Goal: Transaction & Acquisition: Purchase product/service

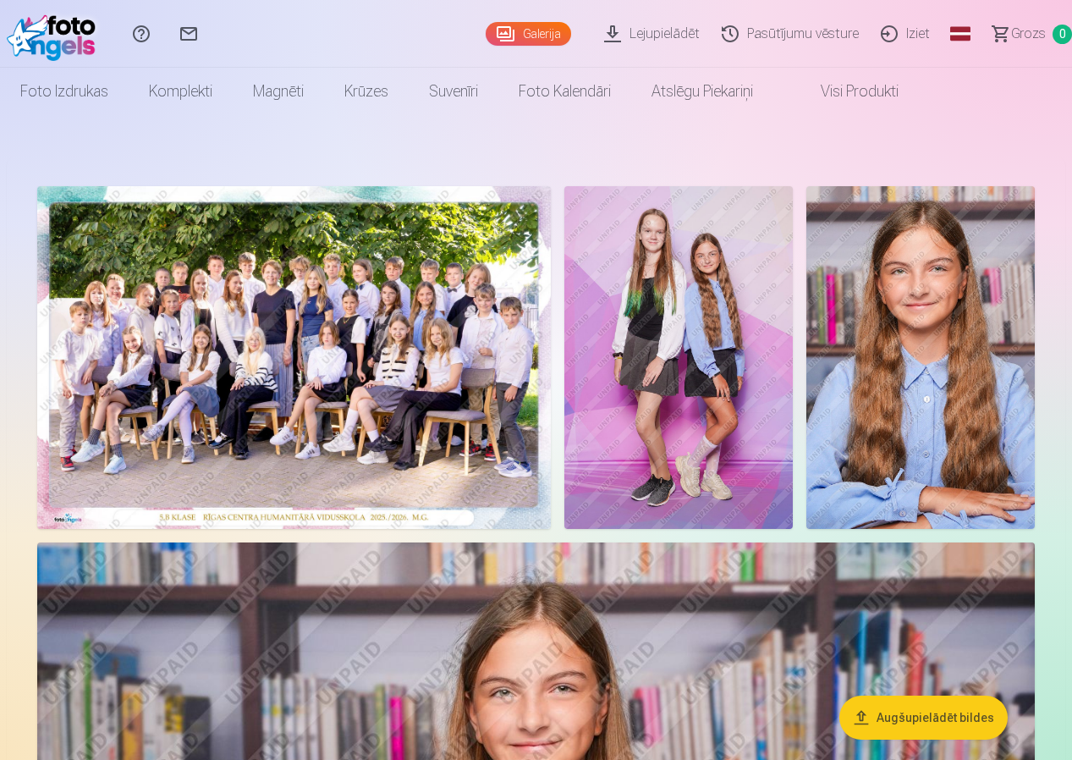
click at [546, 34] on link "Galerija" at bounding box center [528, 34] width 85 height 24
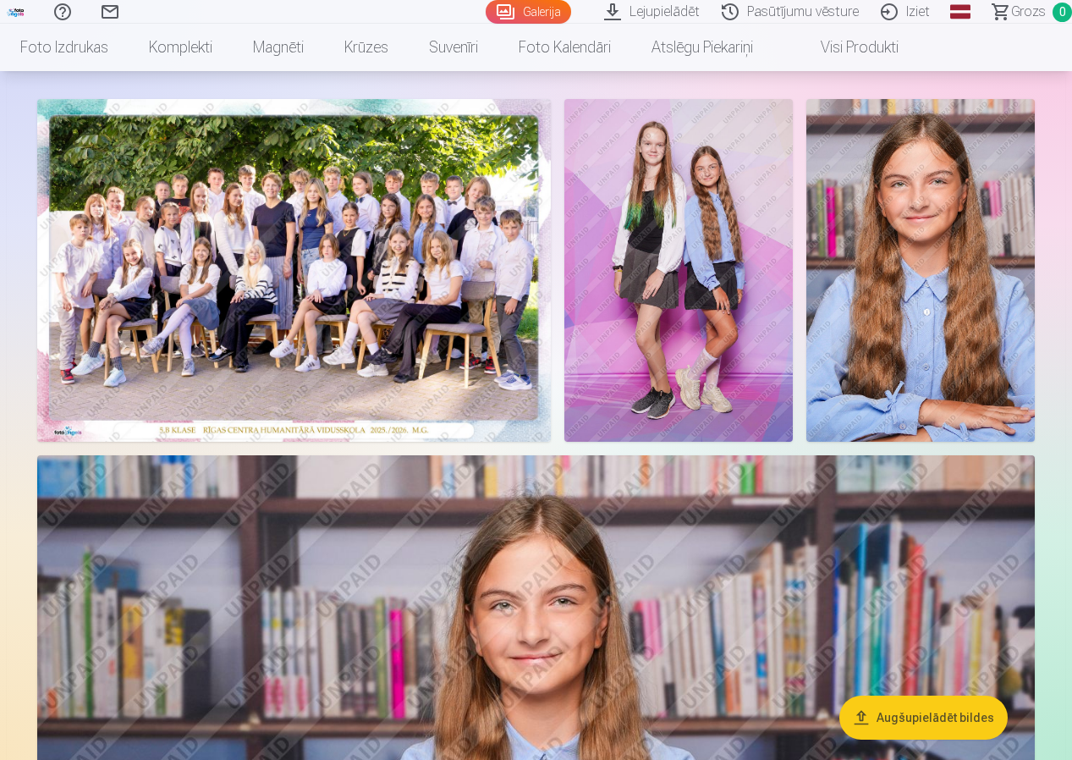
scroll to position [85, 0]
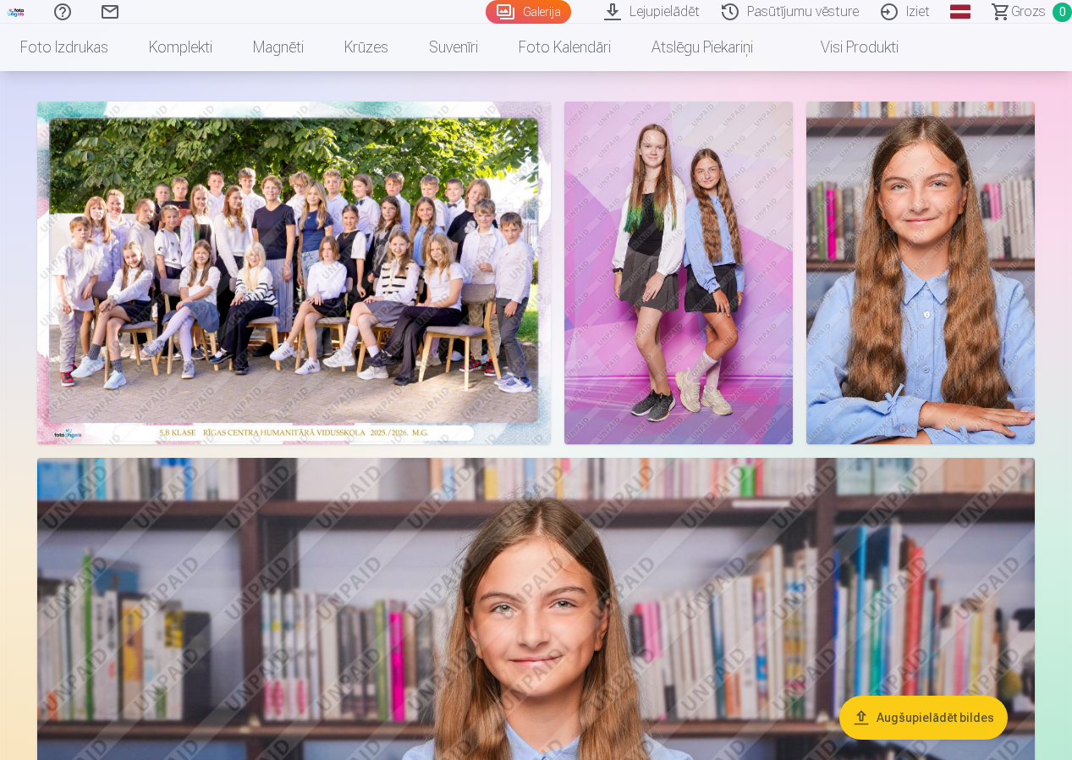
click at [343, 312] on img at bounding box center [294, 273] width 514 height 343
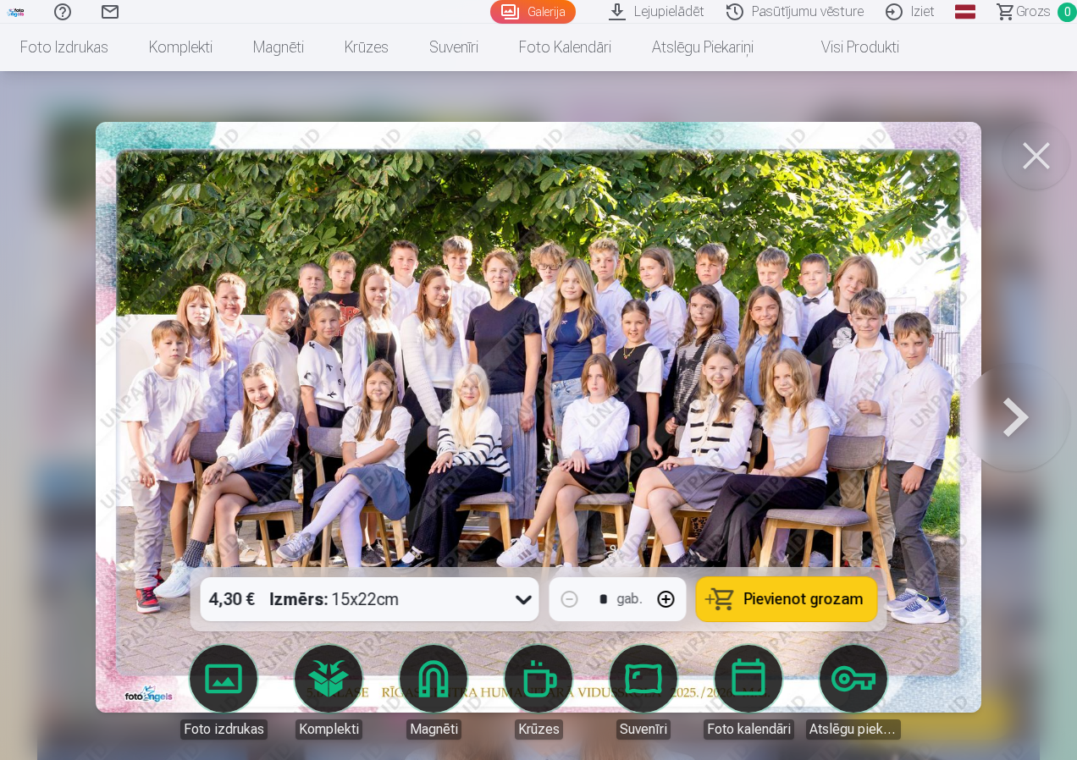
click at [519, 598] on icon at bounding box center [523, 599] width 27 height 27
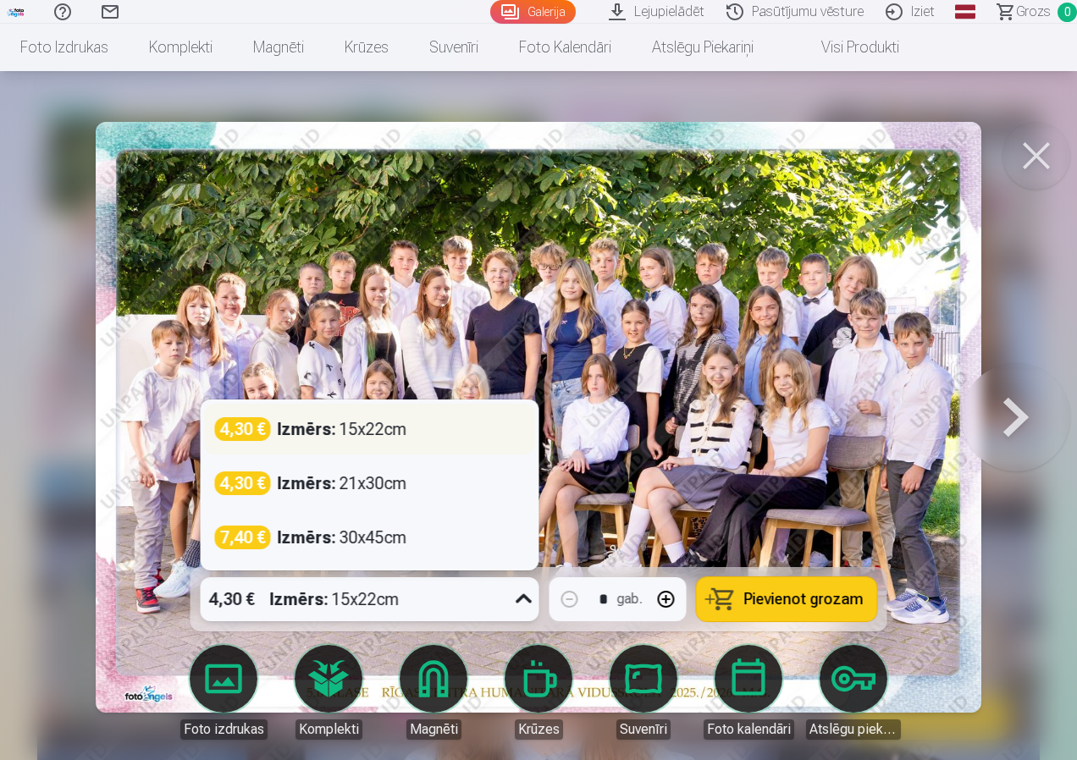
click at [383, 438] on div "Izmērs : 15x22cm" at bounding box center [343, 429] width 130 height 24
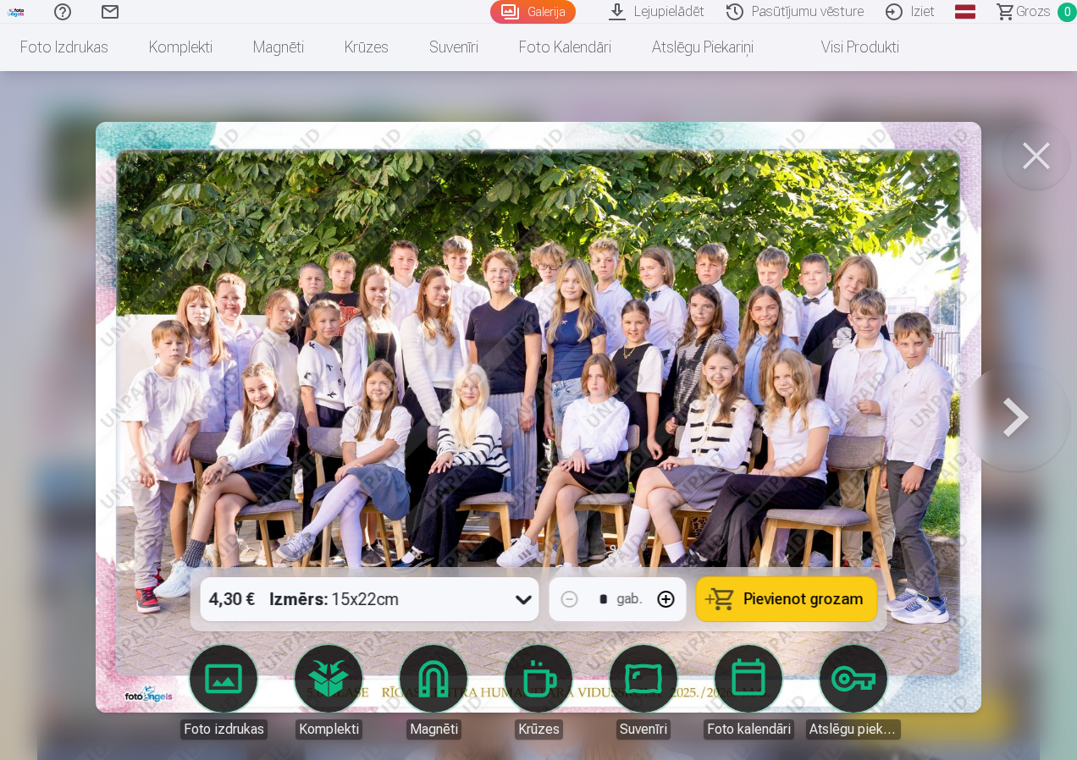
click at [802, 603] on span "Pievienot grozam" at bounding box center [803, 599] width 119 height 15
click at [1022, 427] on button at bounding box center [1016, 417] width 108 height 266
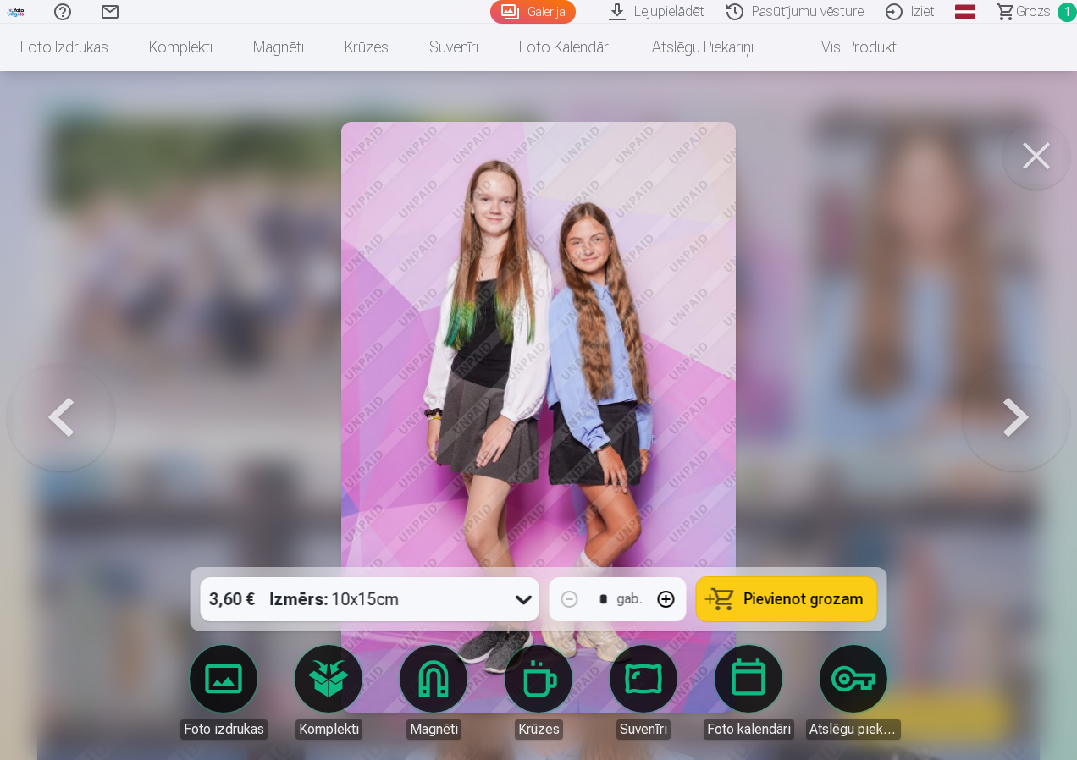
click at [1010, 421] on button at bounding box center [1016, 417] width 108 height 266
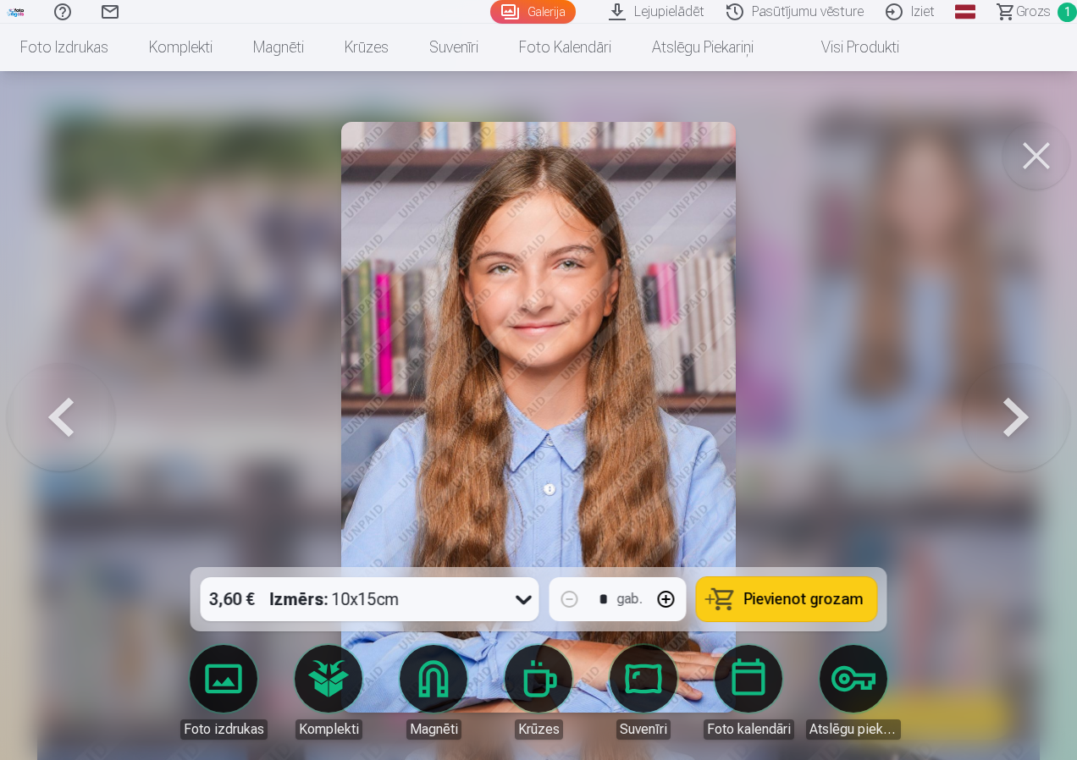
click at [1013, 412] on button at bounding box center [1016, 417] width 108 height 266
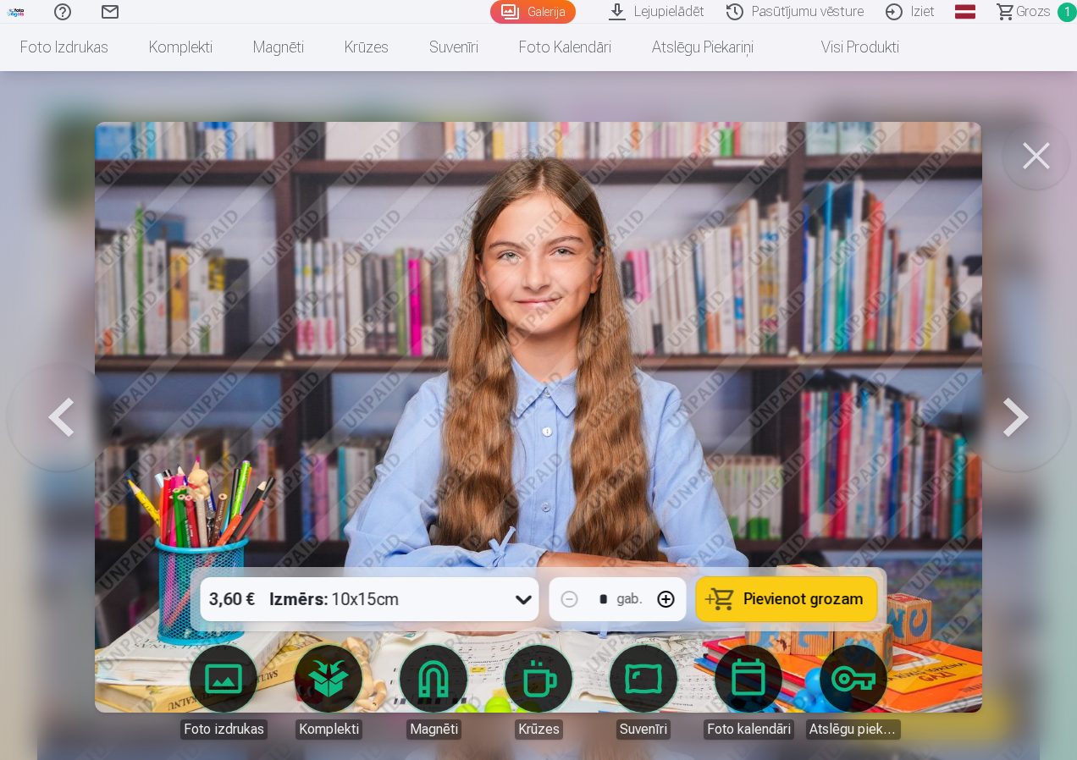
click at [1010, 411] on button at bounding box center [1016, 417] width 108 height 266
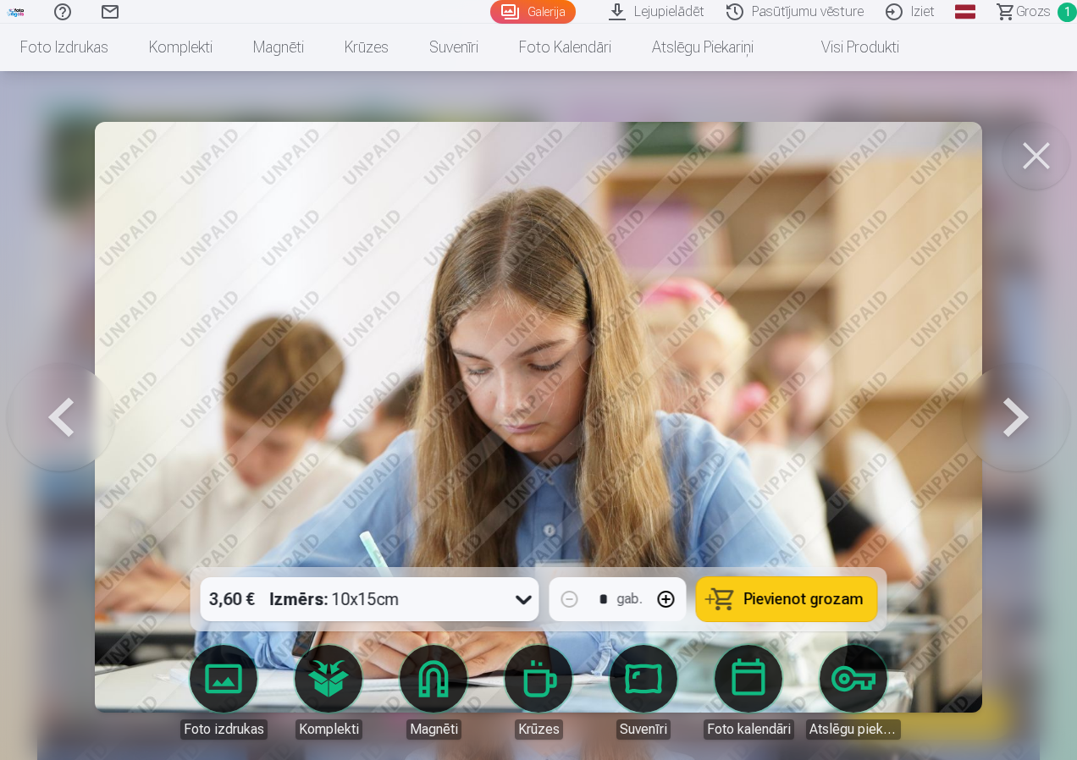
click at [64, 413] on button at bounding box center [61, 417] width 108 height 266
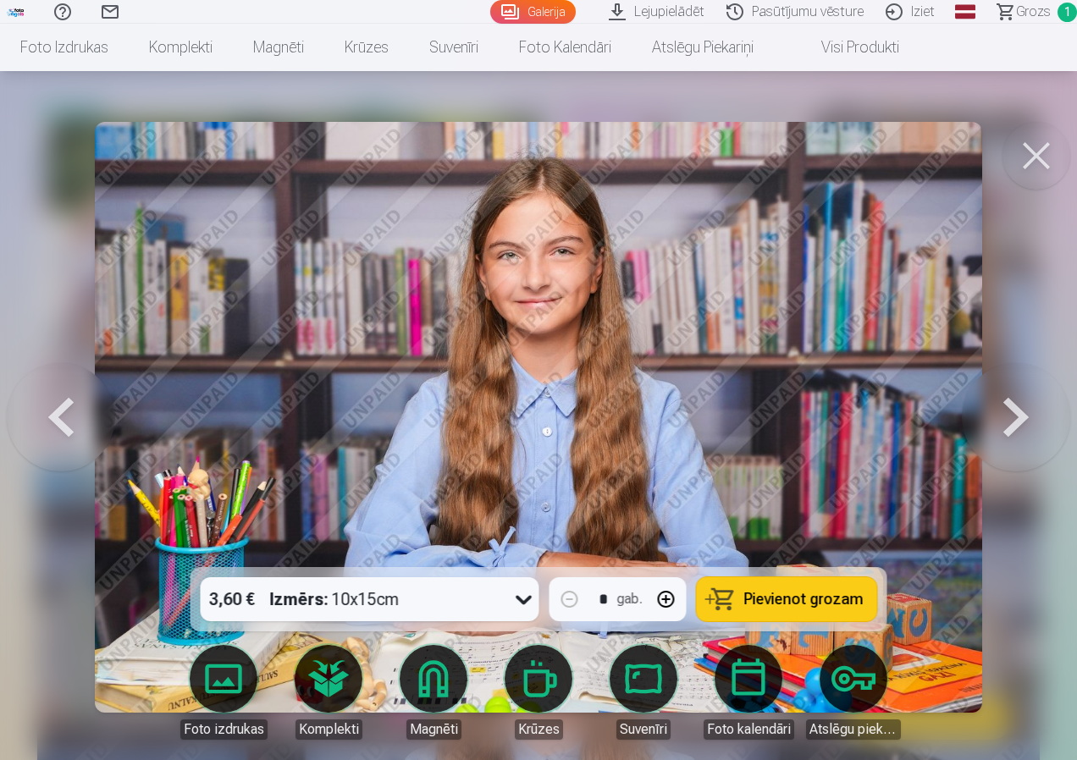
click at [1007, 423] on button at bounding box center [1016, 417] width 108 height 266
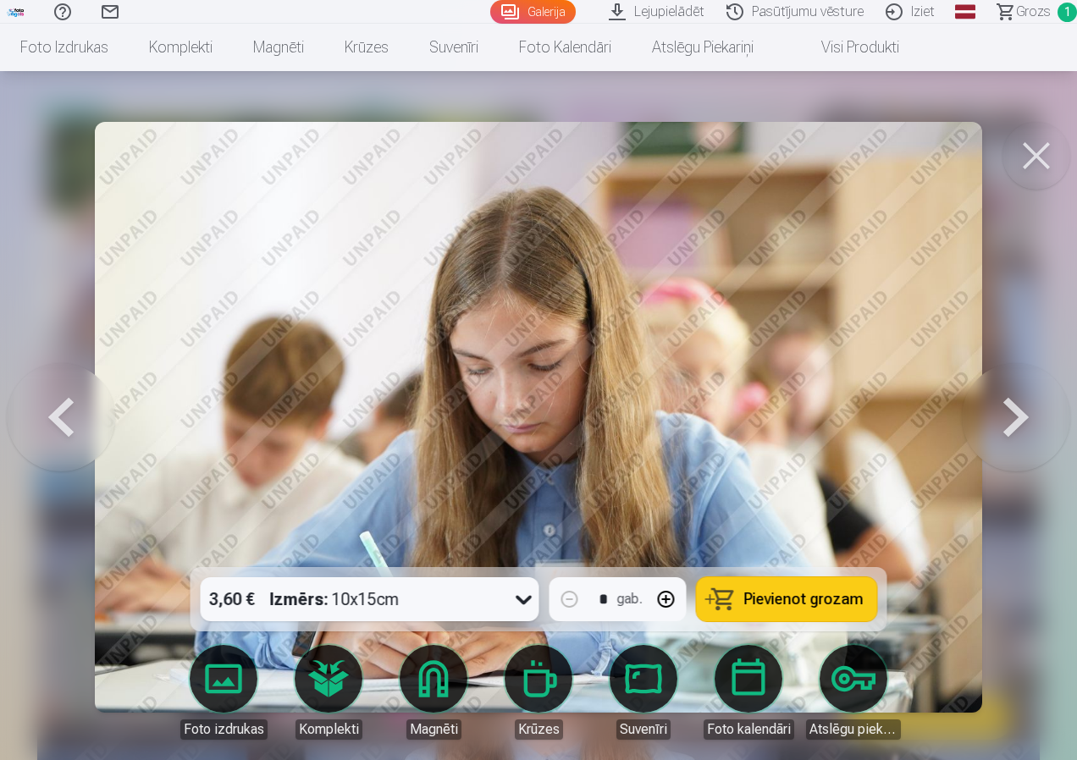
click at [78, 407] on button at bounding box center [61, 417] width 108 height 266
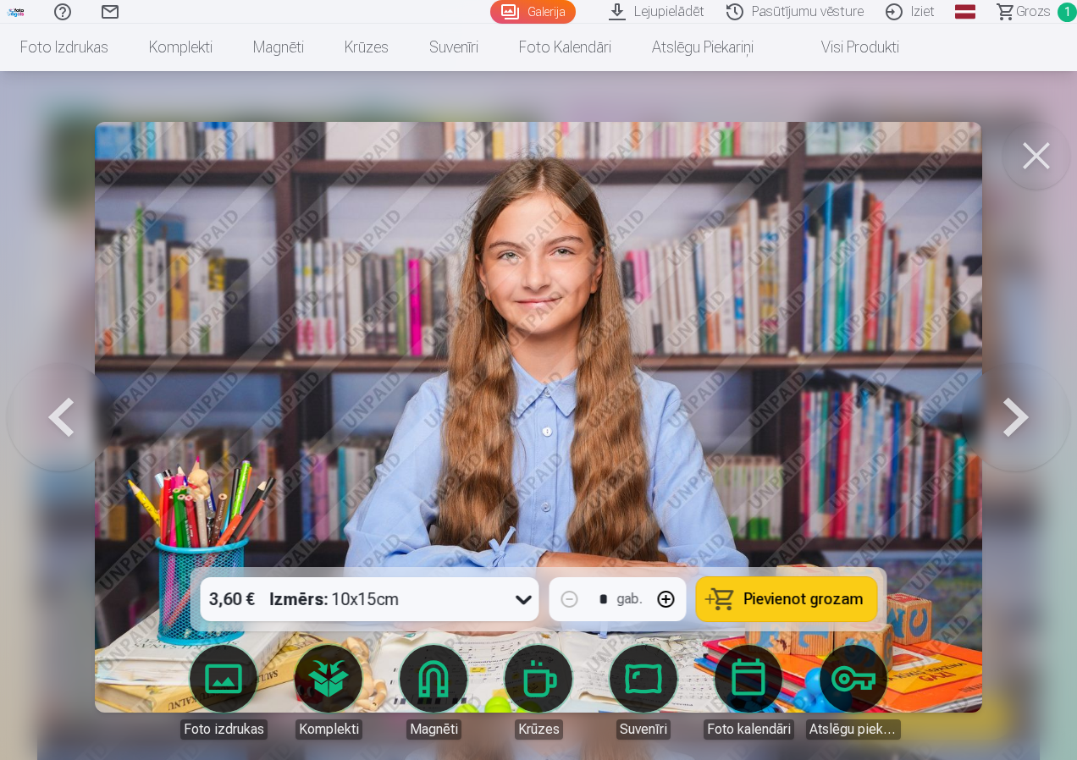
click at [1015, 416] on button at bounding box center [1016, 417] width 108 height 266
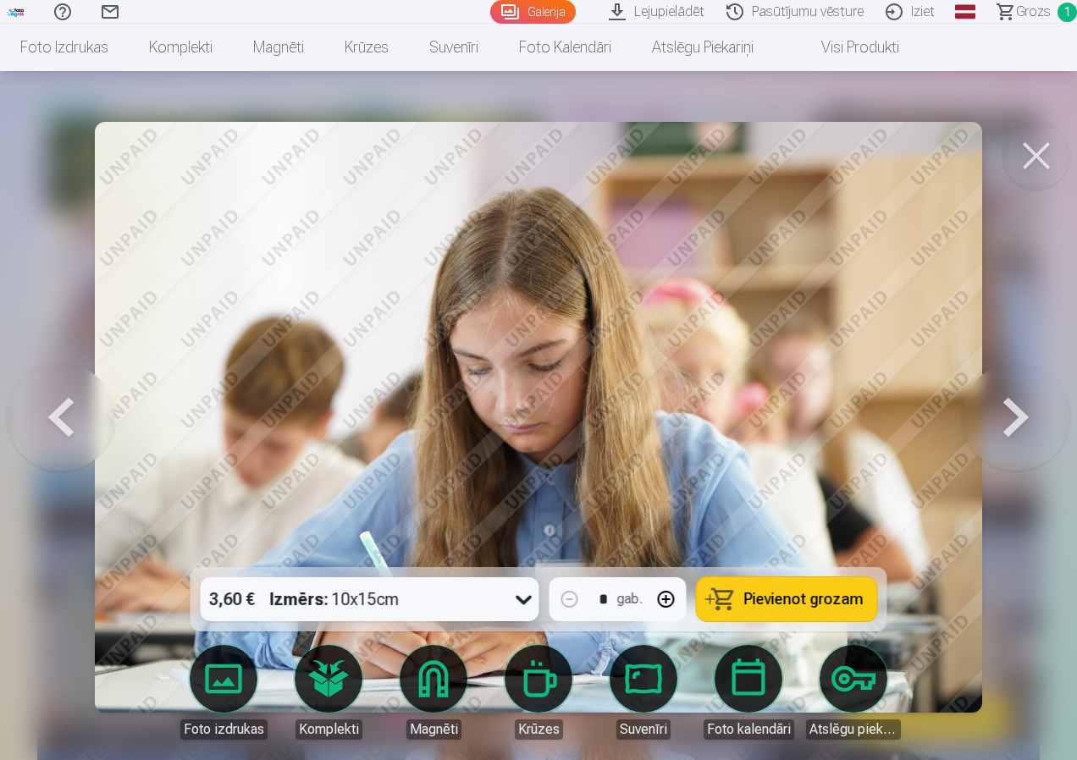
click at [1008, 414] on button at bounding box center [1016, 417] width 108 height 266
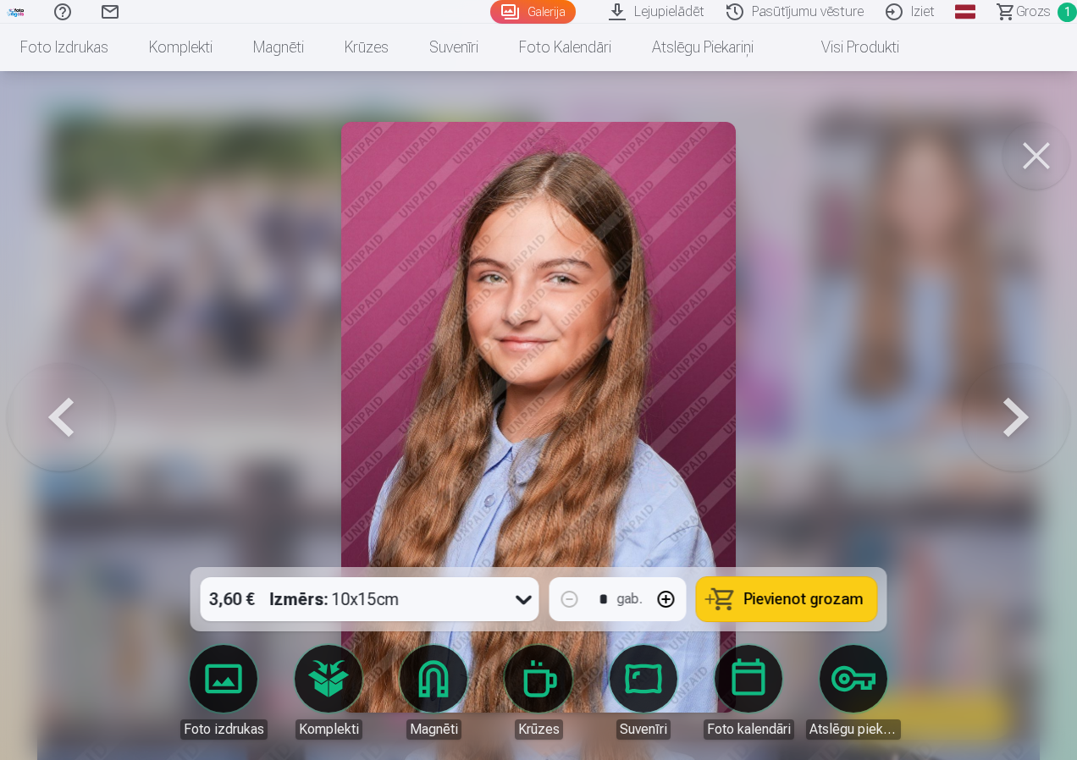
click at [526, 598] on icon at bounding box center [523, 599] width 27 height 27
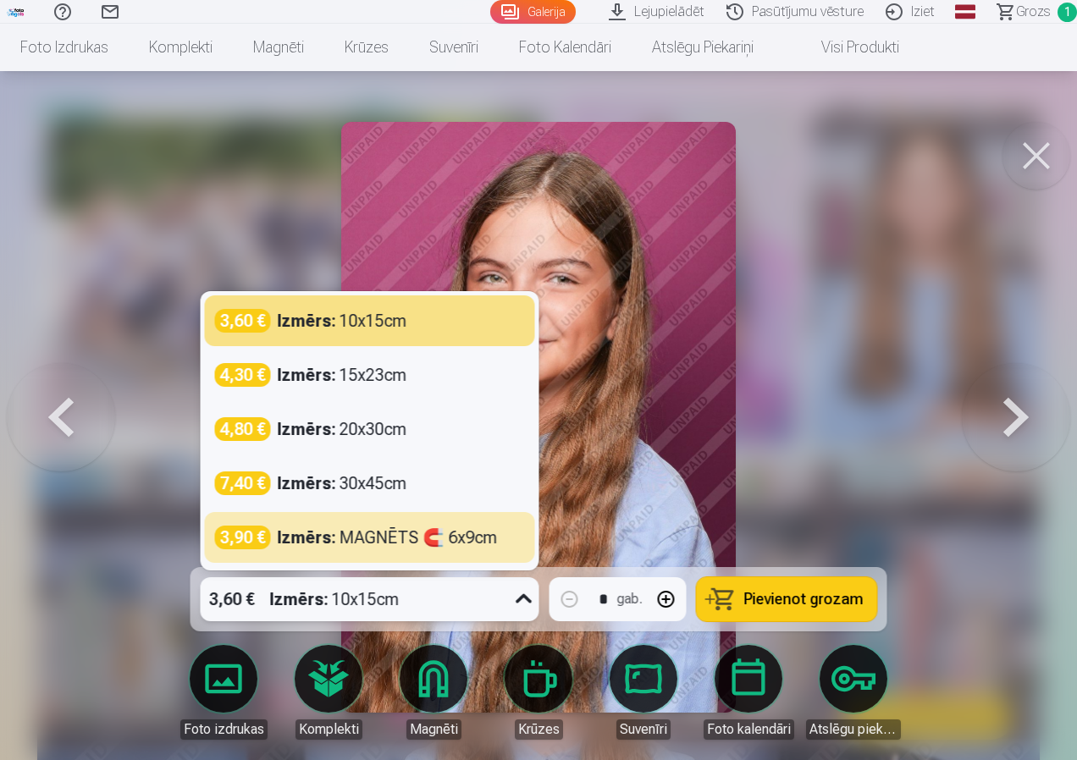
click at [1025, 425] on button at bounding box center [1016, 417] width 108 height 266
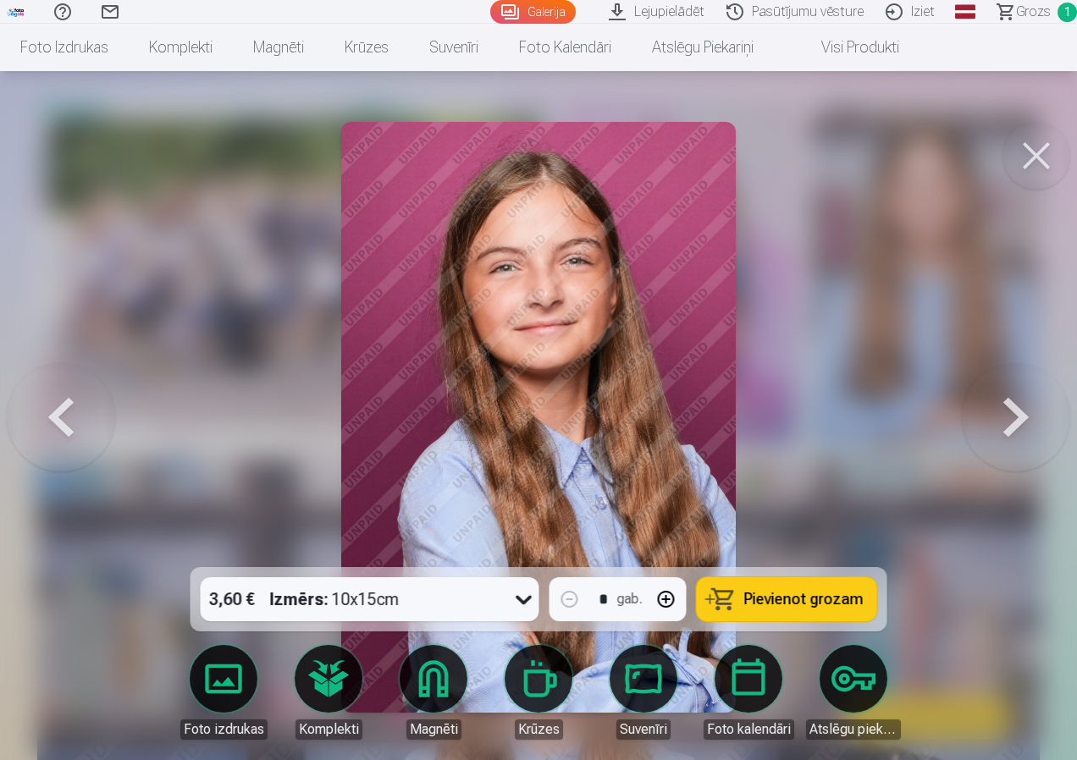
click at [1025, 425] on button at bounding box center [1016, 417] width 108 height 266
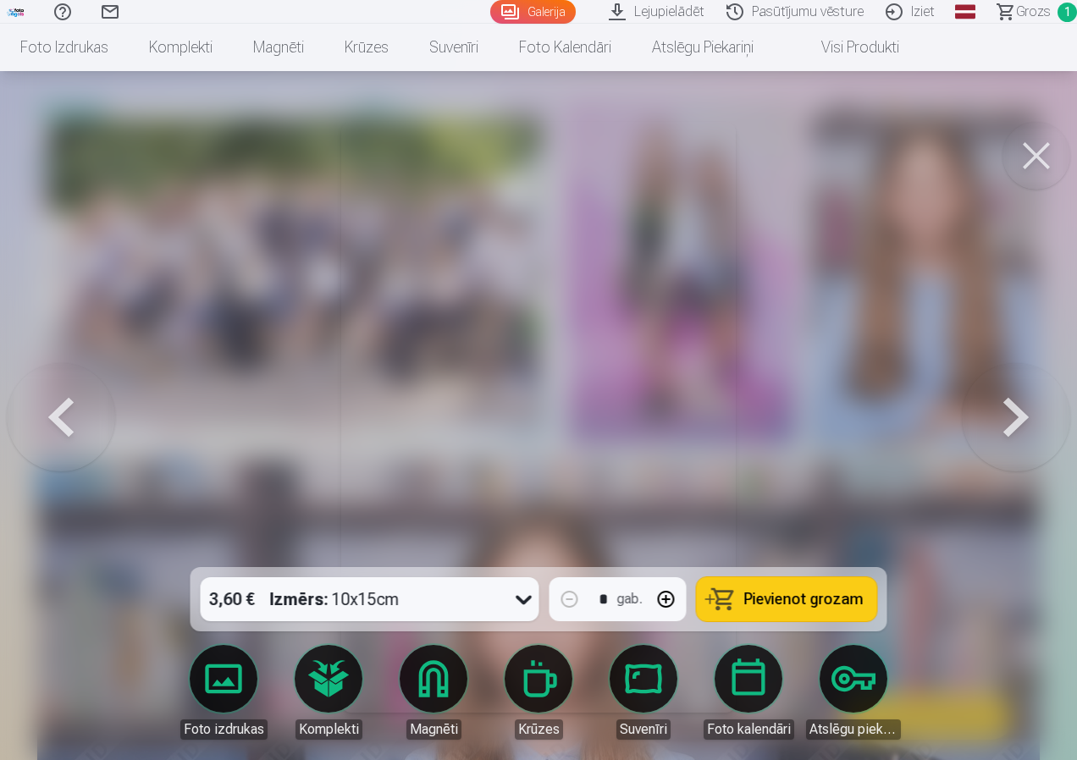
click at [1015, 425] on button at bounding box center [1016, 417] width 108 height 266
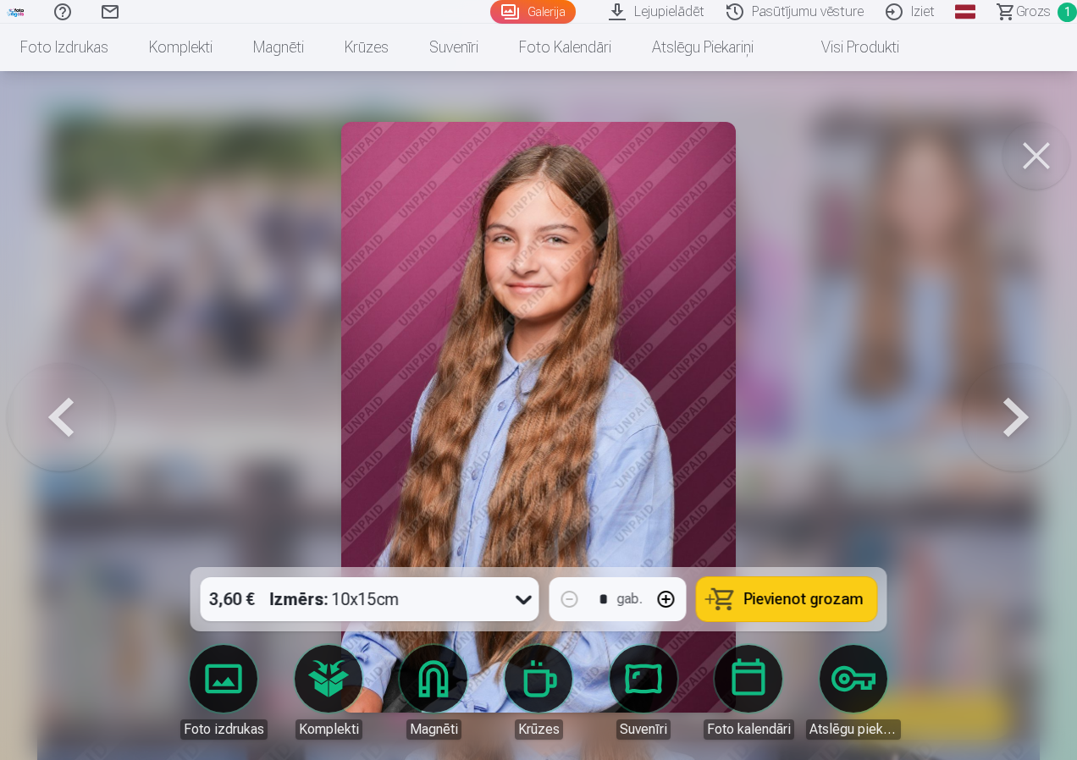
click at [1015, 425] on button at bounding box center [1016, 417] width 108 height 266
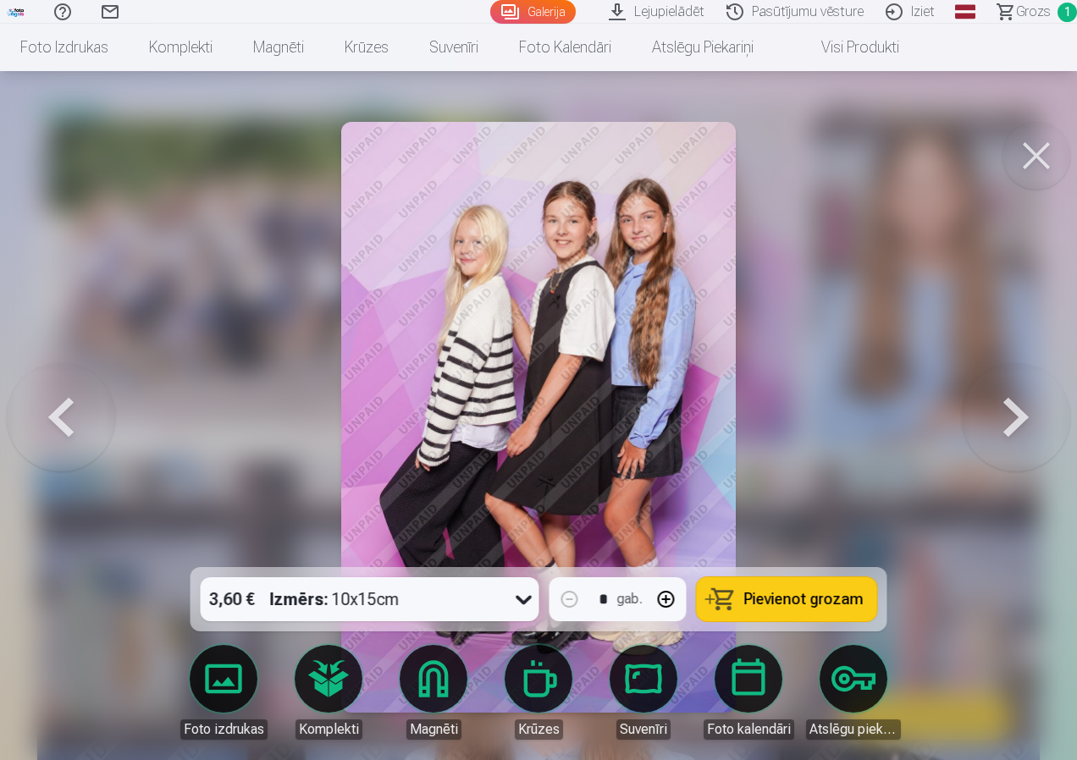
click at [531, 597] on icon at bounding box center [524, 600] width 16 height 9
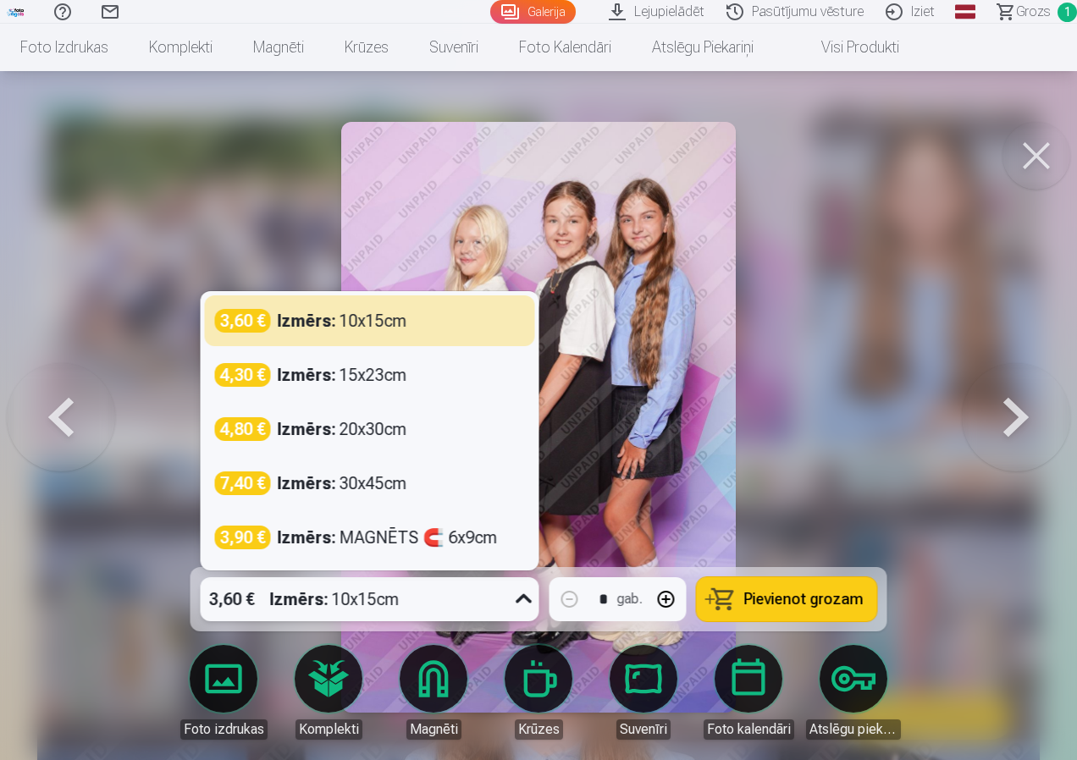
click at [875, 334] on div at bounding box center [538, 380] width 1077 height 760
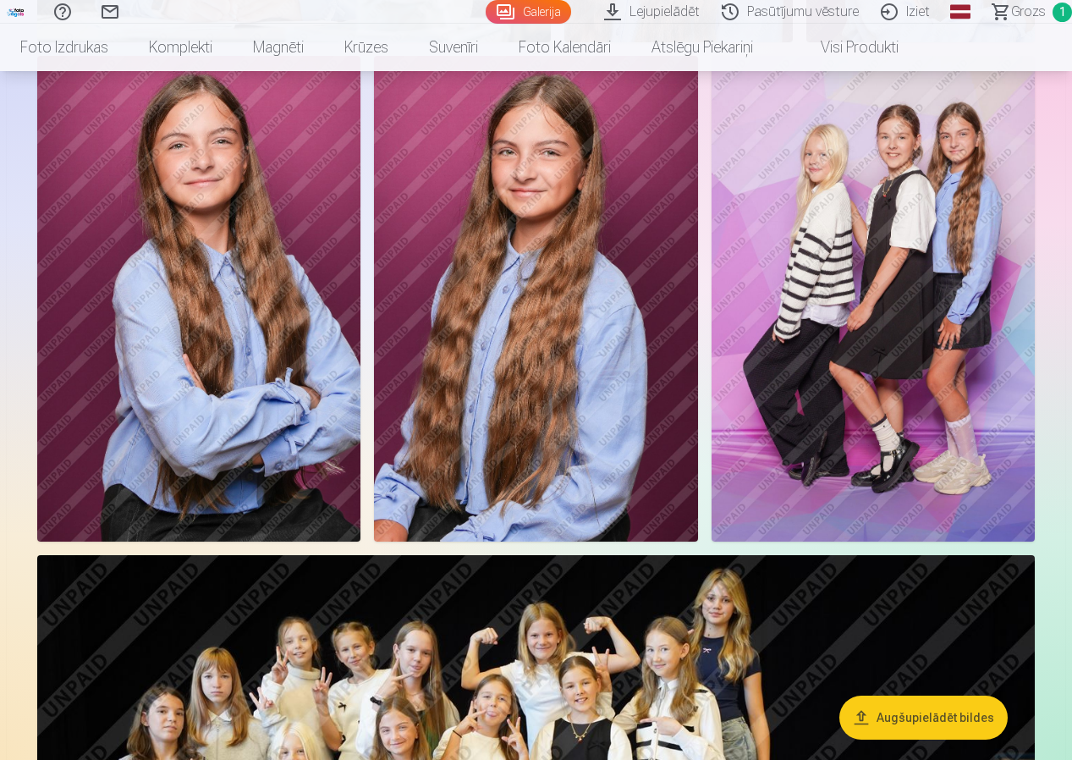
scroll to position [1270, 0]
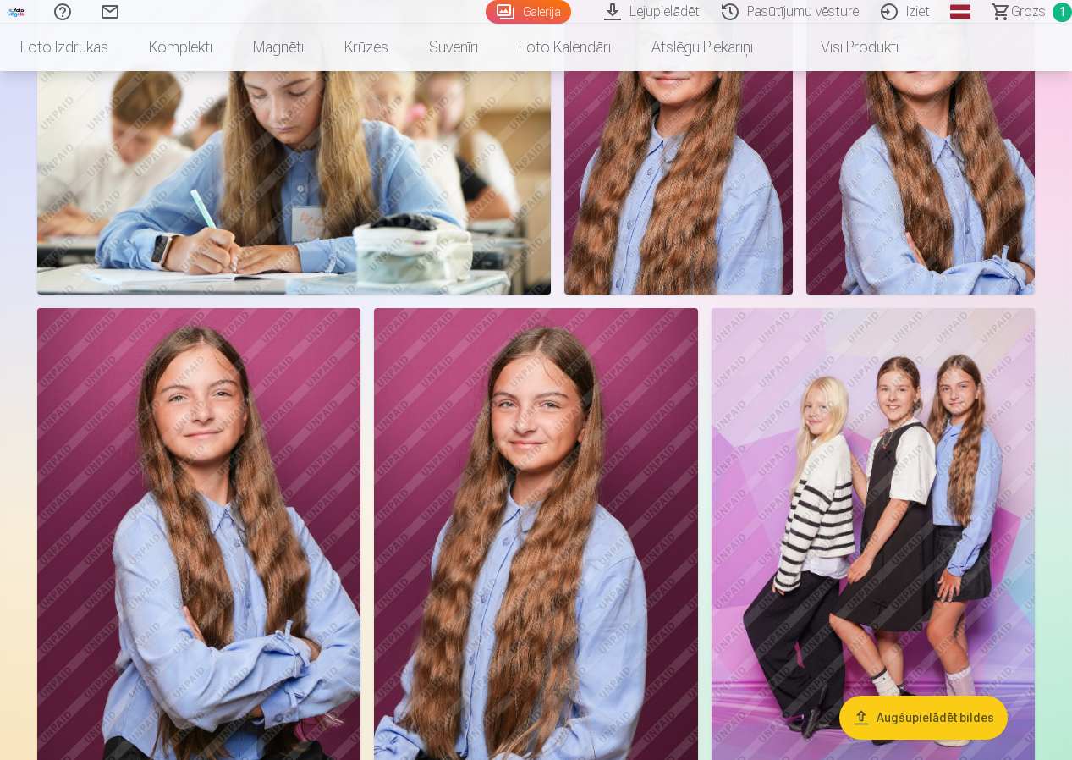
click at [905, 527] on img at bounding box center [873, 551] width 323 height 486
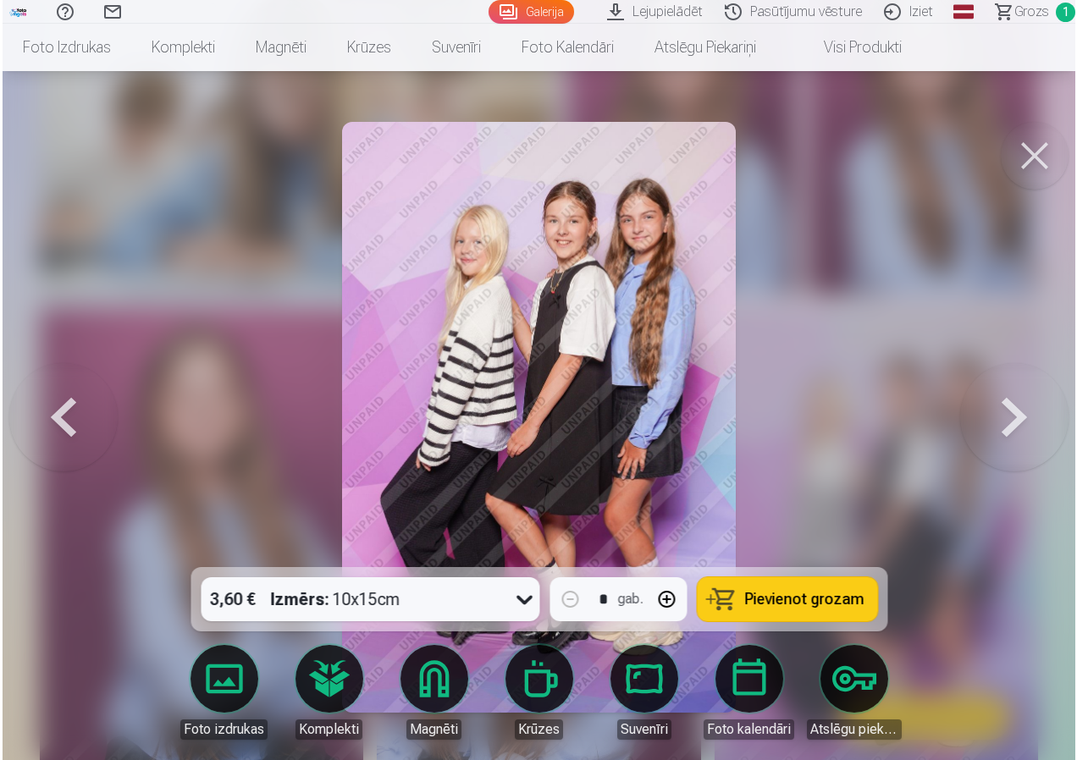
scroll to position [1274, 0]
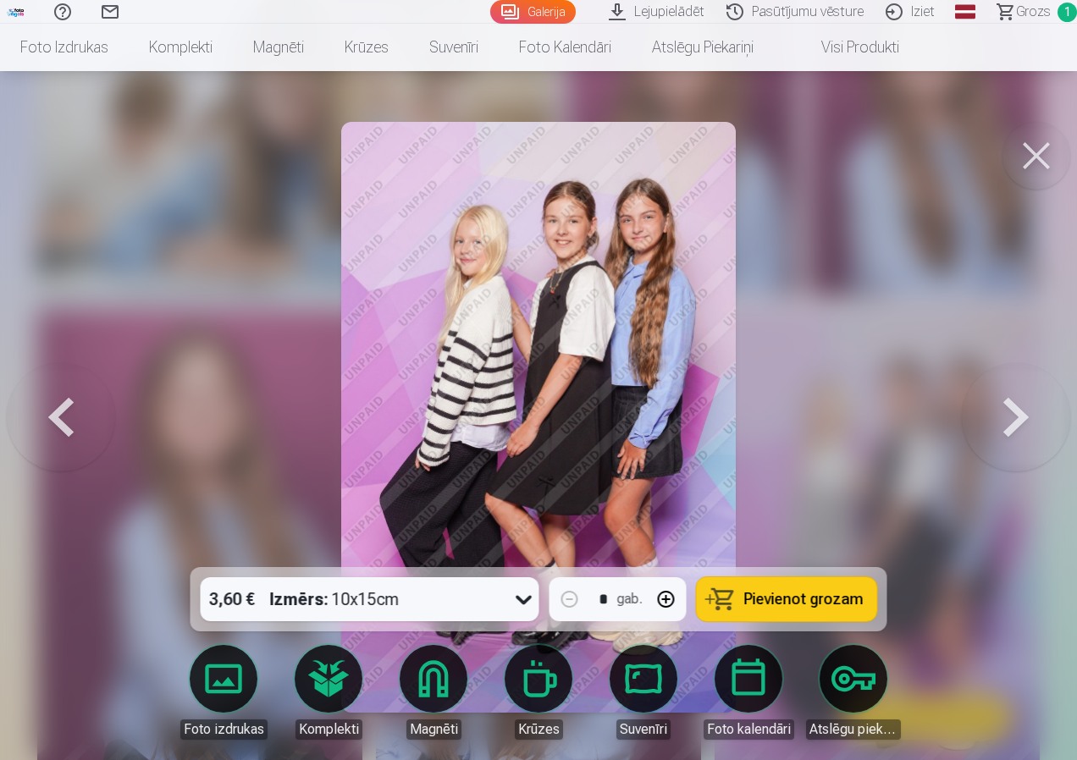
click at [795, 607] on span "Pievienot grozam" at bounding box center [803, 599] width 119 height 15
click at [1009, 412] on button at bounding box center [1016, 417] width 108 height 266
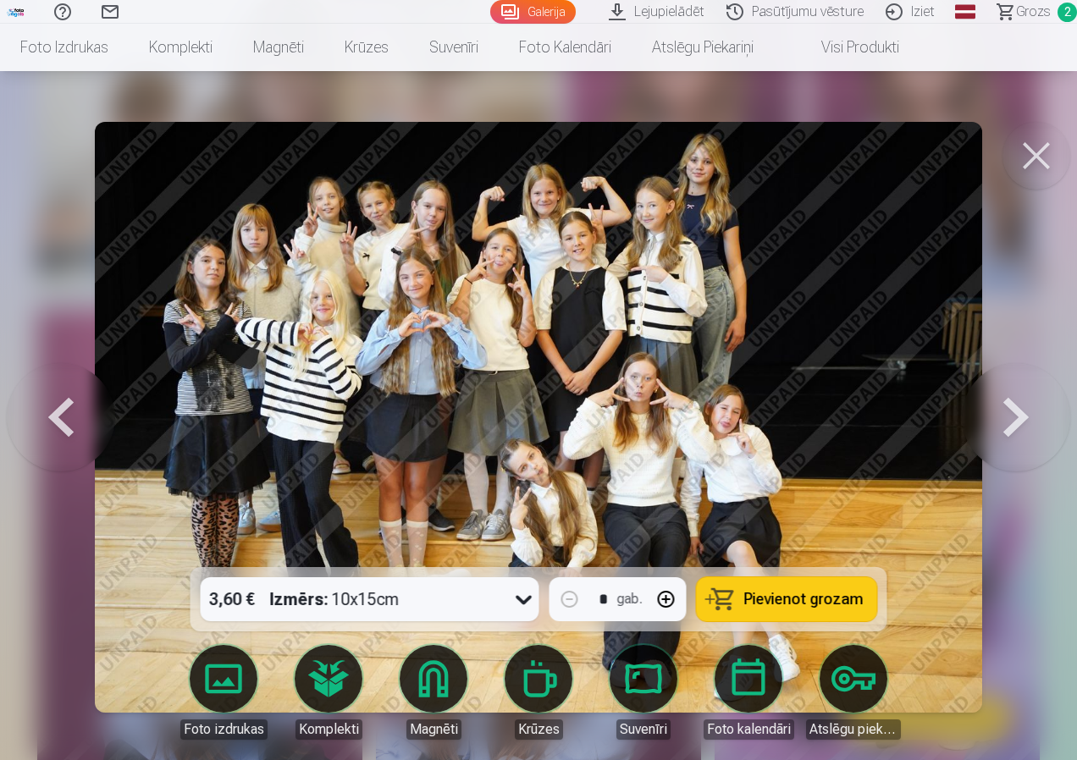
click at [1014, 415] on button at bounding box center [1016, 417] width 108 height 266
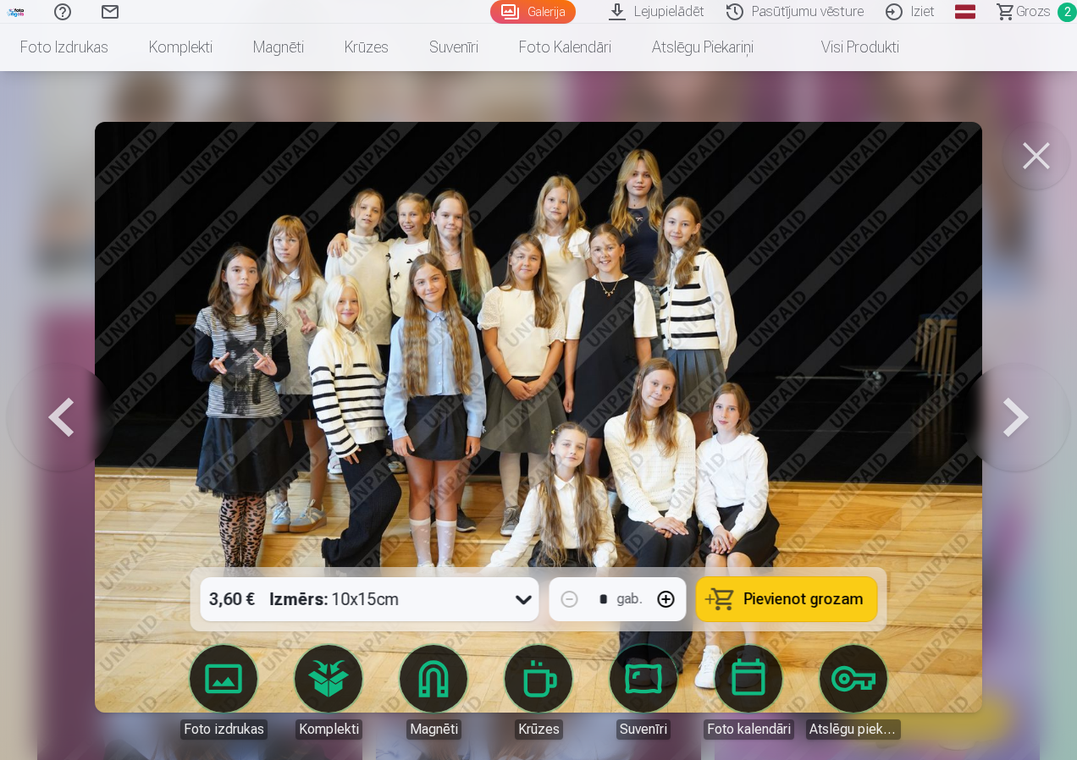
click at [69, 425] on button at bounding box center [61, 417] width 108 height 266
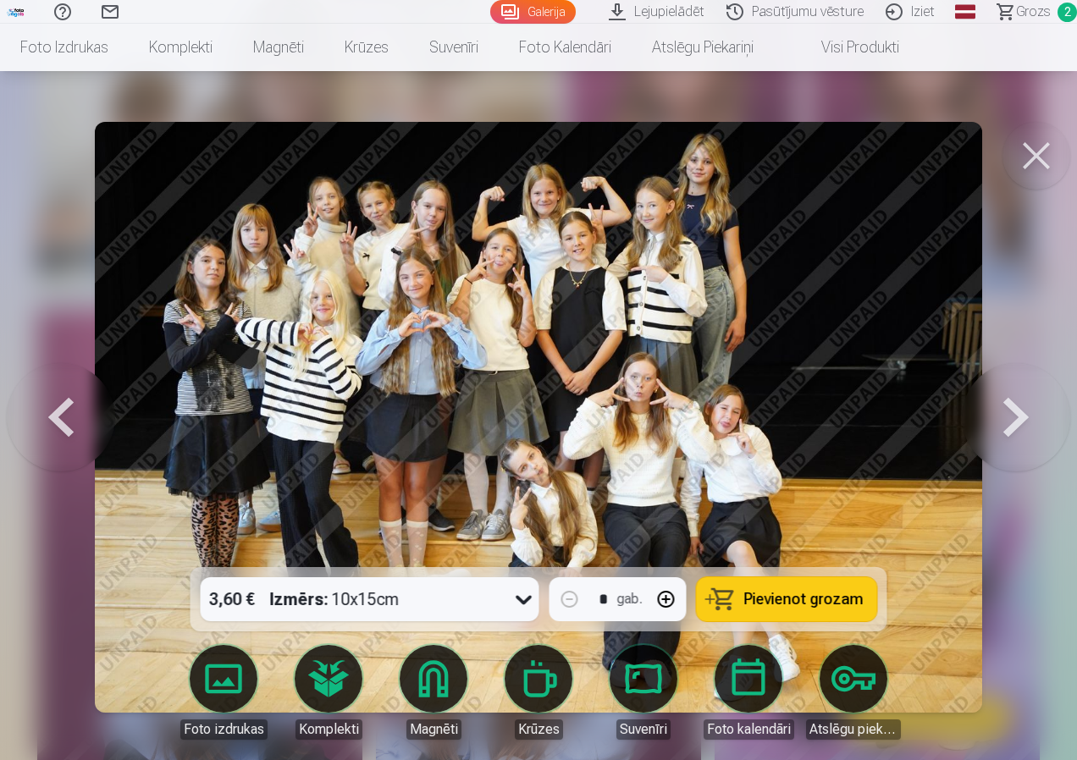
click at [1021, 406] on button at bounding box center [1016, 417] width 108 height 266
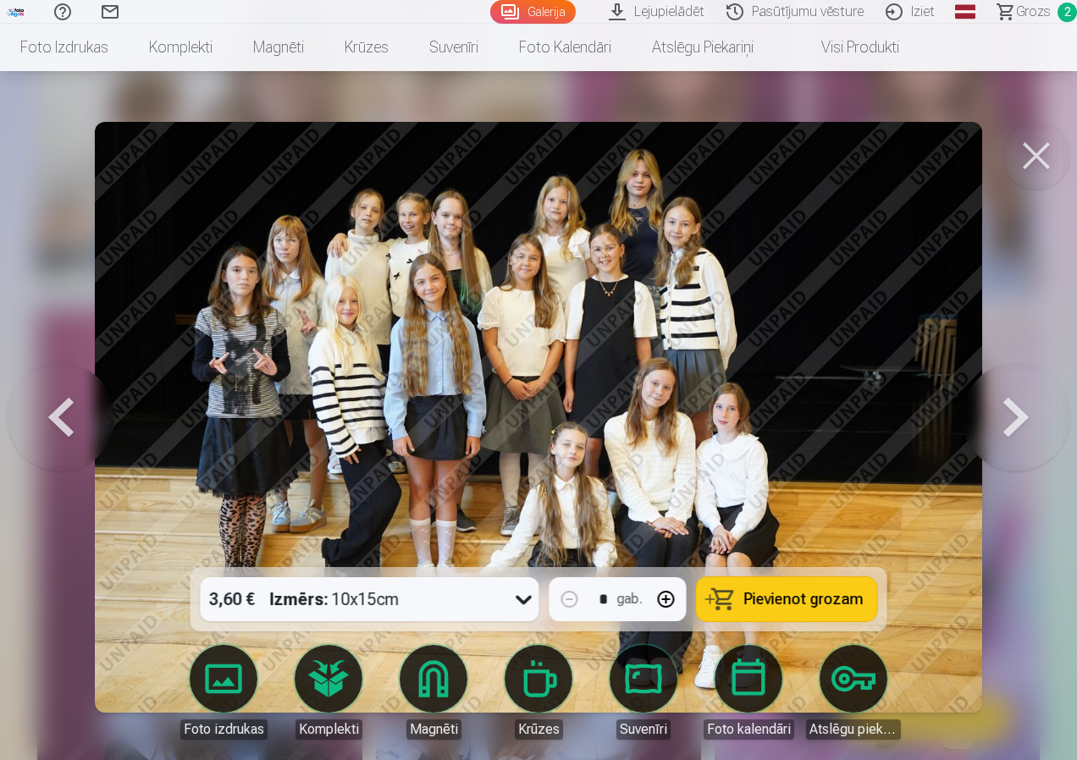
click at [1021, 406] on button at bounding box center [1016, 417] width 108 height 266
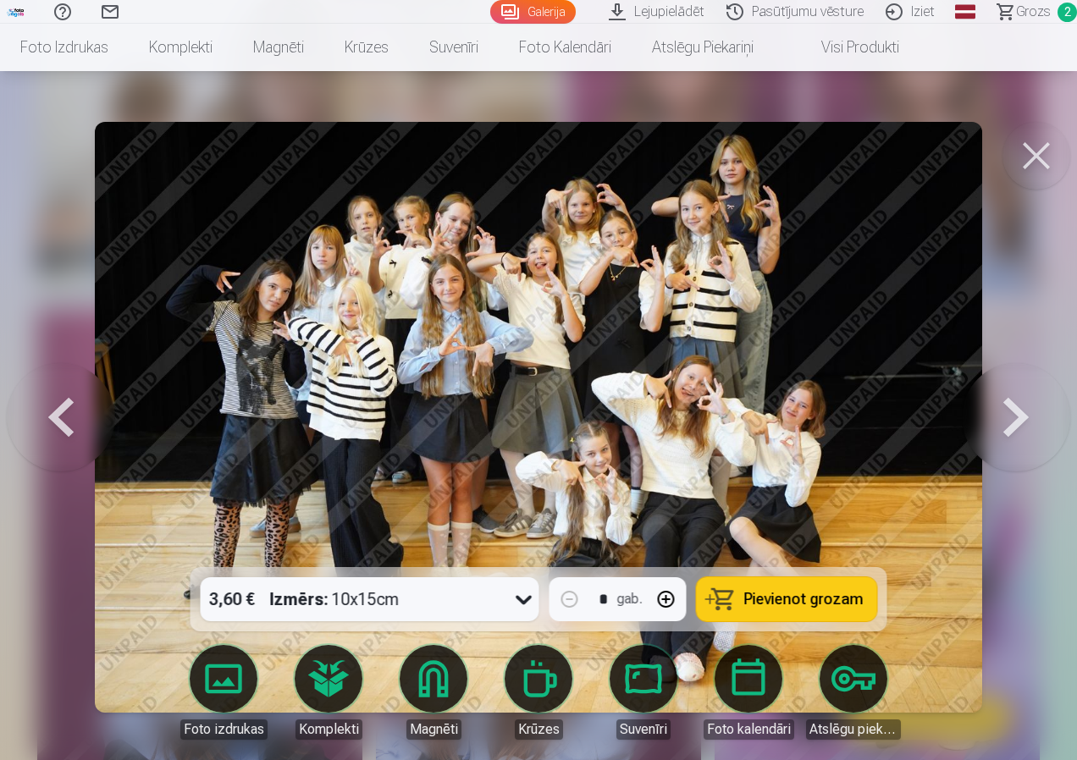
click at [1012, 406] on button at bounding box center [1016, 417] width 108 height 266
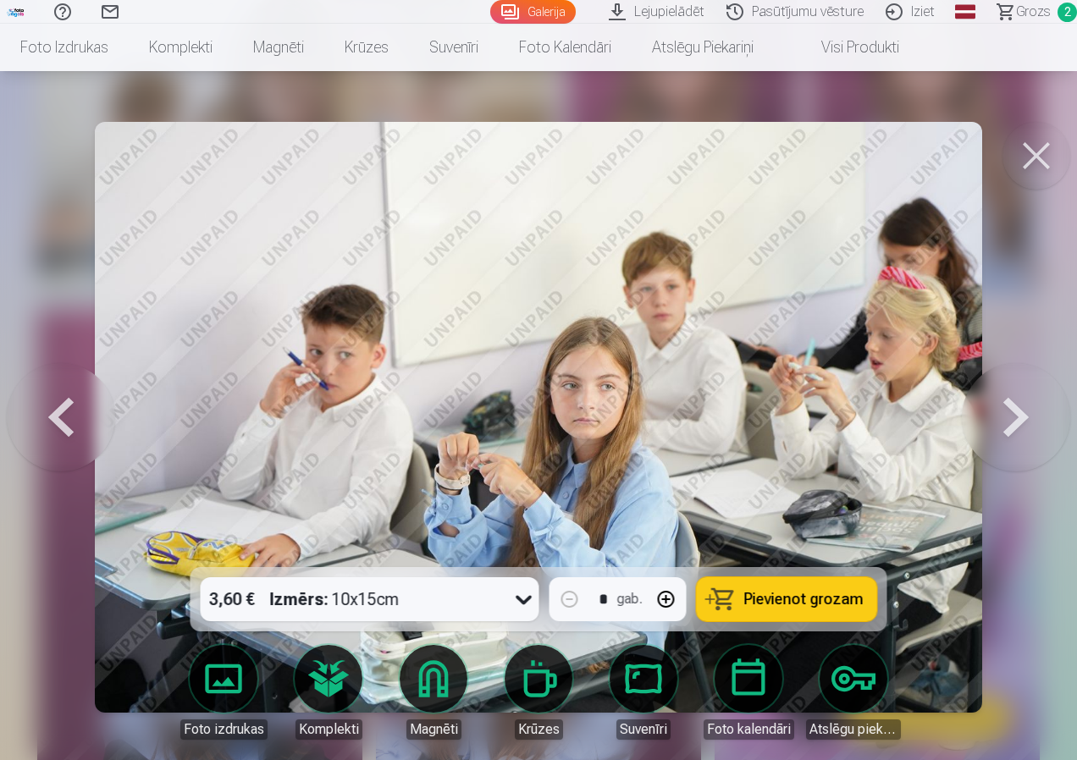
click at [1008, 406] on button at bounding box center [1016, 417] width 108 height 266
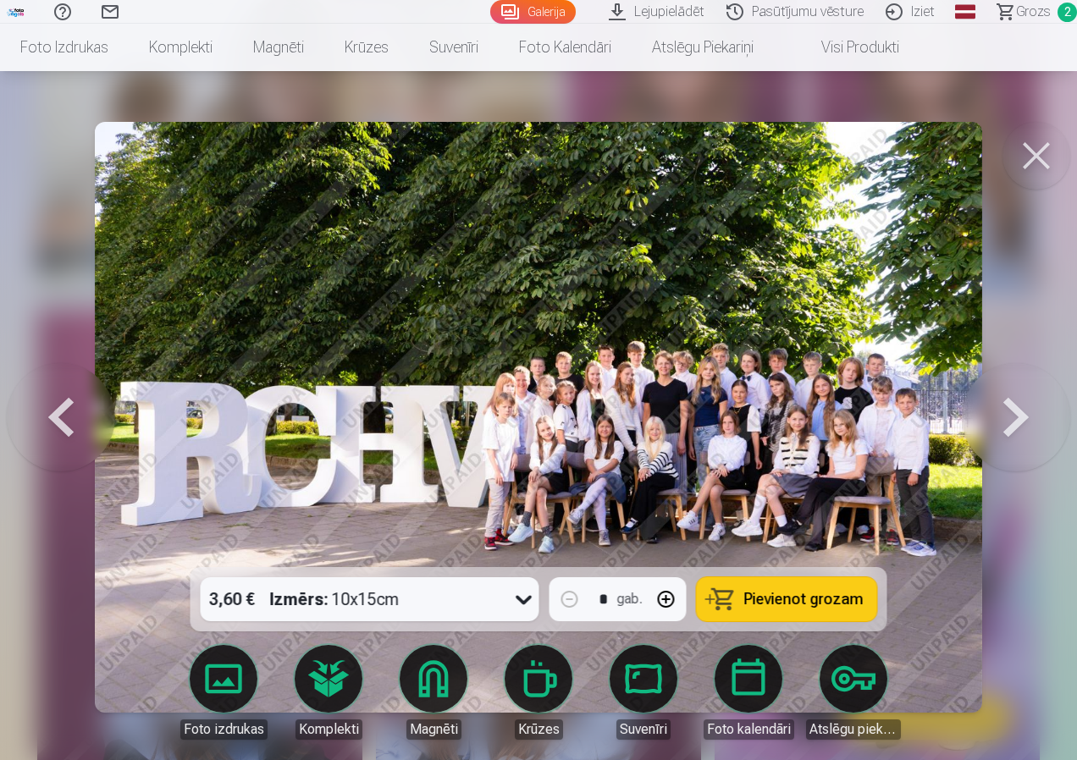
click at [1012, 430] on button at bounding box center [1016, 417] width 108 height 266
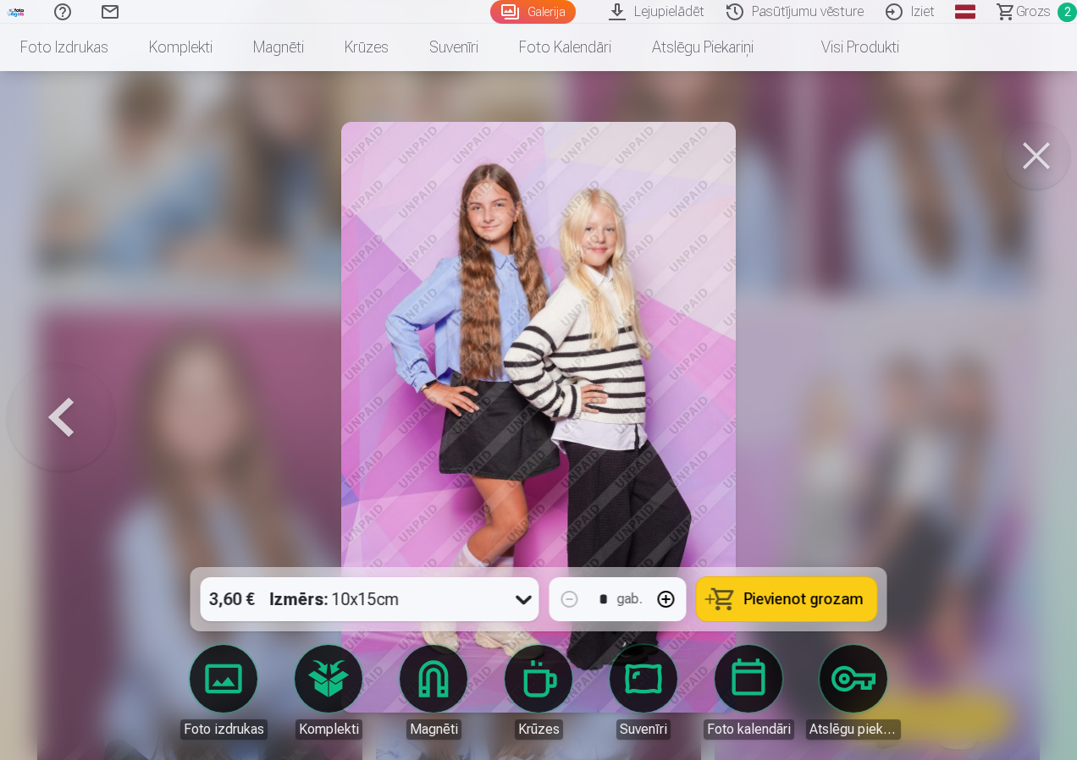
click at [69, 411] on button at bounding box center [61, 417] width 108 height 266
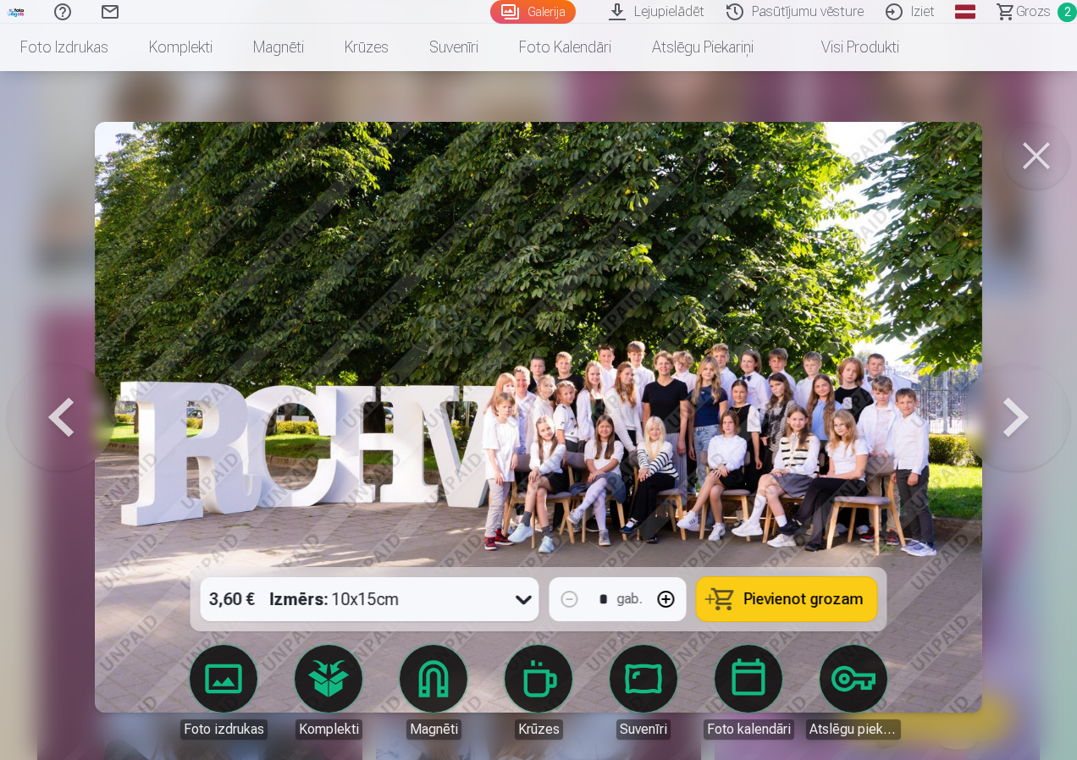
click at [804, 593] on span "Pievienot grozam" at bounding box center [803, 599] width 119 height 15
click at [1016, 413] on button at bounding box center [1016, 417] width 108 height 266
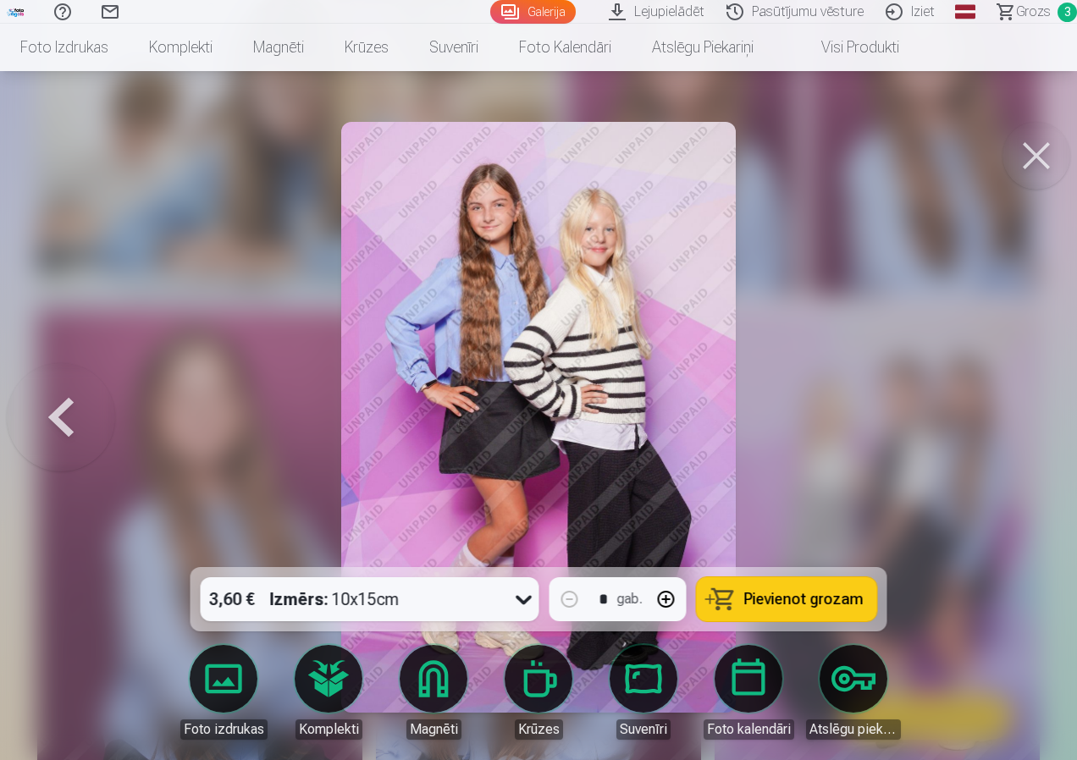
click at [1039, 164] on button at bounding box center [1036, 156] width 68 height 68
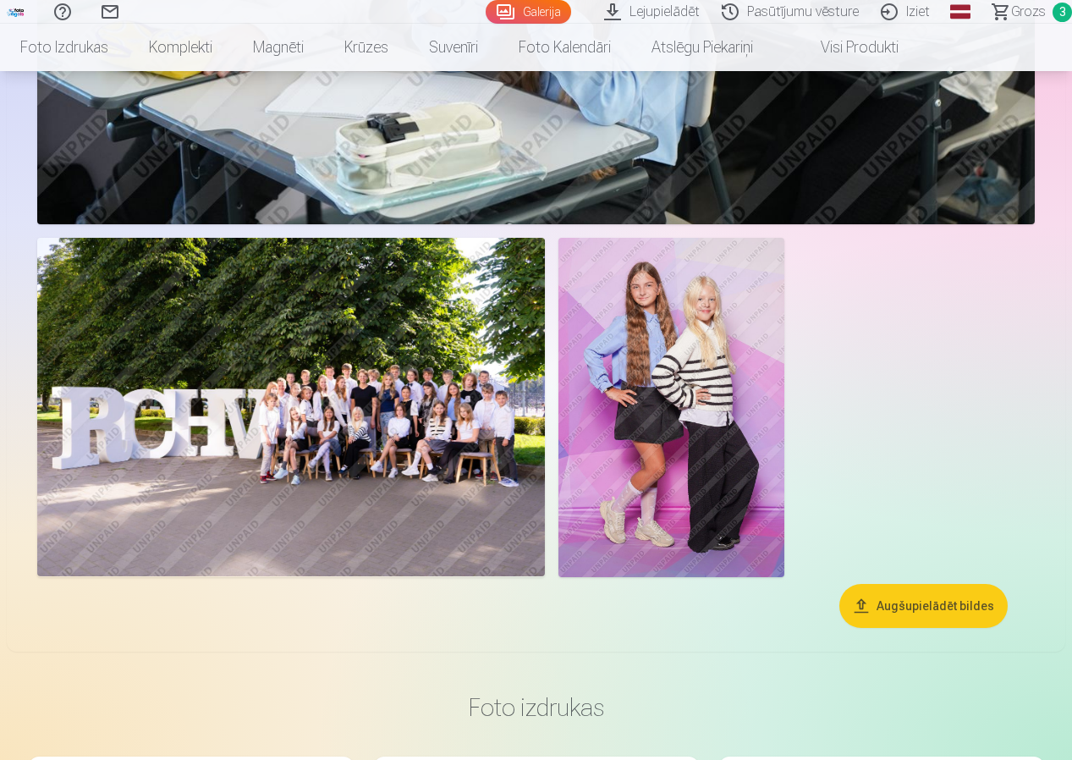
scroll to position [4476, 0]
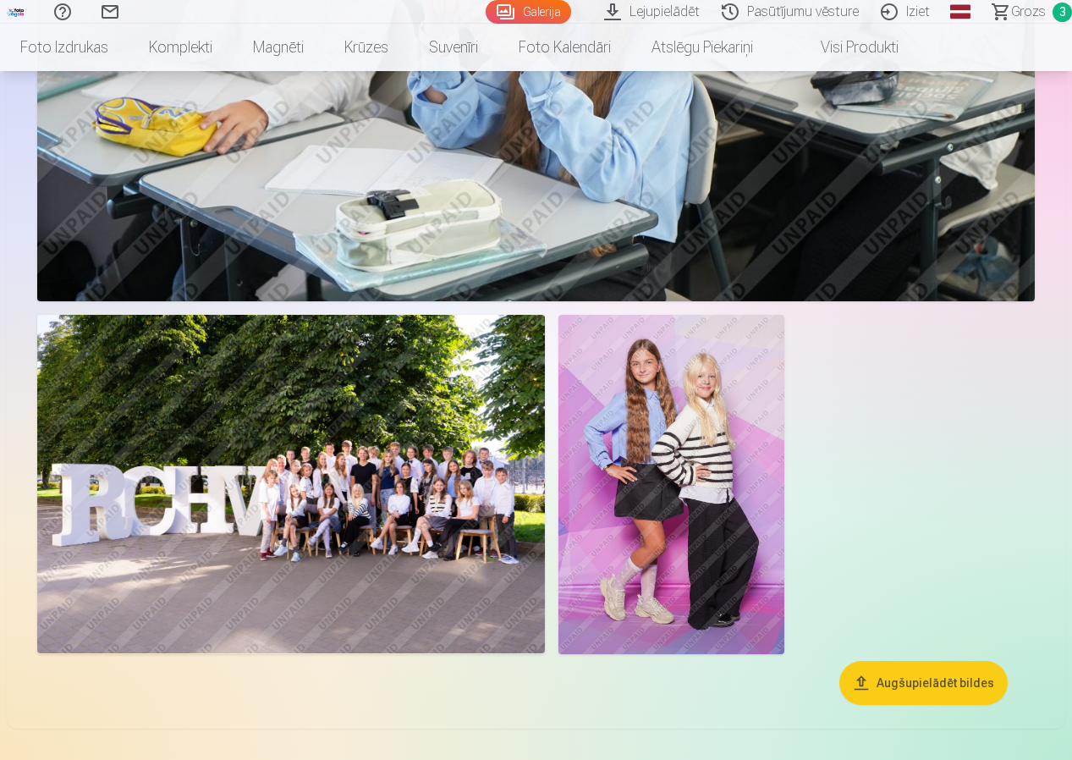
click at [1064, 14] on span "3" at bounding box center [1062, 12] width 19 height 19
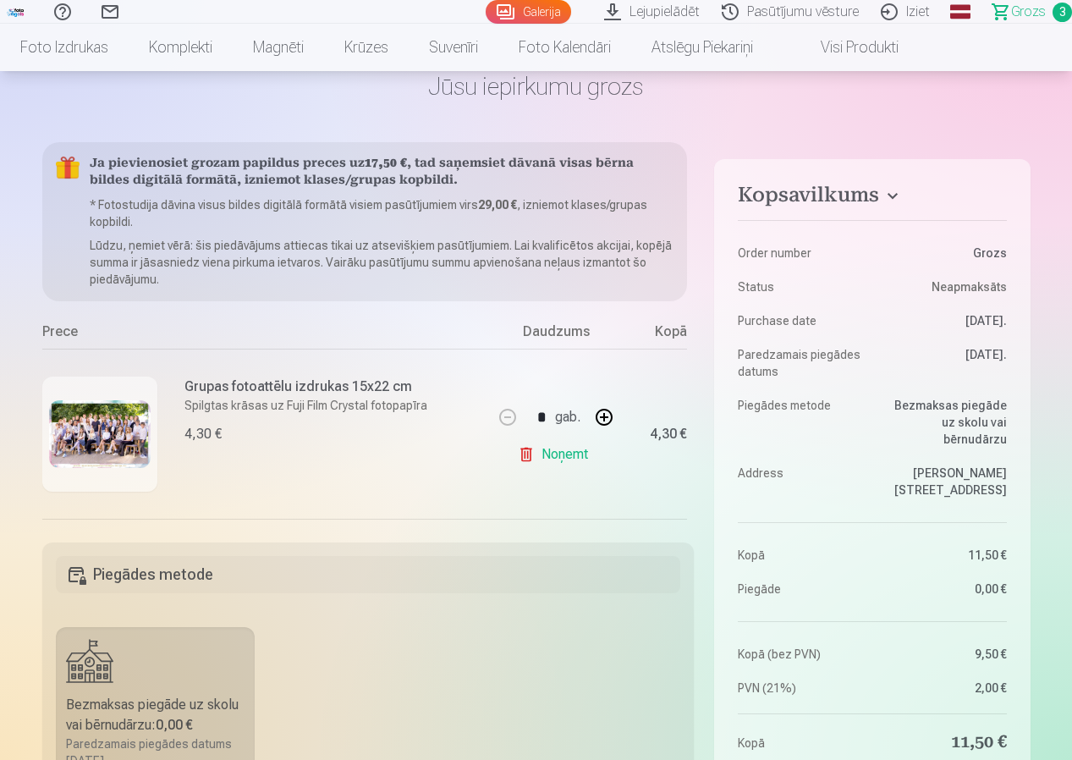
click at [1007, 110] on main "Jūsu iepirkumu grozs Kopsavilkums Order number Grozs Status Neapmaksāts Purchas…" at bounding box center [536, 682] width 989 height 1304
click at [549, 8] on link "Galerija" at bounding box center [528, 12] width 85 height 24
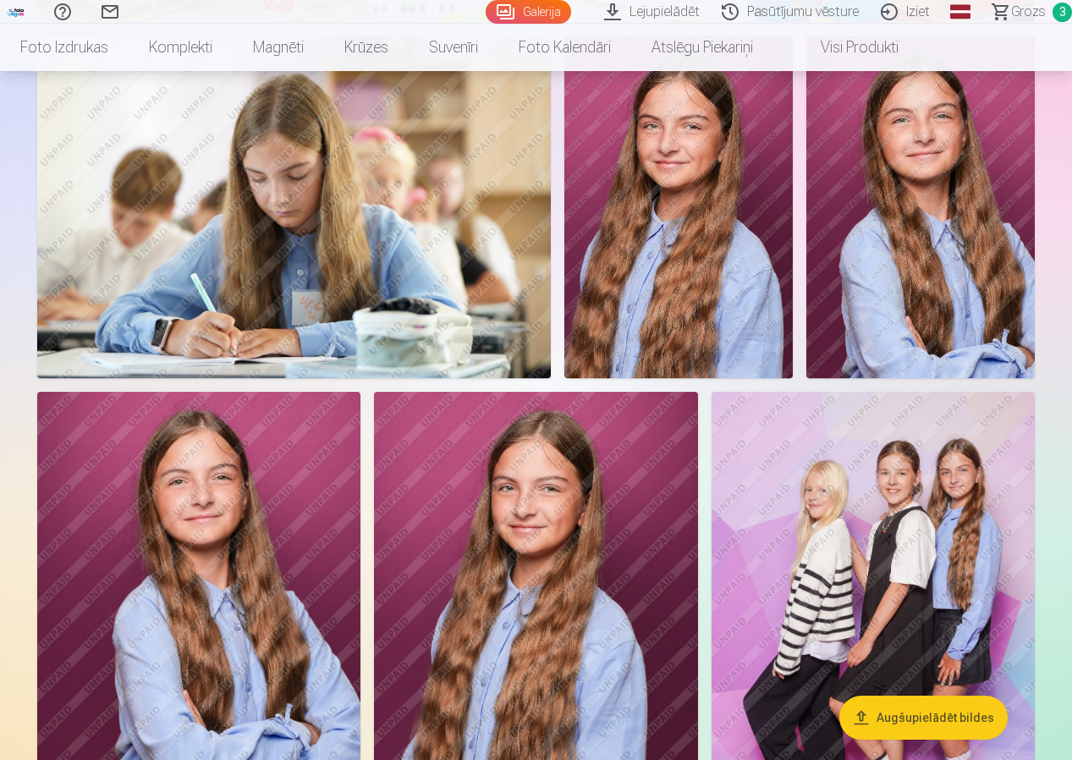
scroll to position [1016, 0]
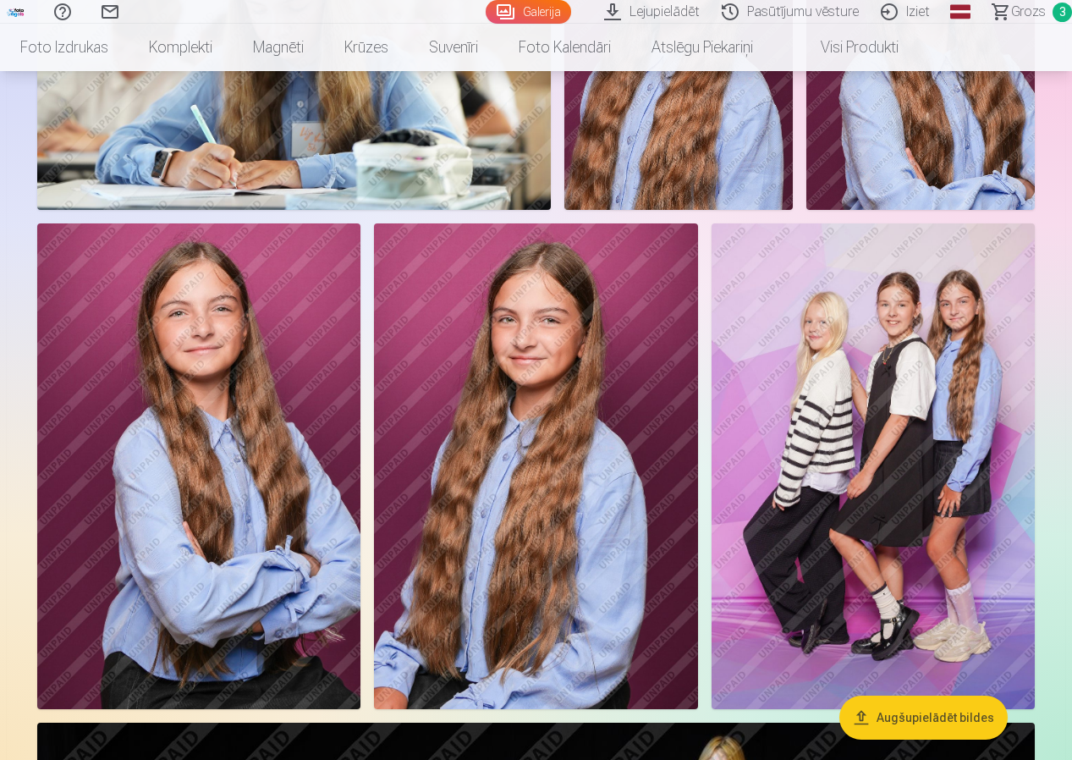
click at [549, 524] on img at bounding box center [535, 466] width 323 height 486
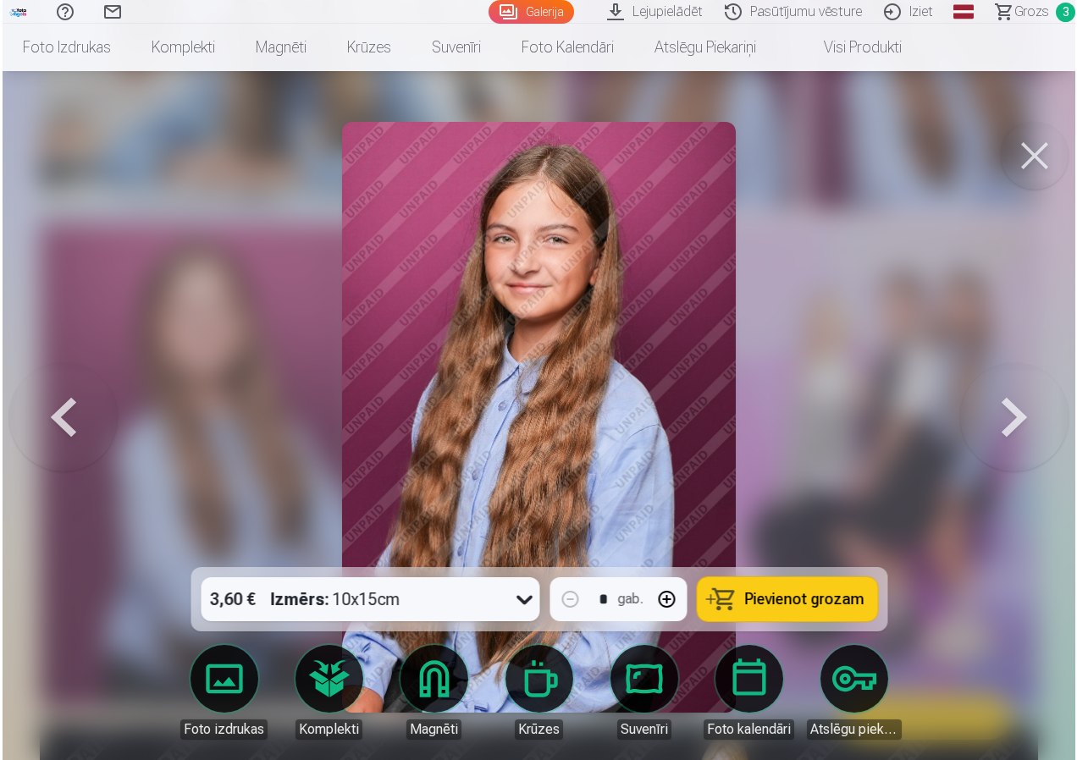
scroll to position [1359, 0]
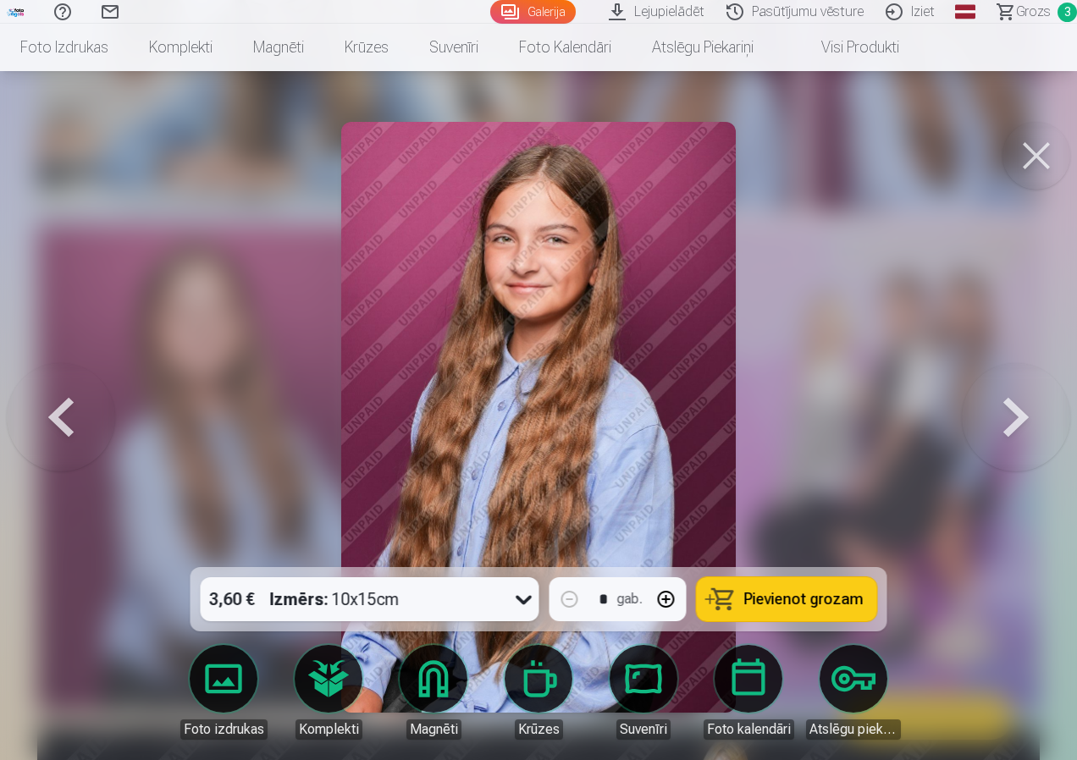
click at [516, 600] on icon at bounding box center [523, 599] width 27 height 27
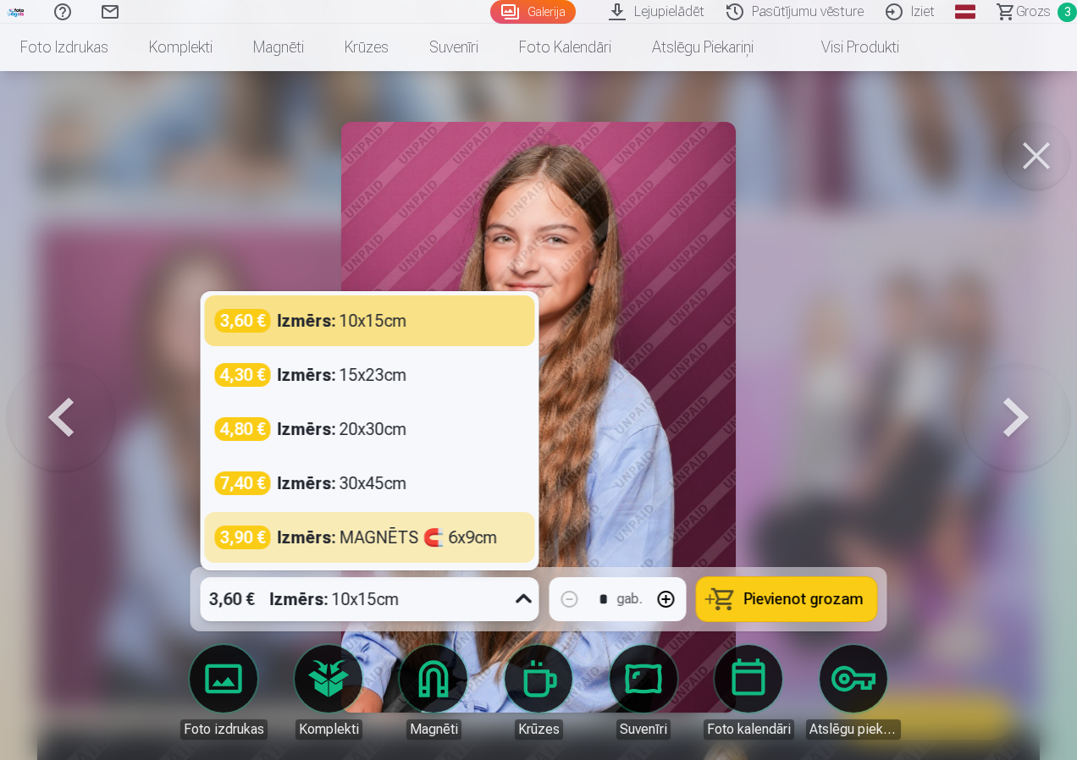
click at [452, 535] on div "Izmērs : MAGNĒTS 🧲 6x9cm" at bounding box center [388, 538] width 220 height 24
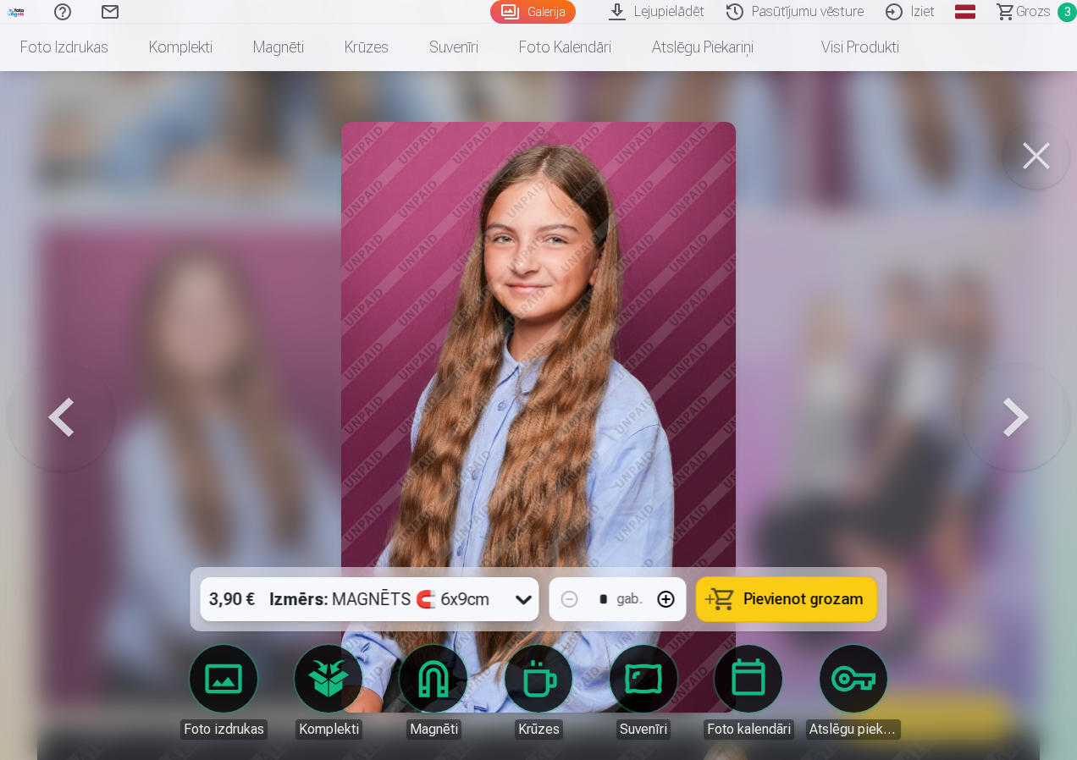
click at [668, 600] on button "button" at bounding box center [666, 599] width 41 height 41
click at [668, 599] on button "button" at bounding box center [666, 599] width 41 height 41
click at [780, 610] on button "Pievienot grozam" at bounding box center [787, 599] width 180 height 44
type input "*"
click at [1039, 15] on span "Grozs" at bounding box center [1033, 12] width 35 height 20
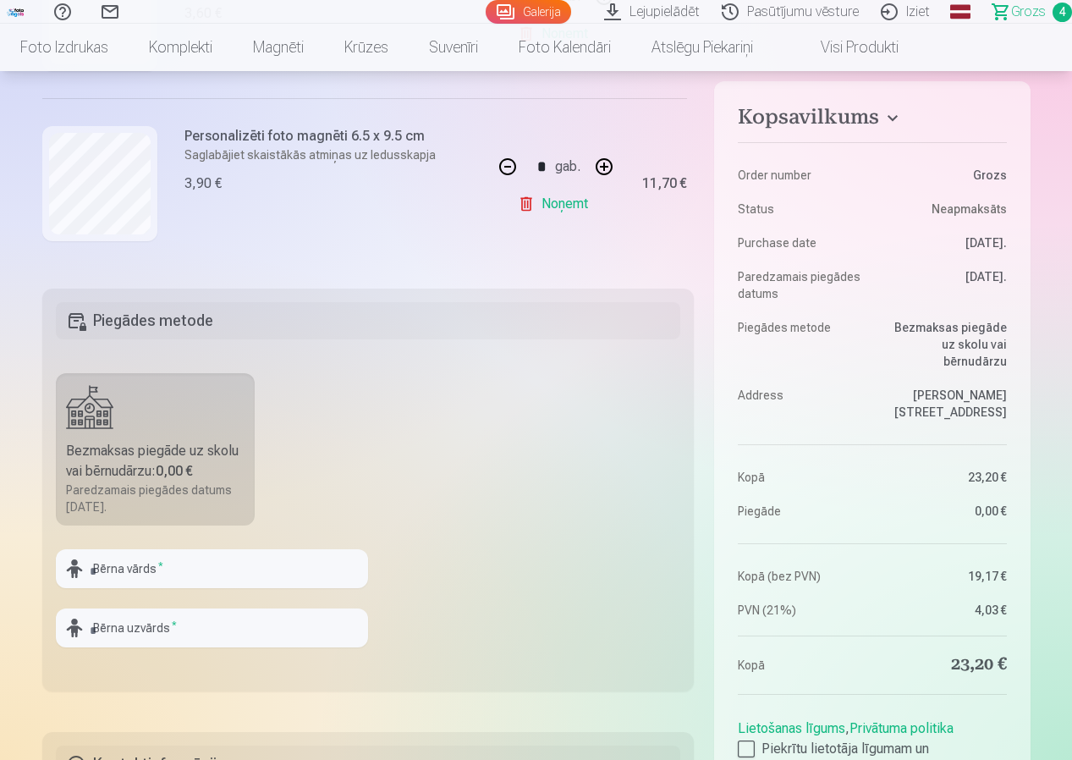
scroll to position [254, 0]
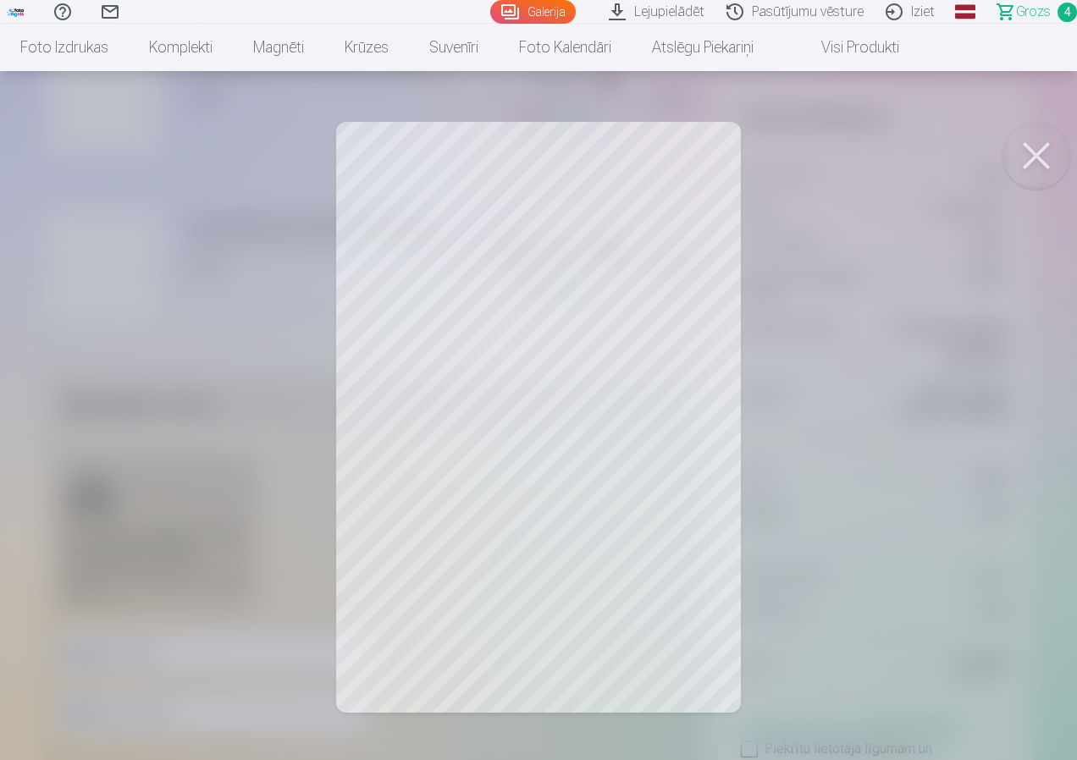
click at [1044, 167] on button at bounding box center [1036, 156] width 68 height 68
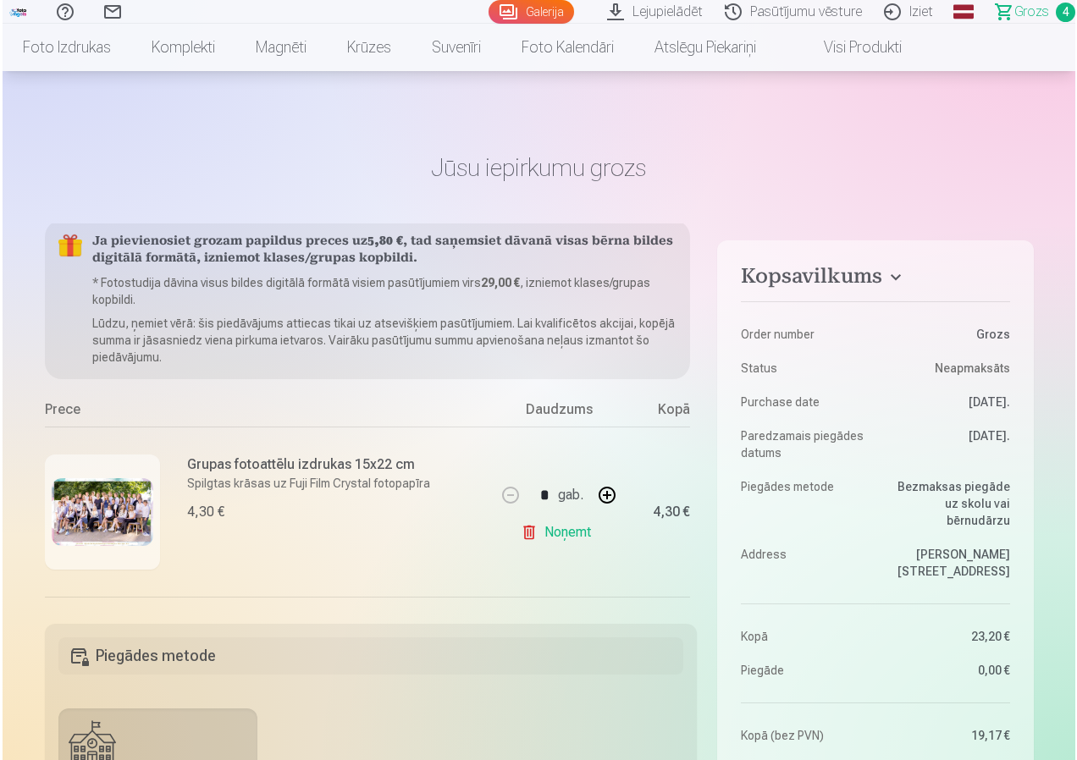
scroll to position [0, 0]
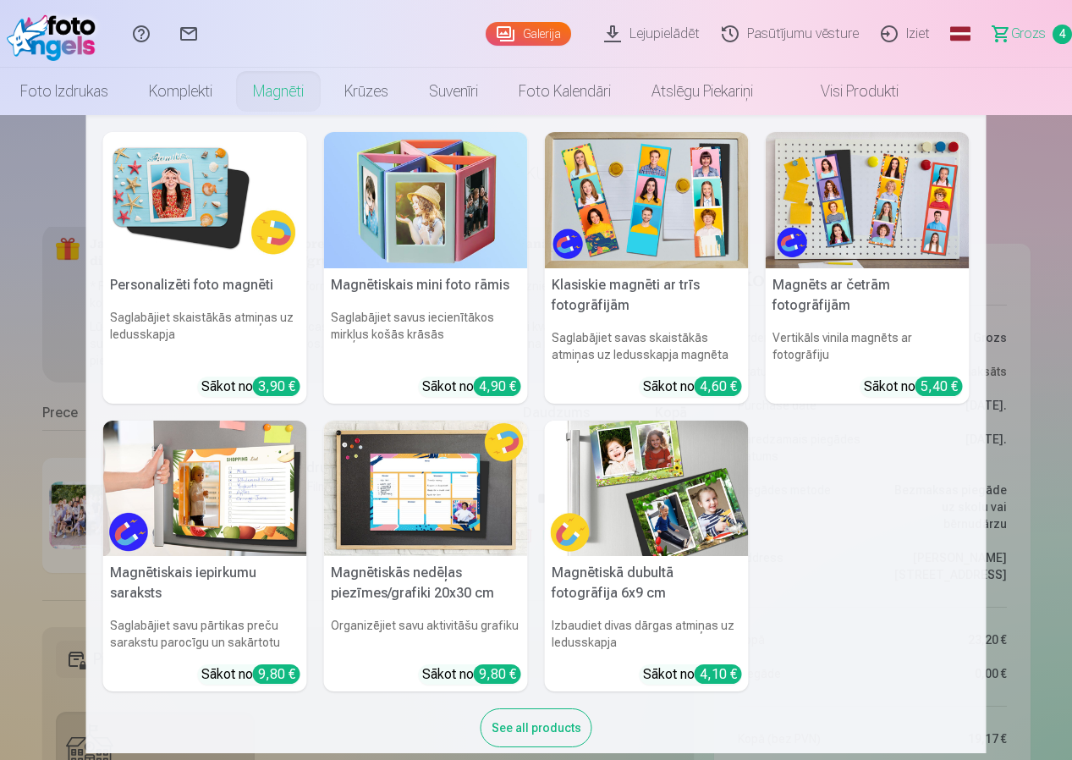
click at [267, 85] on link "Magnēti" at bounding box center [278, 91] width 91 height 47
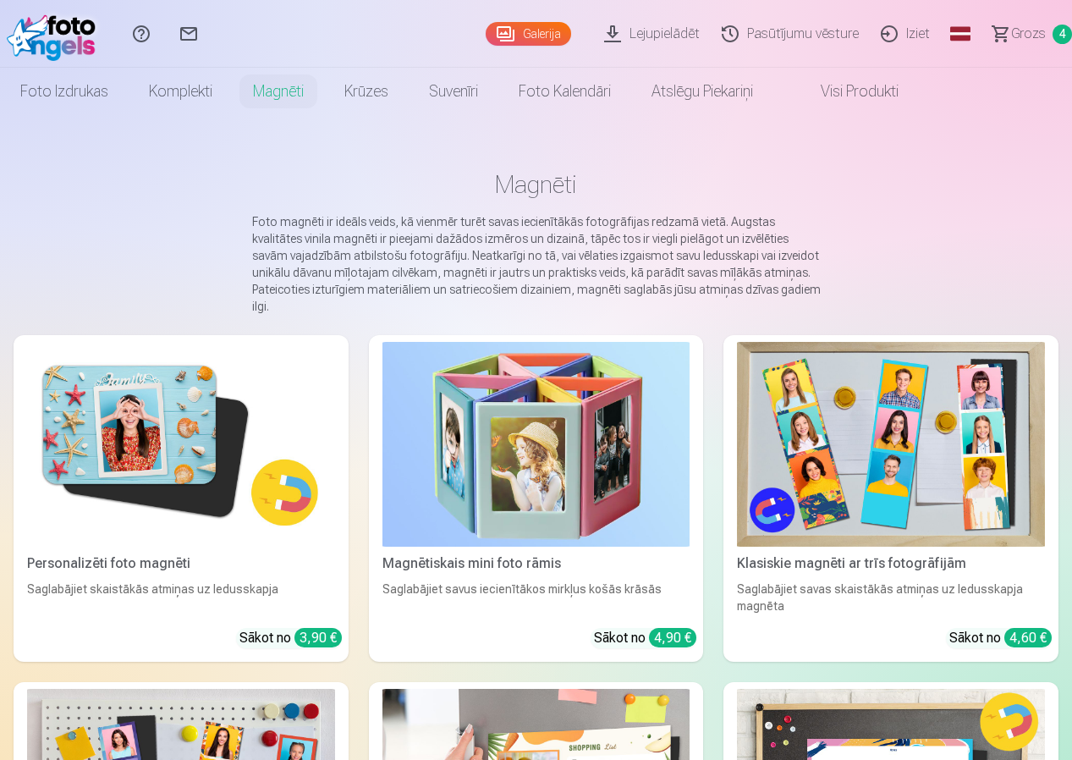
click at [234, 455] on img at bounding box center [181, 444] width 308 height 205
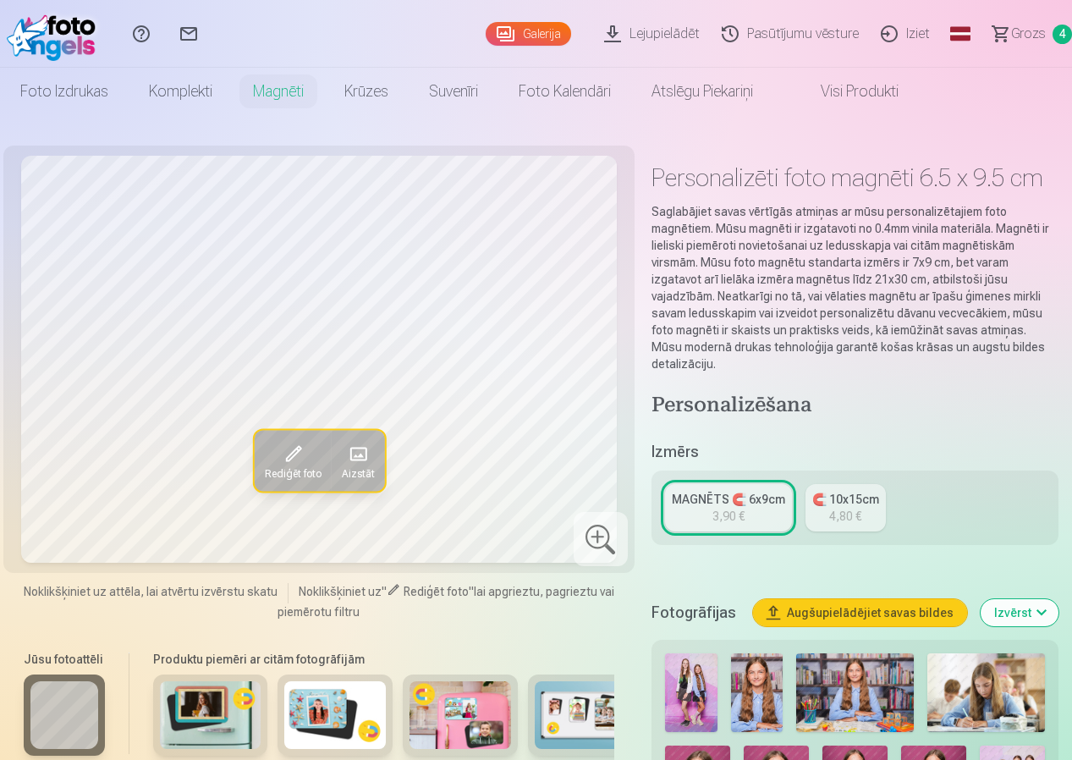
click at [274, 460] on button "Rediģēt foto" at bounding box center [292, 461] width 77 height 61
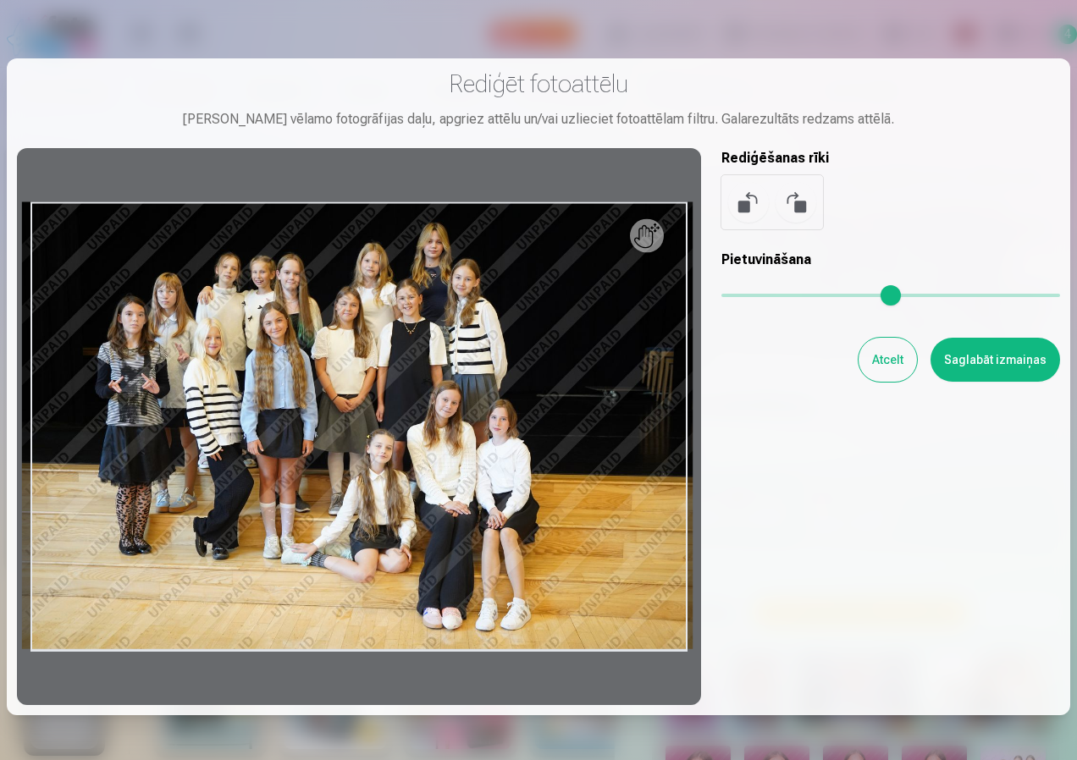
click at [654, 74] on h3 "Rediģēt fotoattēlu" at bounding box center [538, 84] width 1043 height 30
click at [883, 372] on button "Atcelt" at bounding box center [887, 360] width 58 height 44
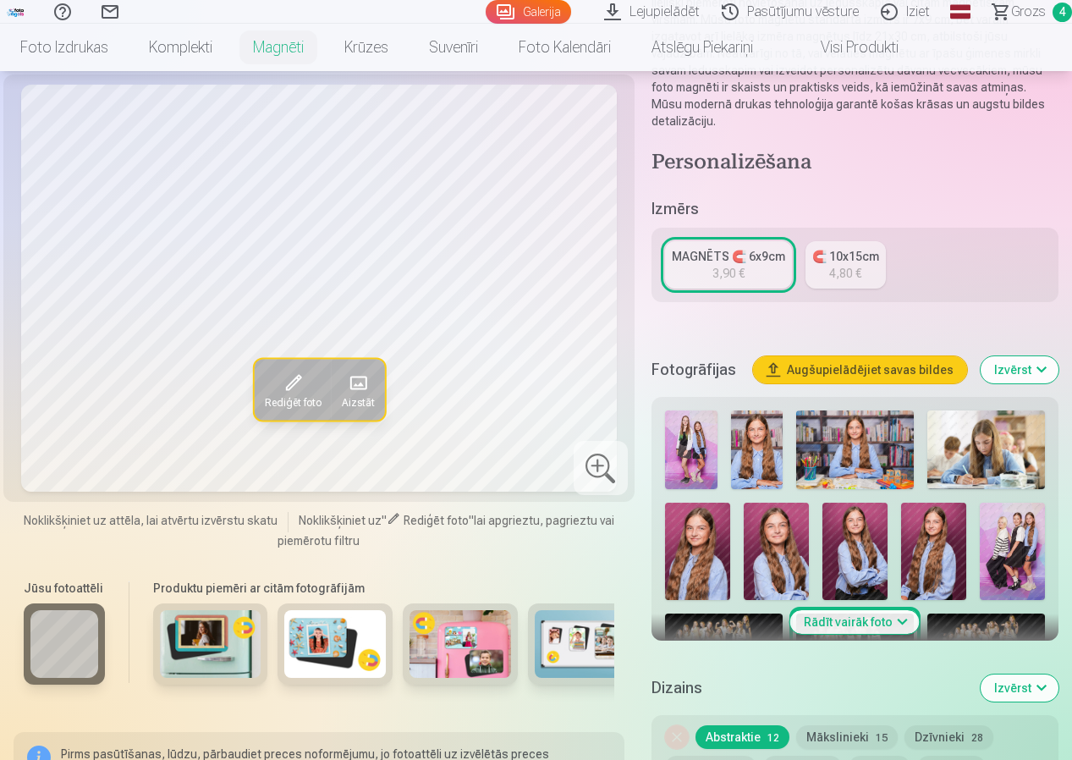
scroll to position [254, 0]
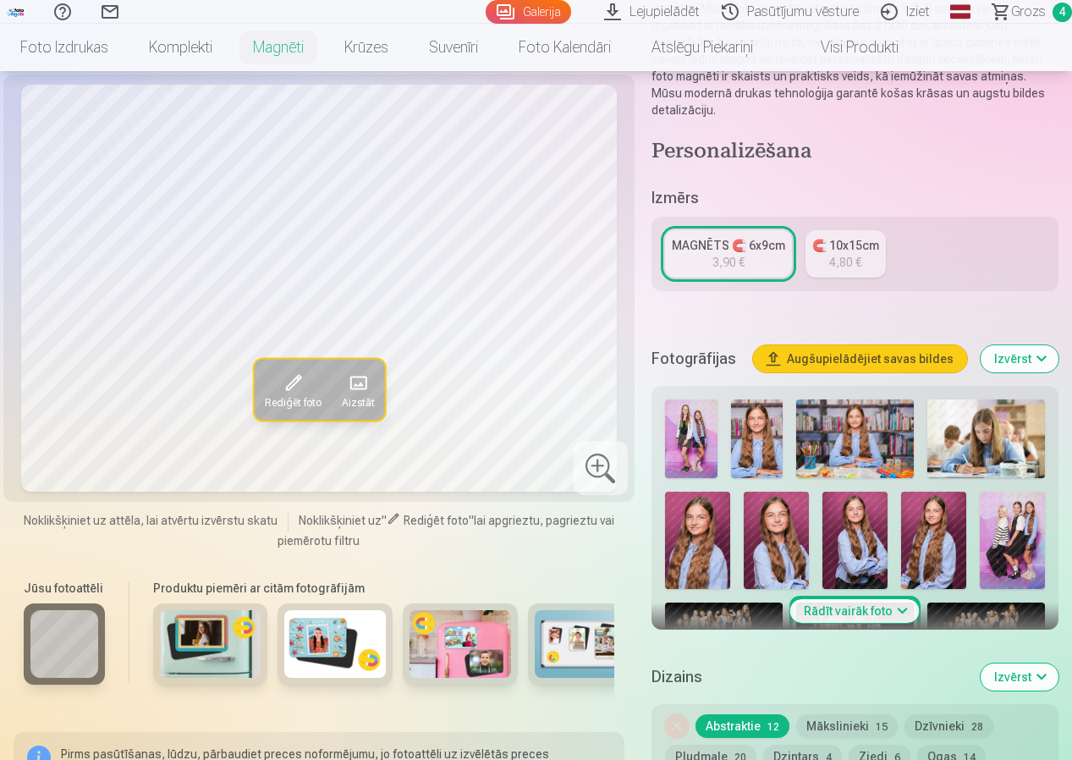
click at [933, 547] on img at bounding box center [933, 541] width 65 height 98
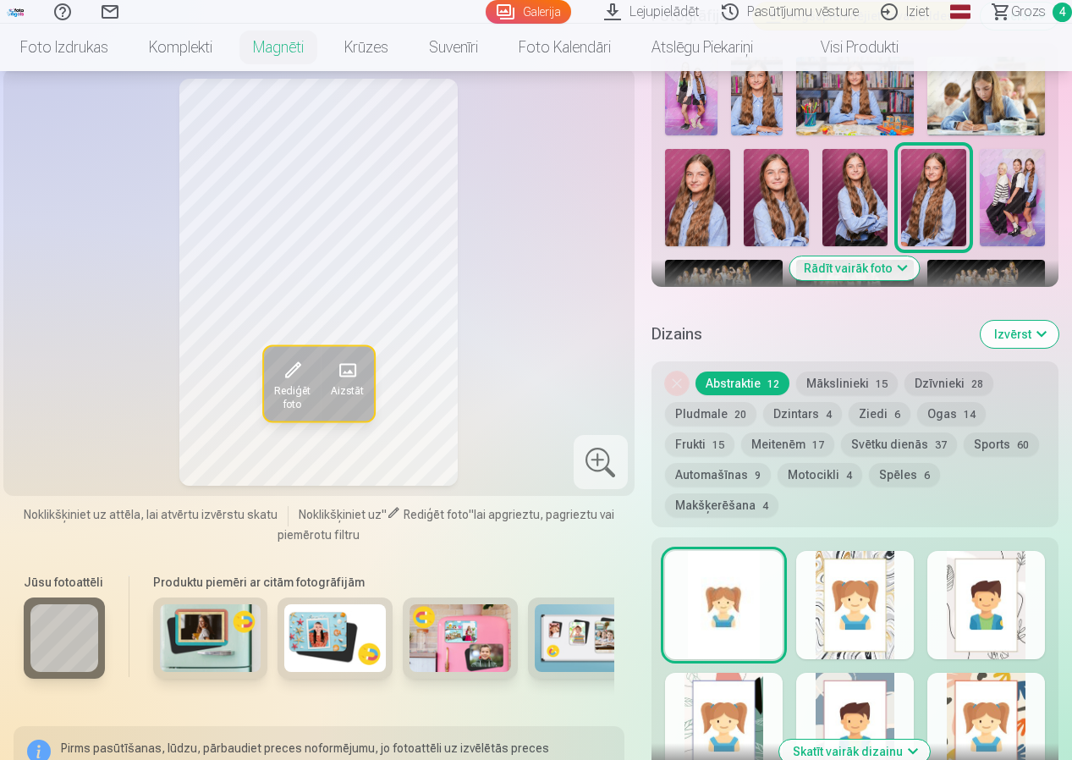
scroll to position [593, 0]
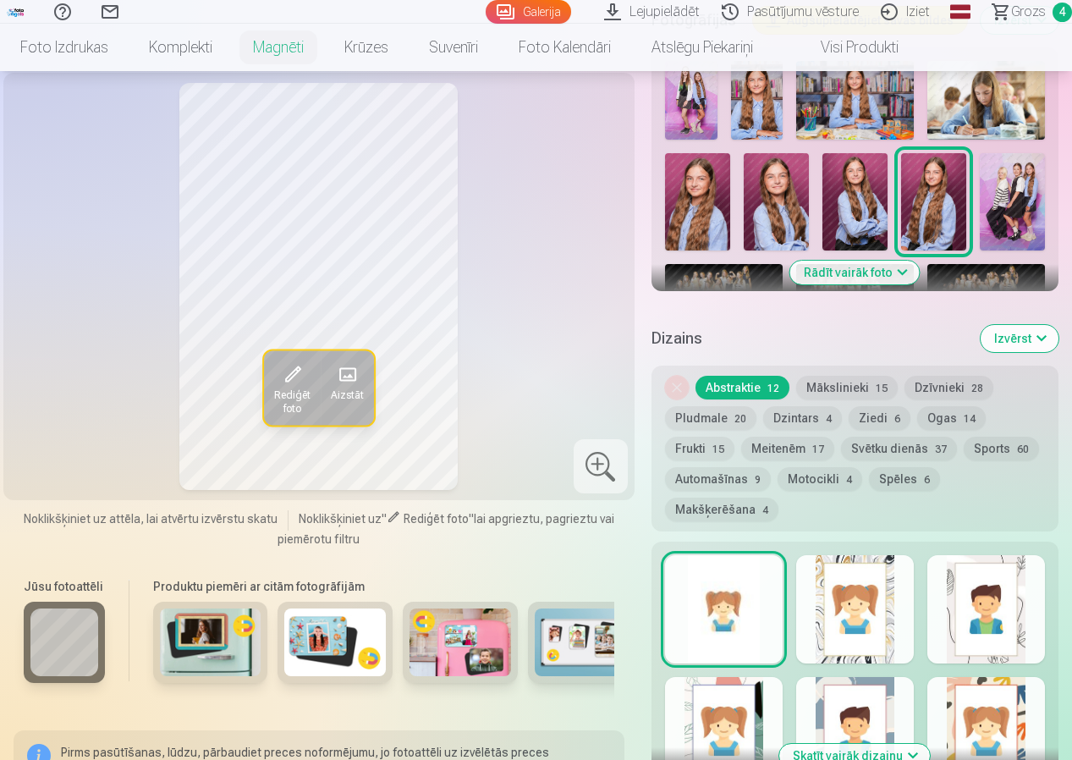
click at [824, 380] on button "Mākslinieki 15" at bounding box center [848, 388] width 102 height 24
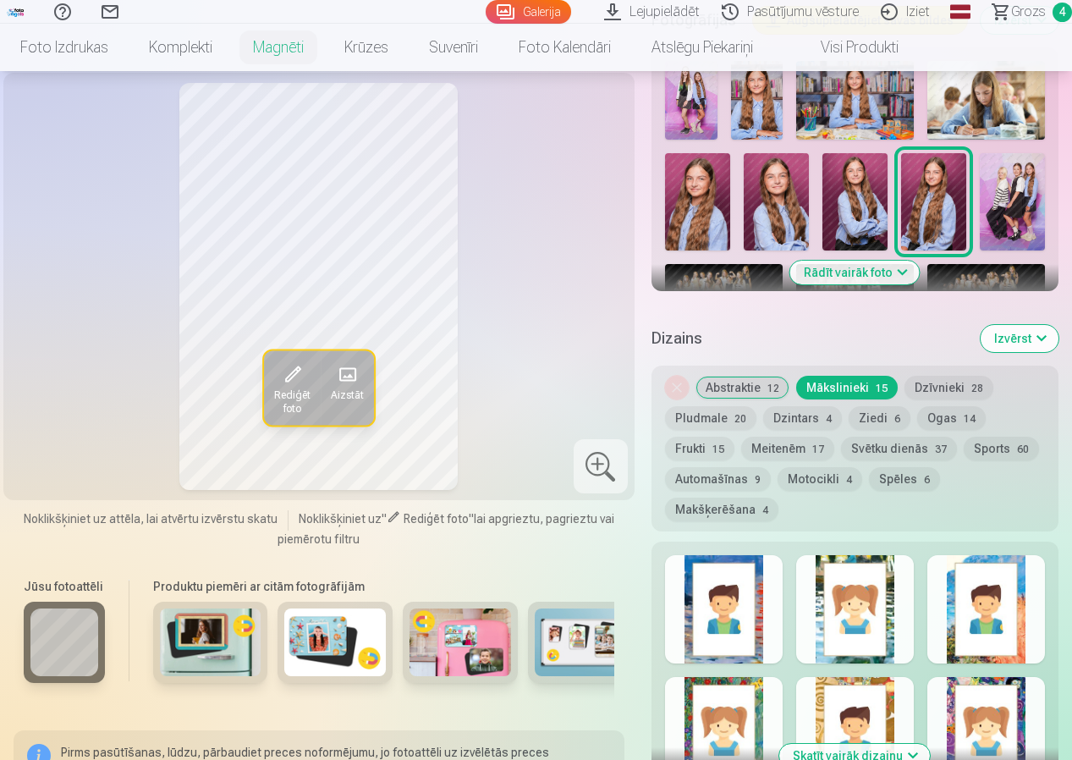
click at [941, 390] on button "Dzīvnieki 28" at bounding box center [949, 388] width 89 height 24
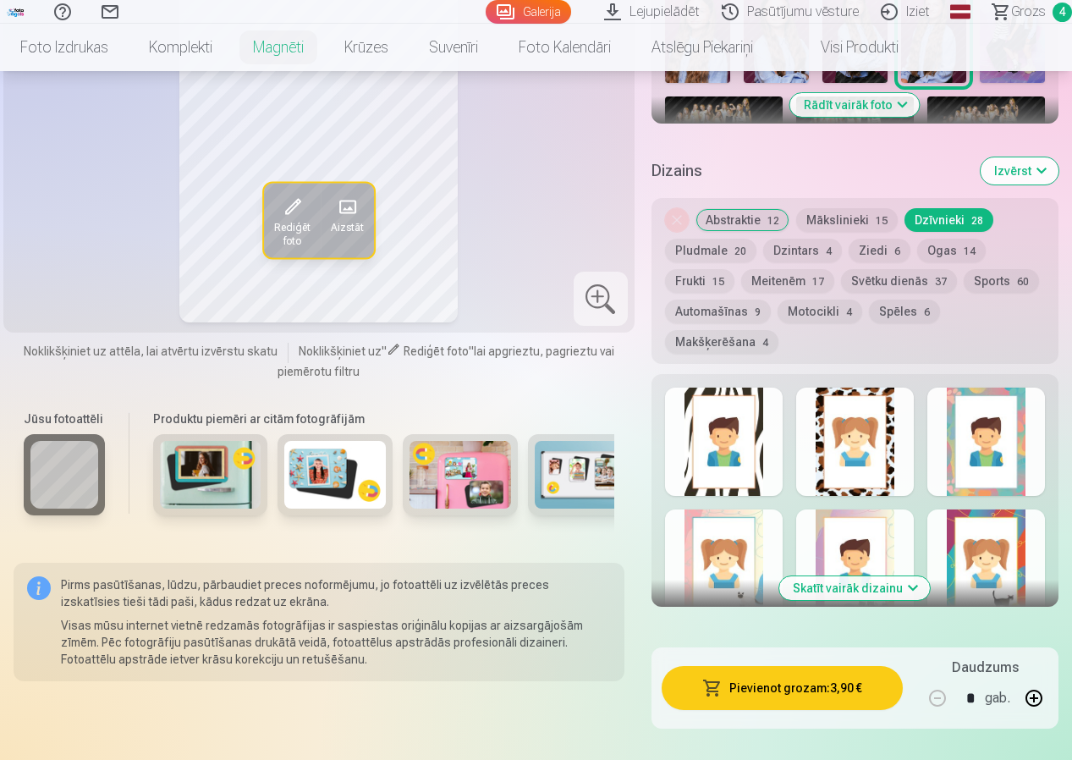
scroll to position [762, 0]
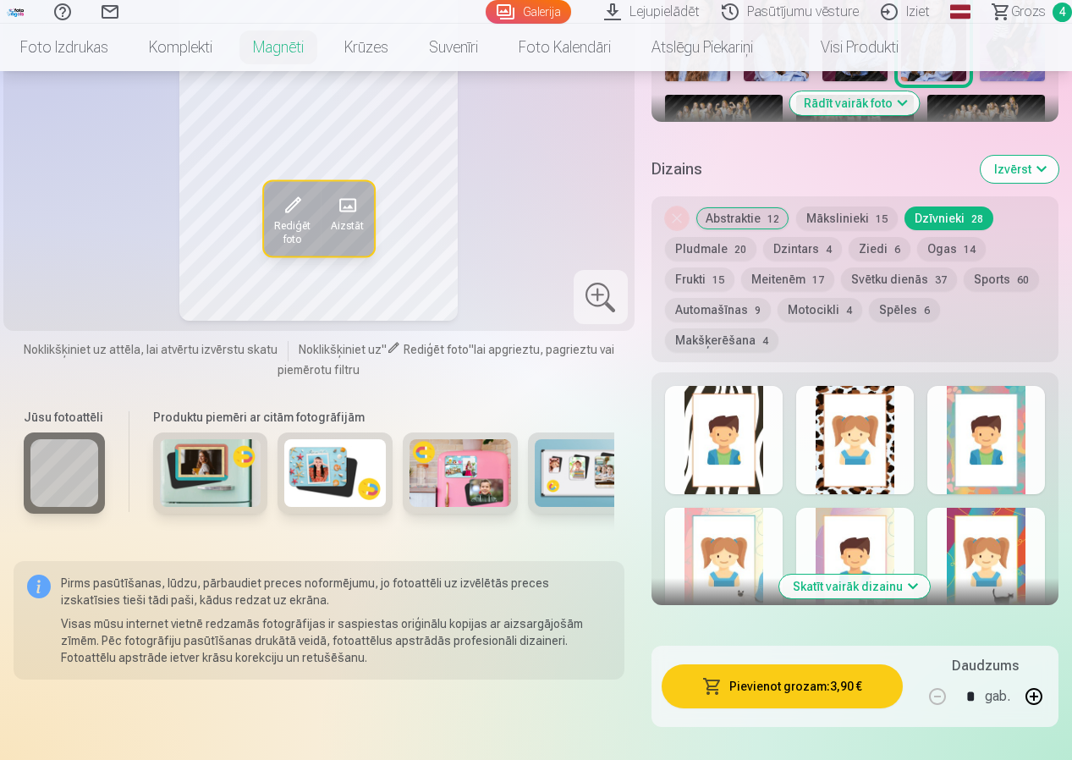
click at [900, 591] on button "Skatīt vairāk dizainu" at bounding box center [855, 587] width 151 height 24
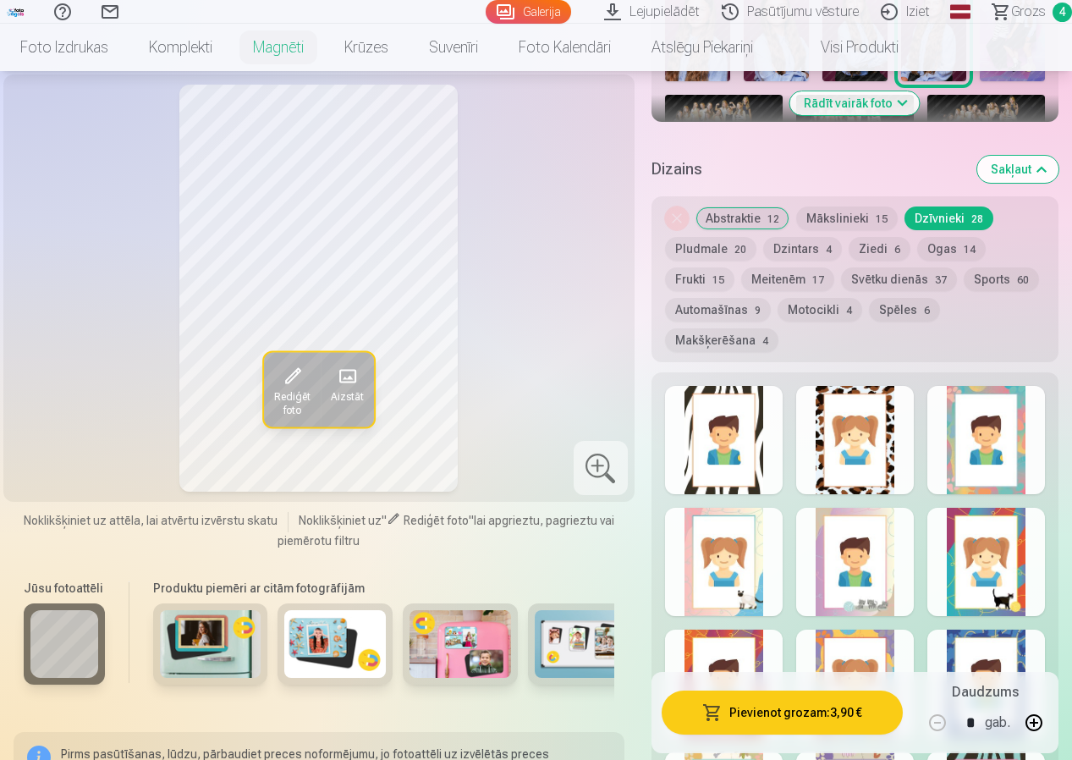
click at [733, 436] on div at bounding box center [724, 440] width 118 height 108
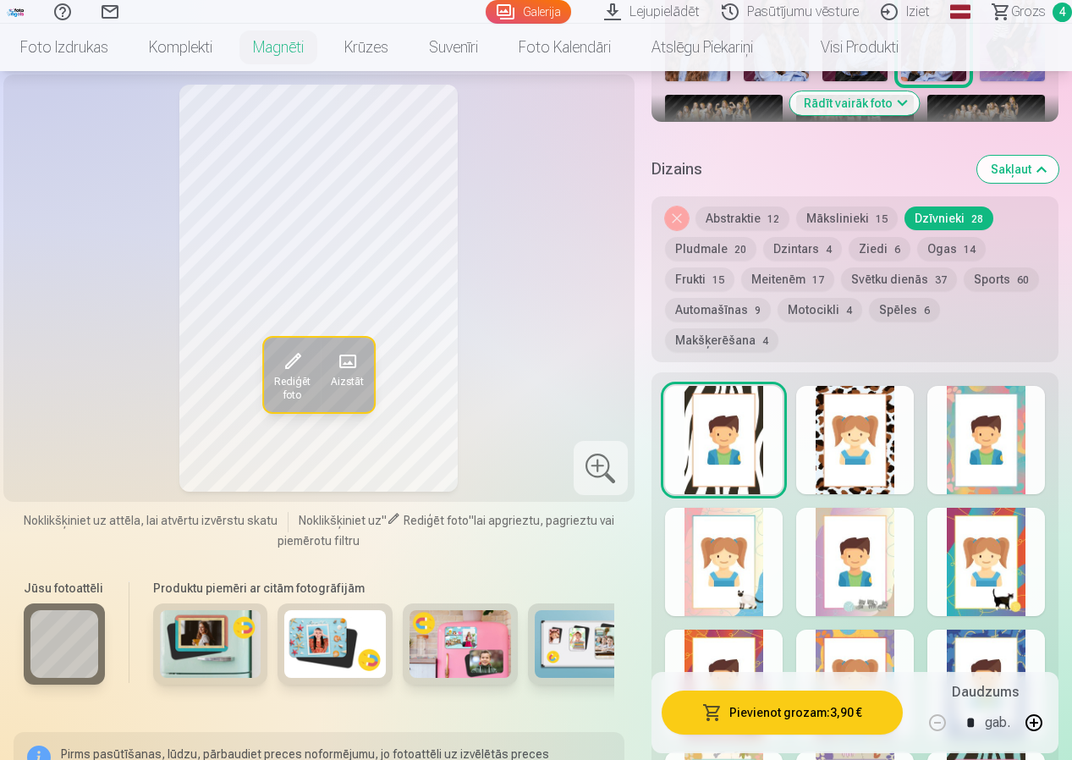
click at [830, 456] on div at bounding box center [856, 440] width 118 height 108
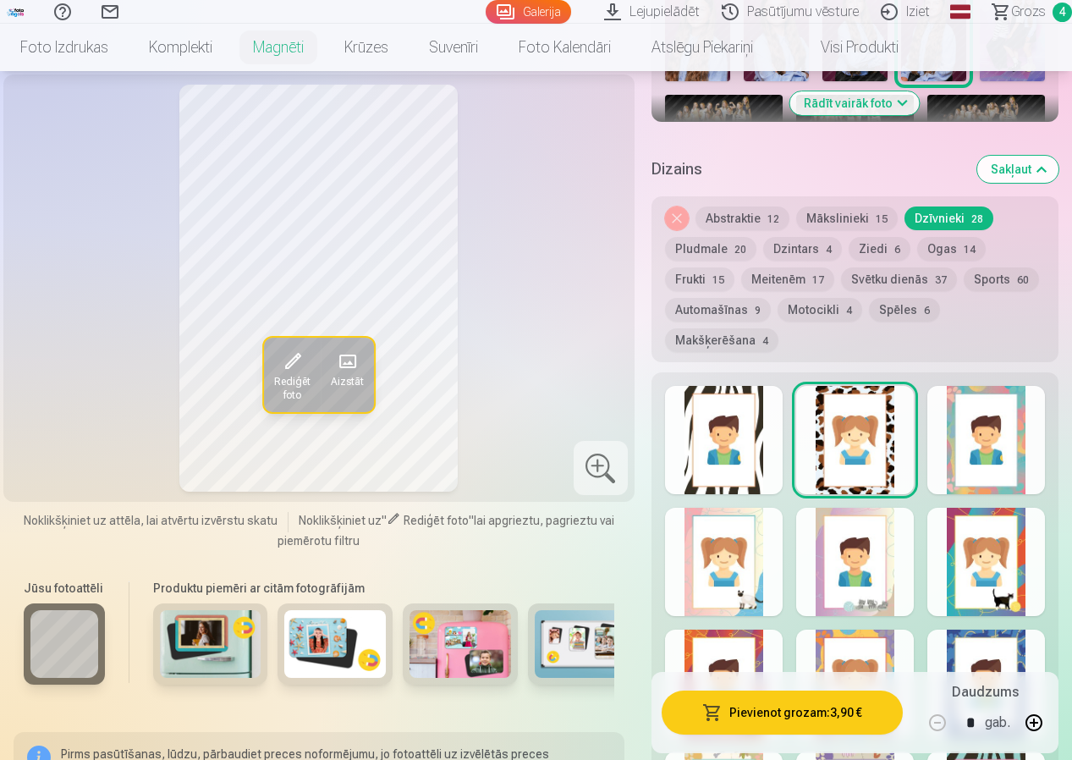
click at [708, 246] on button "Pludmale 20" at bounding box center [710, 249] width 91 height 24
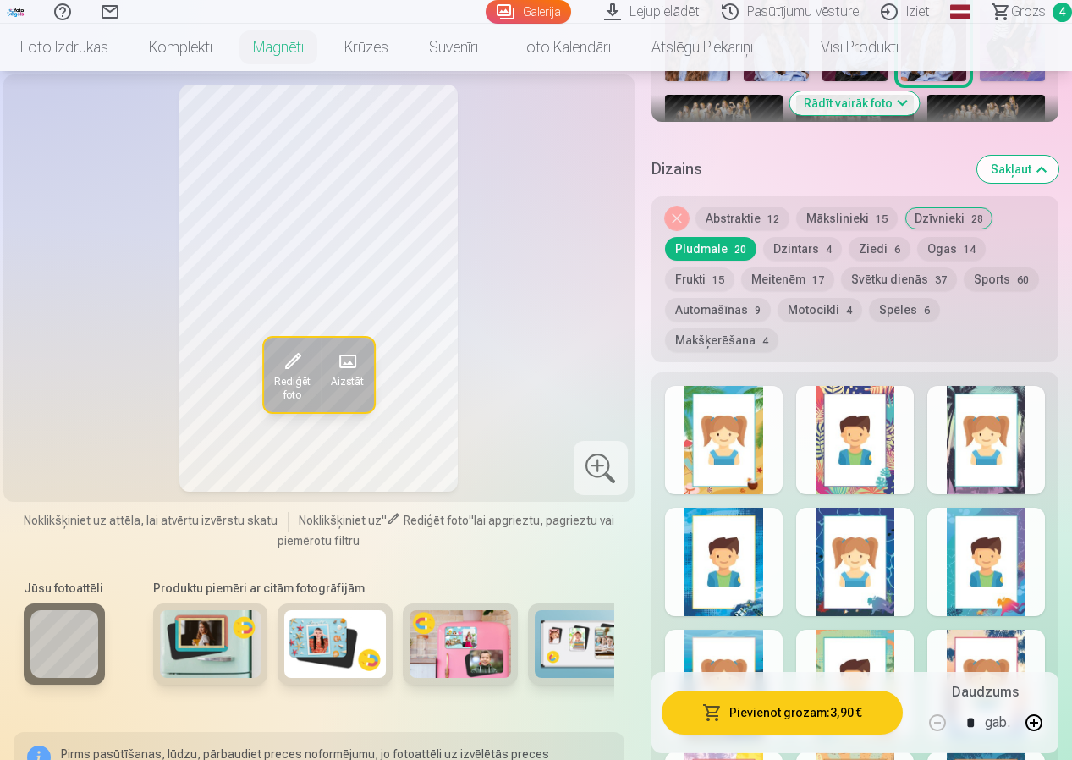
click at [775, 455] on div at bounding box center [724, 440] width 118 height 108
click at [826, 463] on div at bounding box center [856, 440] width 118 height 108
click at [827, 312] on button "Motocikli 4" at bounding box center [820, 310] width 85 height 24
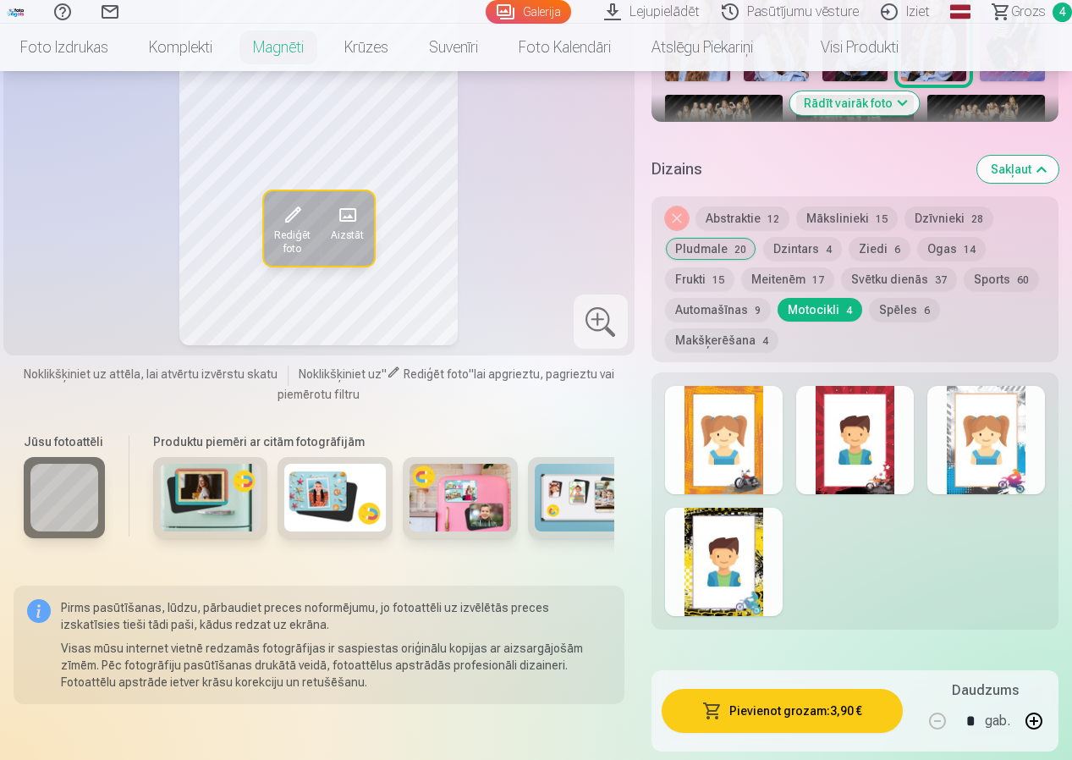
click at [862, 472] on div at bounding box center [856, 440] width 118 height 108
click at [718, 347] on button "Makšķerēšana 4" at bounding box center [721, 340] width 113 height 24
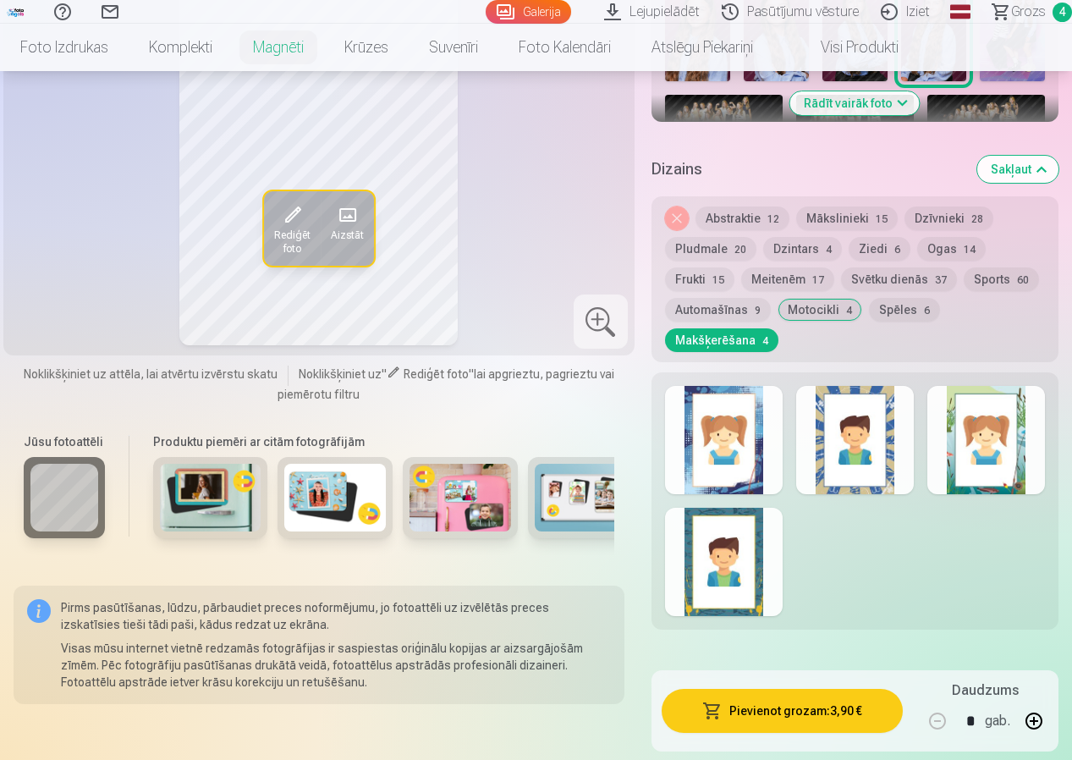
click at [1001, 286] on button "Sports 60" at bounding box center [1001, 279] width 75 height 24
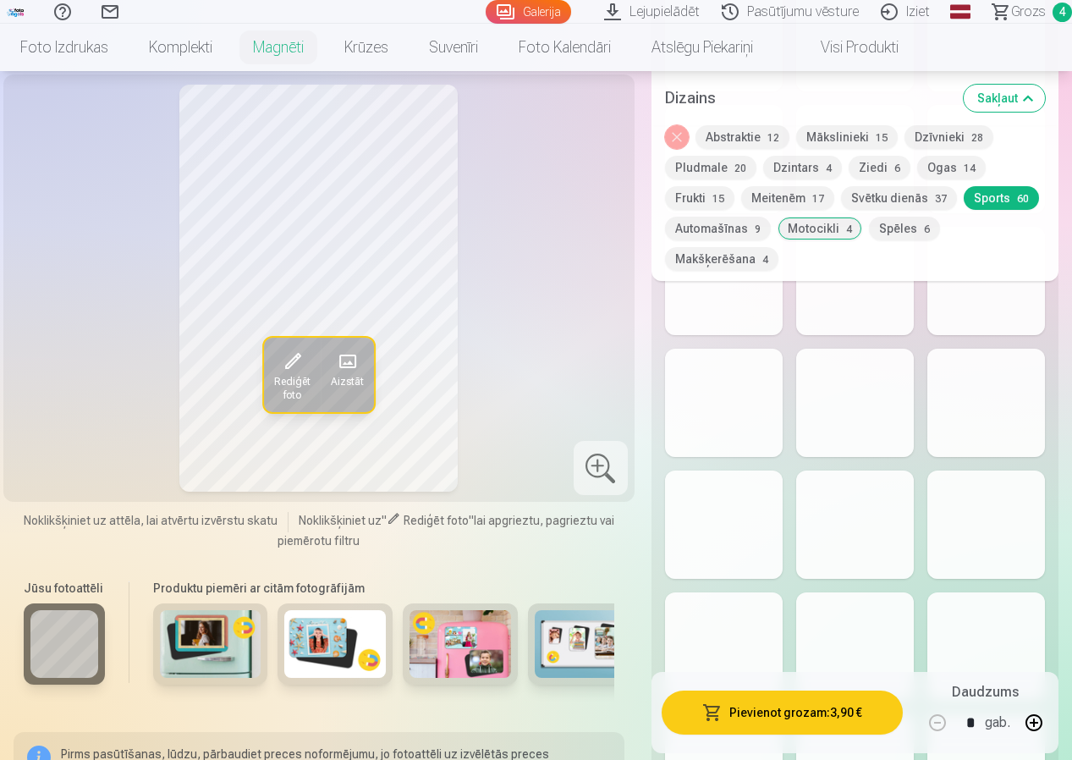
scroll to position [2285, 0]
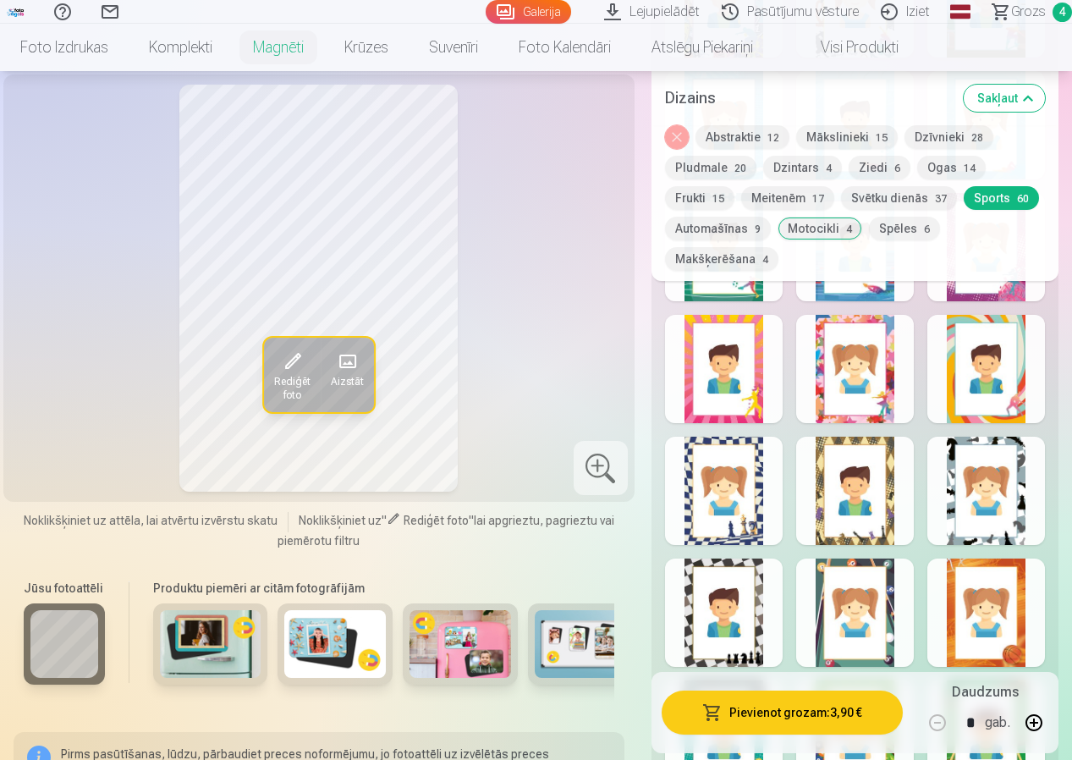
click at [885, 414] on div at bounding box center [856, 369] width 118 height 108
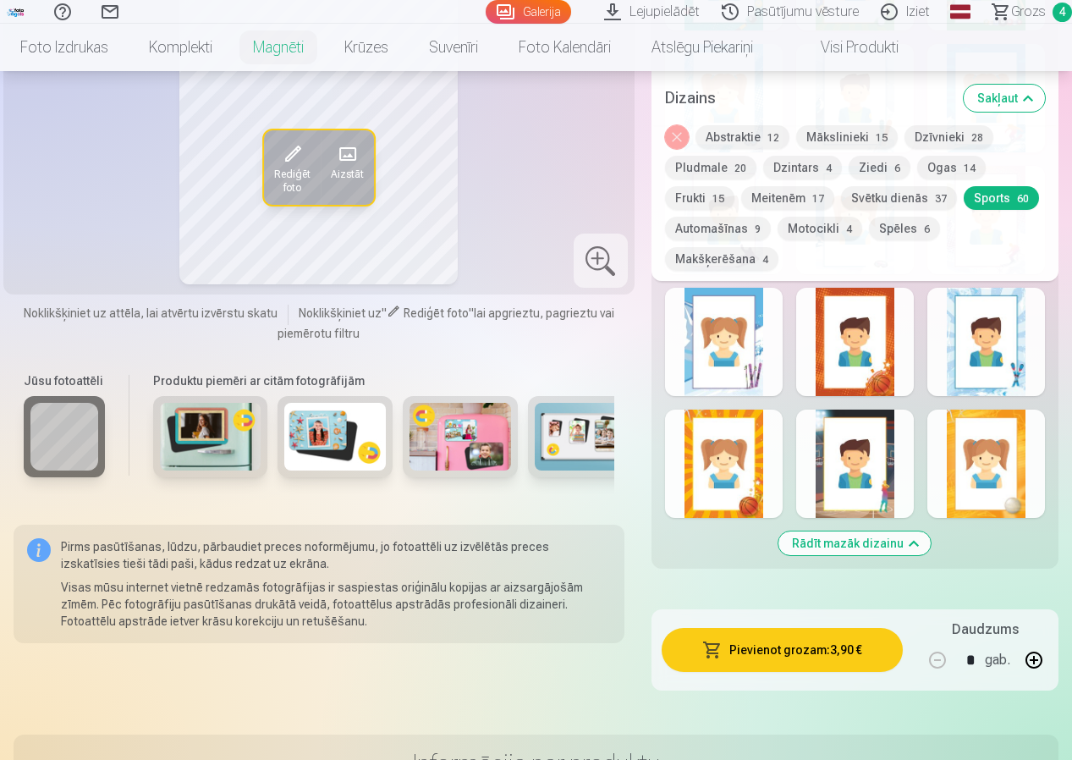
scroll to position [3047, 0]
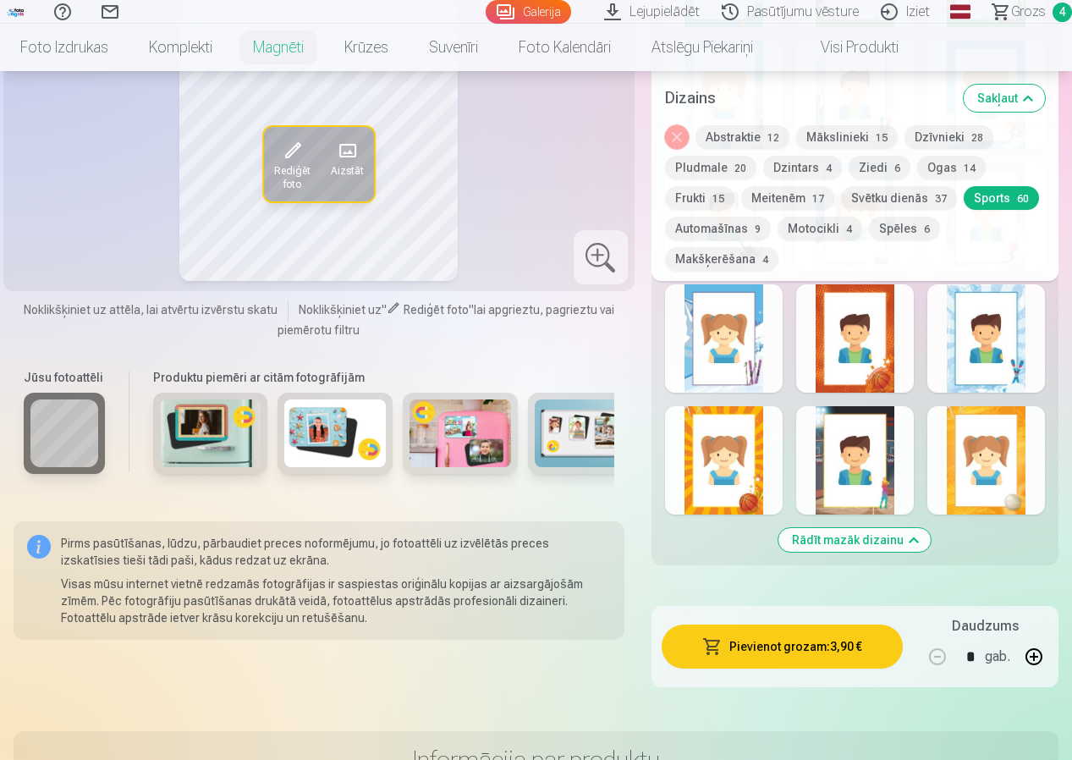
click at [775, 200] on button "Meitenēm 17" at bounding box center [788, 198] width 93 height 24
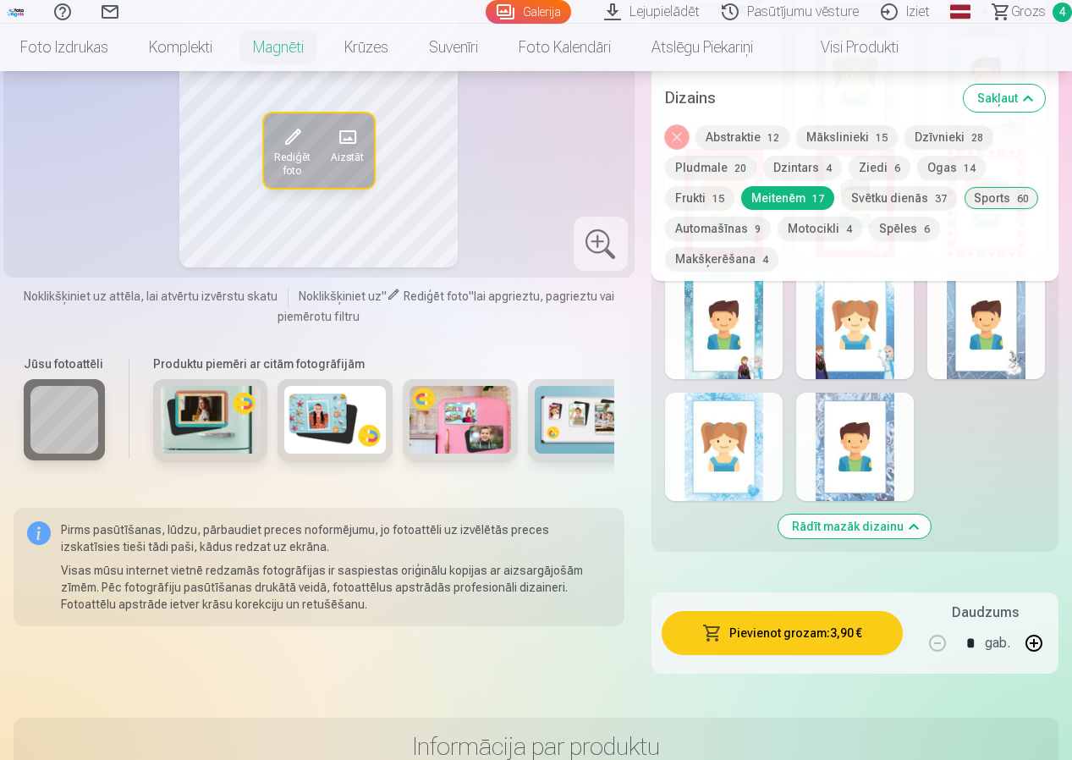
scroll to position [931, 0]
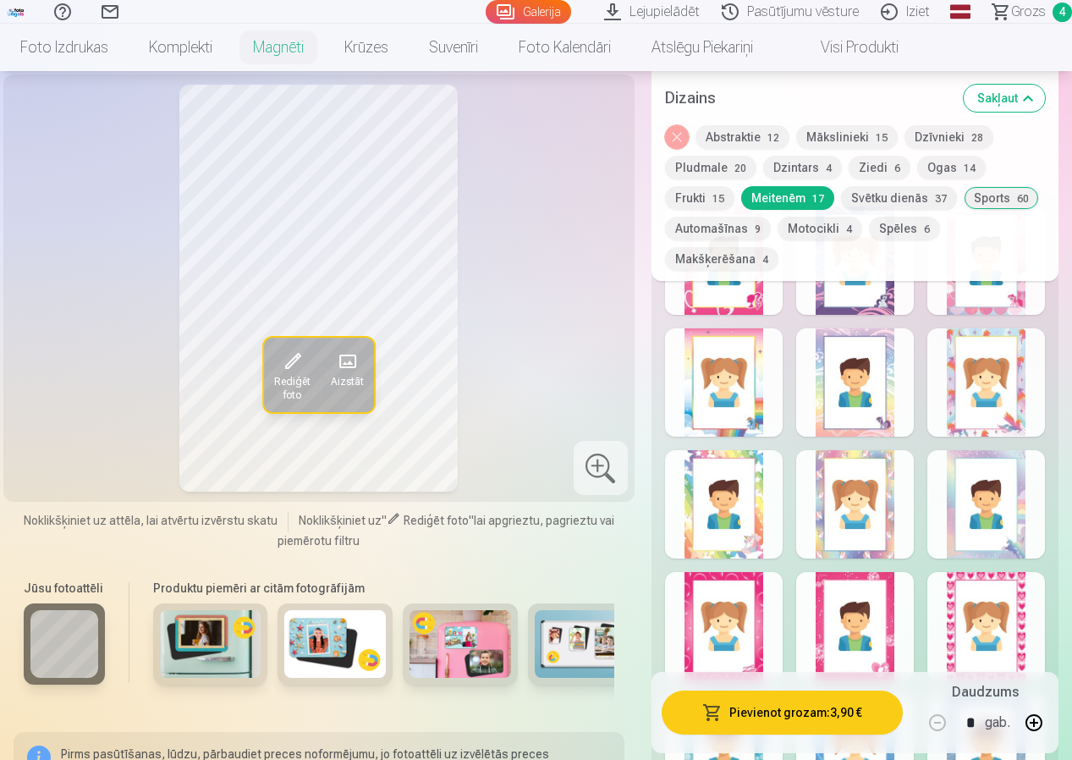
click at [749, 528] on div at bounding box center [724, 504] width 118 height 108
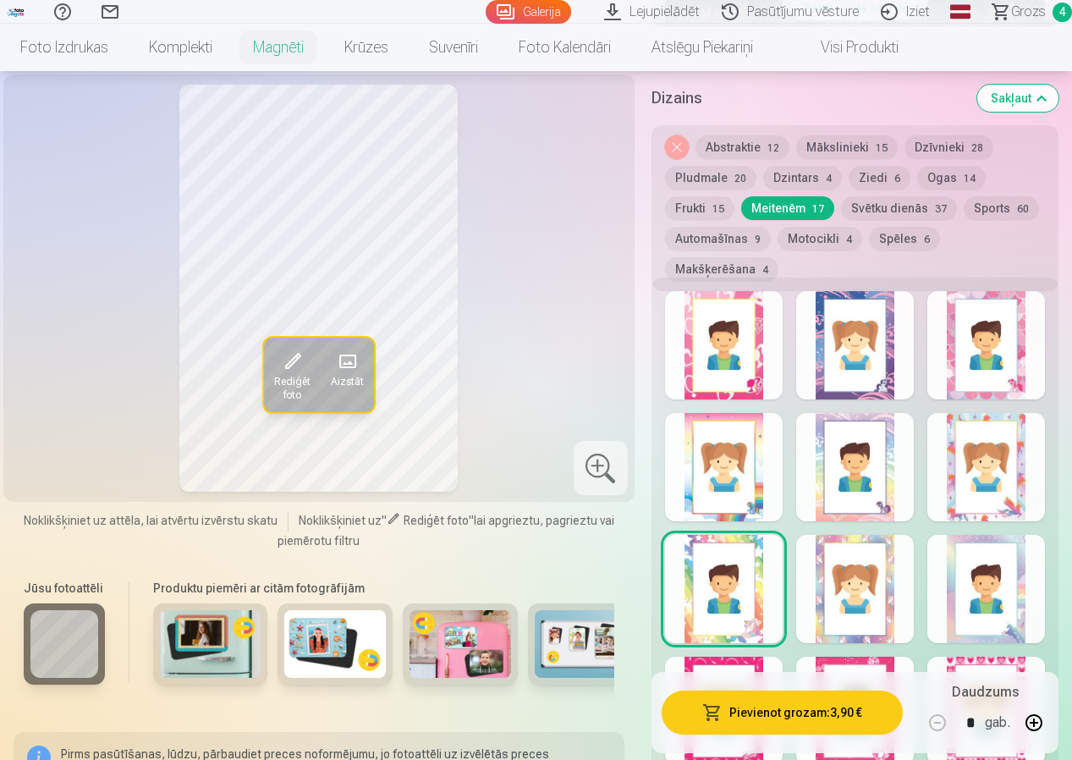
scroll to position [677, 0]
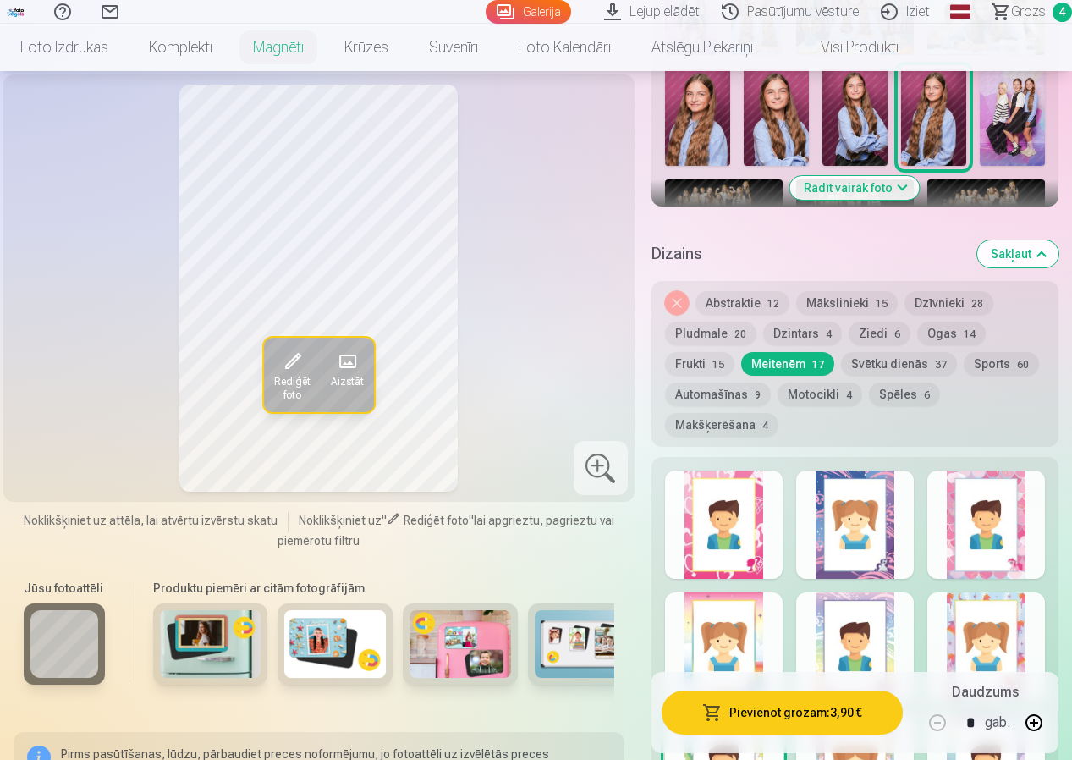
click at [709, 547] on div at bounding box center [724, 525] width 118 height 108
click at [874, 333] on button "Ziedi 6" at bounding box center [880, 334] width 62 height 24
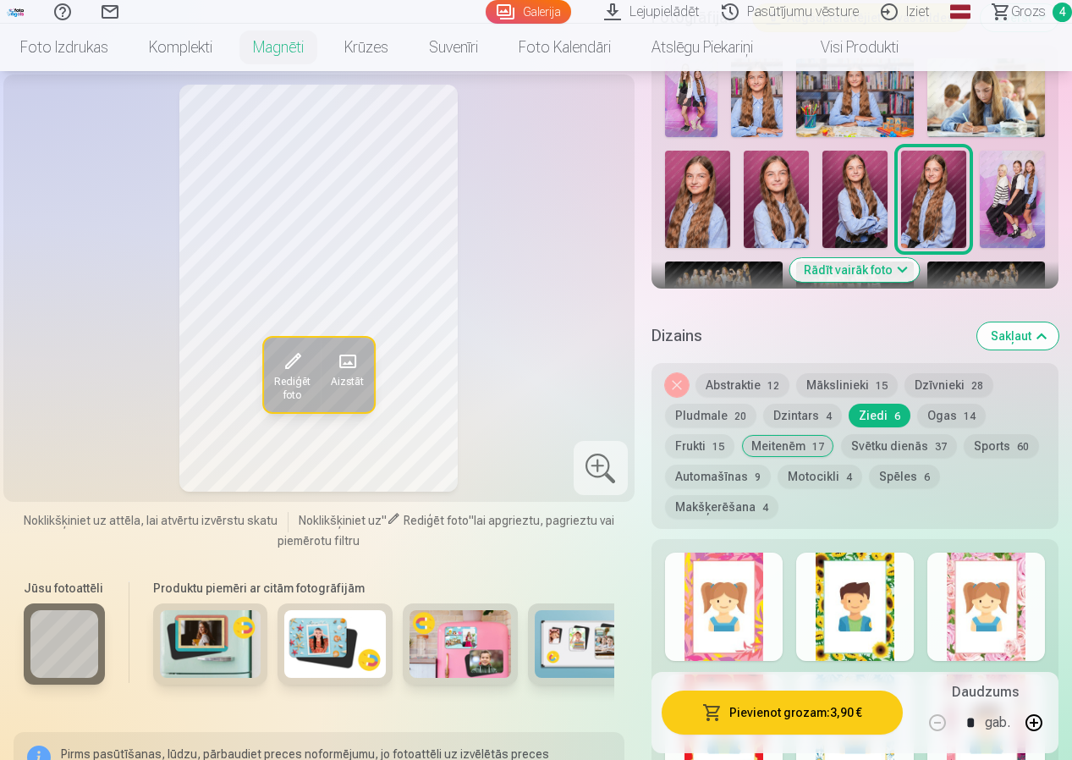
scroll to position [593, 0]
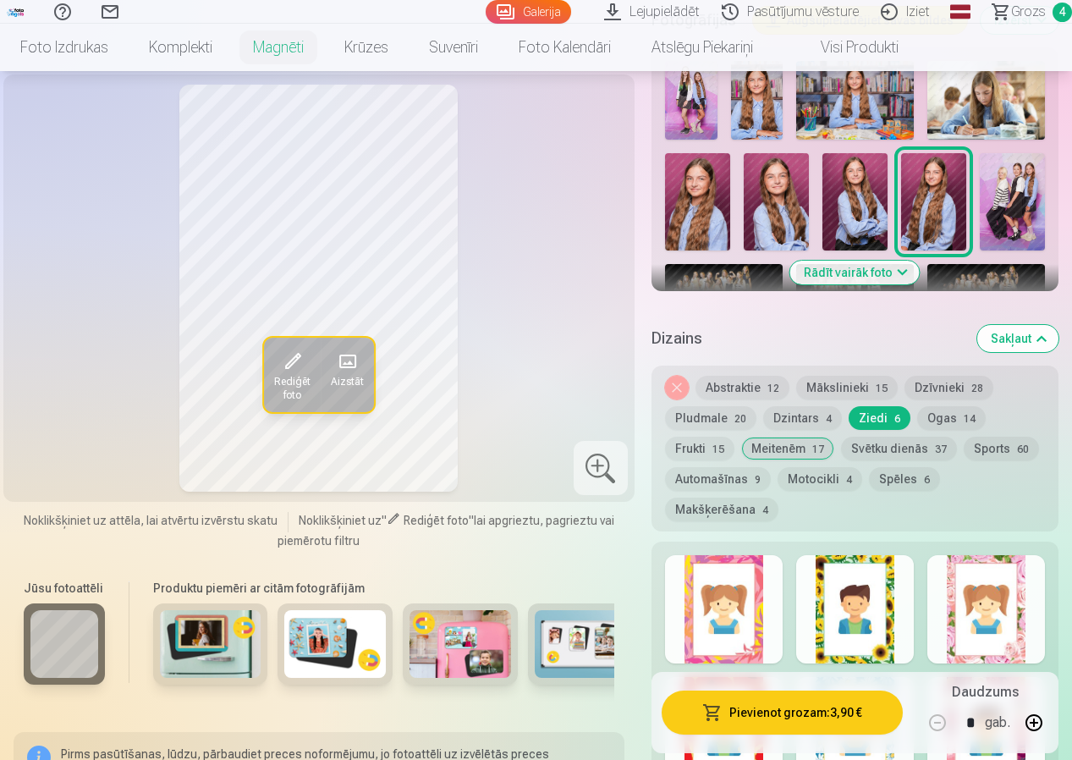
click at [944, 393] on button "Dzīvnieki 28" at bounding box center [949, 388] width 89 height 24
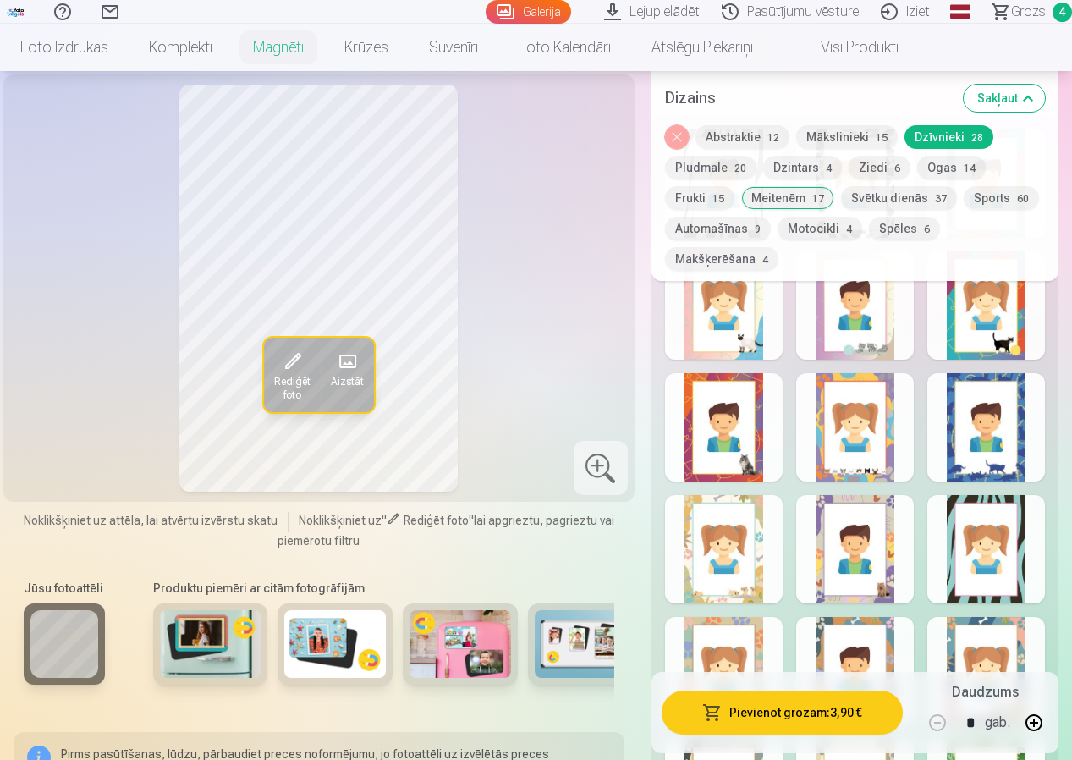
scroll to position [1016, 0]
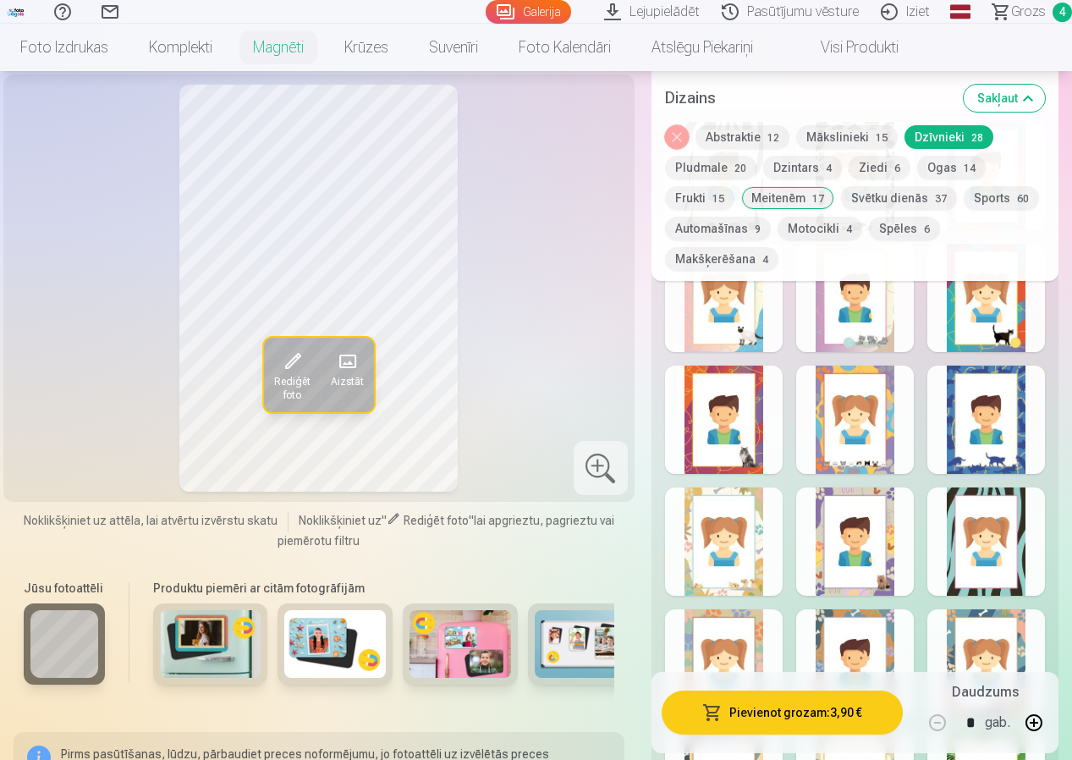
click at [870, 582] on div at bounding box center [856, 542] width 118 height 108
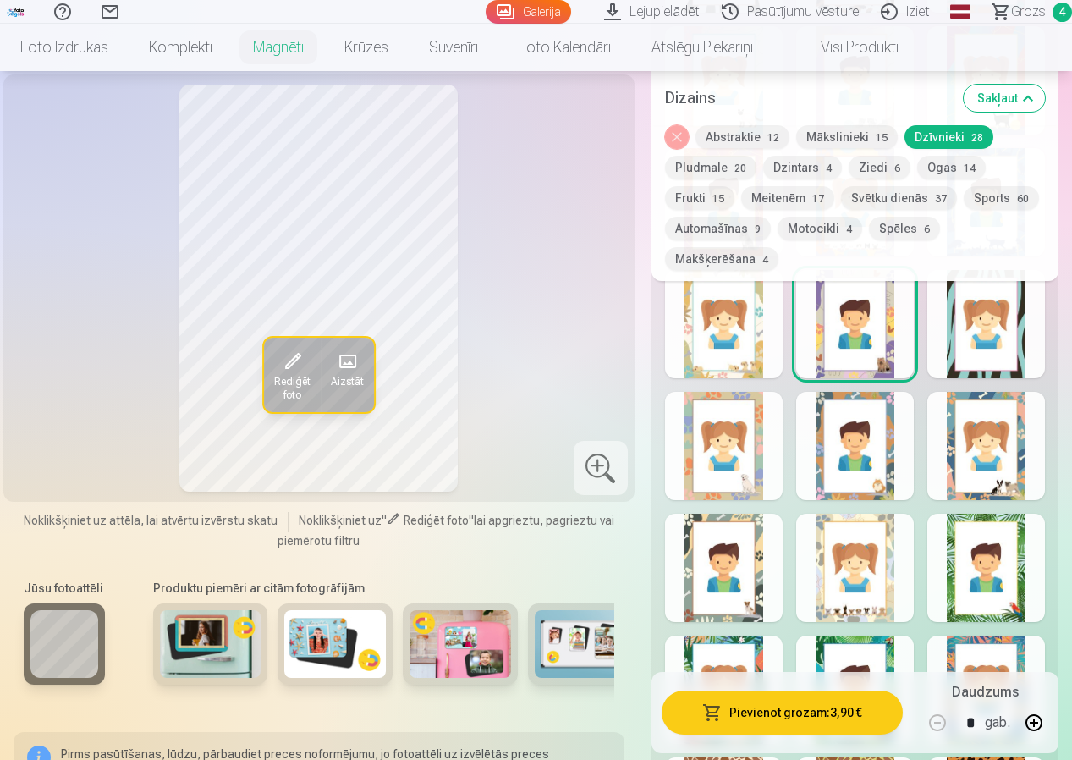
scroll to position [1270, 0]
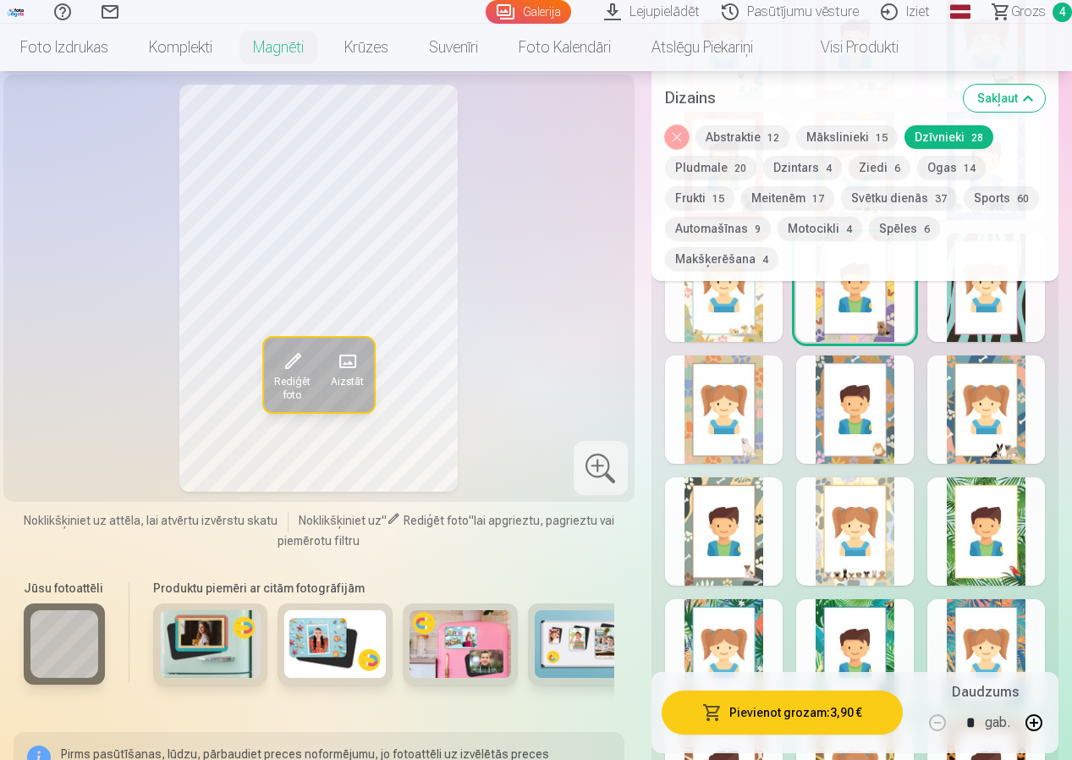
click at [846, 567] on div at bounding box center [856, 531] width 118 height 108
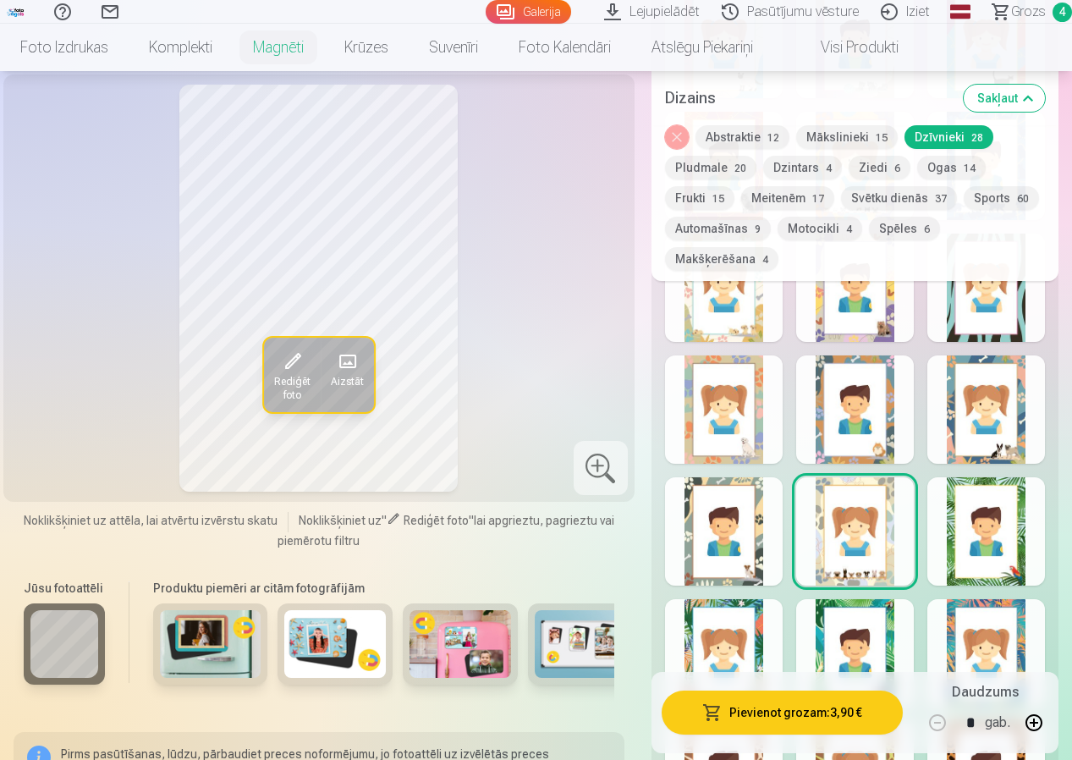
click at [740, 568] on div at bounding box center [724, 531] width 118 height 108
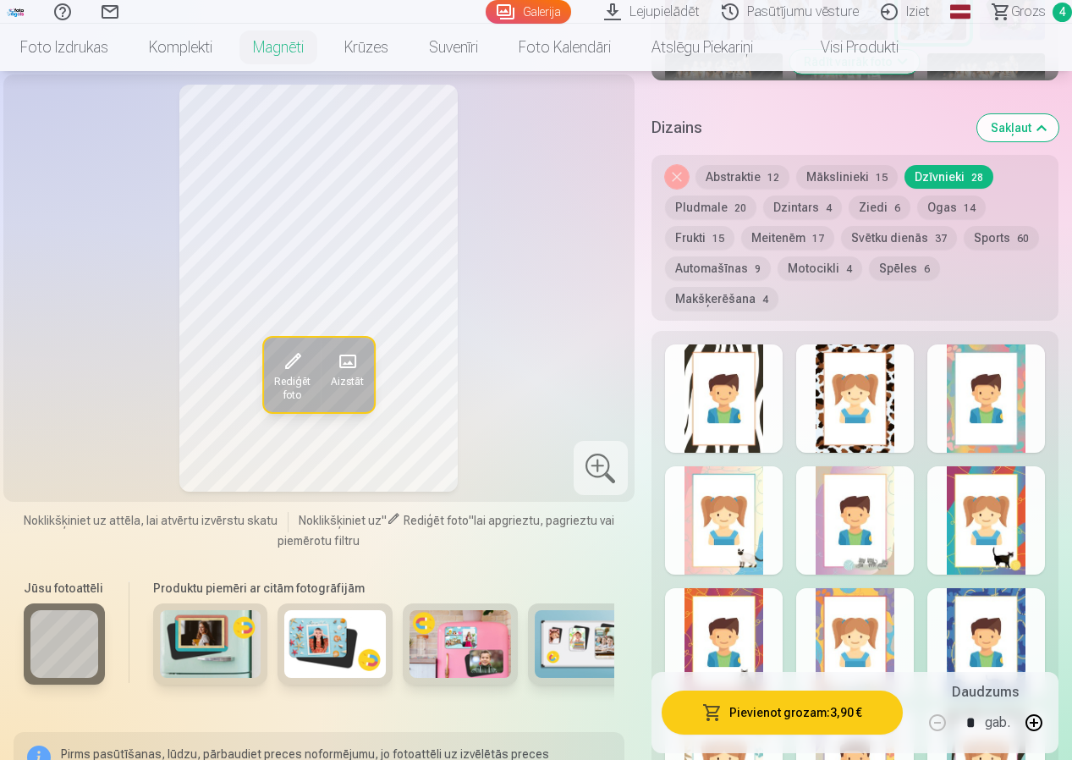
scroll to position [508, 0]
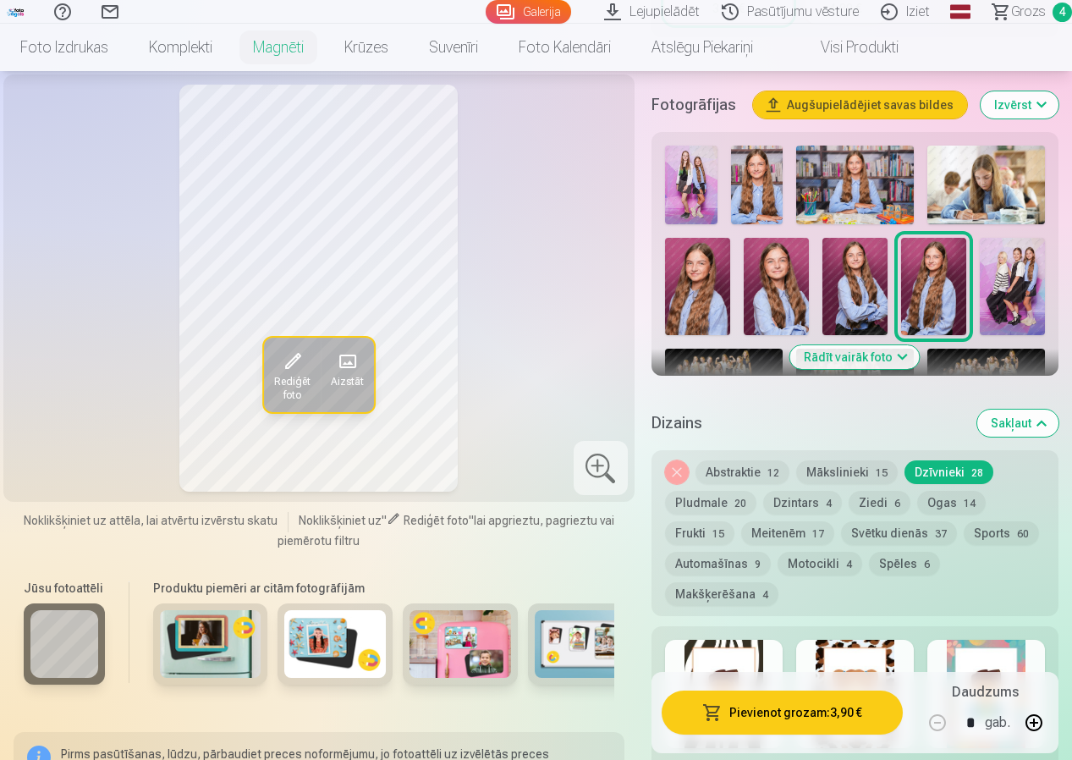
click at [854, 471] on button "Mākslinieki 15" at bounding box center [848, 472] width 102 height 24
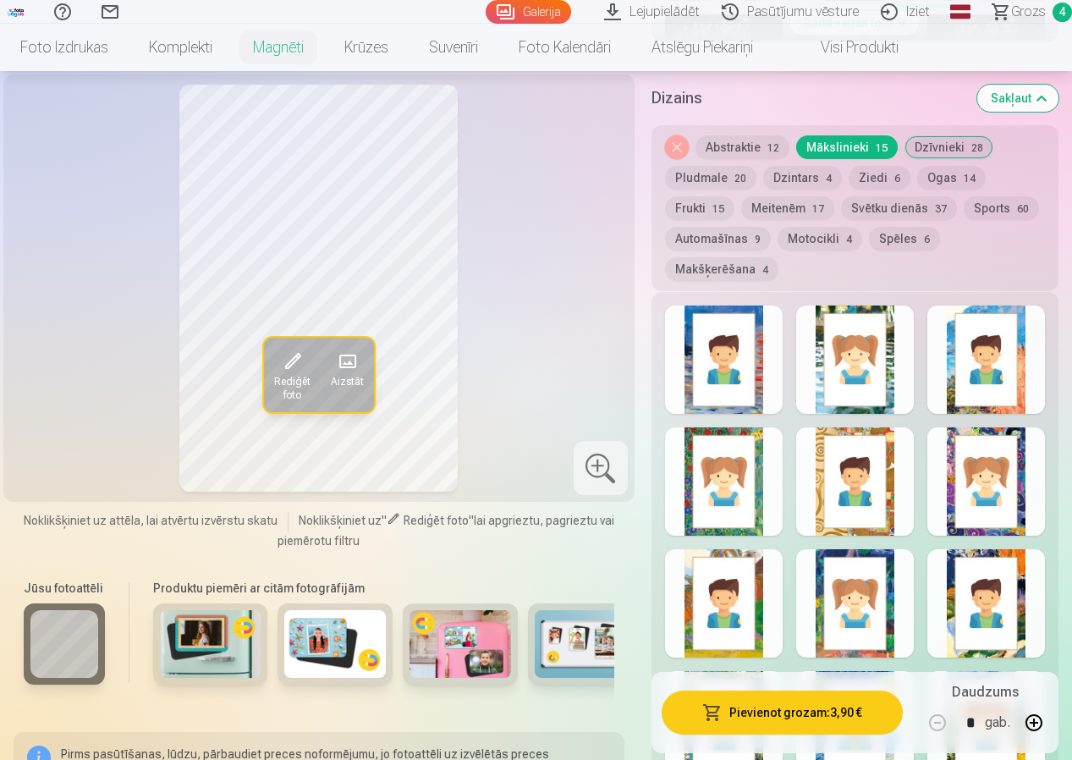
scroll to position [846, 0]
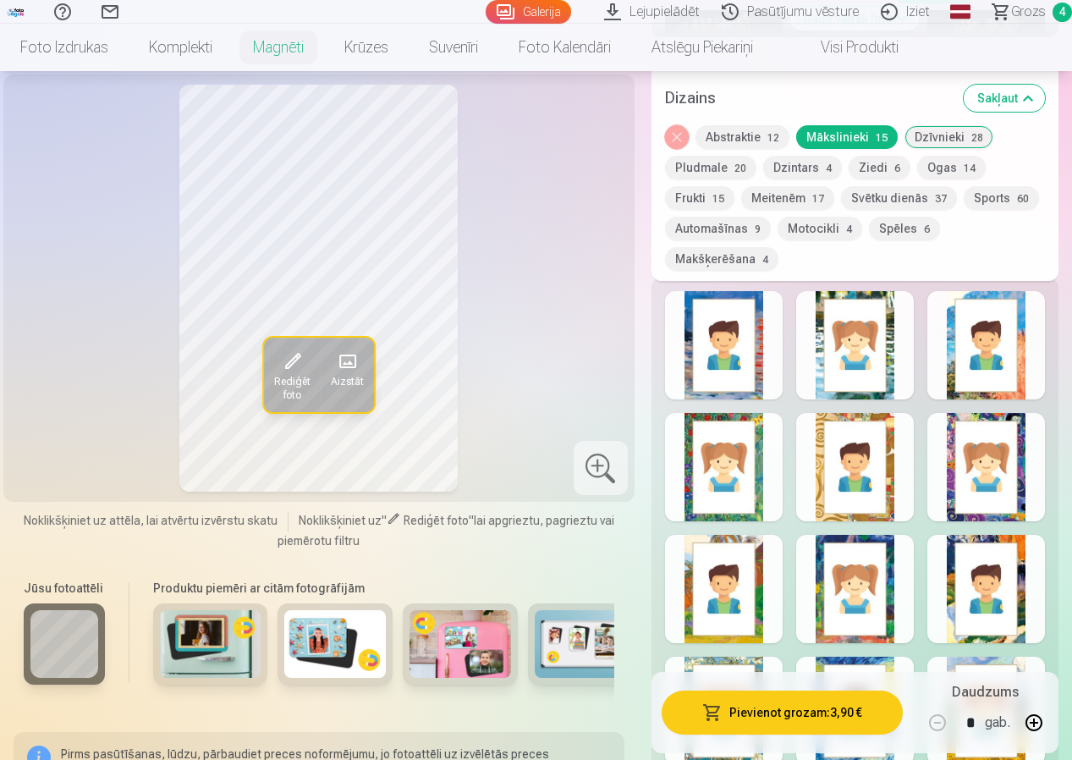
drag, startPoint x: 881, startPoint y: 361, endPoint x: 911, endPoint y: 380, distance: 35.0
click at [880, 361] on div at bounding box center [856, 345] width 118 height 108
click at [862, 474] on div at bounding box center [856, 467] width 118 height 108
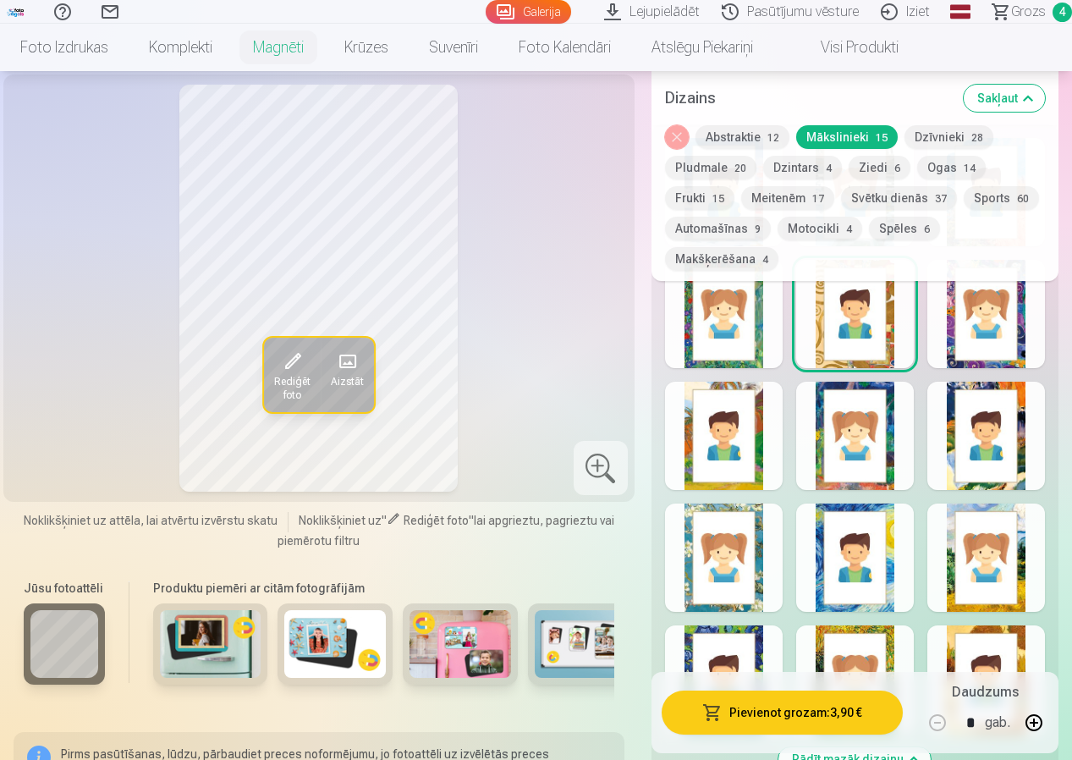
scroll to position [1016, 0]
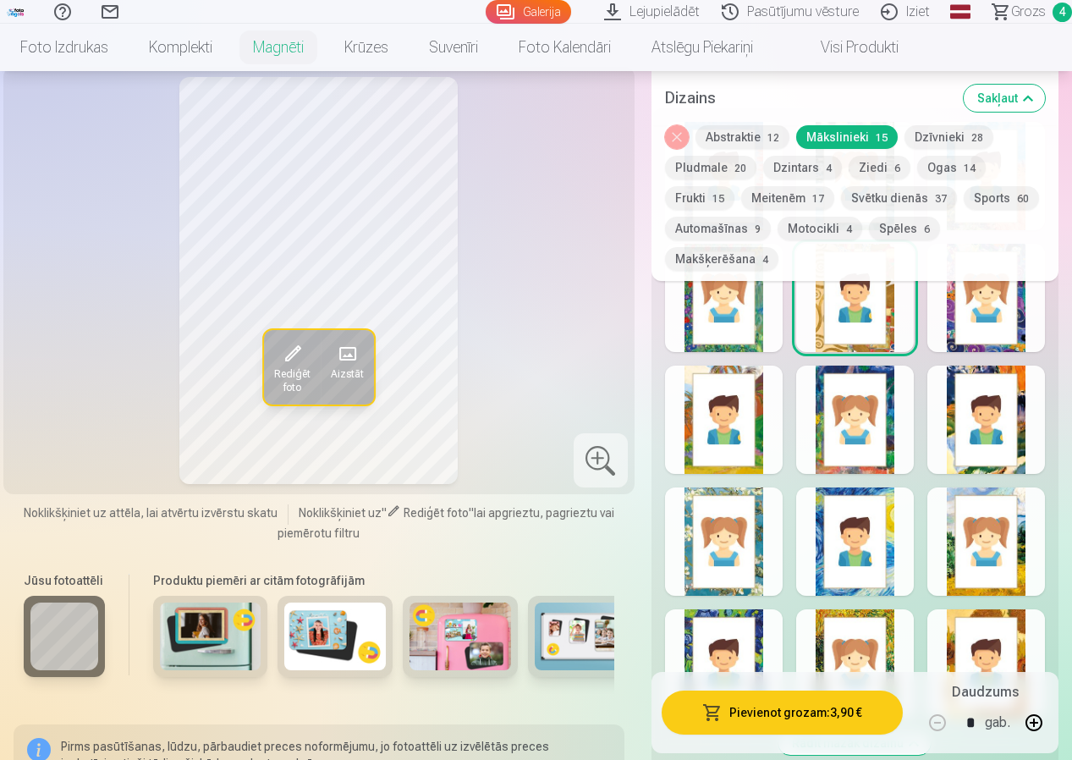
click at [871, 650] on div at bounding box center [856, 663] width 118 height 108
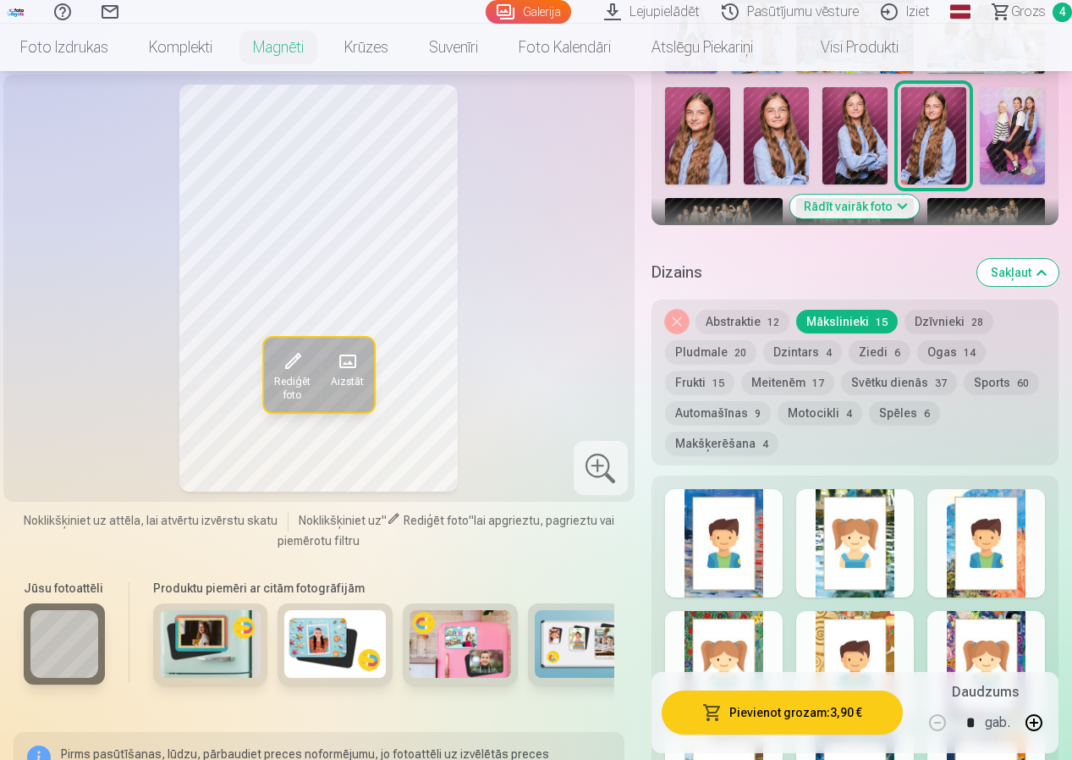
scroll to position [508, 0]
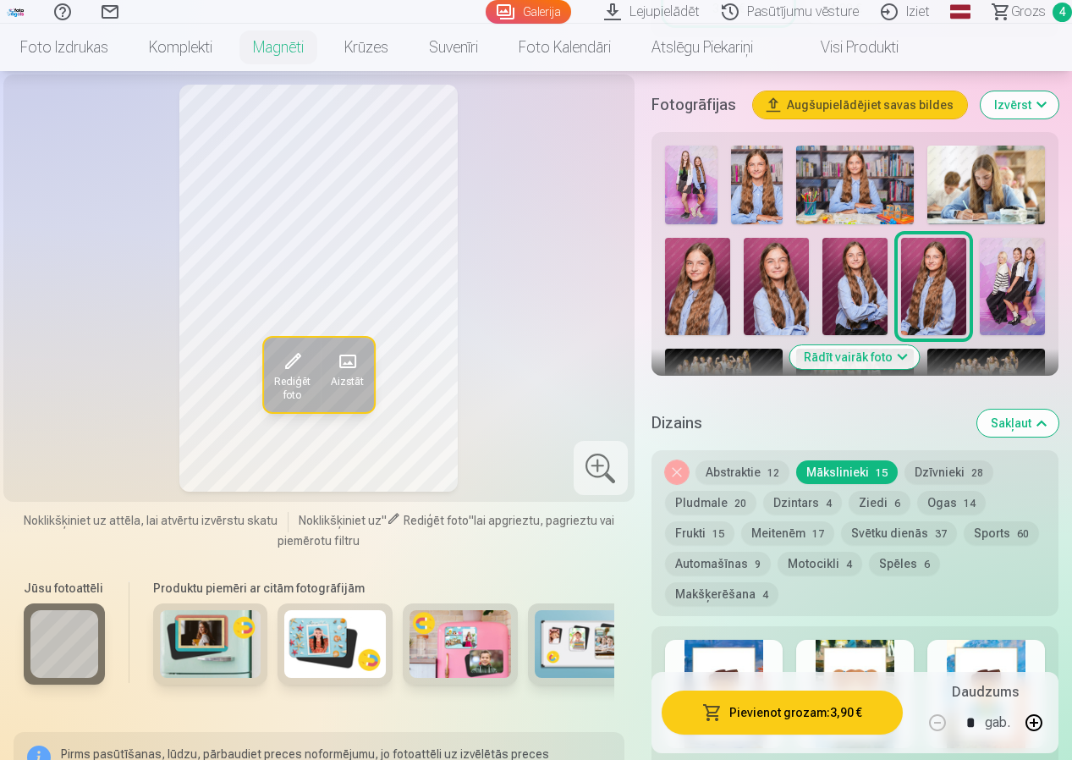
click at [863, 503] on button "Ziedi 6" at bounding box center [880, 503] width 62 height 24
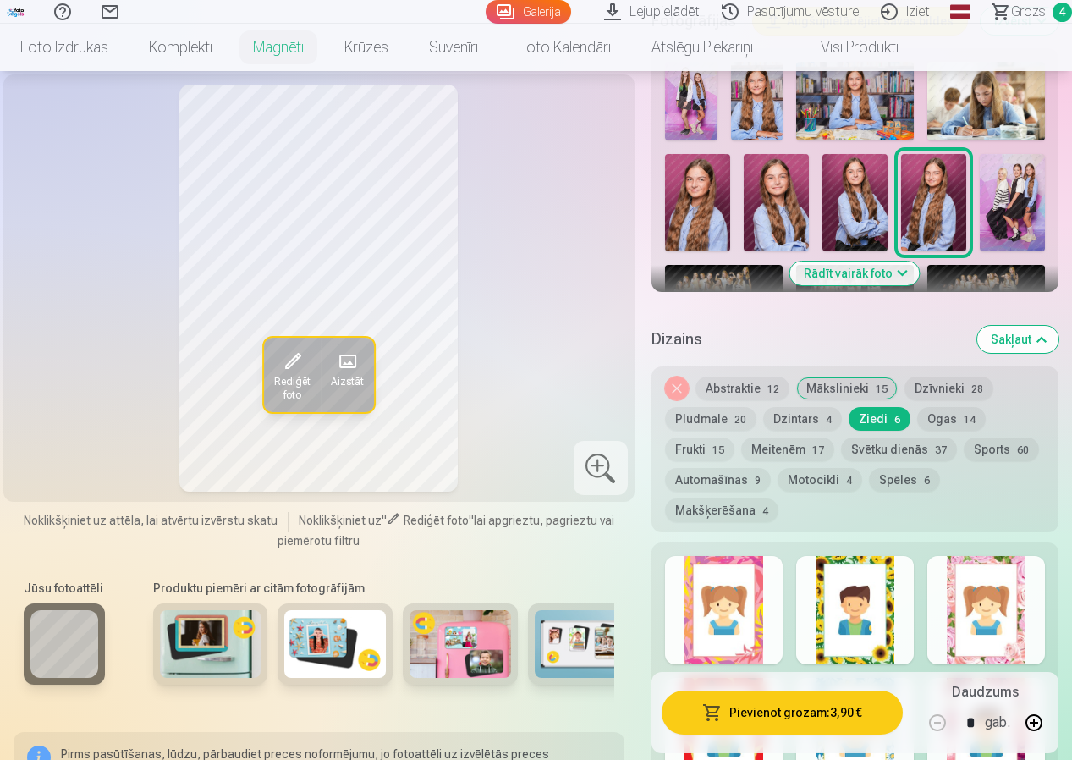
scroll to position [593, 0]
click at [748, 610] on div at bounding box center [724, 609] width 118 height 108
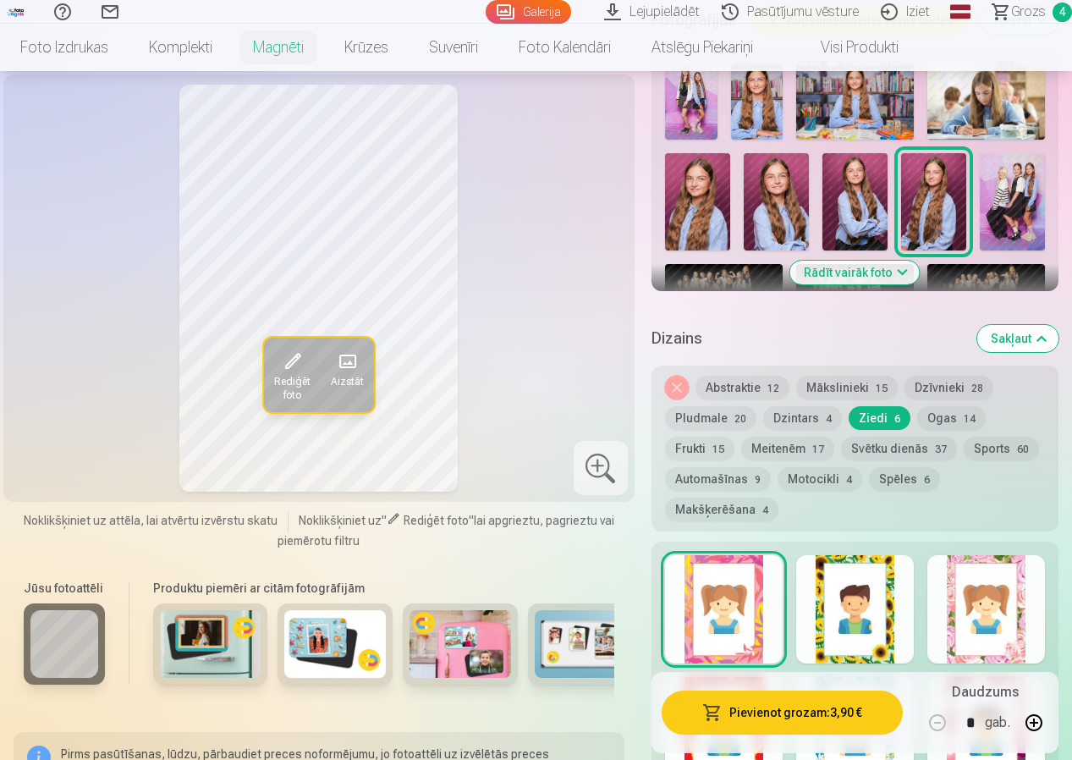
click at [864, 636] on div at bounding box center [856, 609] width 118 height 108
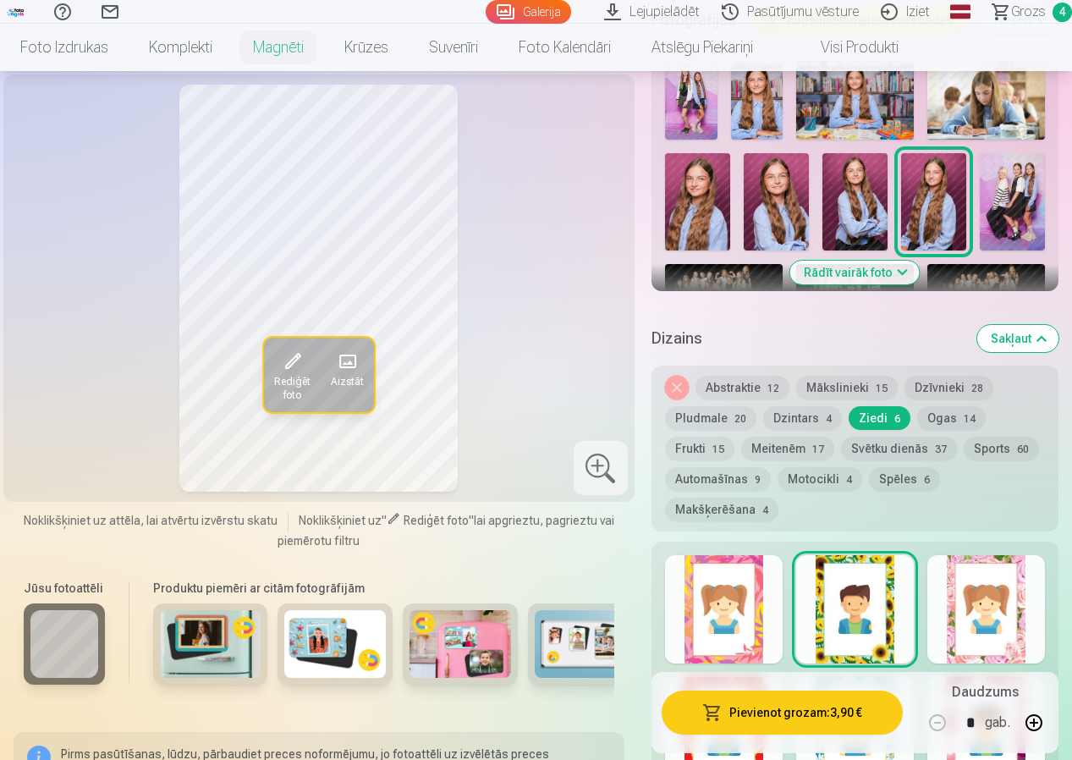
click at [996, 639] on div at bounding box center [987, 609] width 118 height 108
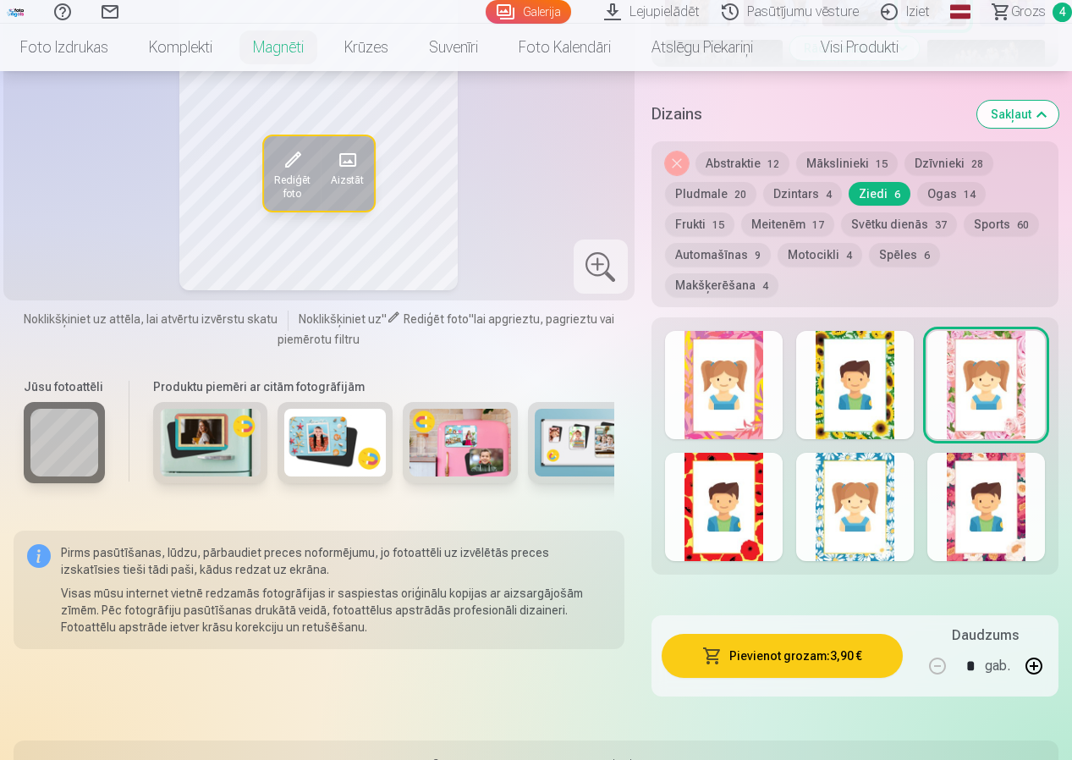
scroll to position [846, 0]
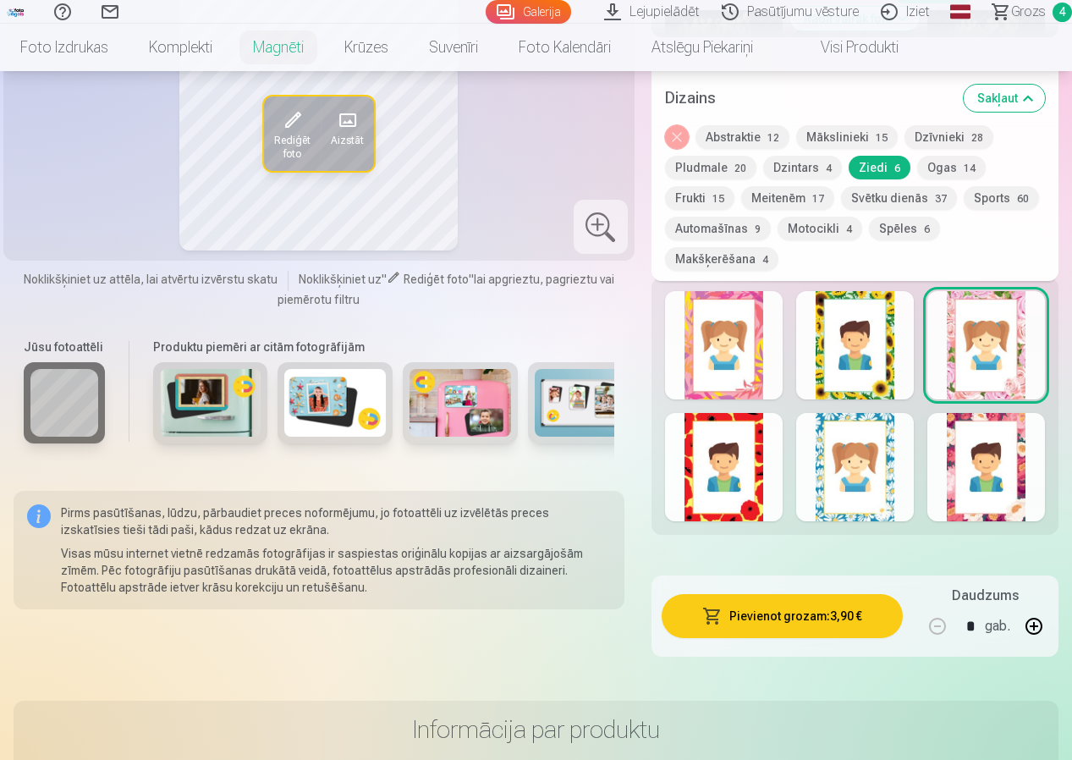
click at [996, 502] on div at bounding box center [987, 467] width 118 height 108
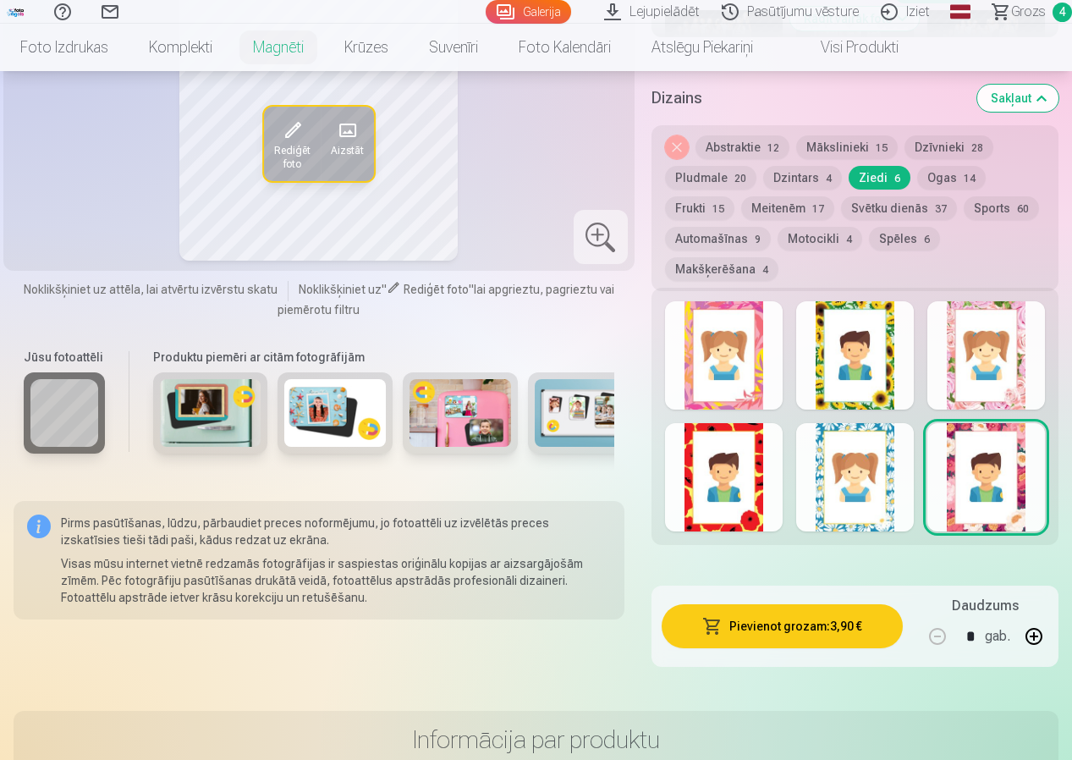
scroll to position [508, 0]
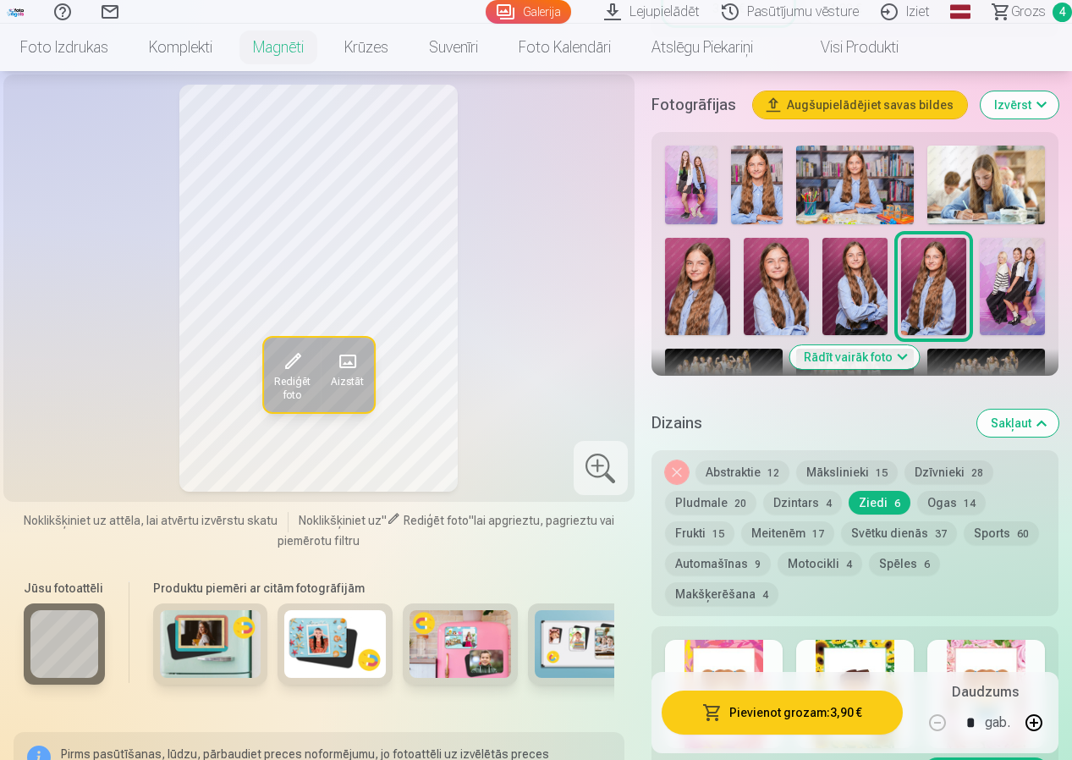
click at [740, 653] on div at bounding box center [724, 694] width 118 height 108
click at [783, 711] on button "Pievienot grozam : 3,90 €" at bounding box center [782, 713] width 241 height 44
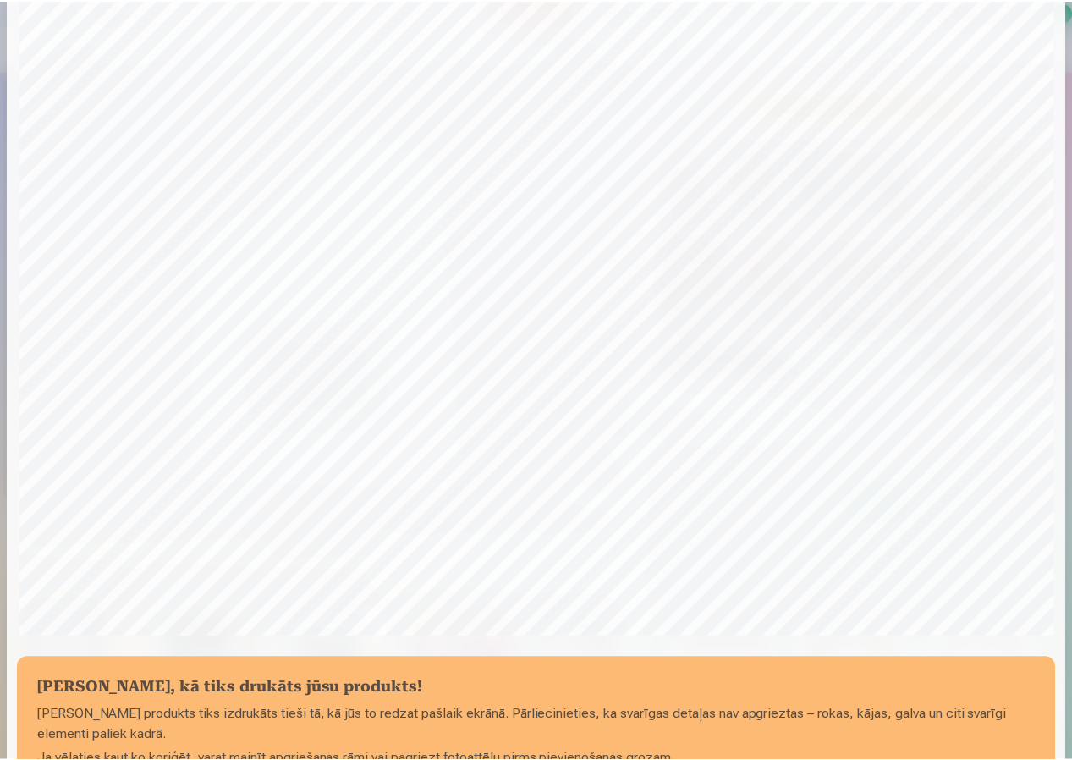
scroll to position [398, 0]
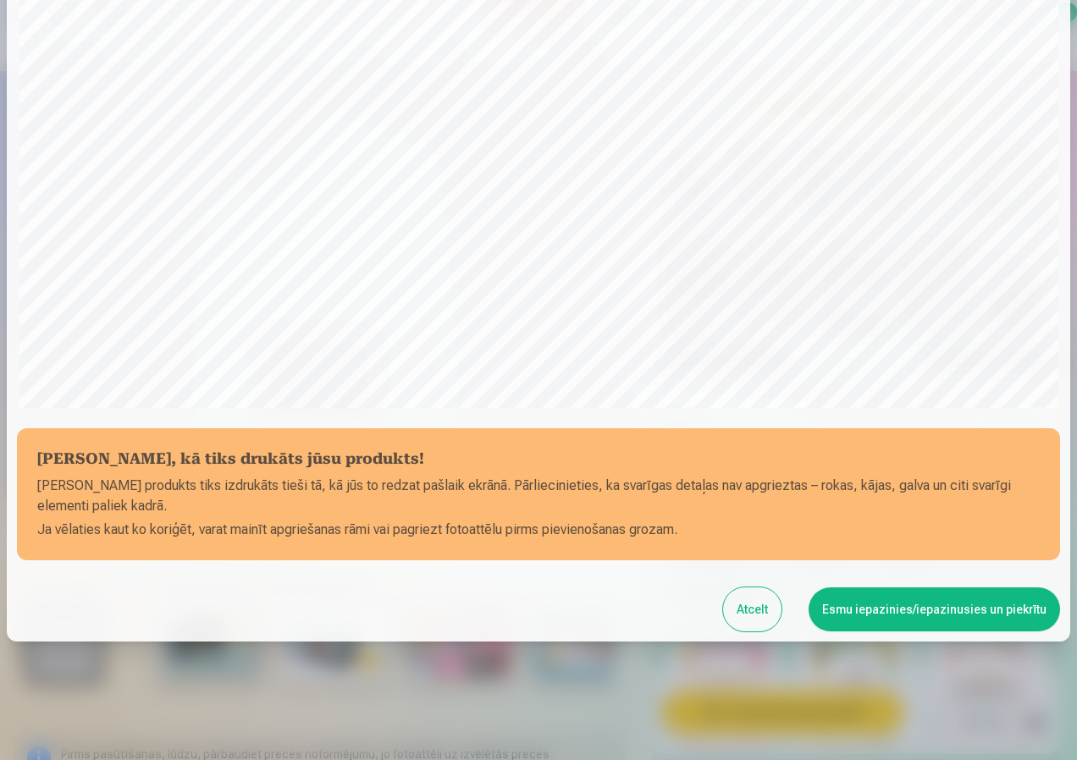
click at [916, 620] on button "Esmu iepazinies/iepazinusies un piekrītu" at bounding box center [933, 609] width 251 height 44
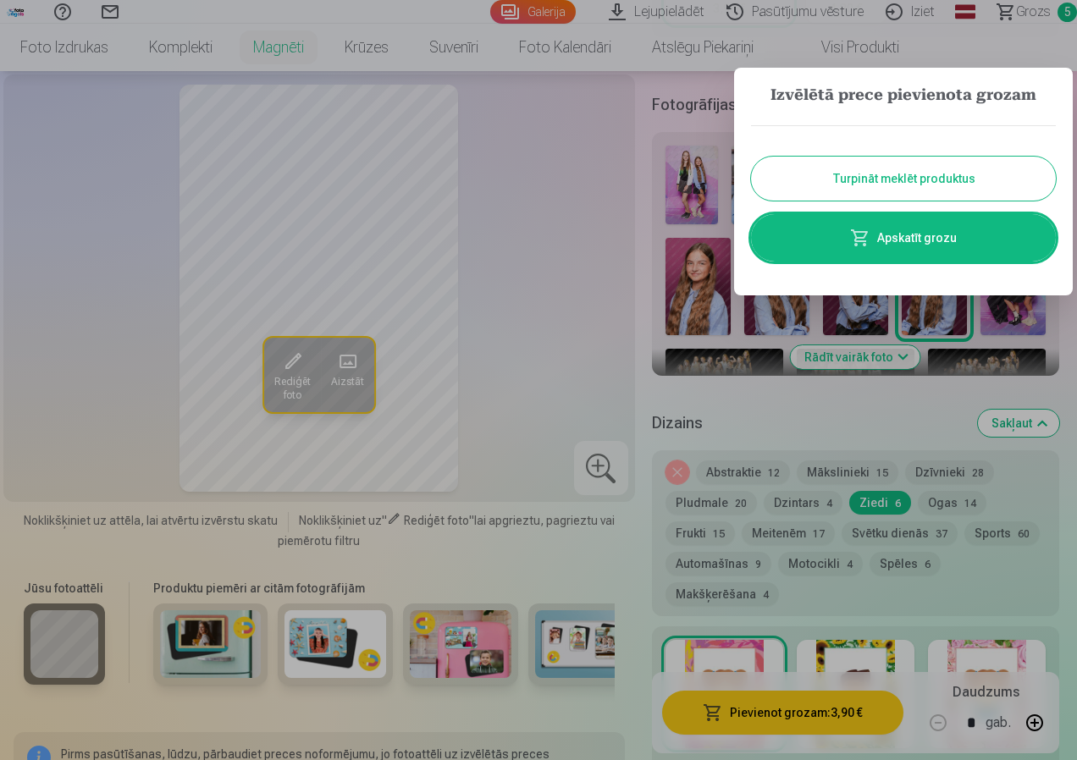
click at [560, 118] on div at bounding box center [538, 380] width 1077 height 760
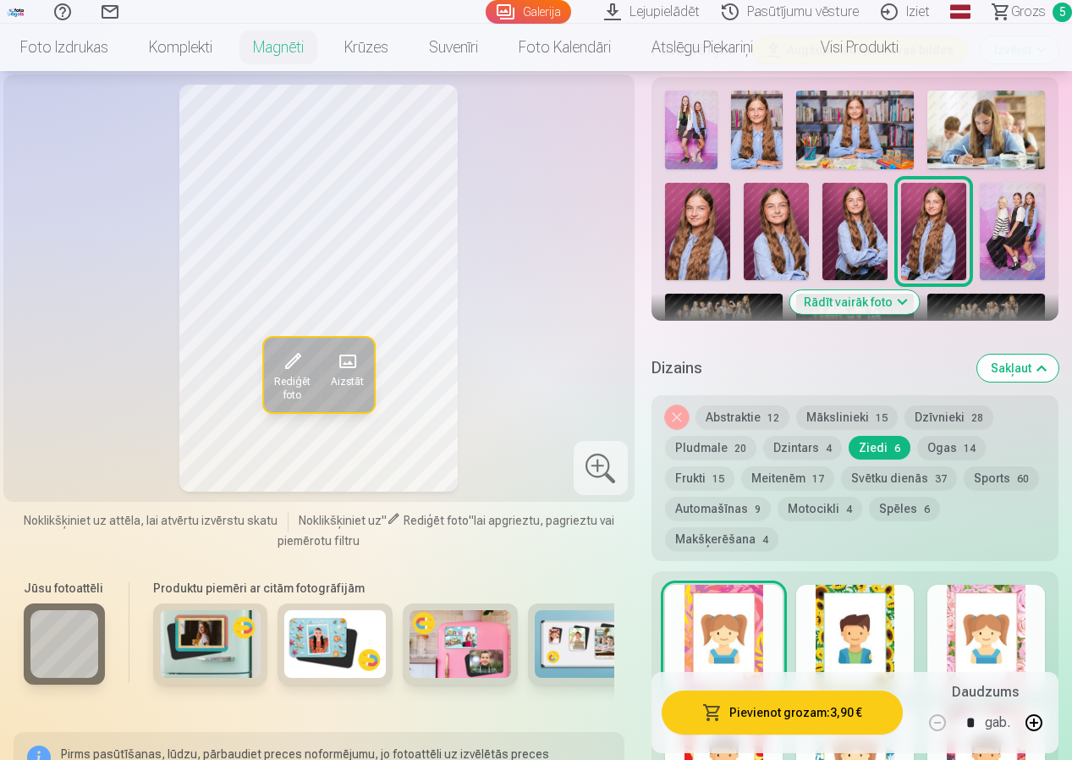
scroll to position [593, 0]
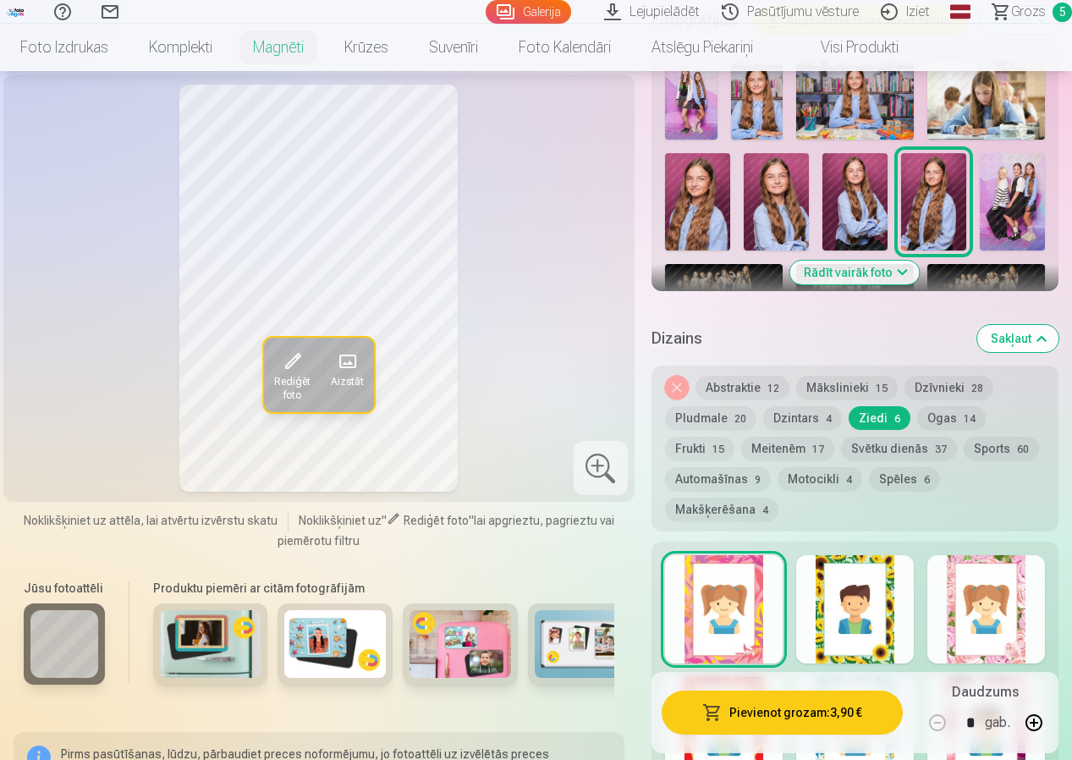
click at [858, 389] on button "Mākslinieki 15" at bounding box center [848, 388] width 102 height 24
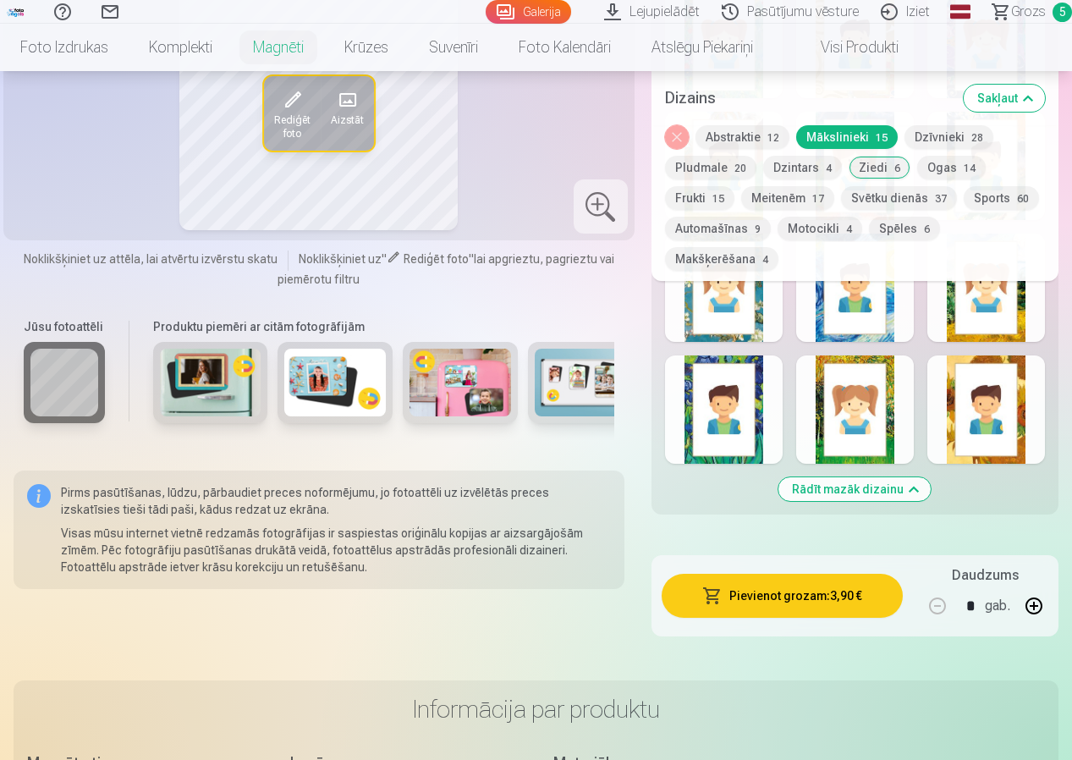
scroll to position [1185, 0]
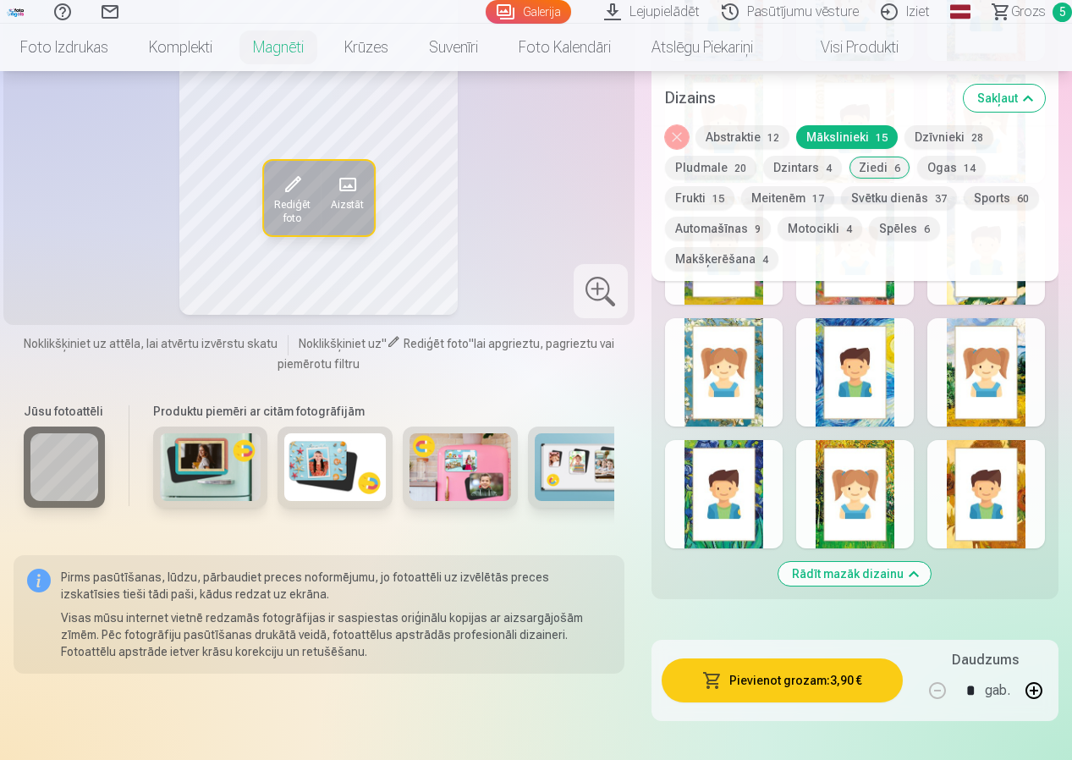
click at [968, 516] on div at bounding box center [987, 494] width 118 height 108
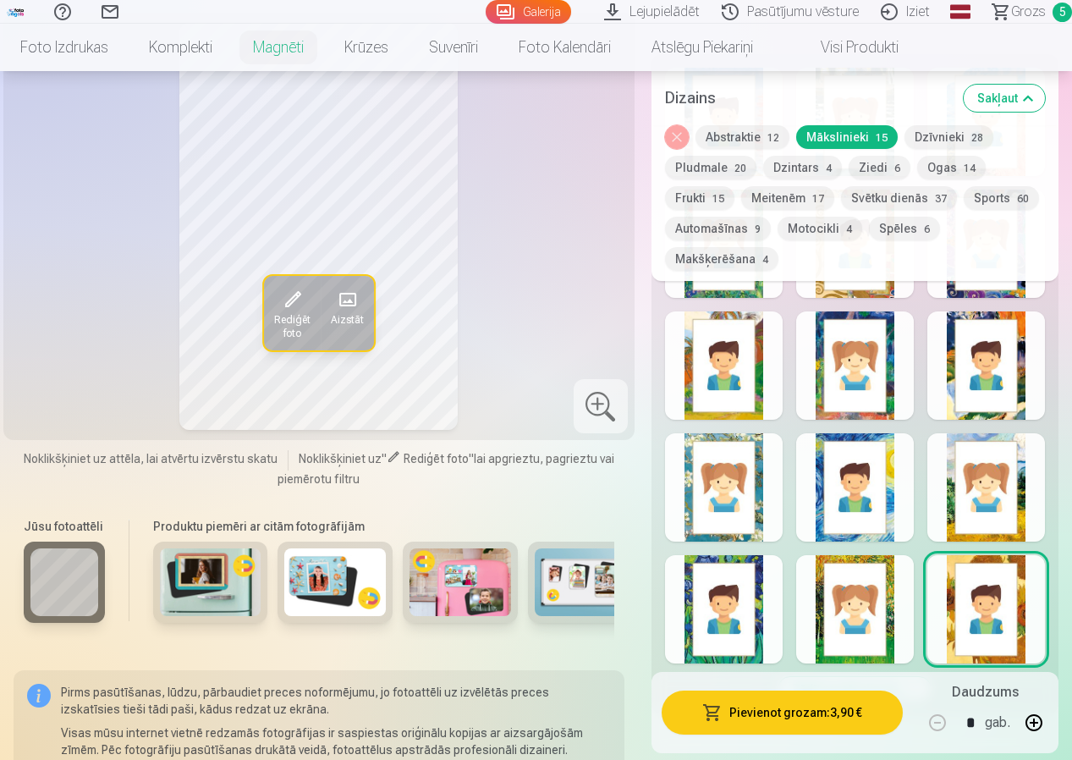
scroll to position [1016, 0]
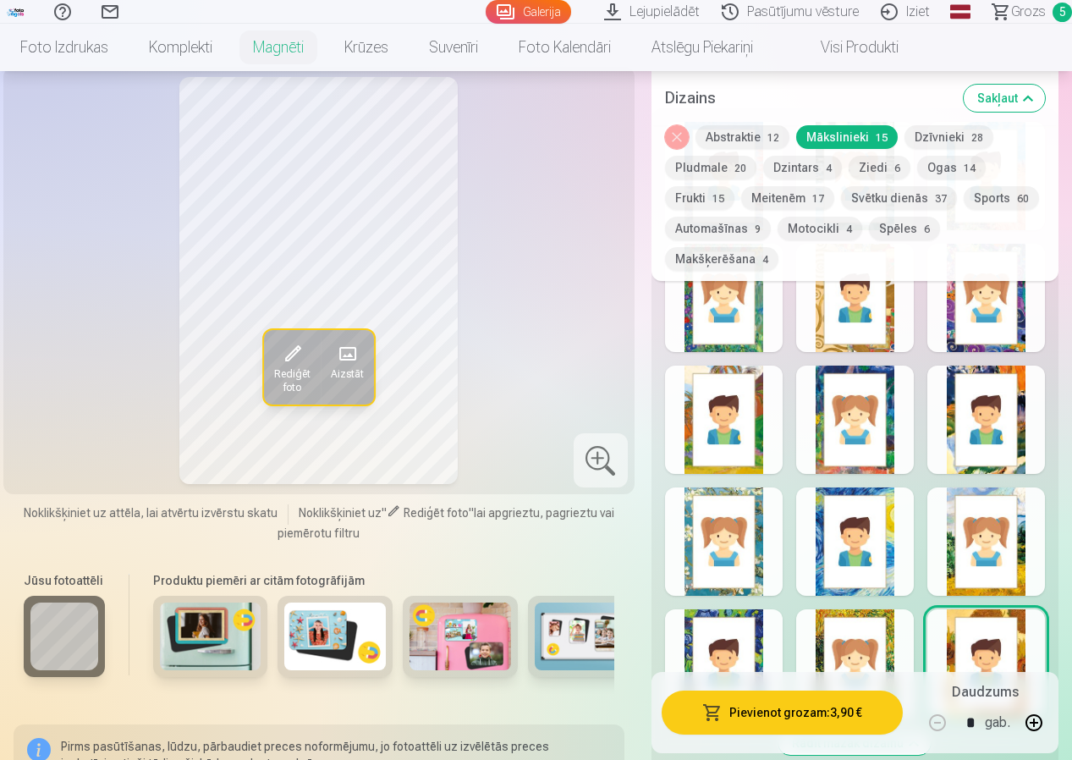
click at [878, 640] on div at bounding box center [856, 663] width 118 height 108
click at [750, 642] on div at bounding box center [724, 663] width 118 height 108
click at [943, 141] on button "Dzīvnieki 28" at bounding box center [949, 137] width 89 height 24
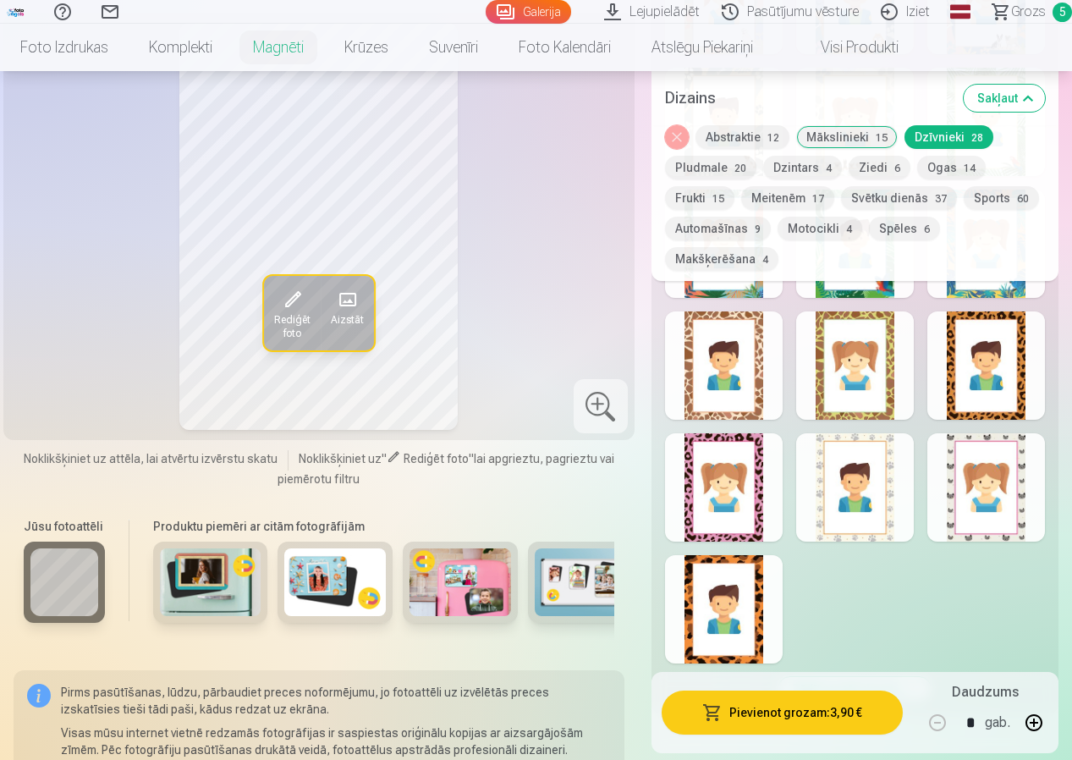
scroll to position [1693, 0]
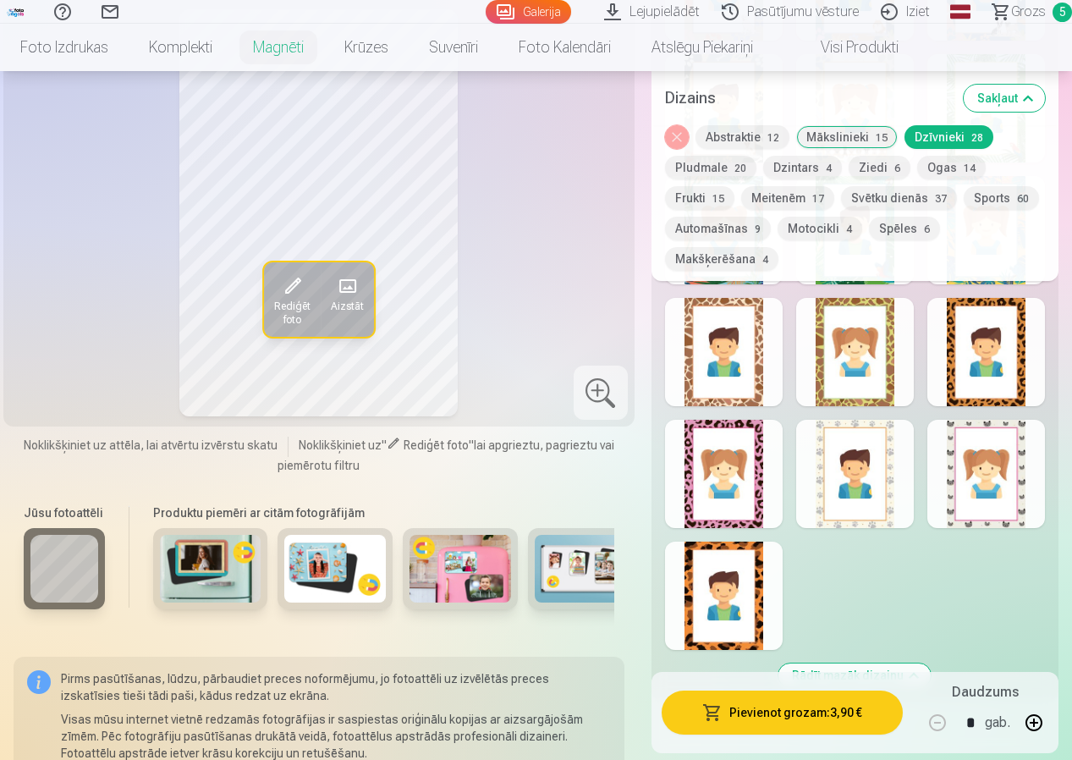
click at [725, 593] on div at bounding box center [724, 596] width 118 height 108
click at [734, 485] on div at bounding box center [724, 474] width 118 height 108
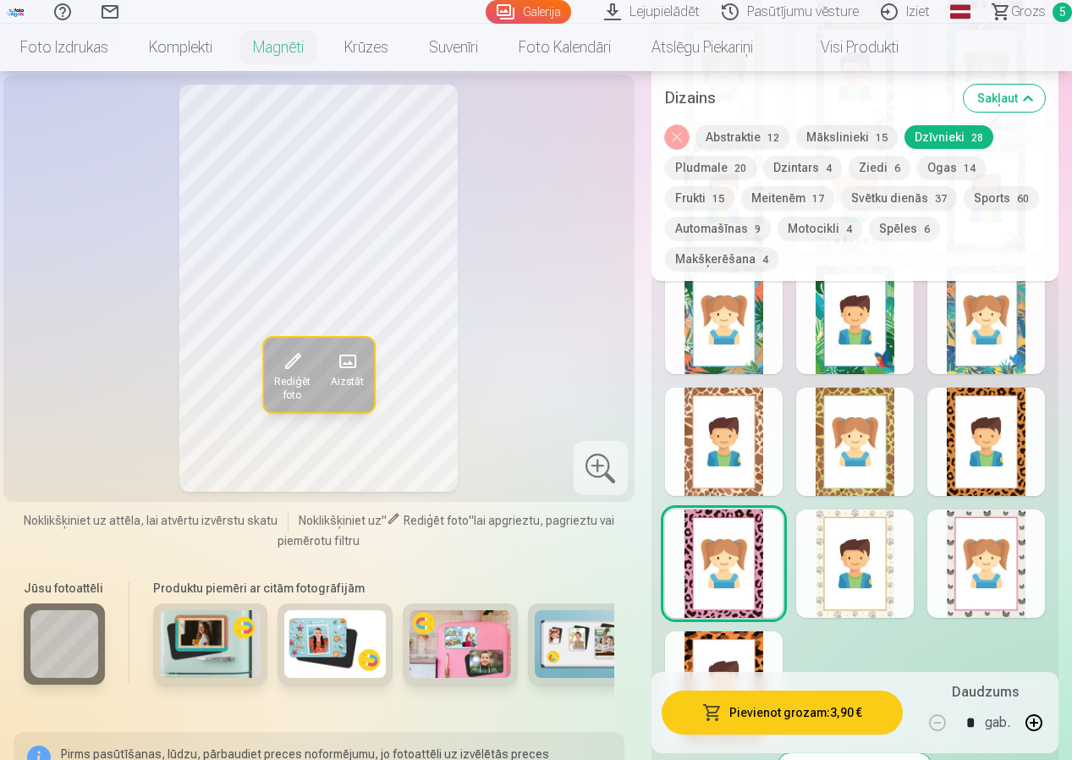
scroll to position [1524, 0]
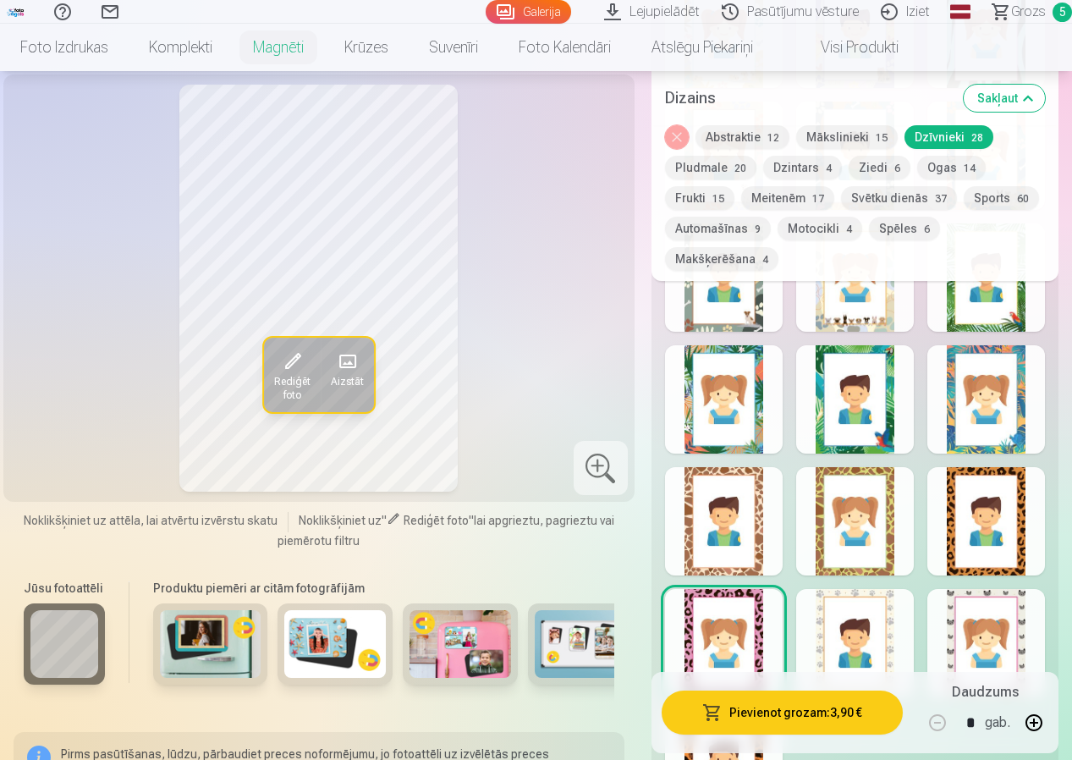
click at [985, 629] on div at bounding box center [987, 643] width 118 height 108
click at [853, 626] on div at bounding box center [856, 643] width 118 height 108
click at [990, 550] on div at bounding box center [987, 521] width 118 height 108
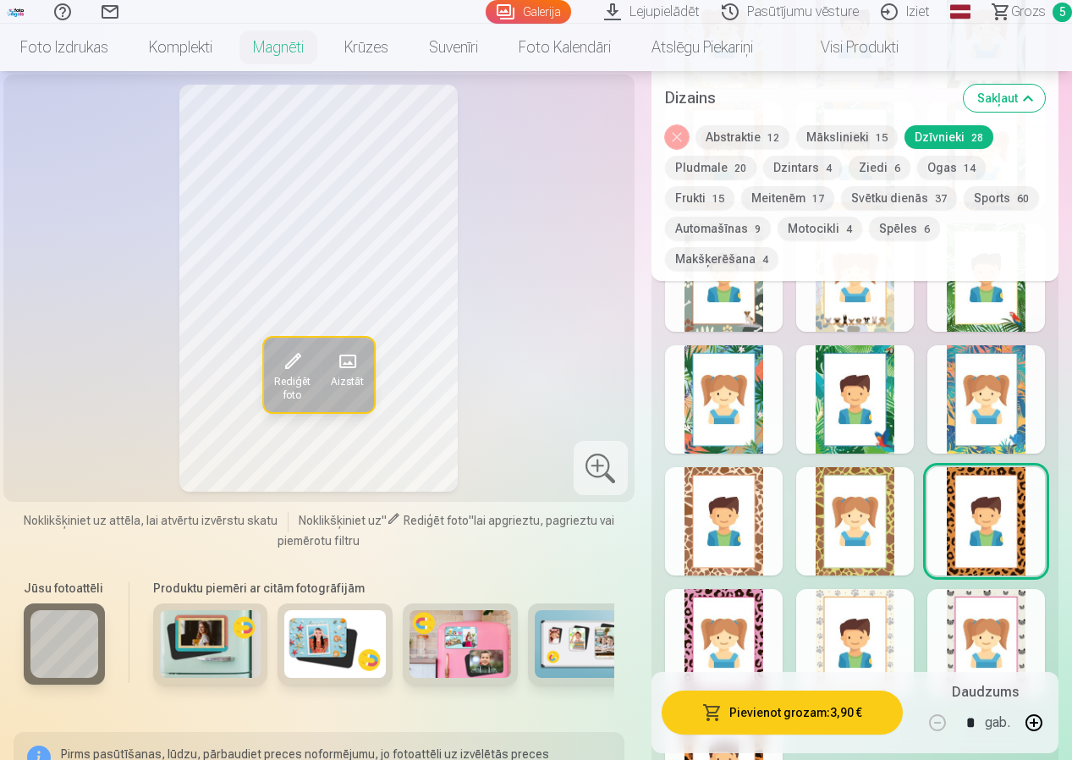
click at [852, 540] on div at bounding box center [856, 521] width 118 height 108
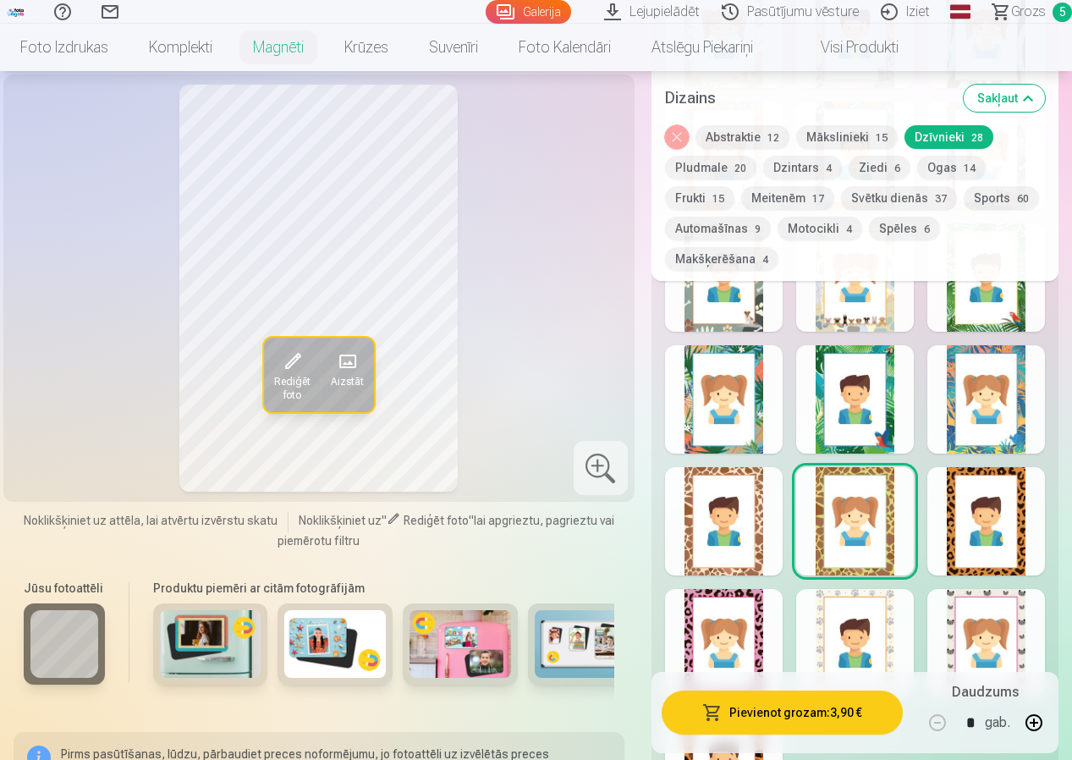
click at [748, 530] on div at bounding box center [724, 521] width 118 height 108
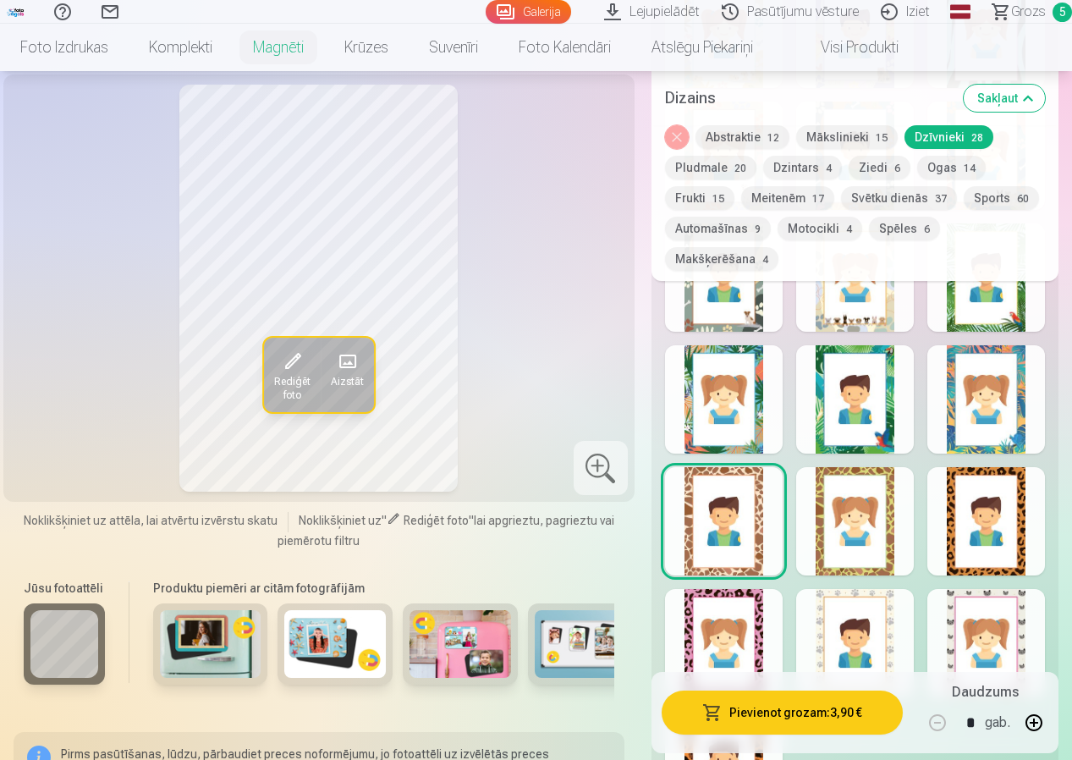
click at [742, 412] on div at bounding box center [724, 399] width 118 height 108
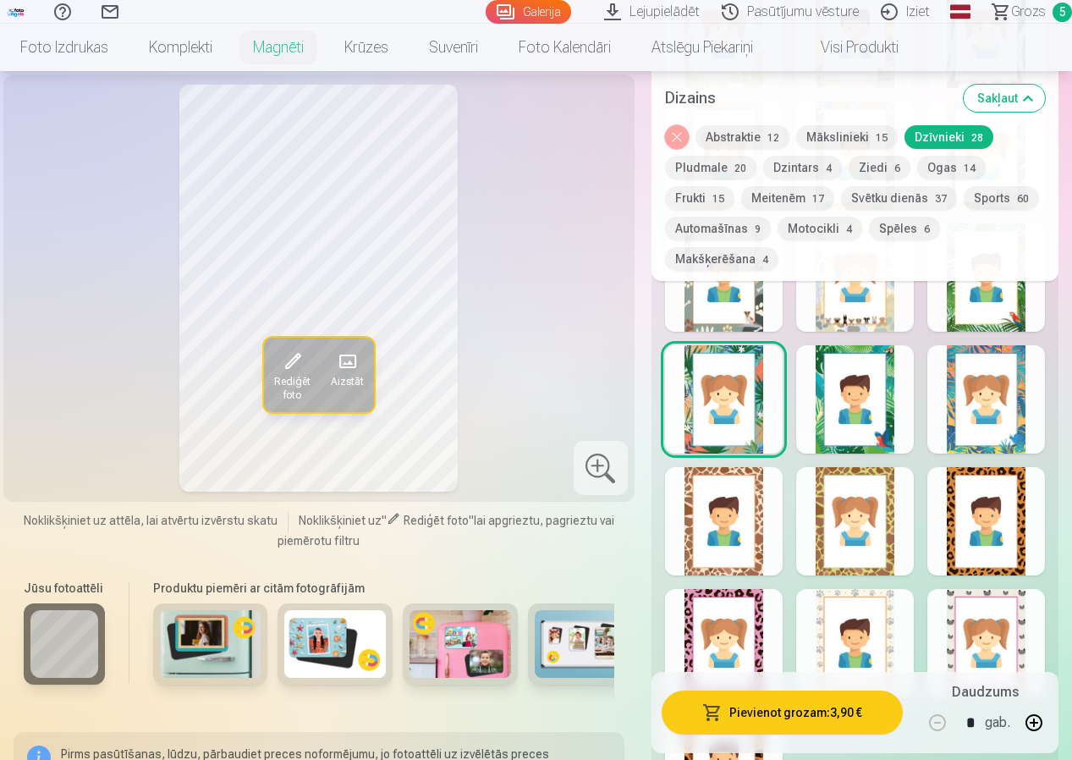
click at [888, 436] on div at bounding box center [856, 399] width 118 height 108
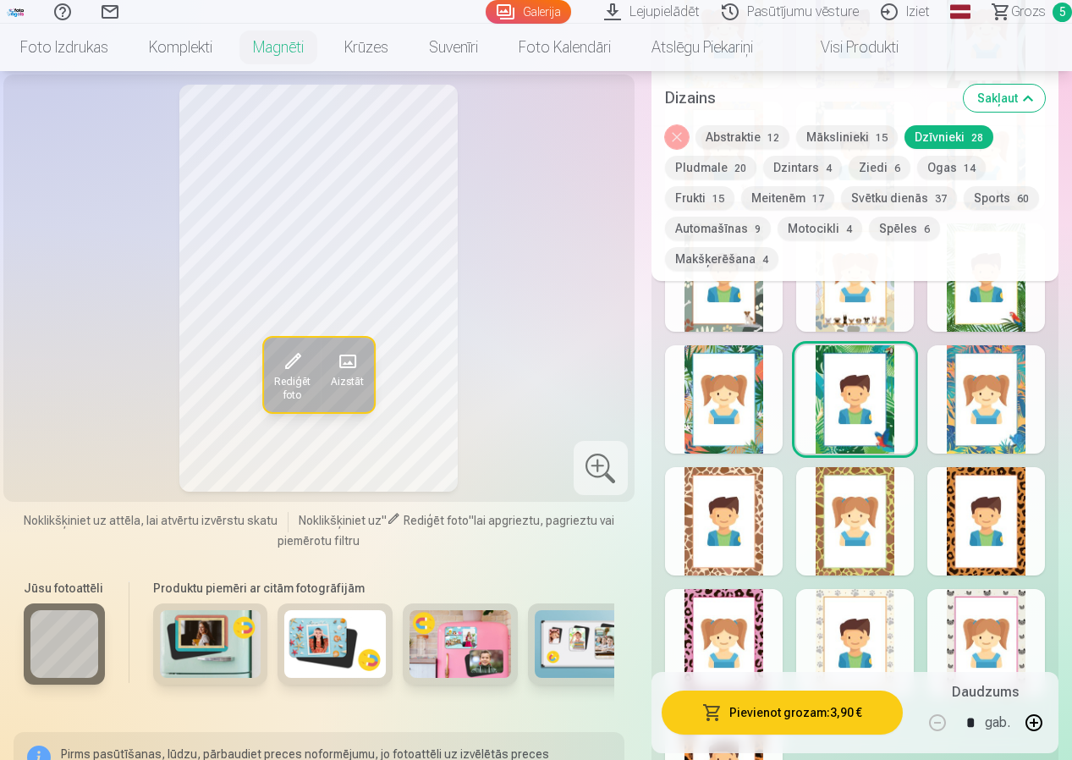
click at [1001, 430] on div at bounding box center [987, 399] width 118 height 108
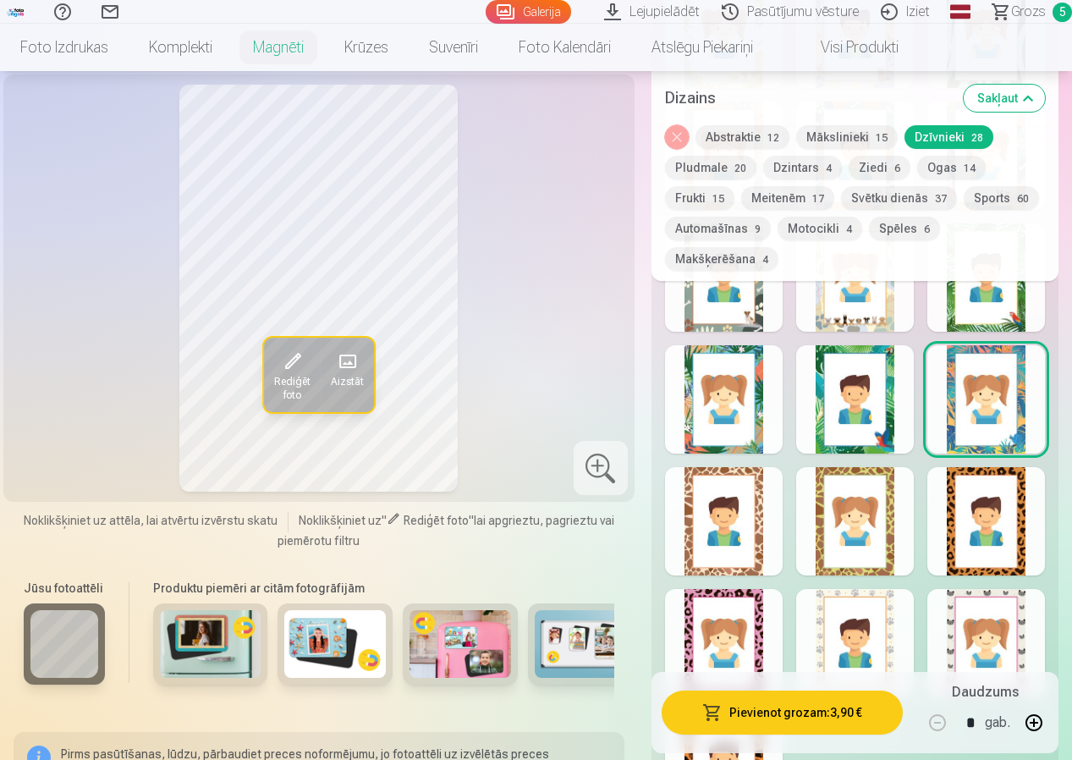
click at [997, 314] on div at bounding box center [987, 277] width 118 height 108
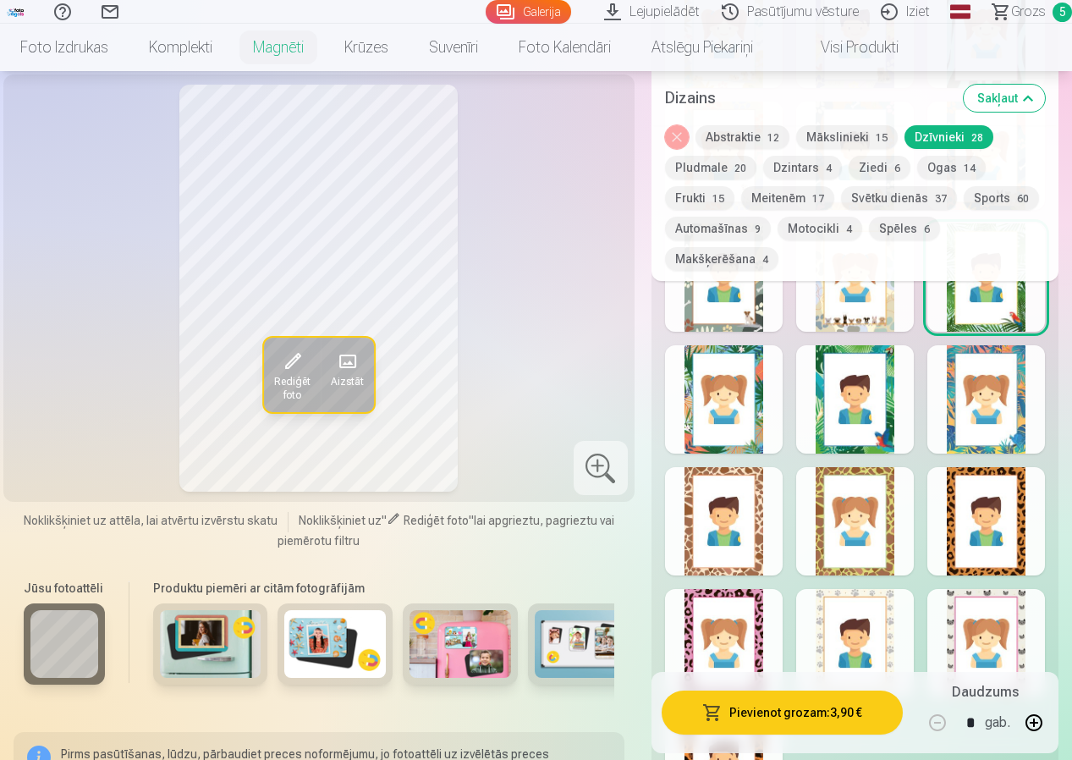
click at [869, 314] on div at bounding box center [856, 277] width 118 height 108
click at [707, 306] on div at bounding box center [724, 277] width 118 height 108
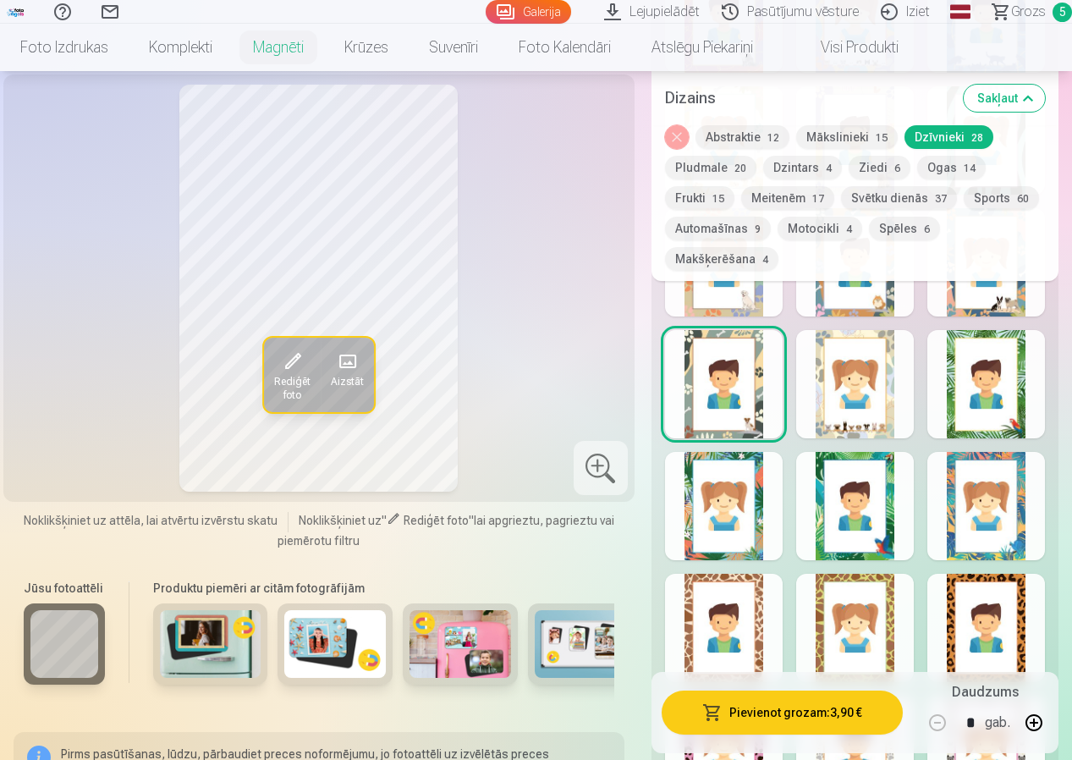
scroll to position [1270, 0]
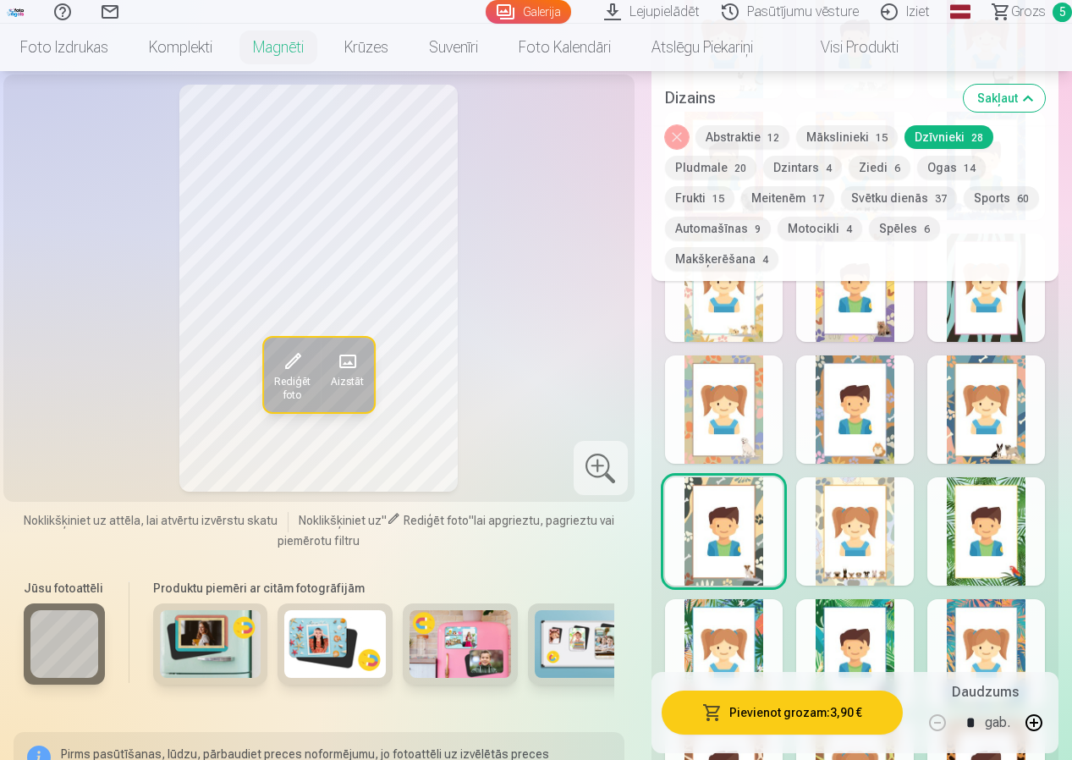
click at [960, 417] on div at bounding box center [987, 410] width 118 height 108
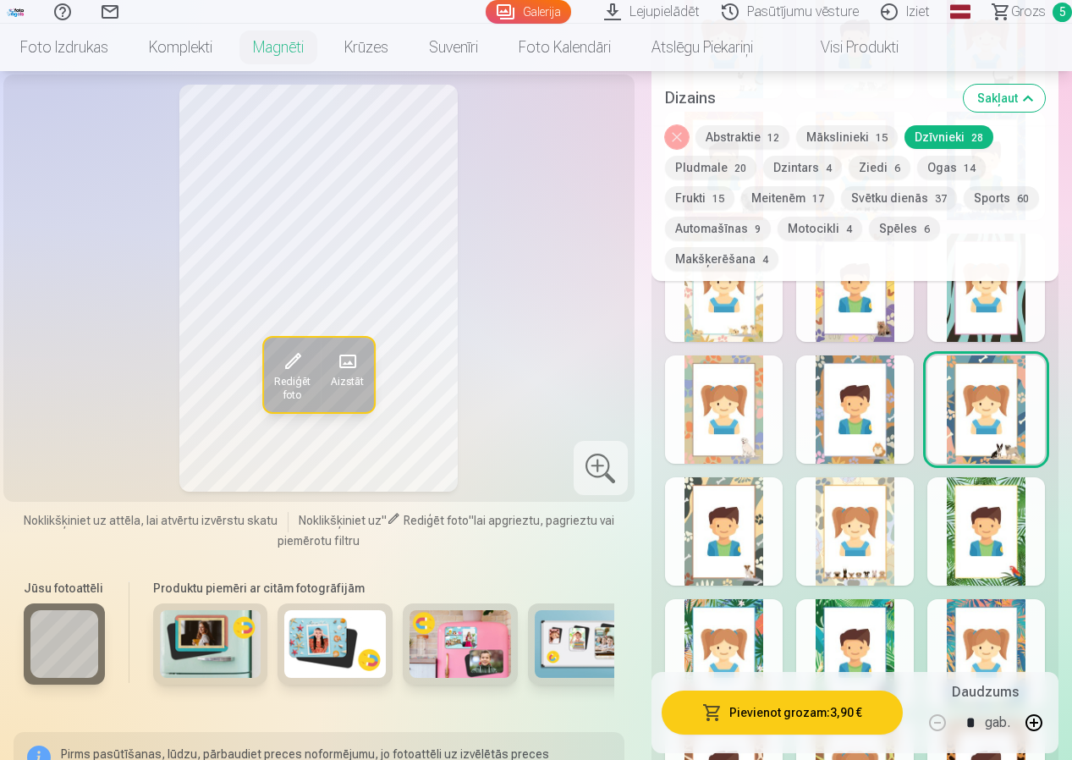
click at [846, 425] on div at bounding box center [856, 410] width 118 height 108
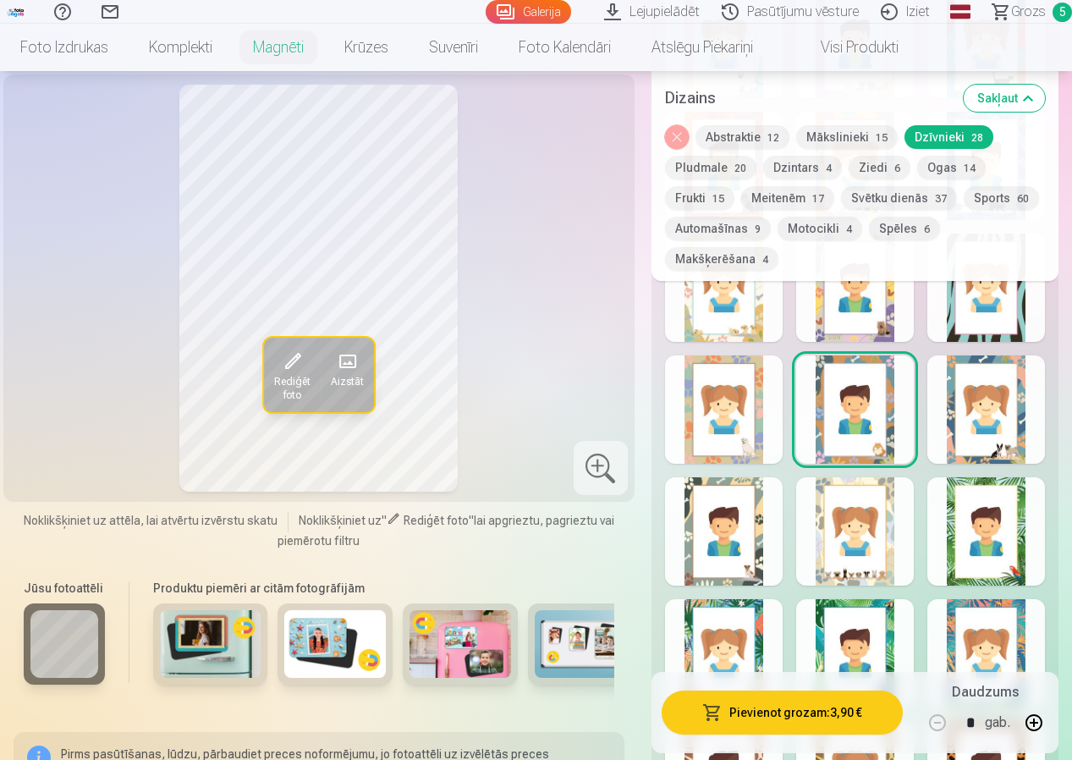
click at [714, 444] on div at bounding box center [724, 410] width 118 height 108
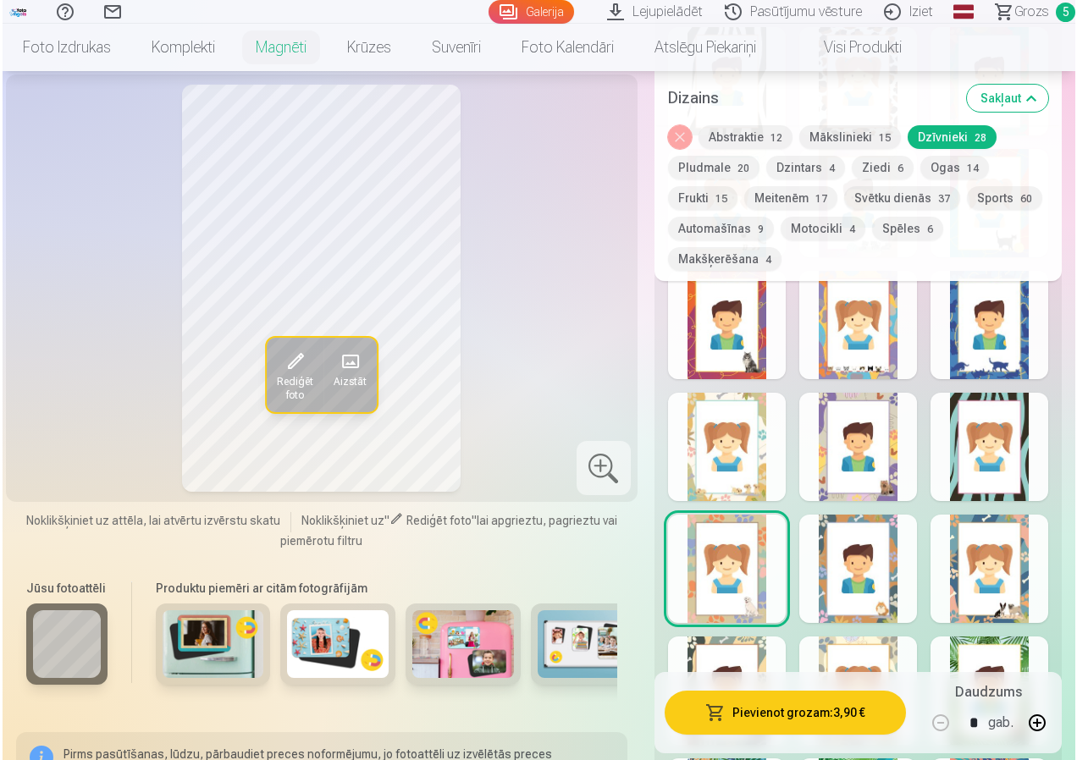
scroll to position [1100, 0]
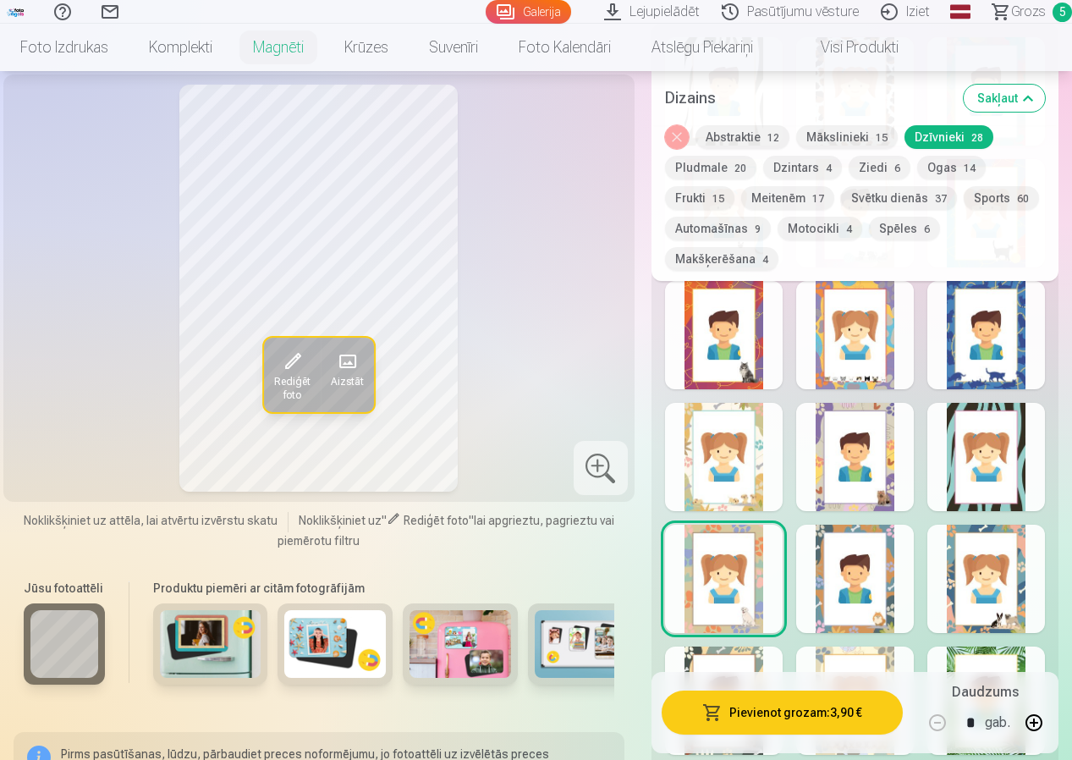
click at [1004, 448] on div at bounding box center [987, 457] width 118 height 108
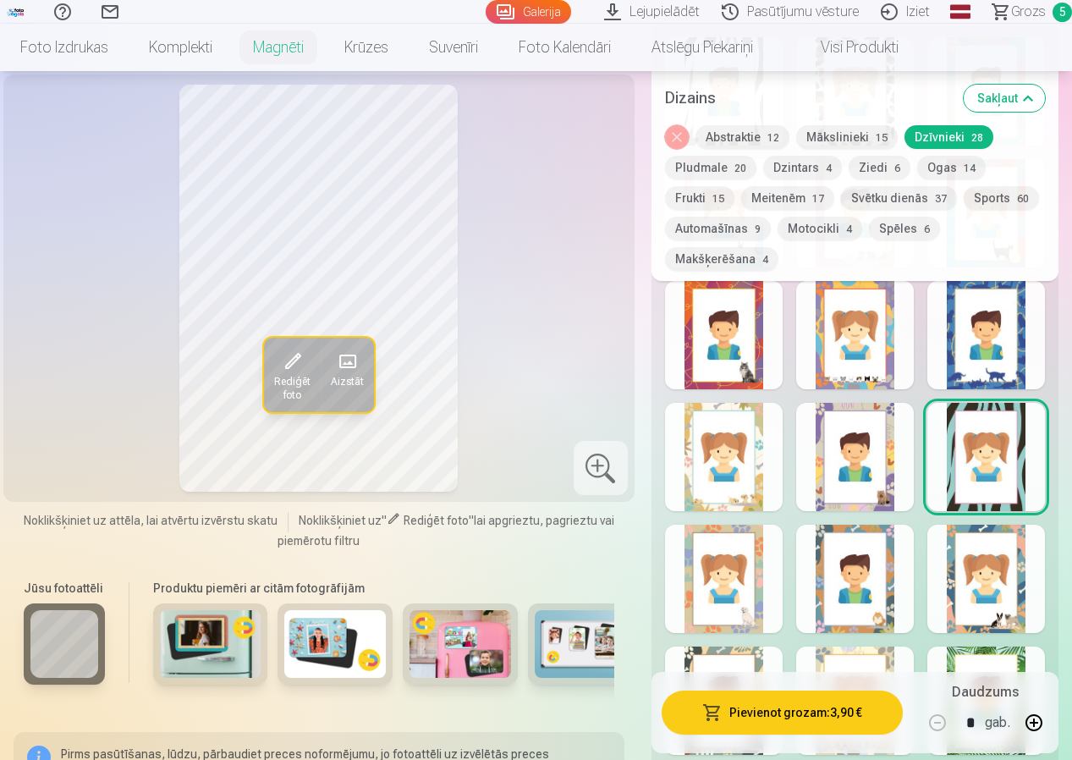
click at [859, 459] on div at bounding box center [856, 457] width 118 height 108
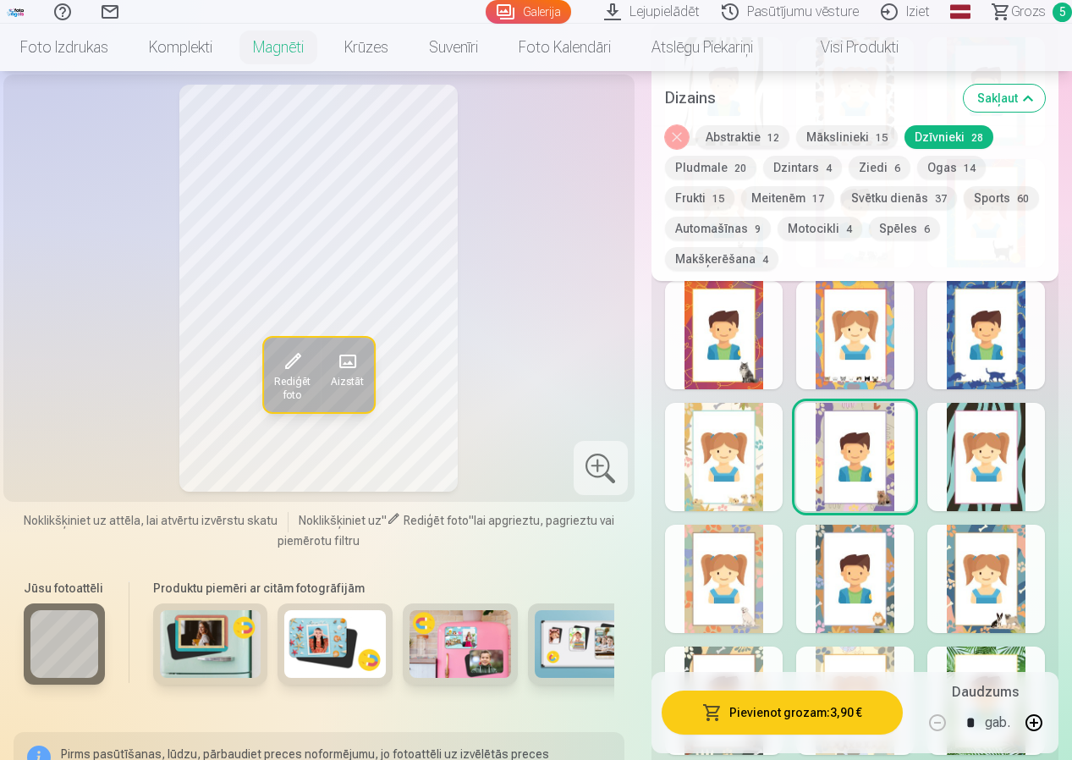
click at [992, 350] on div at bounding box center [987, 335] width 118 height 108
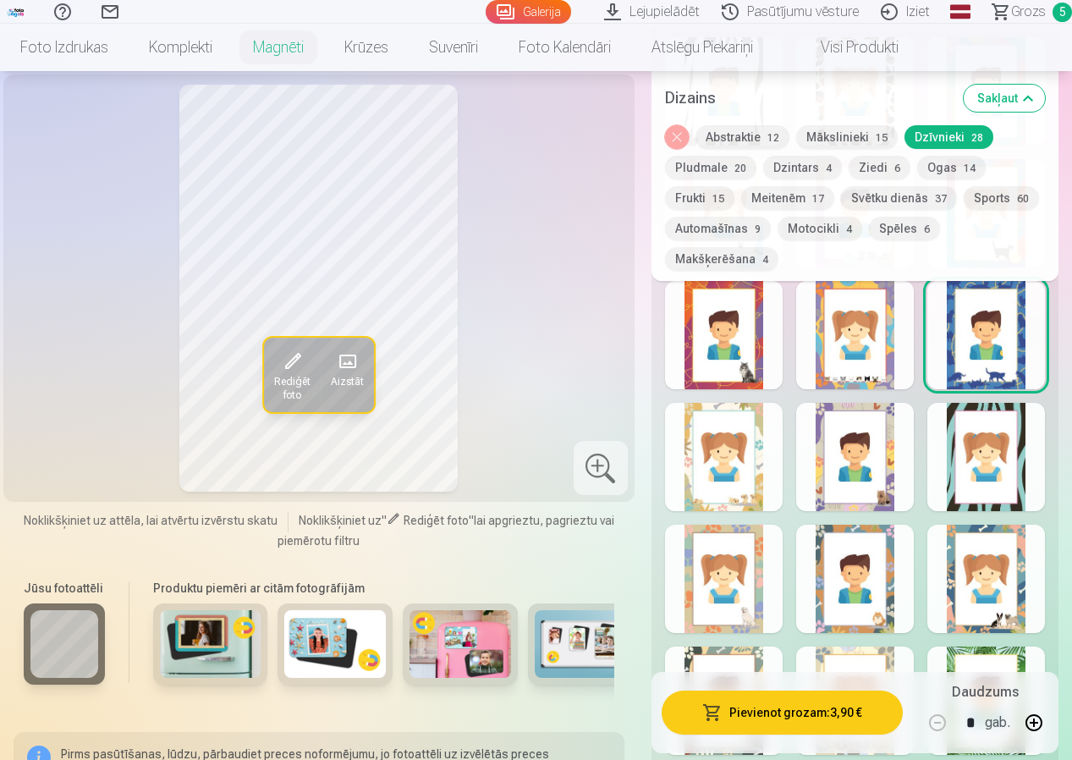
click at [748, 356] on div at bounding box center [724, 335] width 118 height 108
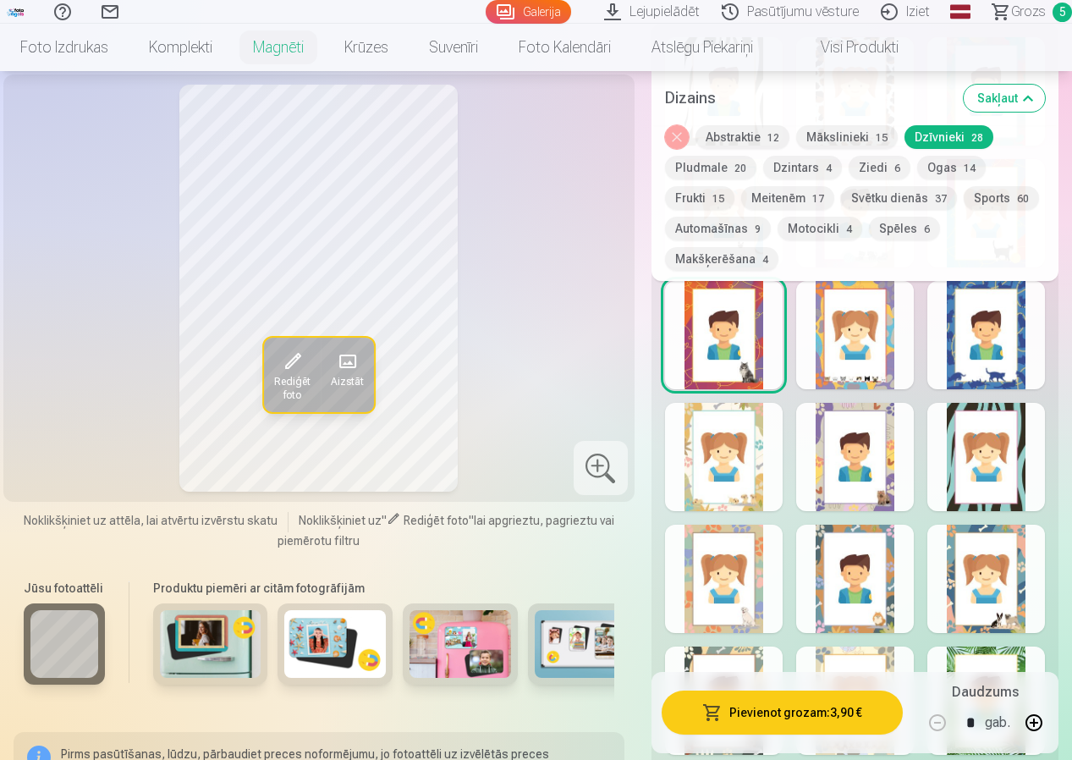
click at [787, 713] on button "Pievienot grozam : 3,90 €" at bounding box center [782, 713] width 241 height 44
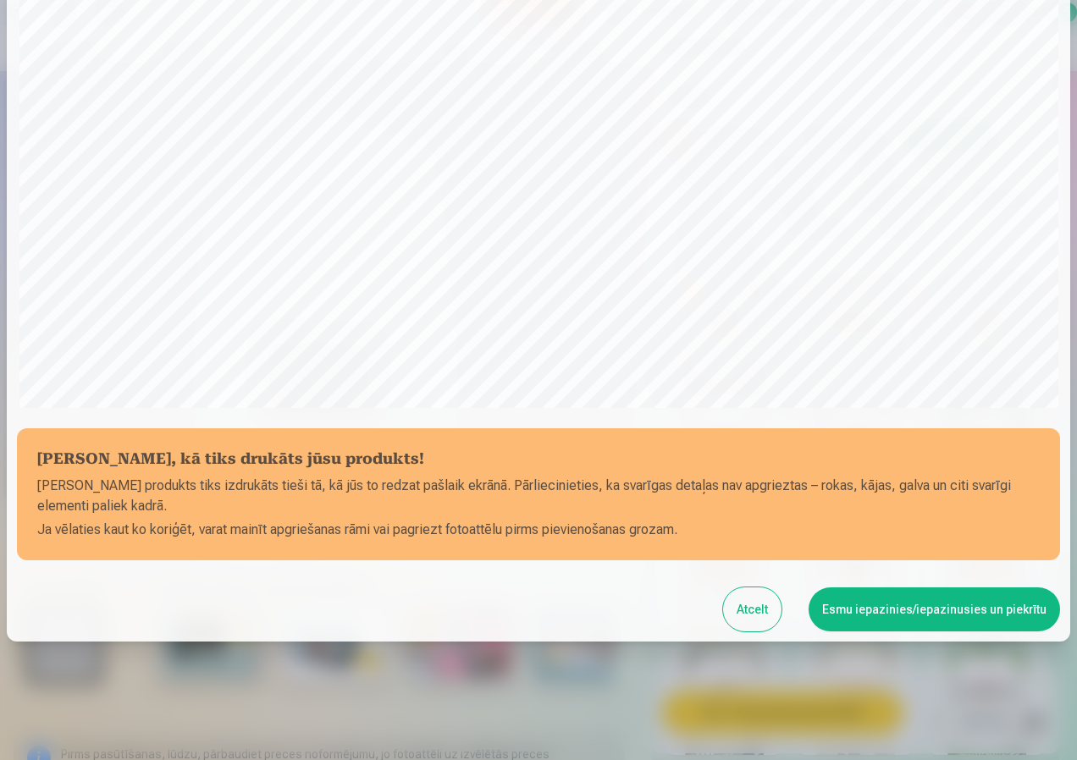
click at [868, 606] on button "Esmu iepazinies/iepazinusies un piekrītu" at bounding box center [933, 609] width 251 height 44
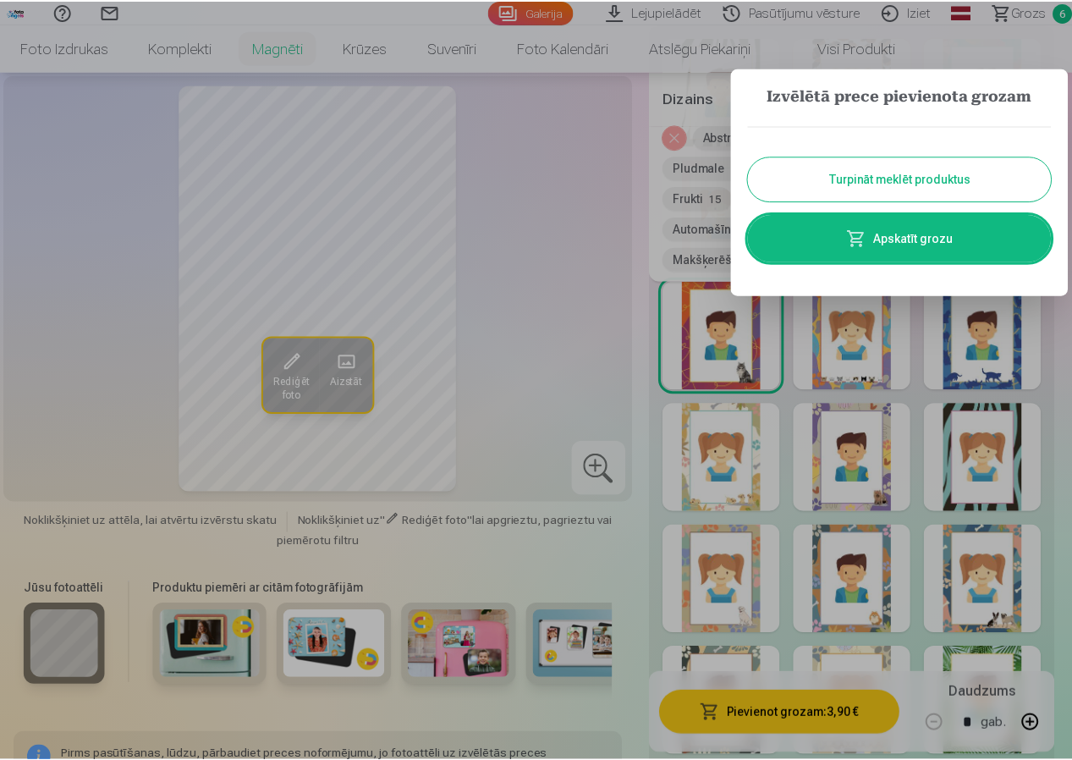
scroll to position [395, 0]
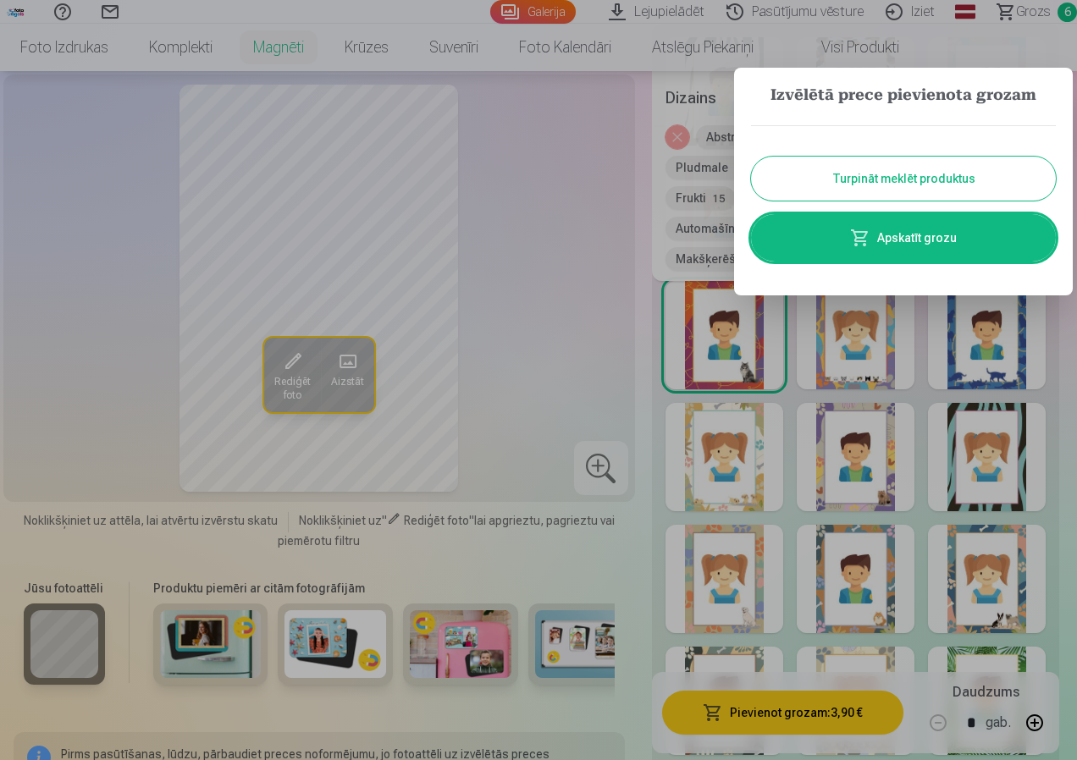
drag, startPoint x: 973, startPoint y: 174, endPoint x: 972, endPoint y: 185, distance: 11.0
click at [973, 174] on button "Turpināt meklēt produktus" at bounding box center [903, 179] width 305 height 44
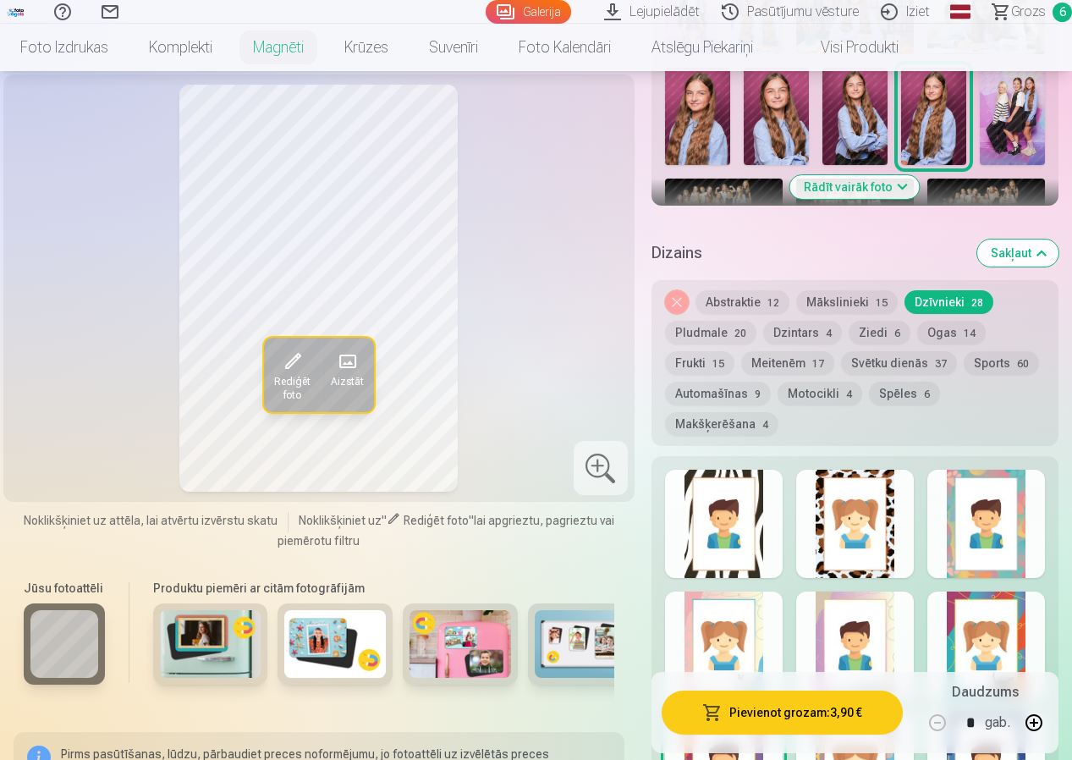
scroll to position [677, 0]
click at [863, 366] on button "Svētku dienās 37" at bounding box center [899, 364] width 116 height 24
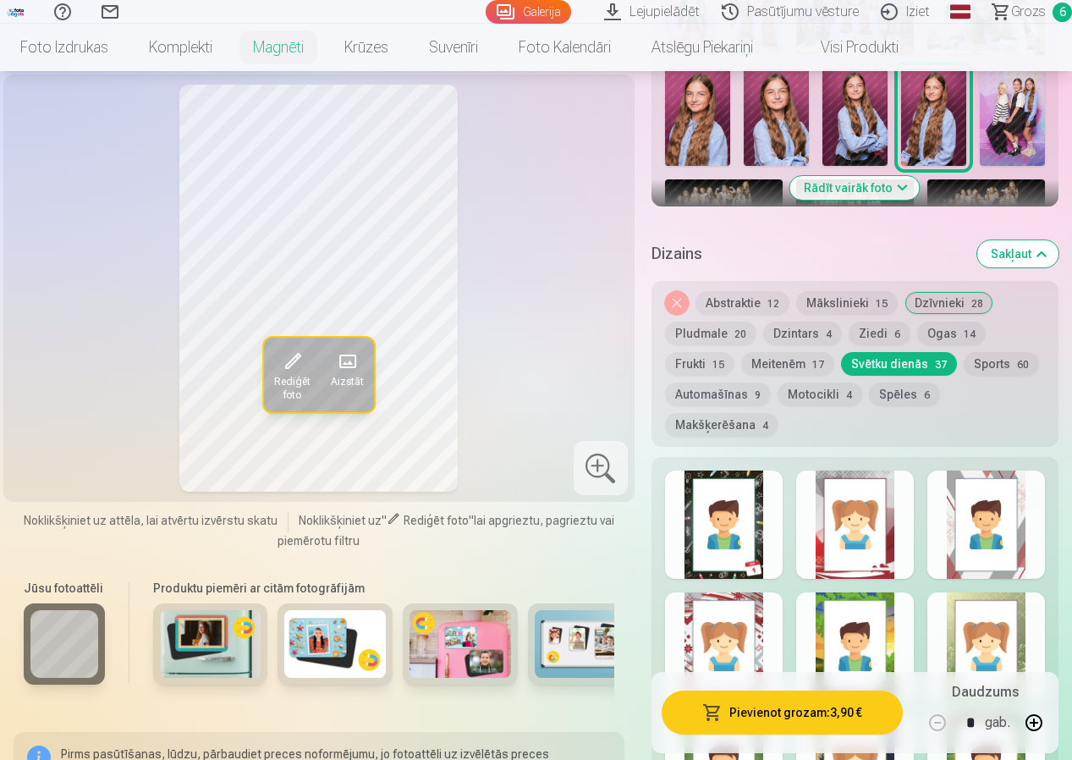
click at [859, 538] on div at bounding box center [856, 525] width 118 height 108
click at [732, 543] on div at bounding box center [724, 525] width 118 height 108
click at [1022, 552] on div at bounding box center [987, 525] width 118 height 108
click at [725, 538] on div at bounding box center [724, 525] width 118 height 108
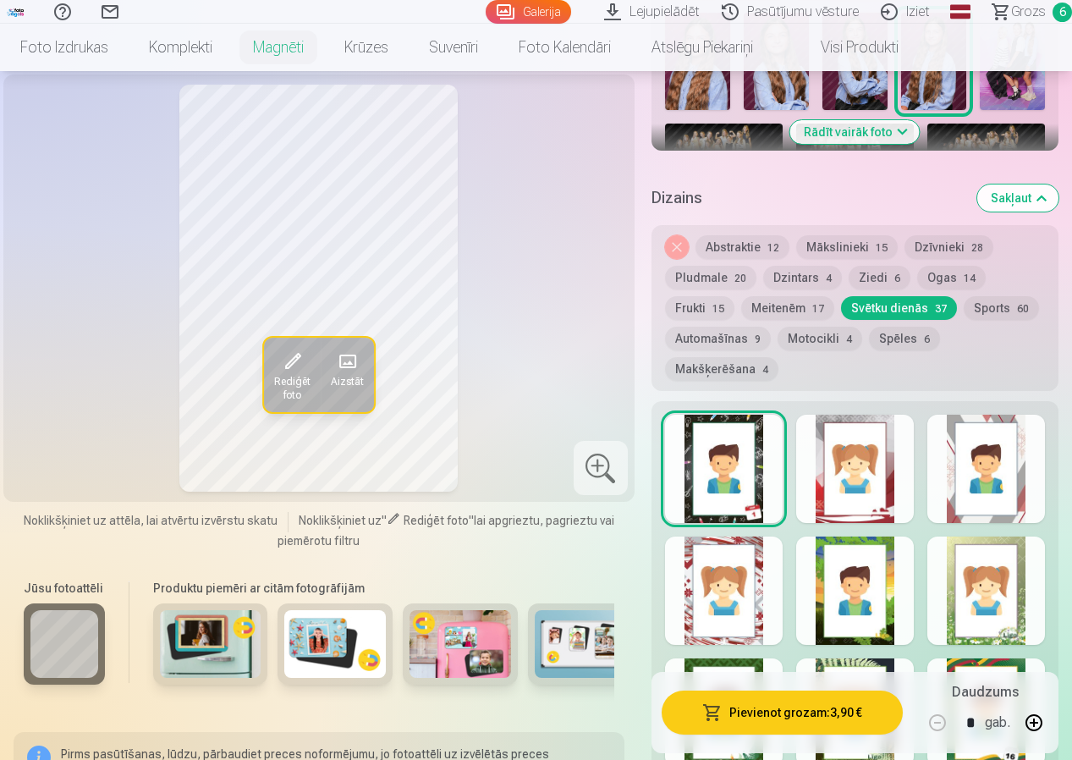
scroll to position [762, 0]
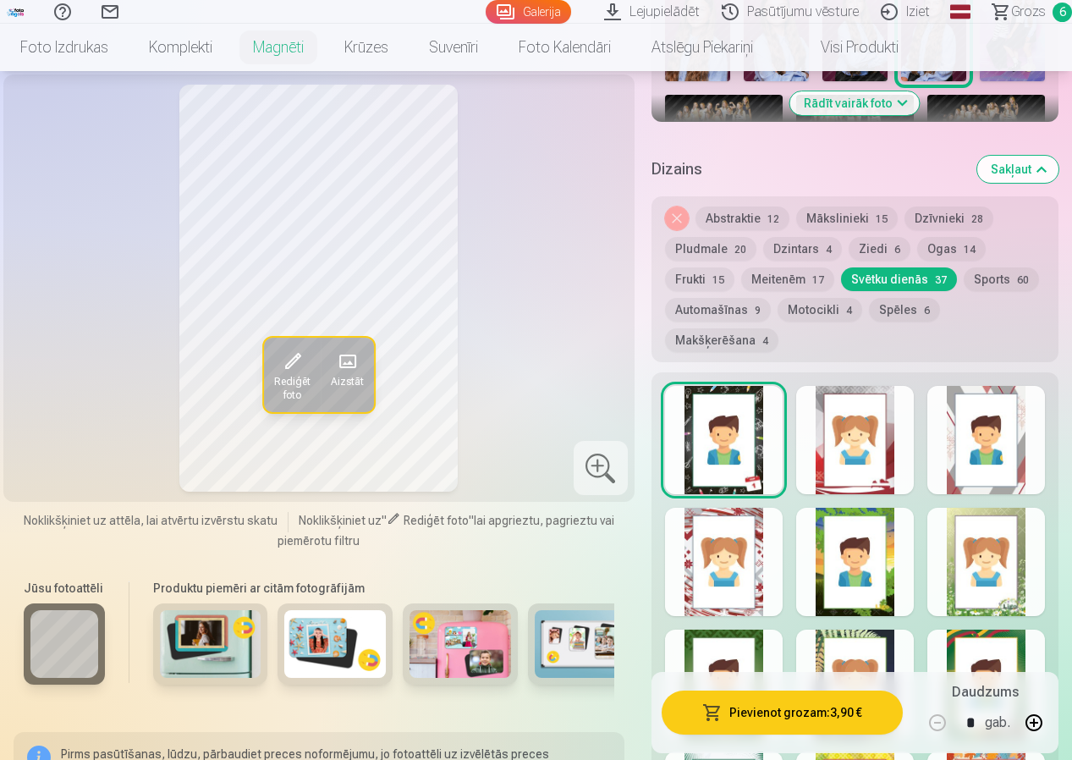
click at [729, 591] on div at bounding box center [724, 562] width 118 height 108
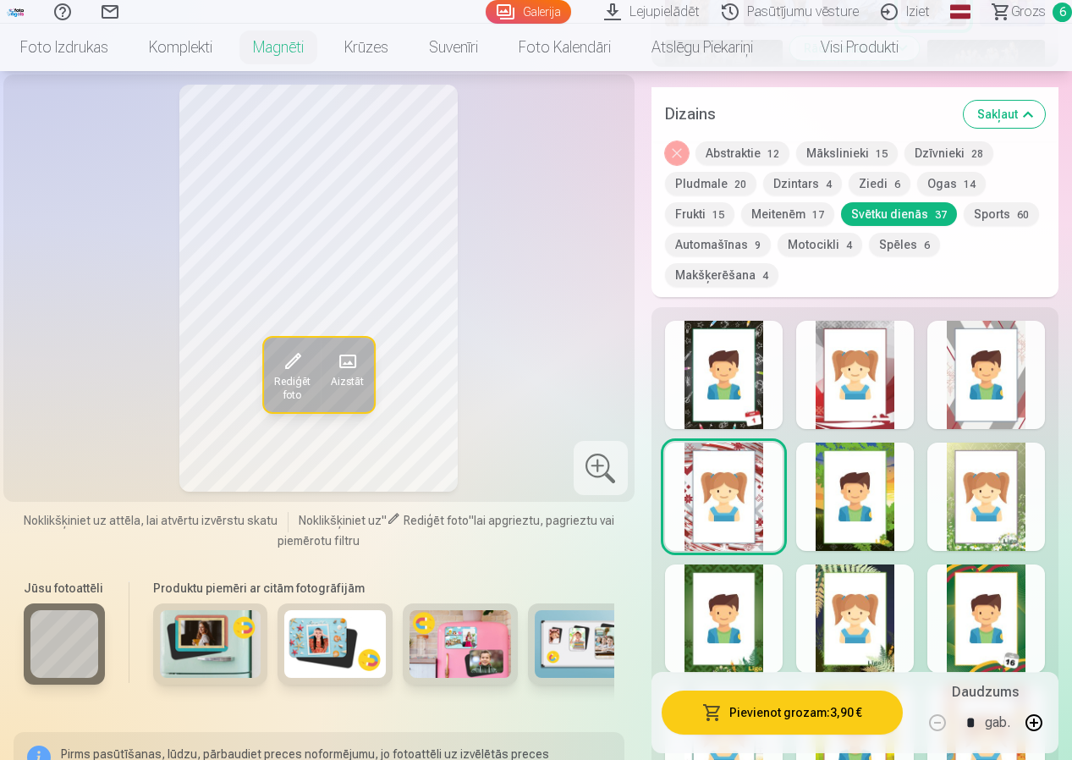
scroll to position [846, 0]
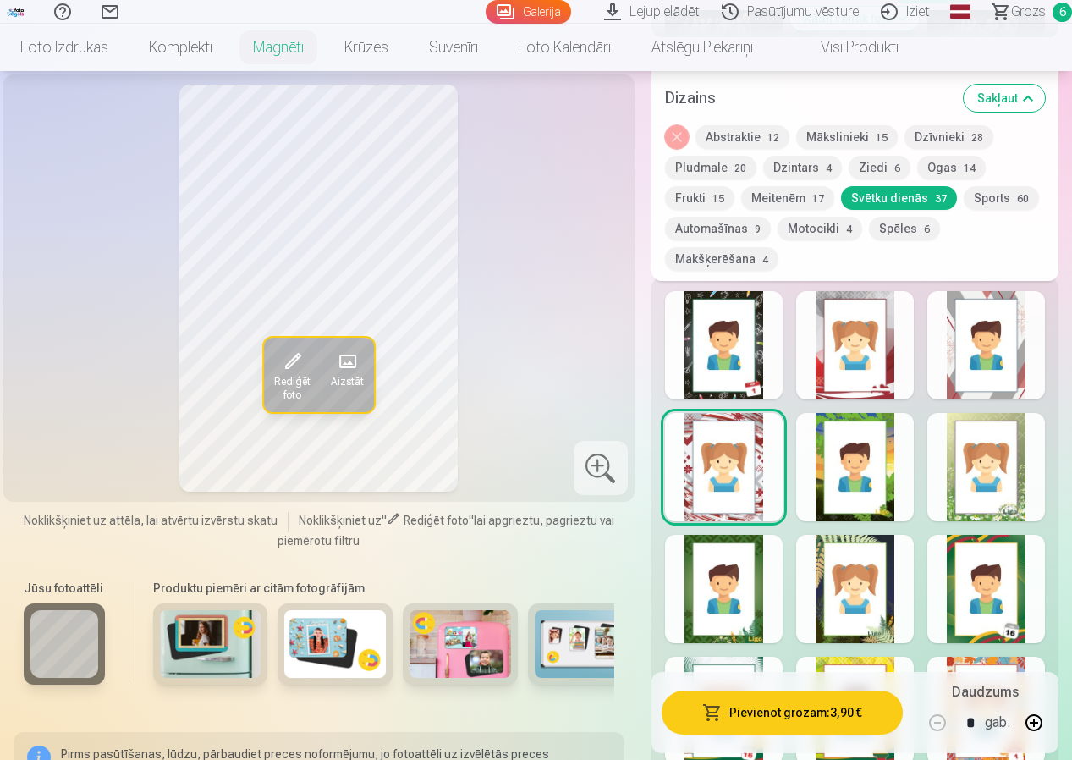
click at [994, 508] on div at bounding box center [987, 467] width 118 height 108
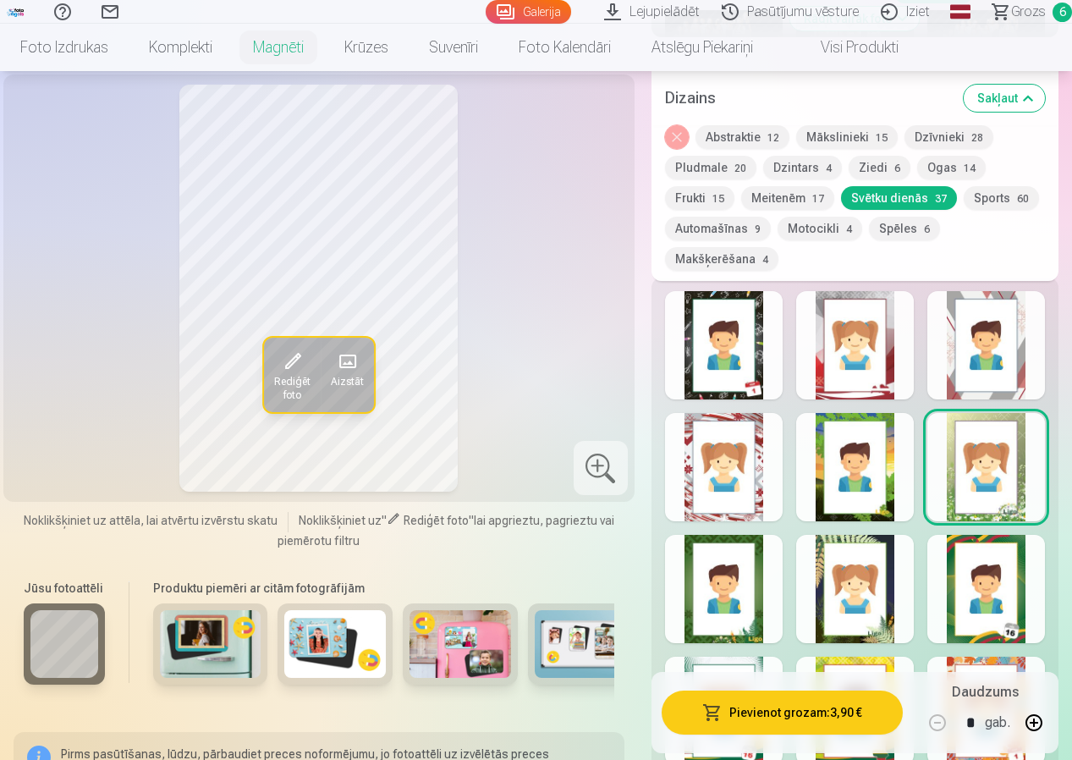
click at [892, 508] on div at bounding box center [856, 467] width 118 height 108
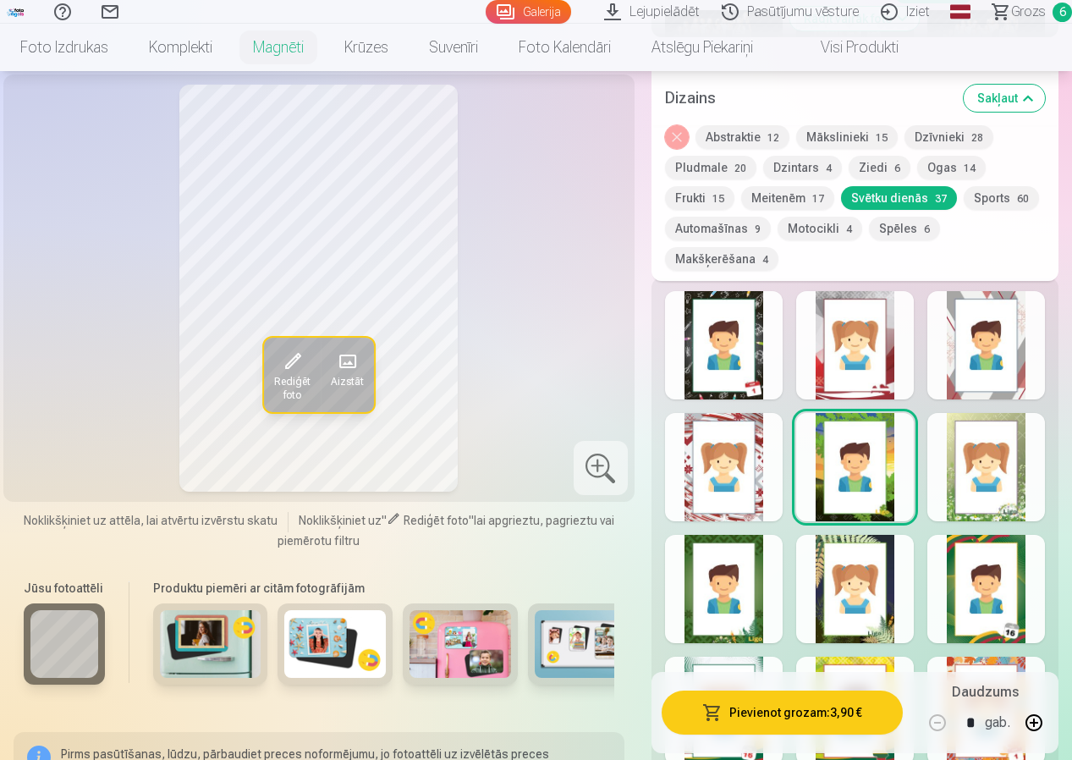
click at [999, 359] on div at bounding box center [987, 345] width 118 height 108
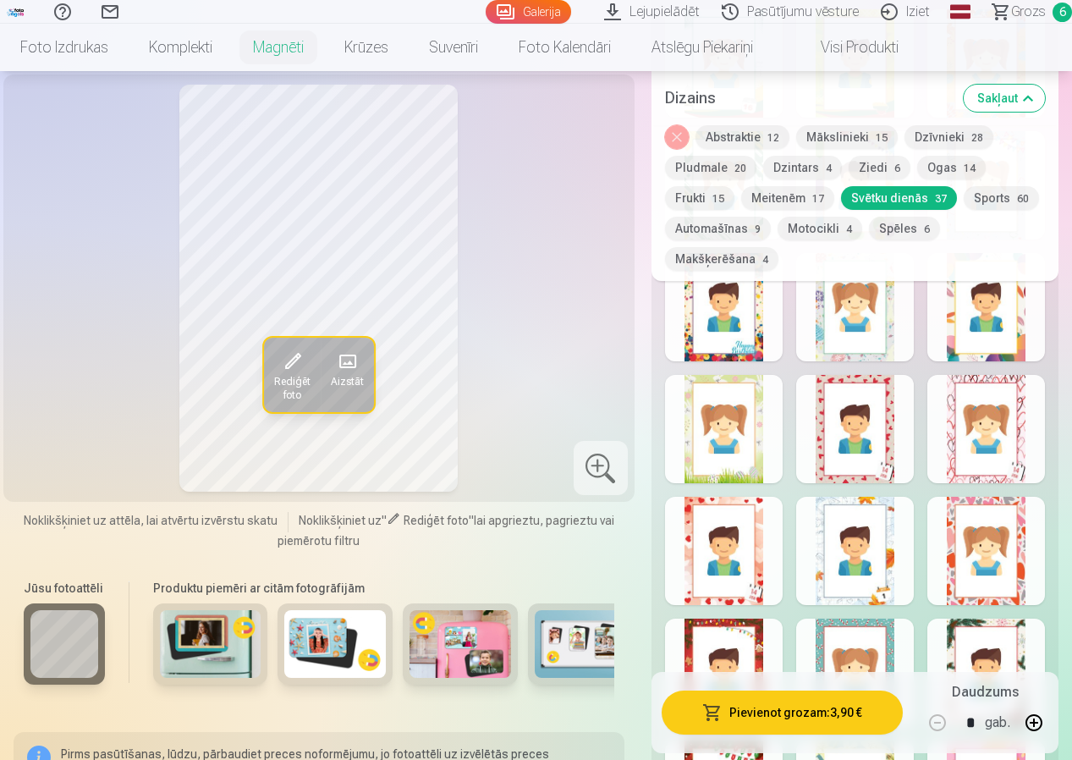
scroll to position [1524, 0]
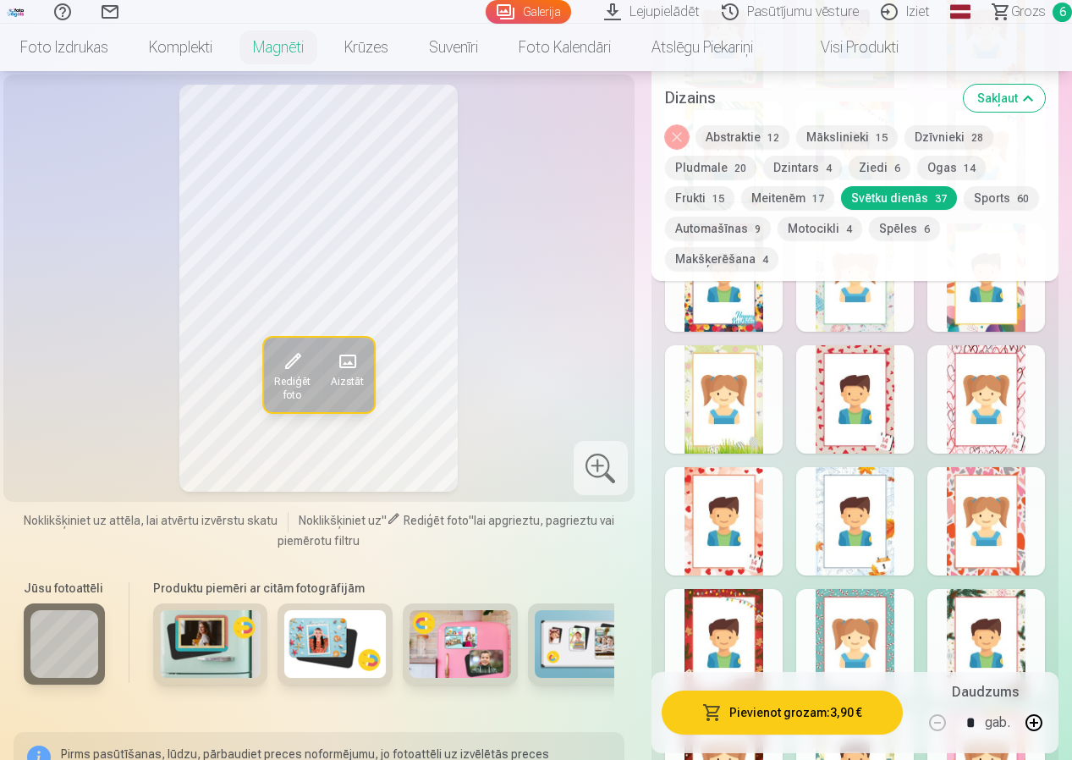
click at [888, 408] on div at bounding box center [856, 399] width 118 height 108
click at [1006, 413] on div at bounding box center [987, 399] width 118 height 108
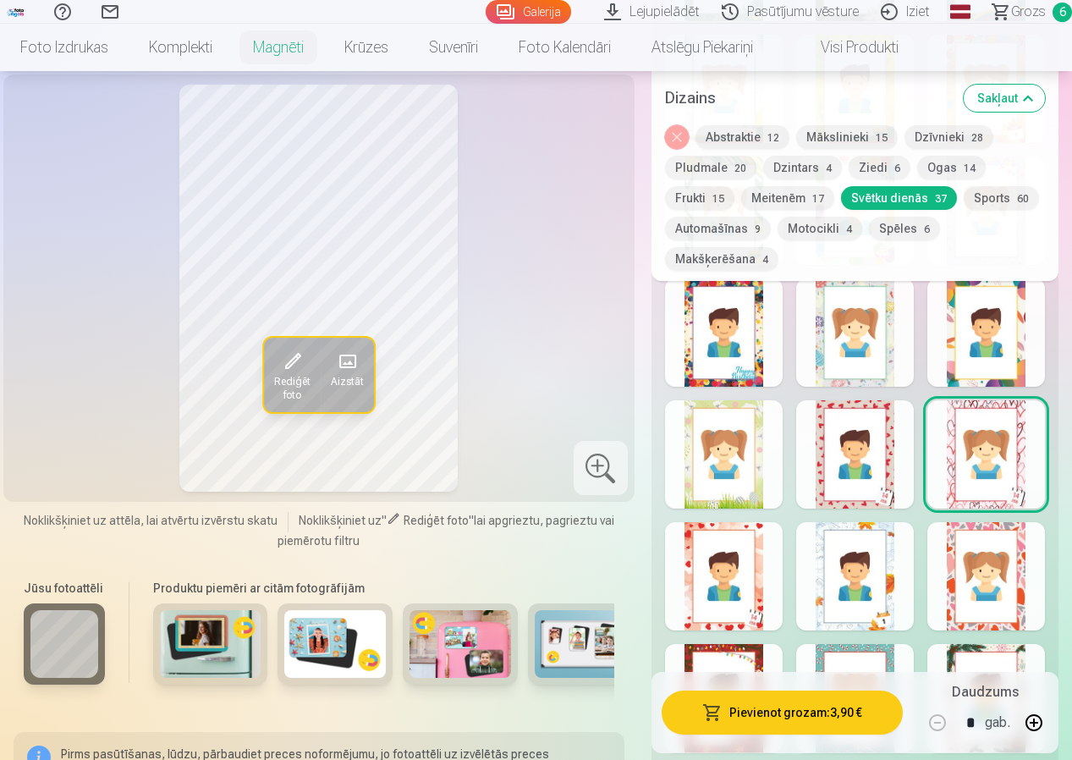
scroll to position [1439, 0]
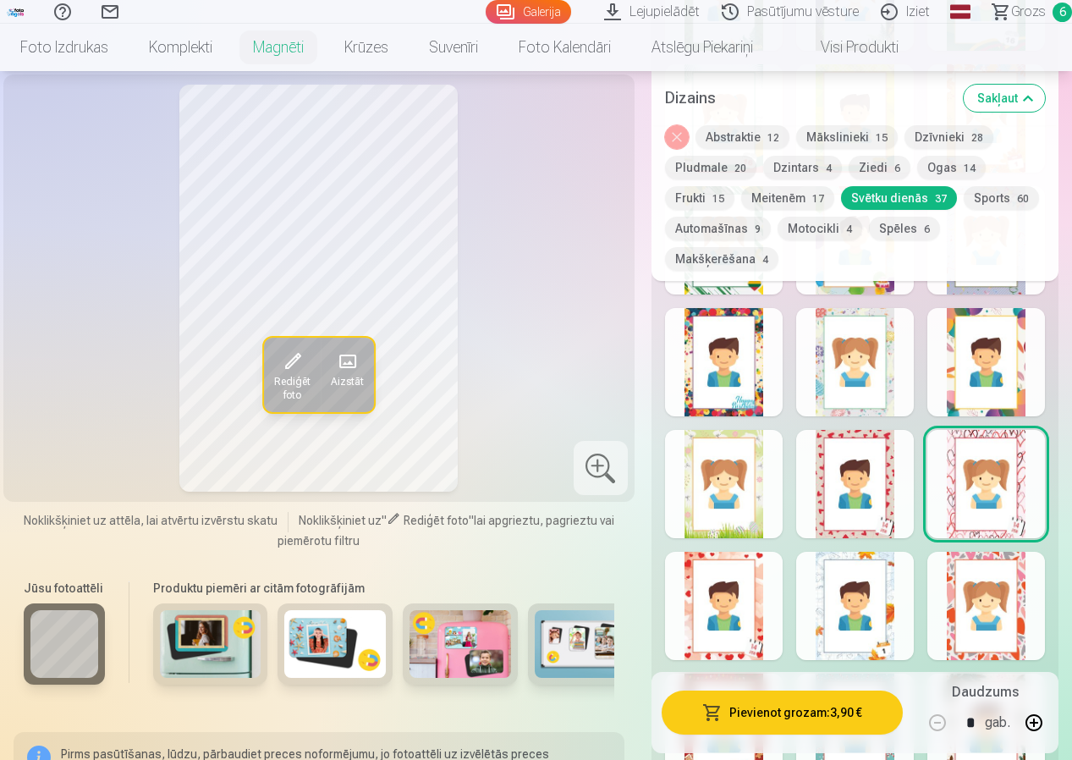
click at [848, 404] on div at bounding box center [856, 362] width 118 height 108
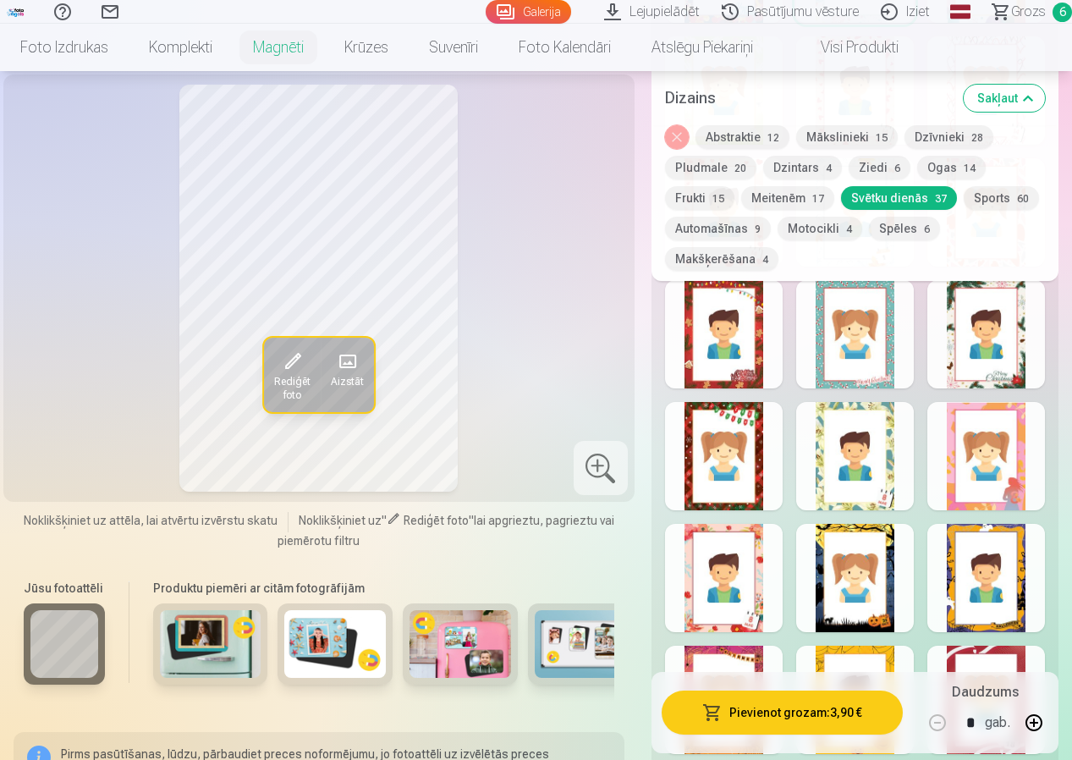
scroll to position [1862, 0]
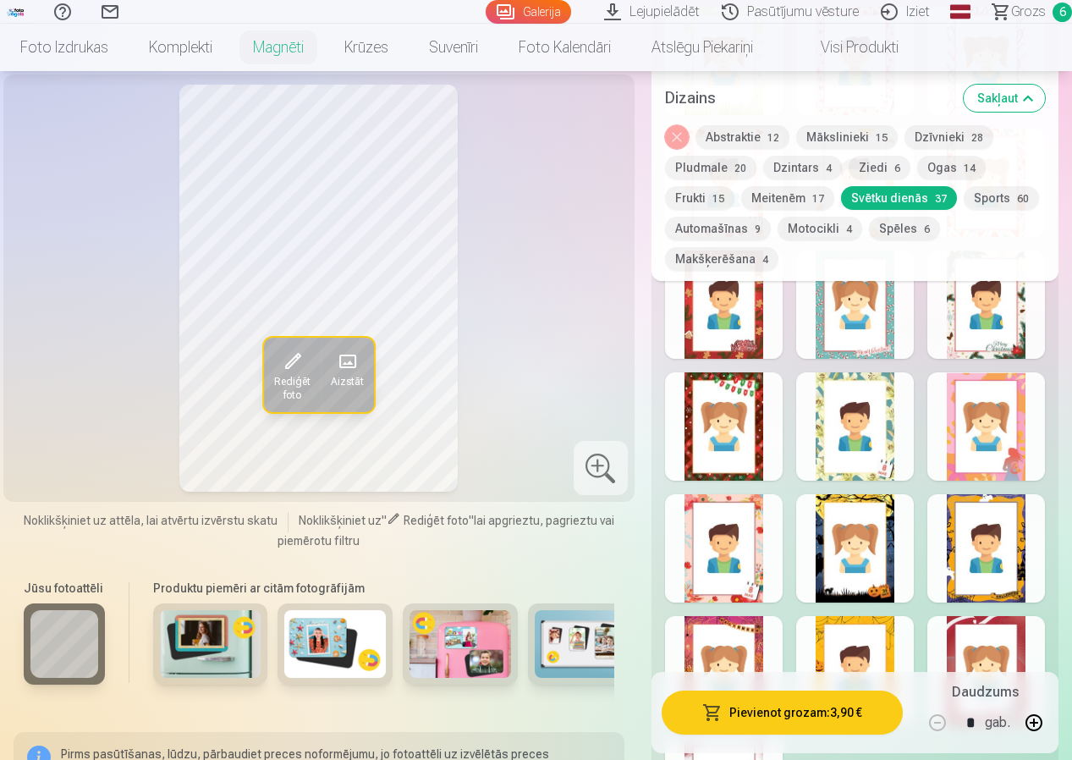
click at [859, 325] on div at bounding box center [856, 305] width 118 height 108
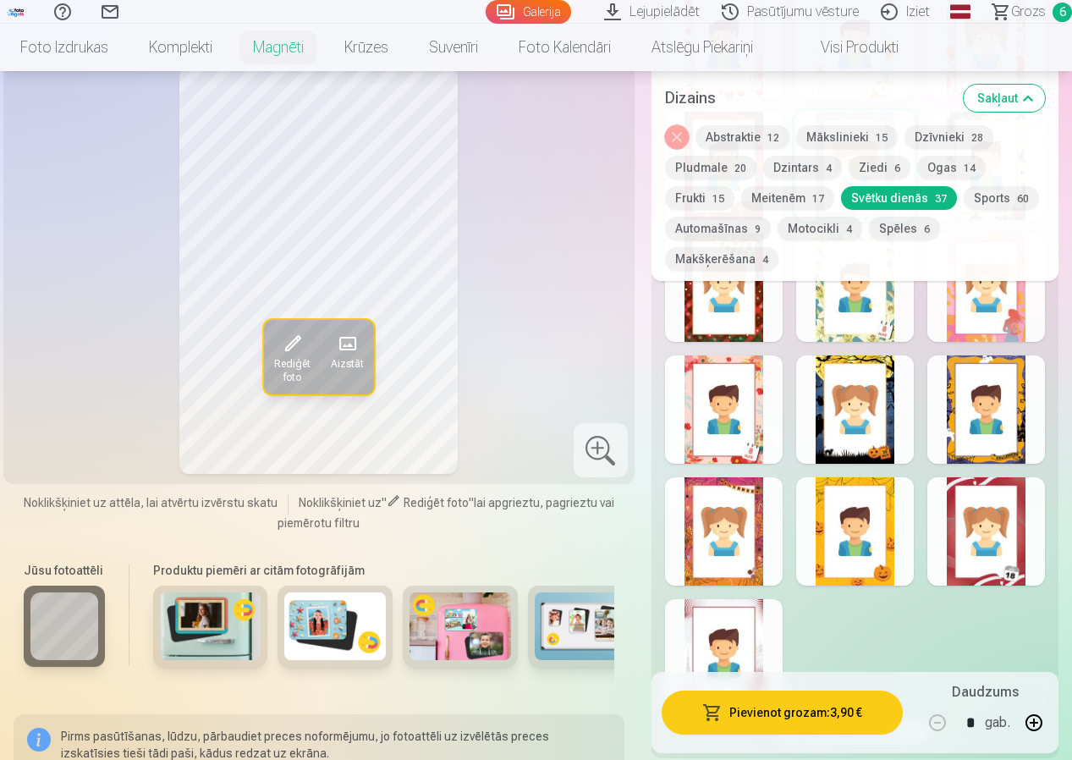
scroll to position [2032, 0]
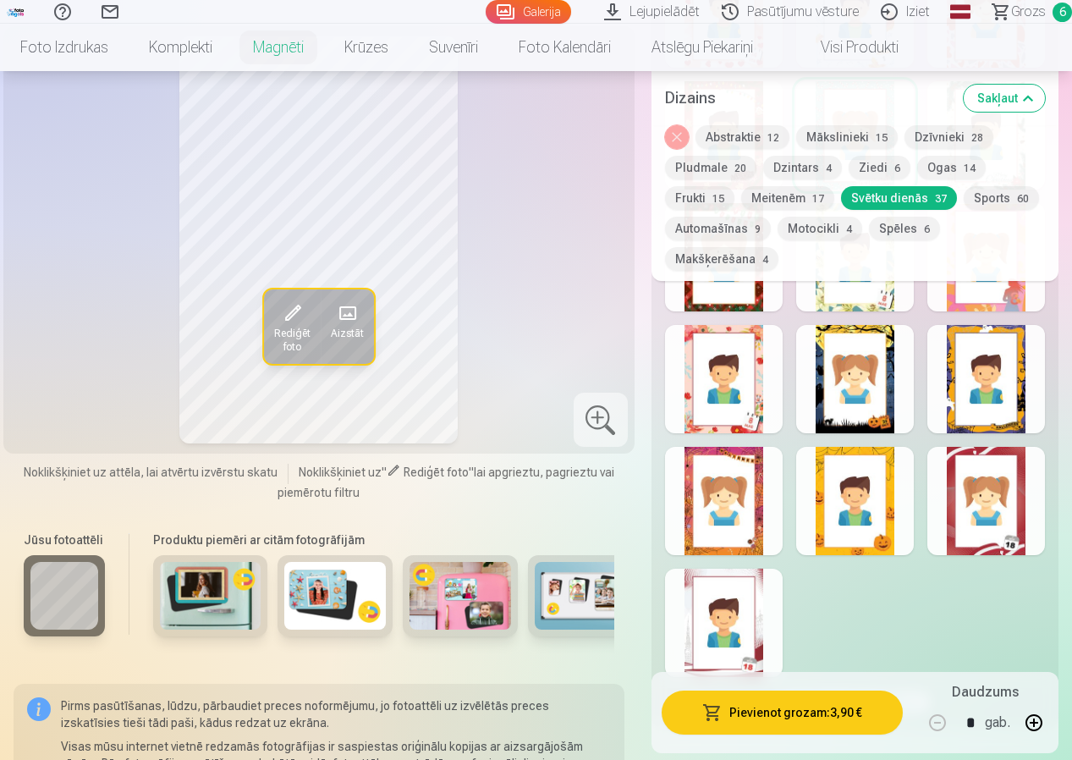
click at [1011, 552] on div at bounding box center [987, 501] width 118 height 108
click at [758, 643] on div at bounding box center [724, 623] width 118 height 108
click at [879, 543] on div at bounding box center [856, 501] width 118 height 108
click at [758, 542] on div at bounding box center [724, 501] width 118 height 108
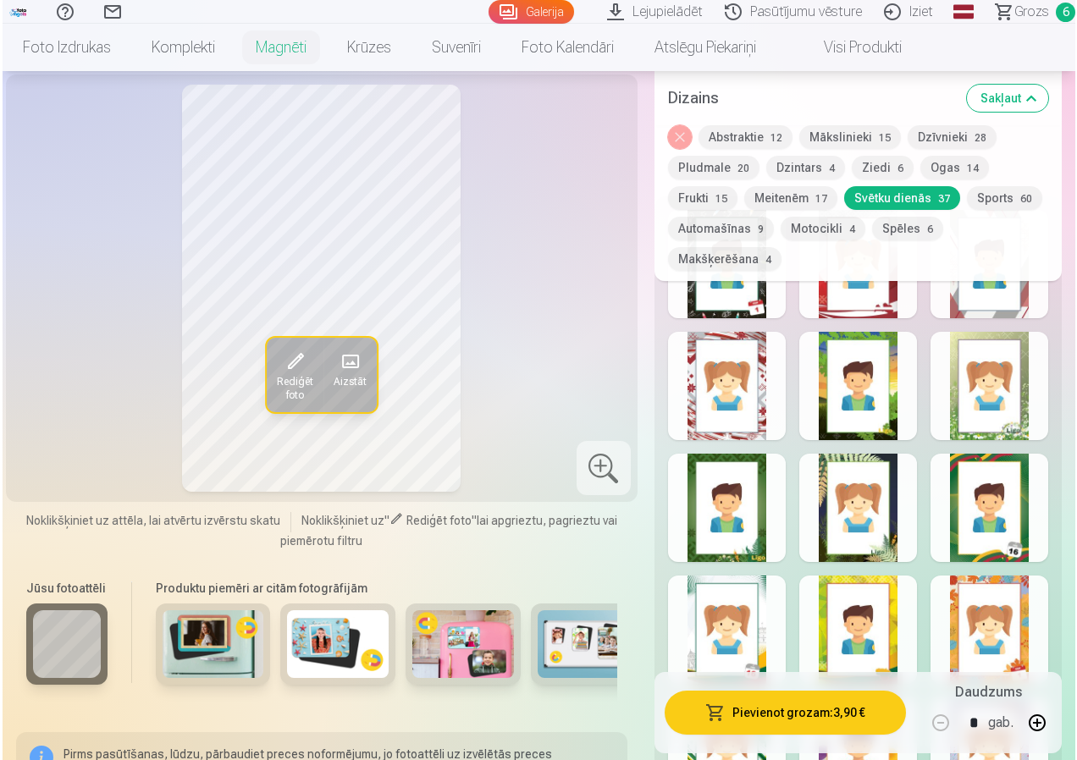
scroll to position [846, 0]
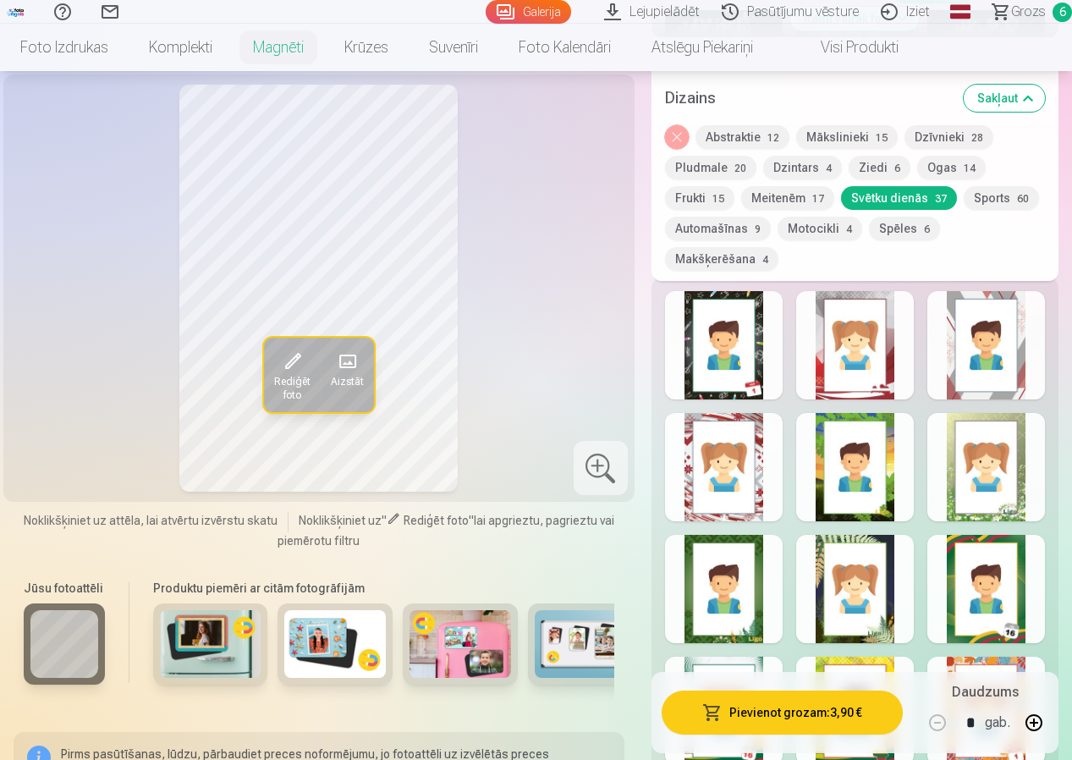
click at [868, 374] on div at bounding box center [856, 345] width 118 height 108
click at [874, 373] on div at bounding box center [856, 345] width 118 height 108
click at [961, 361] on div at bounding box center [987, 345] width 118 height 108
click at [769, 717] on button "Pievienot grozam : 3,90 €" at bounding box center [782, 713] width 241 height 44
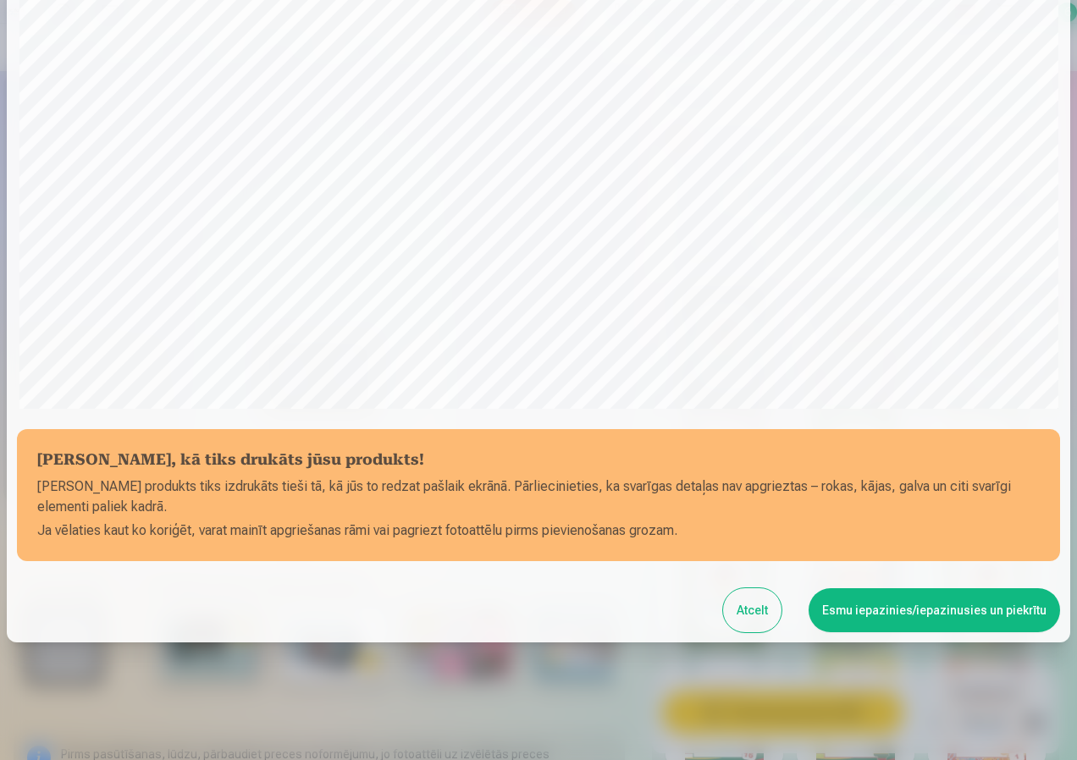
scroll to position [398, 0]
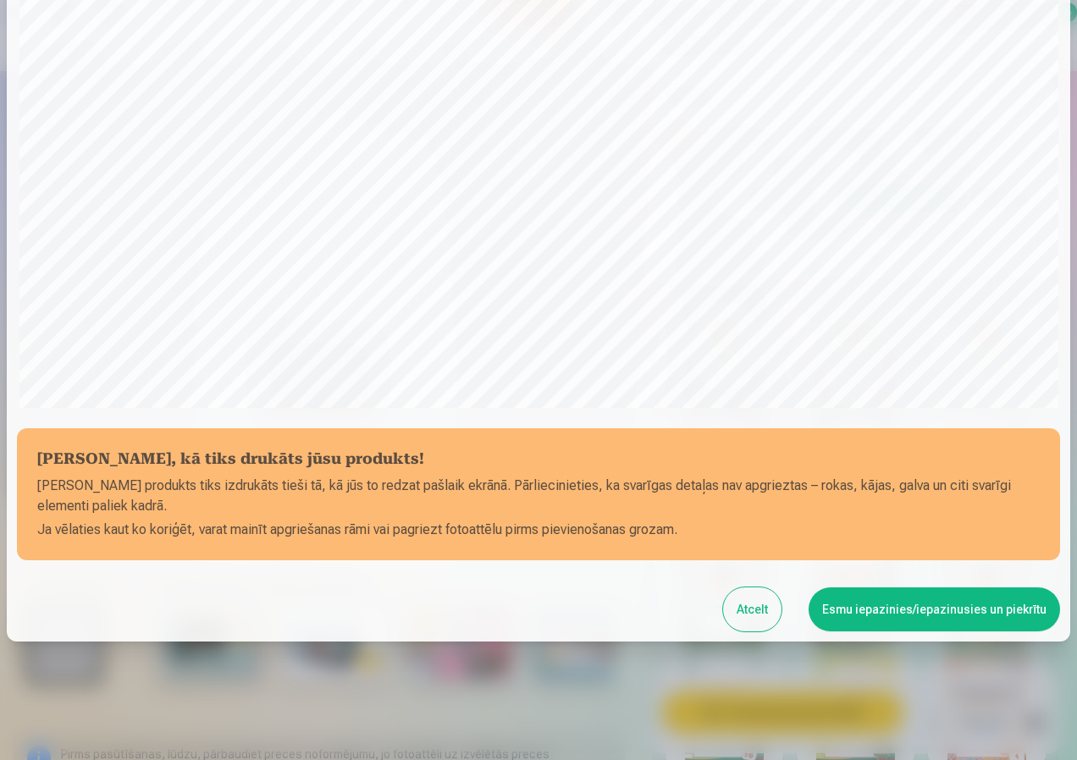
click at [868, 605] on button "Esmu iepazinies/iepazinusies un piekrītu" at bounding box center [933, 609] width 251 height 44
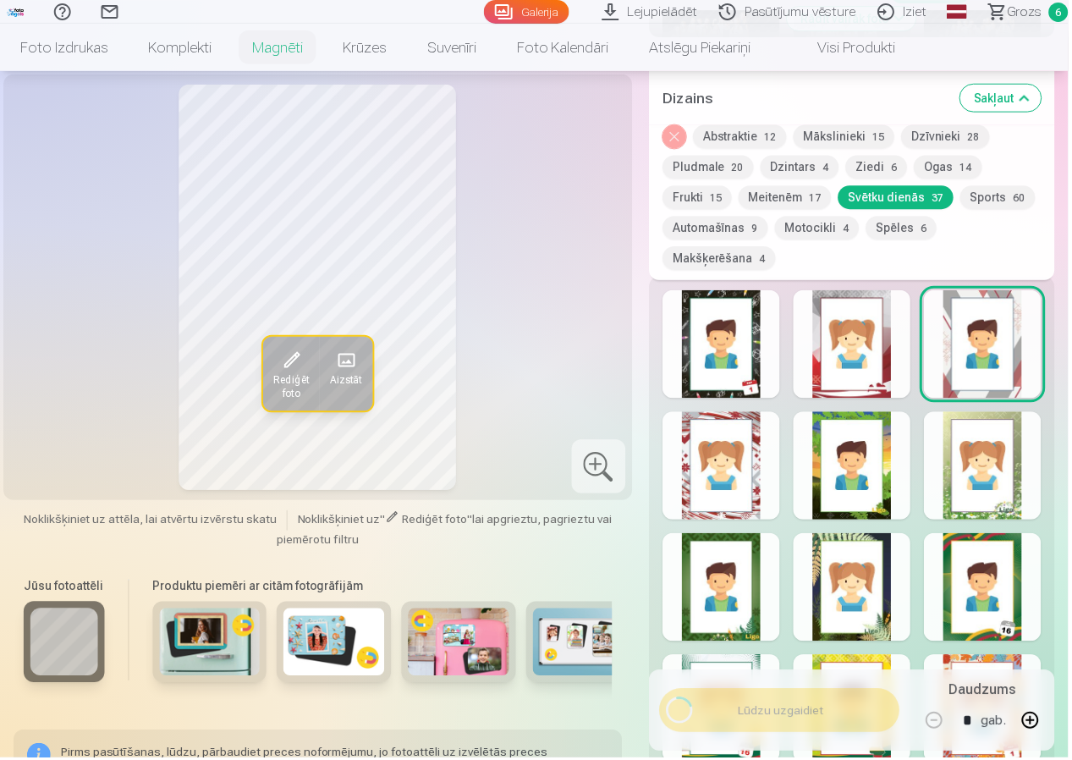
scroll to position [395, 0]
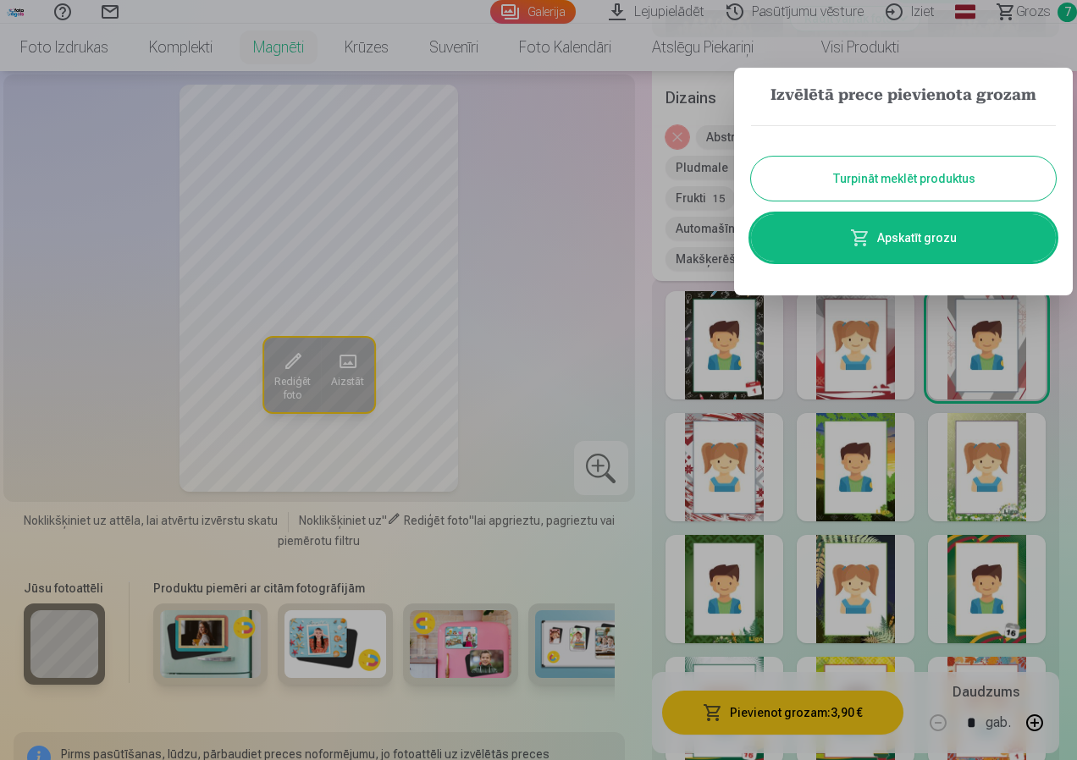
click at [1030, 12] on div at bounding box center [538, 380] width 1077 height 760
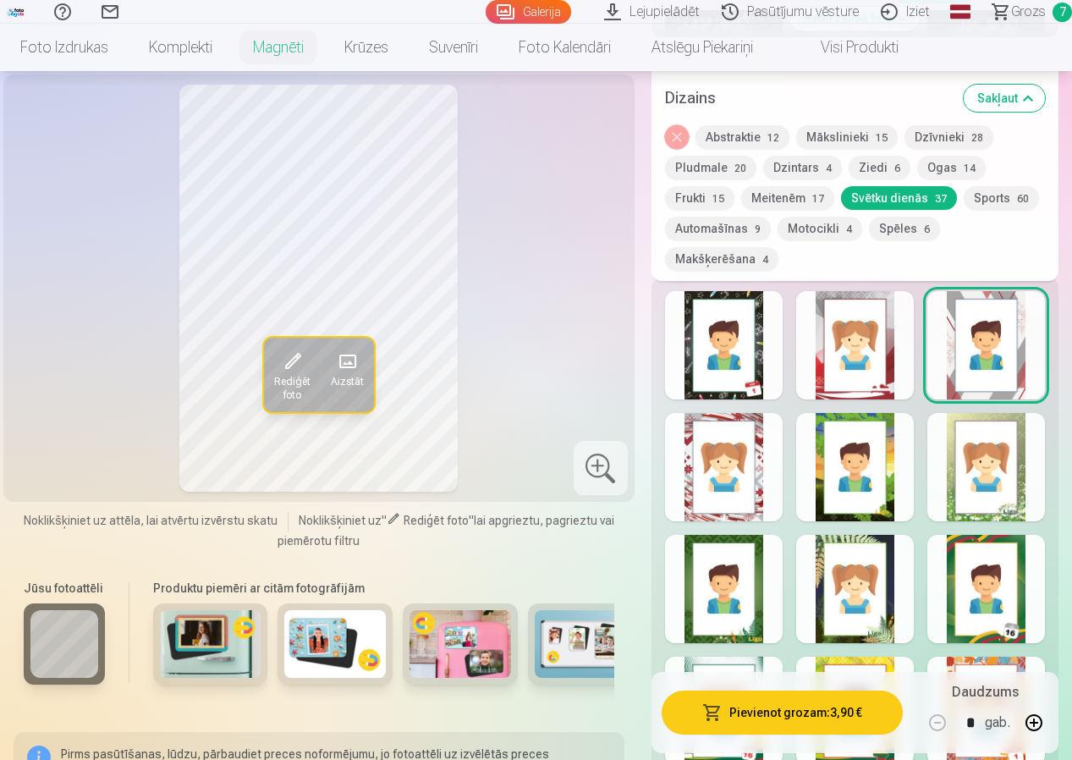
click at [1020, 15] on span "Grozs" at bounding box center [1029, 12] width 35 height 20
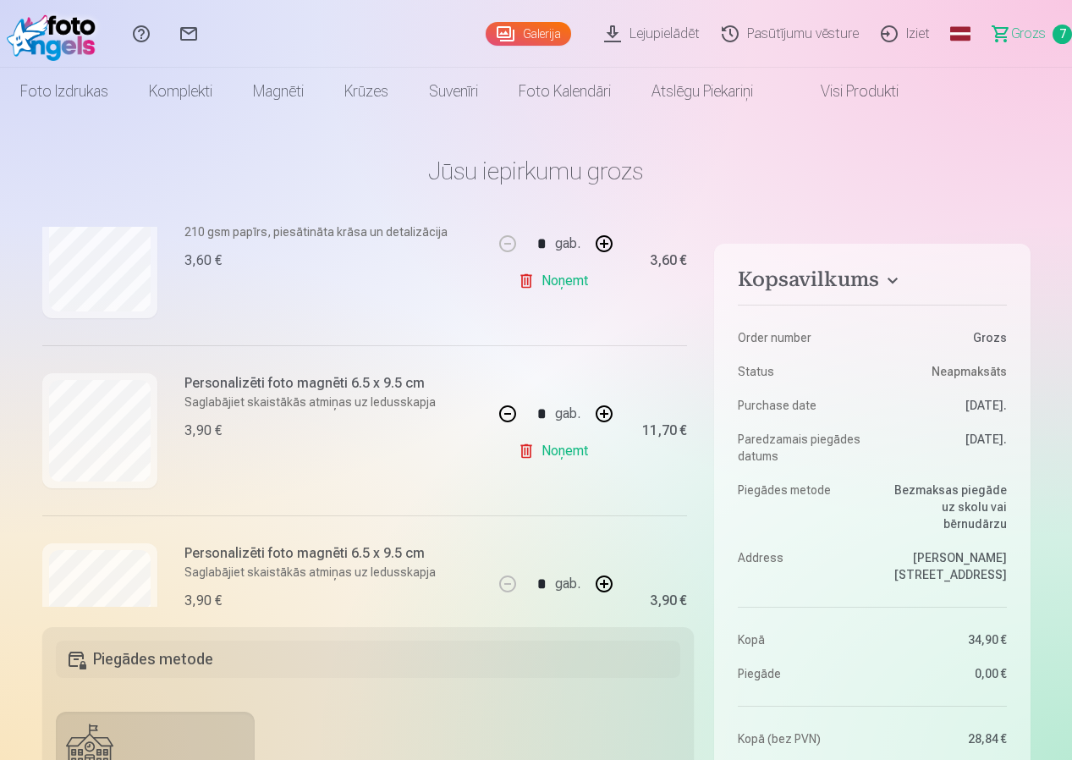
scroll to position [593, 0]
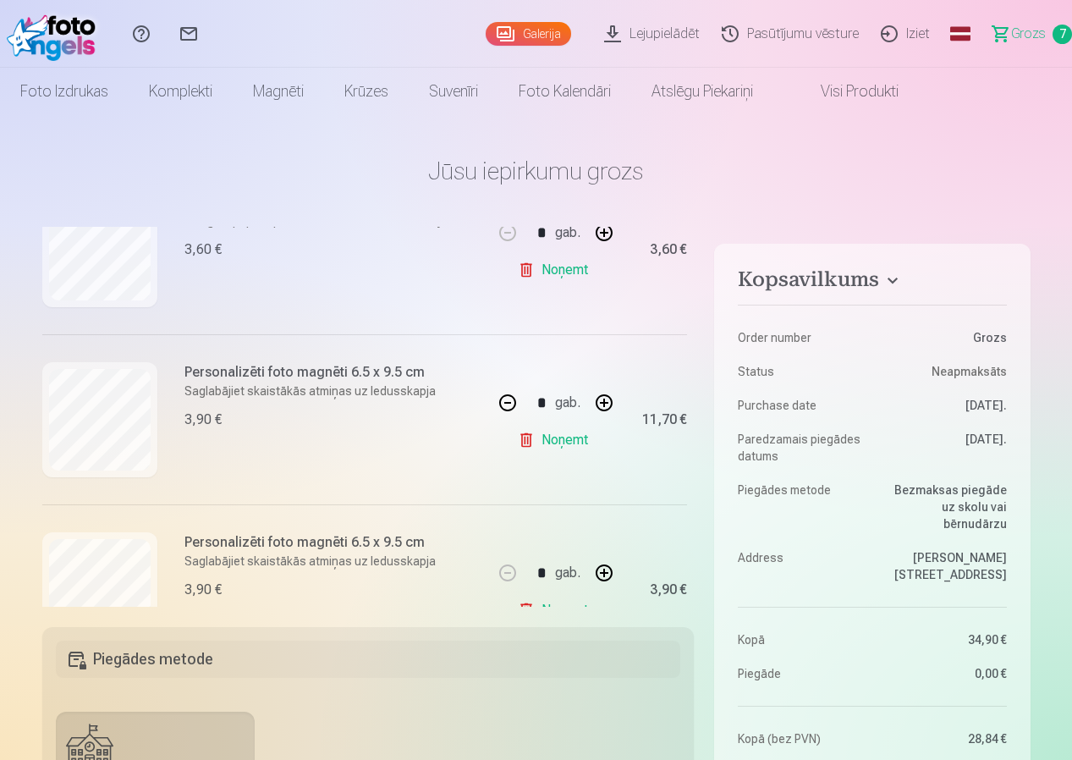
click at [563, 438] on link "Noņemt" at bounding box center [556, 440] width 77 height 34
type input "*"
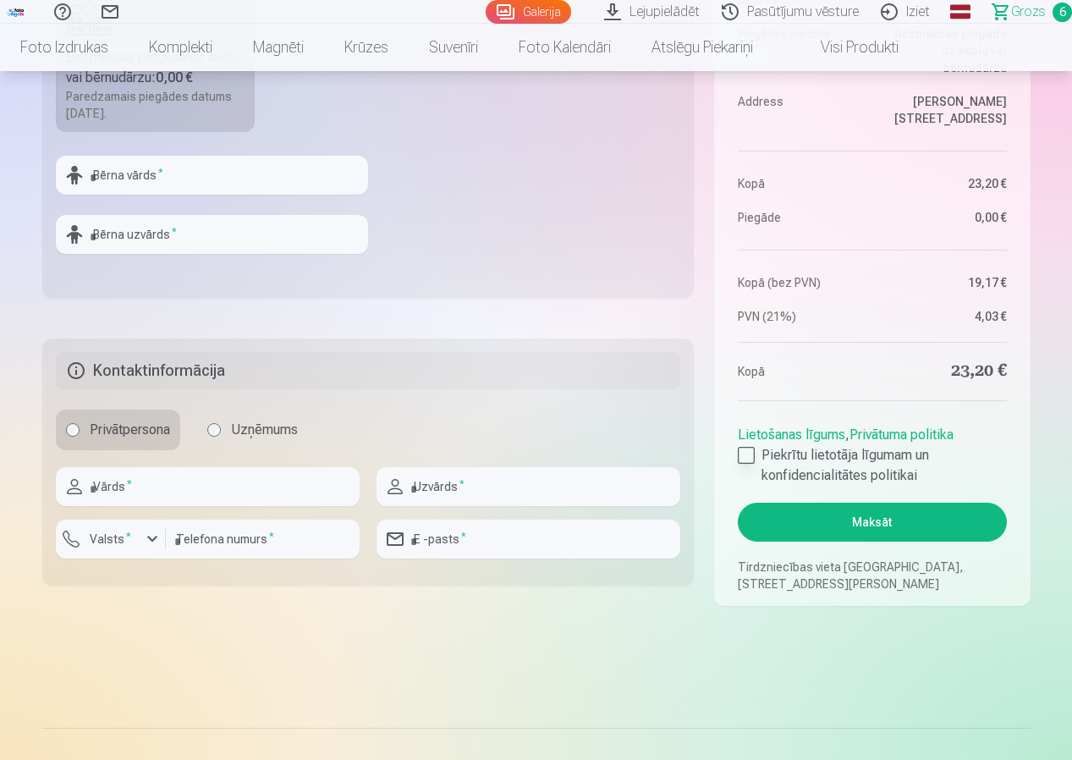
scroll to position [762, 0]
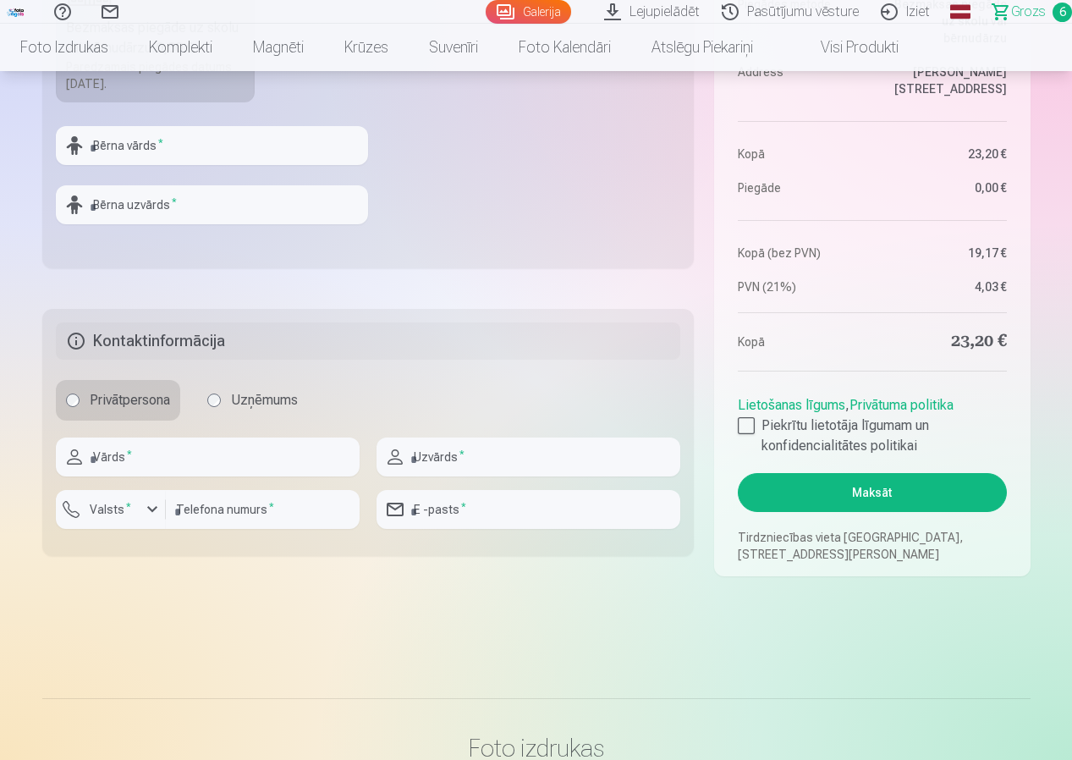
click at [746, 415] on div "Lietošanas līgums , Privātuma politika Piekrītu lietotāja līgumam un konfidenci…" at bounding box center [872, 423] width 268 height 68
click at [753, 428] on div at bounding box center [746, 425] width 17 height 17
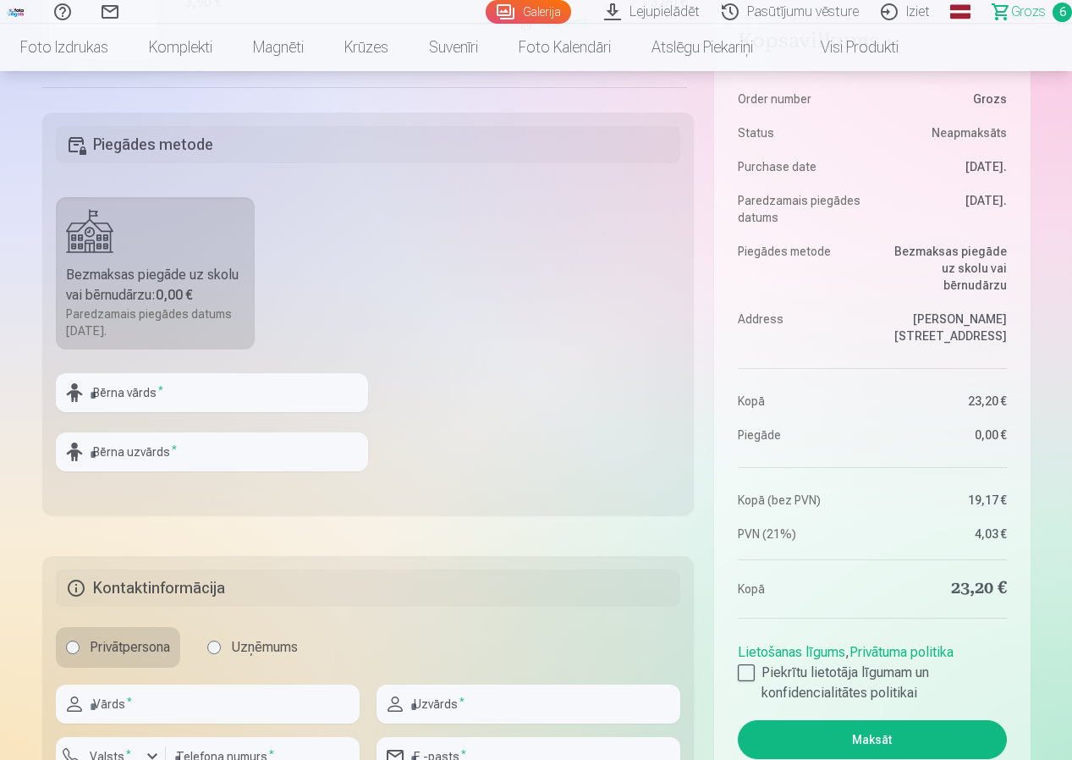
scroll to position [508, 0]
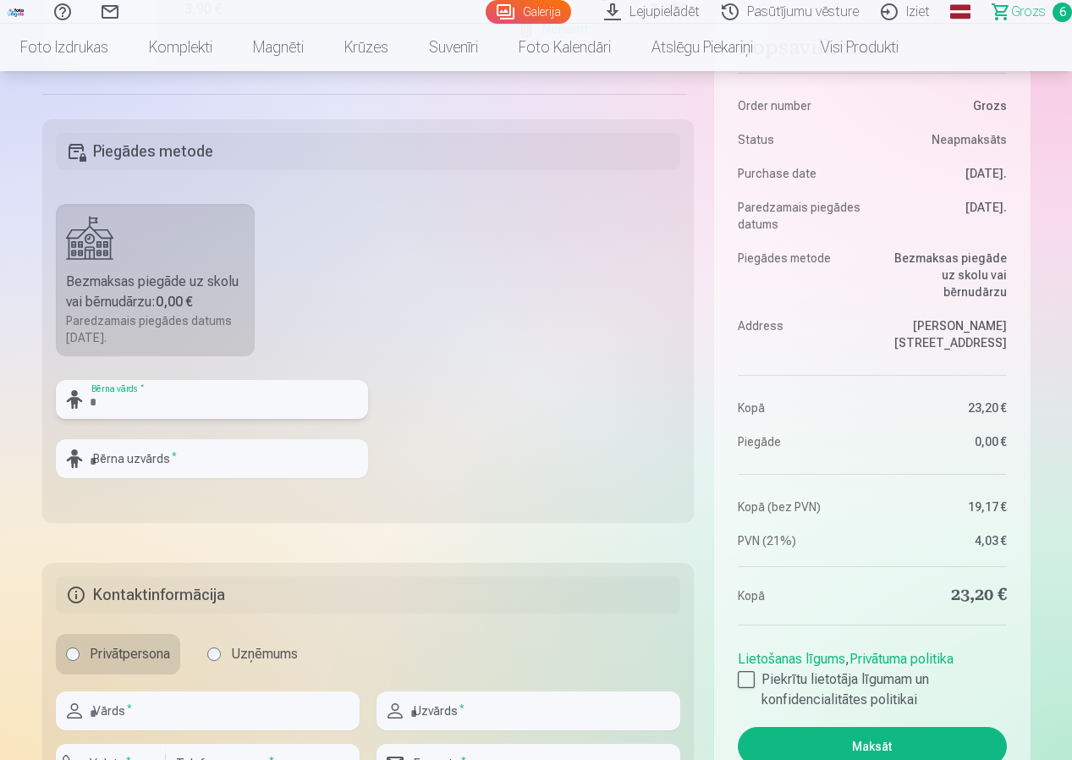
click at [105, 400] on input "text" at bounding box center [212, 399] width 312 height 39
drag, startPoint x: 119, startPoint y: 400, endPoint x: 262, endPoint y: 420, distance: 143.5
click at [262, 420] on div "**********" at bounding box center [212, 406] width 312 height 52
type input "******"
click at [82, 464] on div "Bērna uzvārds *" at bounding box center [212, 458] width 312 height 39
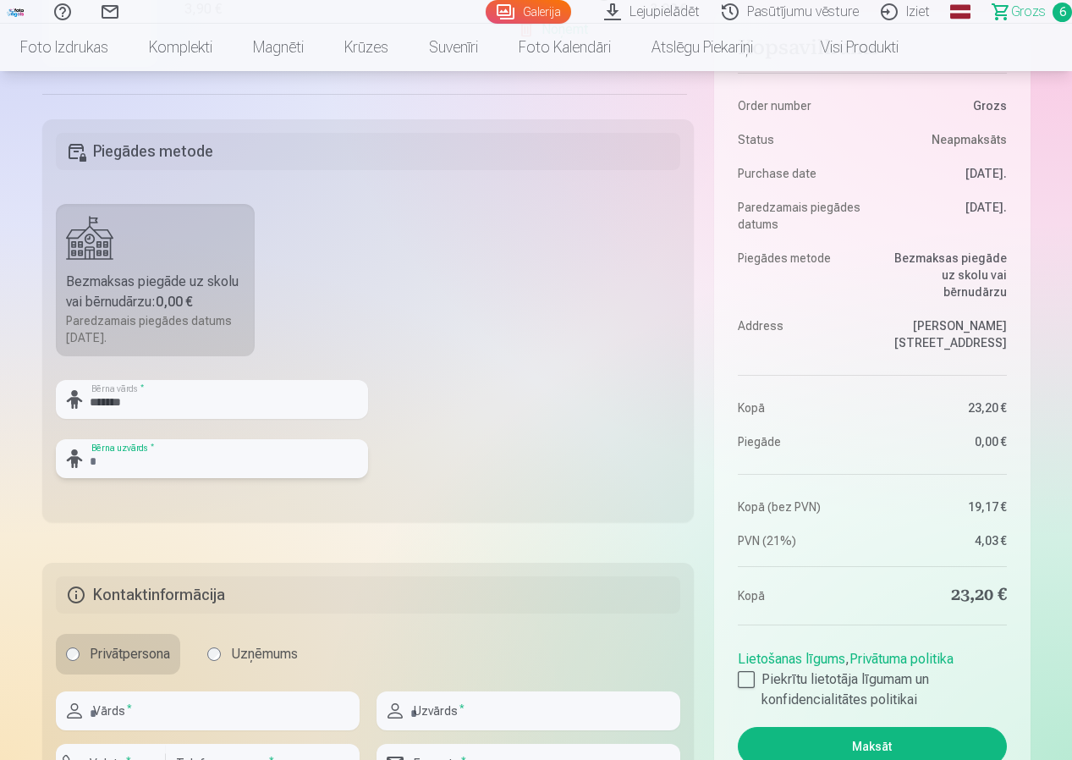
click at [135, 460] on input "text" at bounding box center [212, 458] width 312 height 39
paste input "*******"
type input "*********"
click at [474, 401] on fieldset "Piegādes metode Bezmaksas piegāde uz skolu vai bērnudārzu : 0,00 € Paredzamais …" at bounding box center [368, 320] width 653 height 403
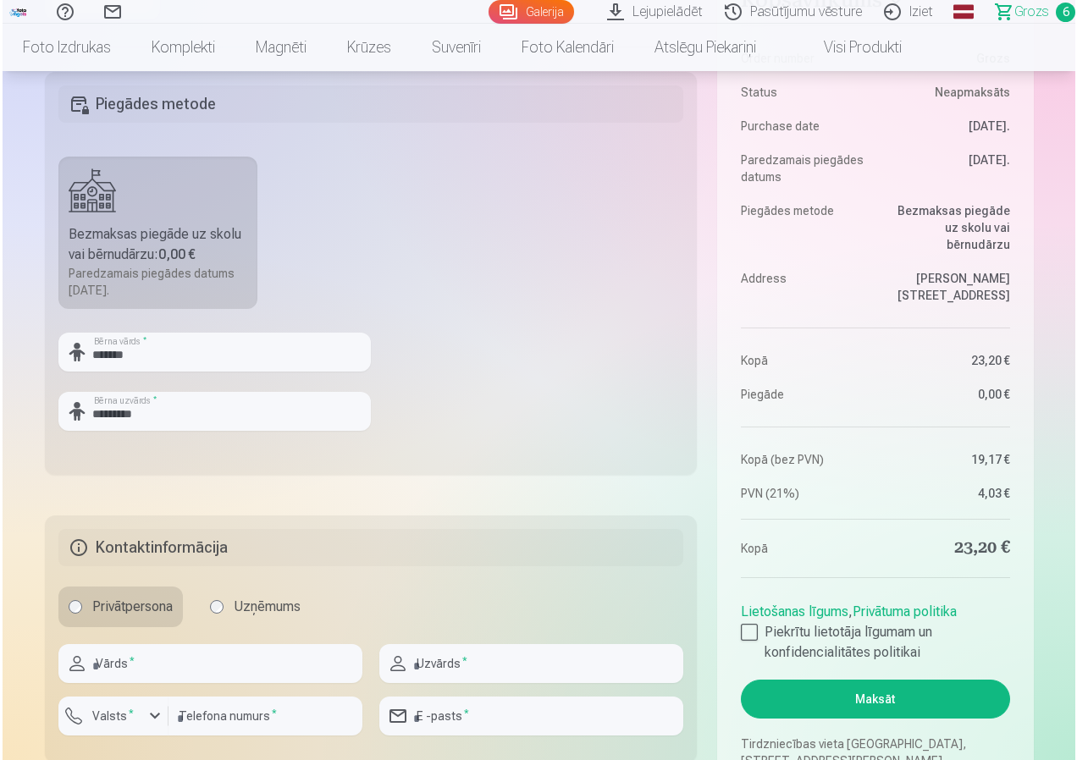
scroll to position [677, 0]
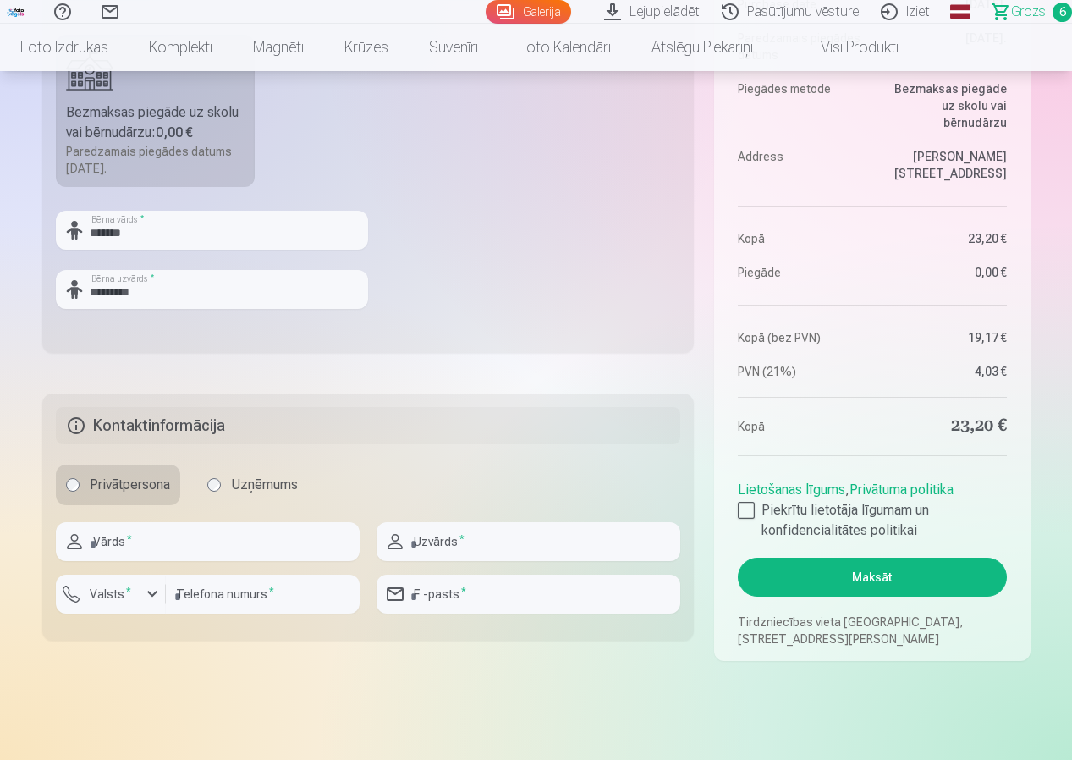
click at [148, 561] on div at bounding box center [208, 568] width 304 height 14
click at [160, 549] on input "text" at bounding box center [208, 541] width 304 height 39
type input "*********"
type input "********"
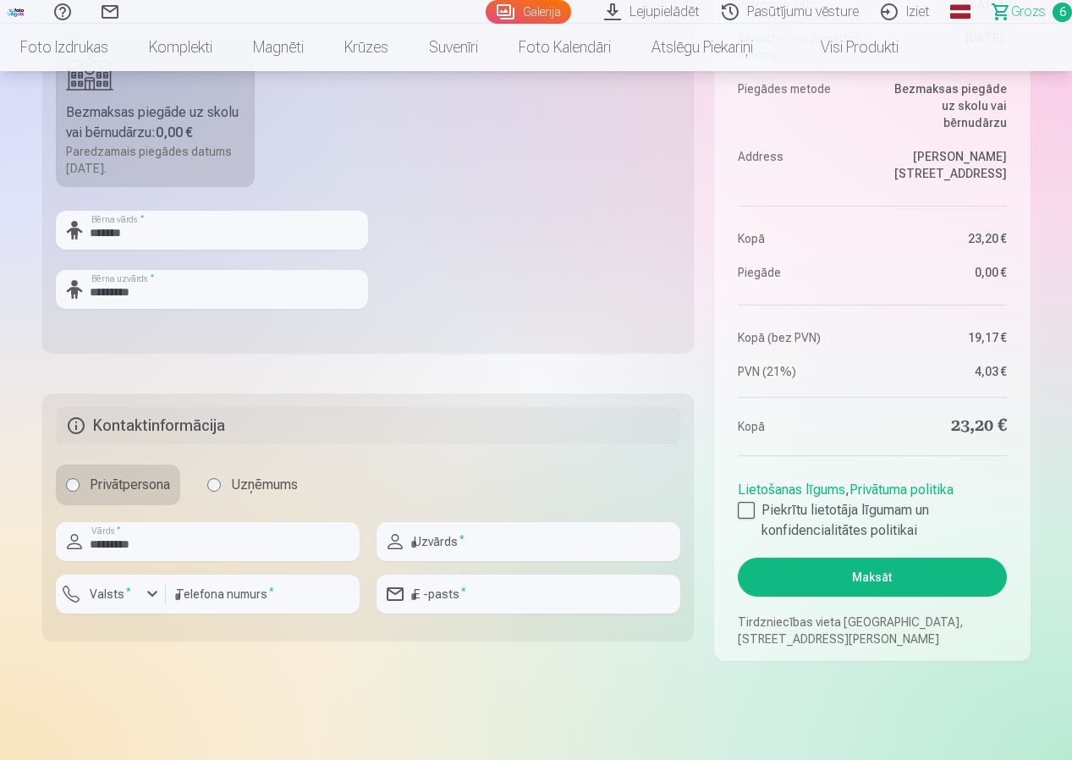
type input "**********"
click at [152, 593] on div "button" at bounding box center [152, 594] width 20 height 20
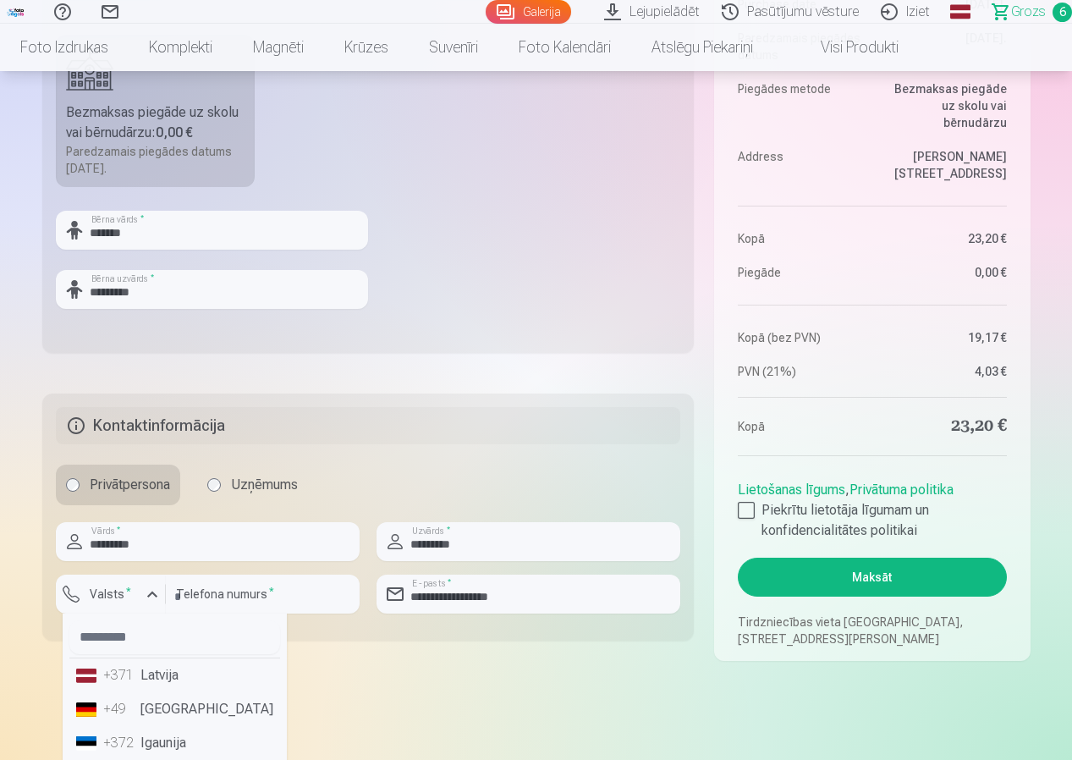
click at [141, 675] on li "+371 Latvija" at bounding box center [174, 676] width 211 height 34
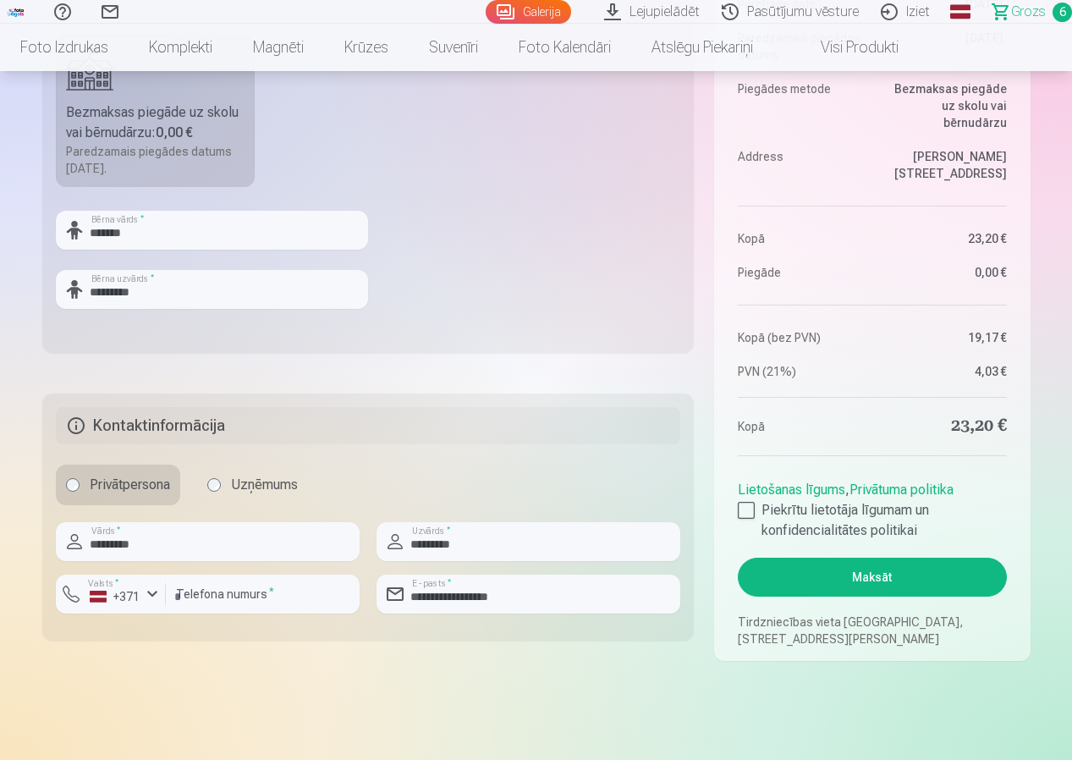
click at [827, 580] on button "Maksāt" at bounding box center [872, 577] width 268 height 39
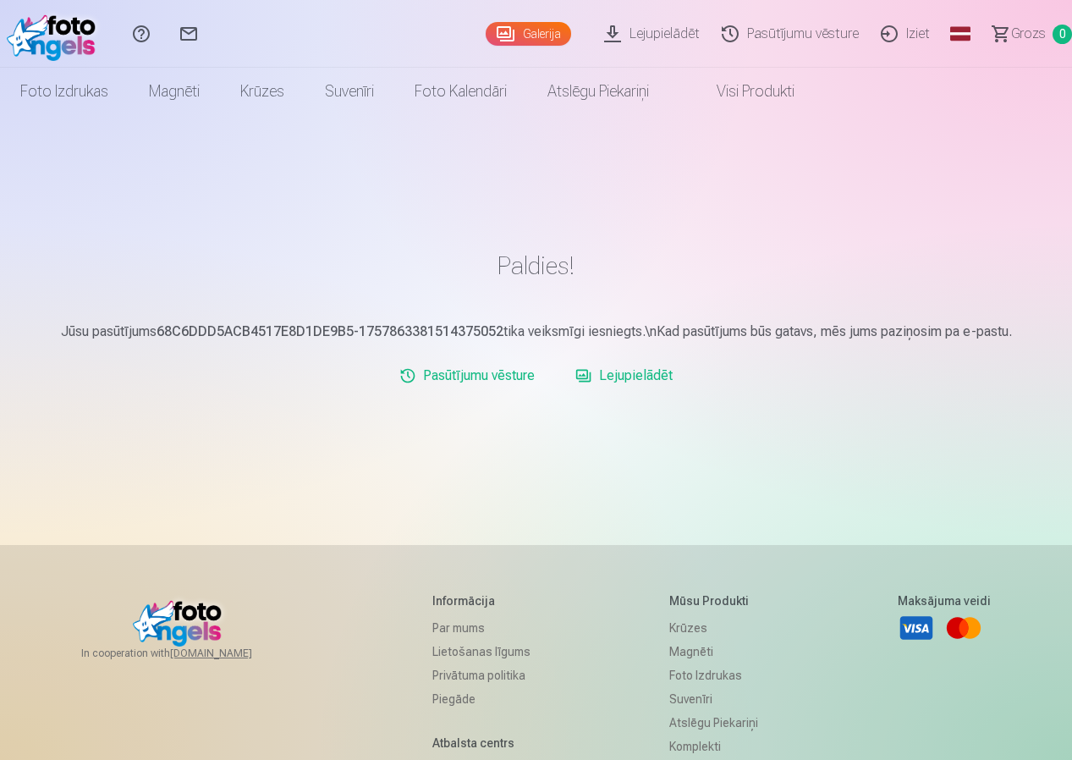
click at [656, 32] on link "Lejupielādēt" at bounding box center [655, 34] width 118 height 68
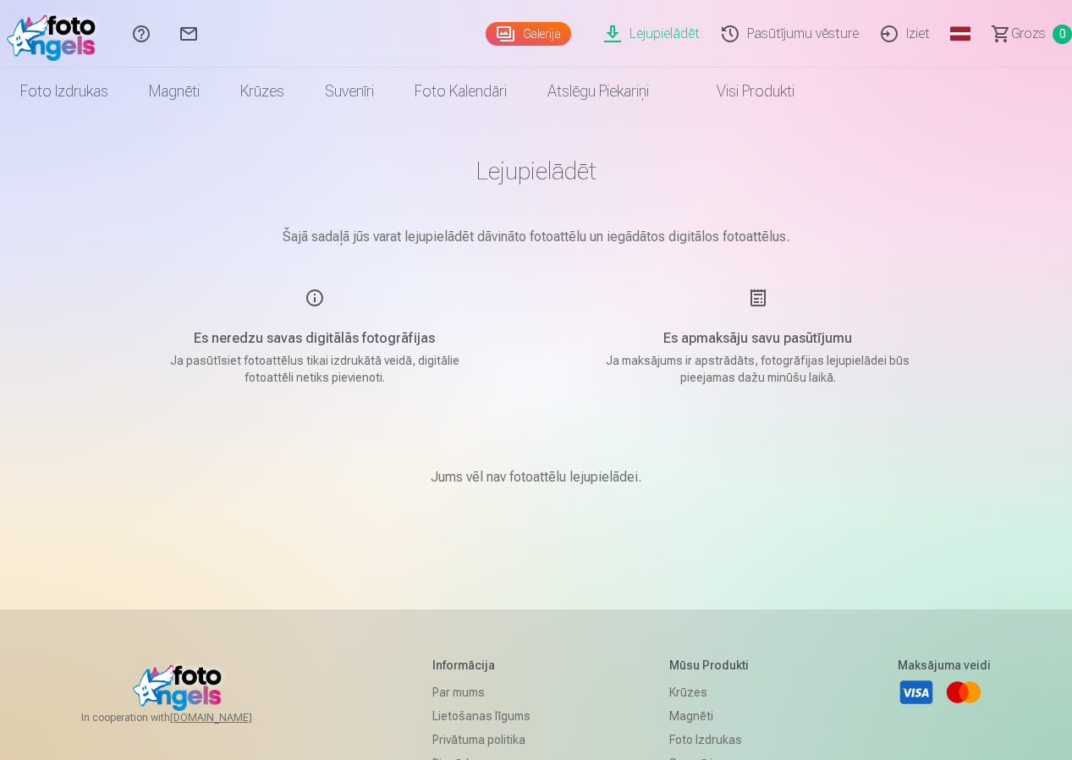
click at [550, 26] on link "Galerija" at bounding box center [528, 34] width 85 height 24
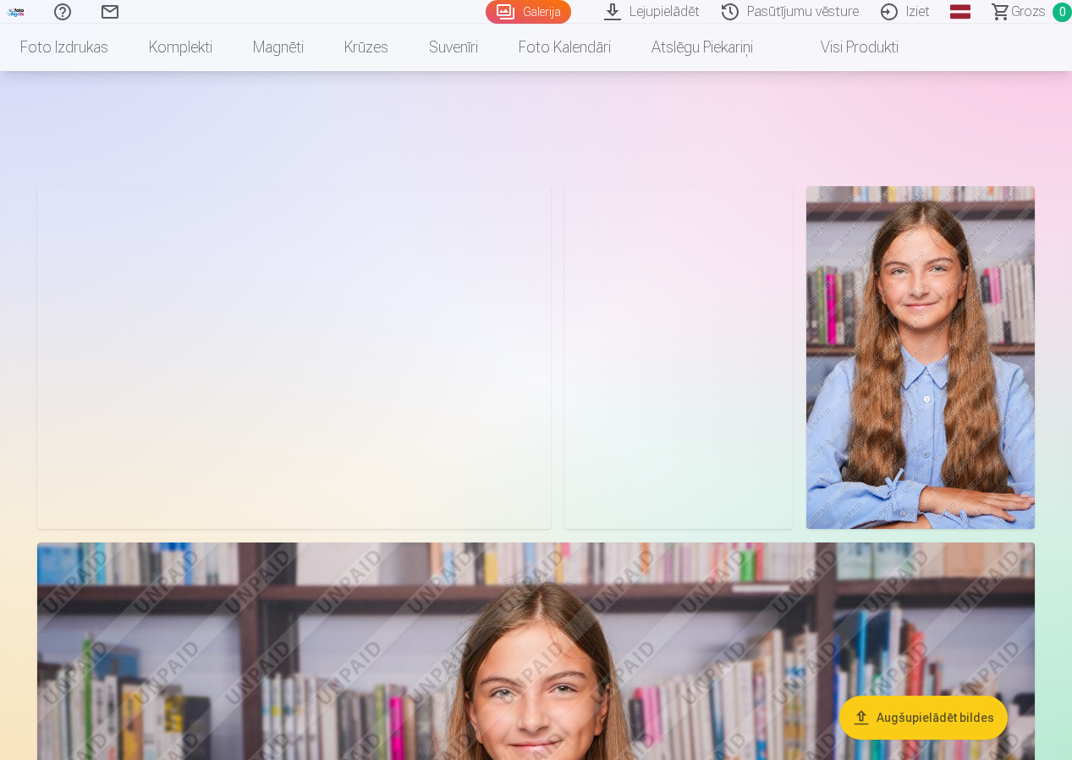
scroll to position [508, 0]
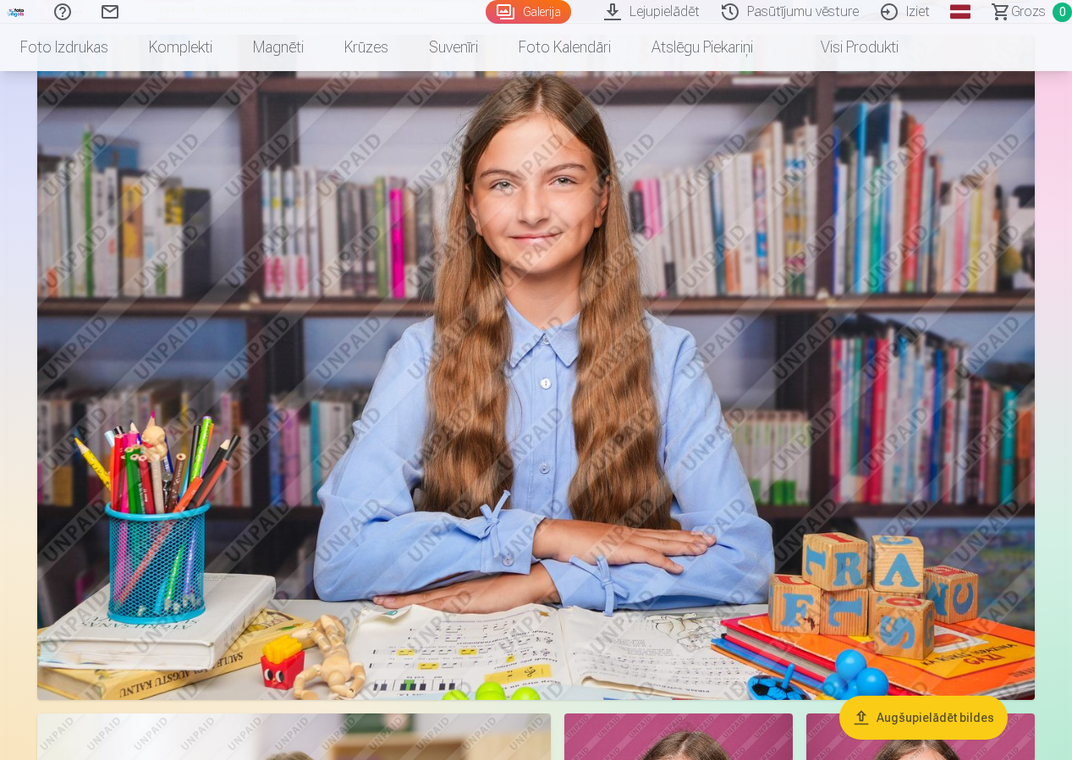
click at [907, 714] on button "Augšupielādēt bildes" at bounding box center [924, 718] width 168 height 44
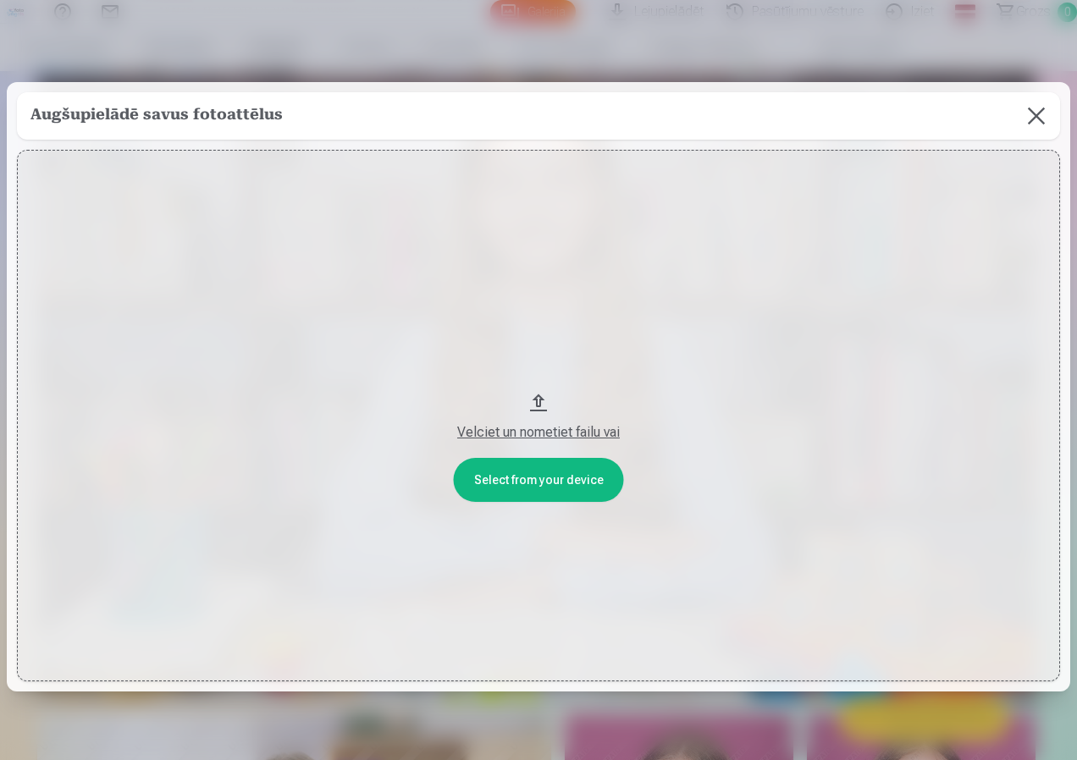
click at [577, 432] on div "Velciet un nometiet failu vai" at bounding box center [538, 432] width 1009 height 20
drag, startPoint x: 1029, startPoint y: 113, endPoint x: 973, endPoint y: 174, distance: 83.3
click at [1029, 116] on button at bounding box center [1035, 115] width 47 height 47
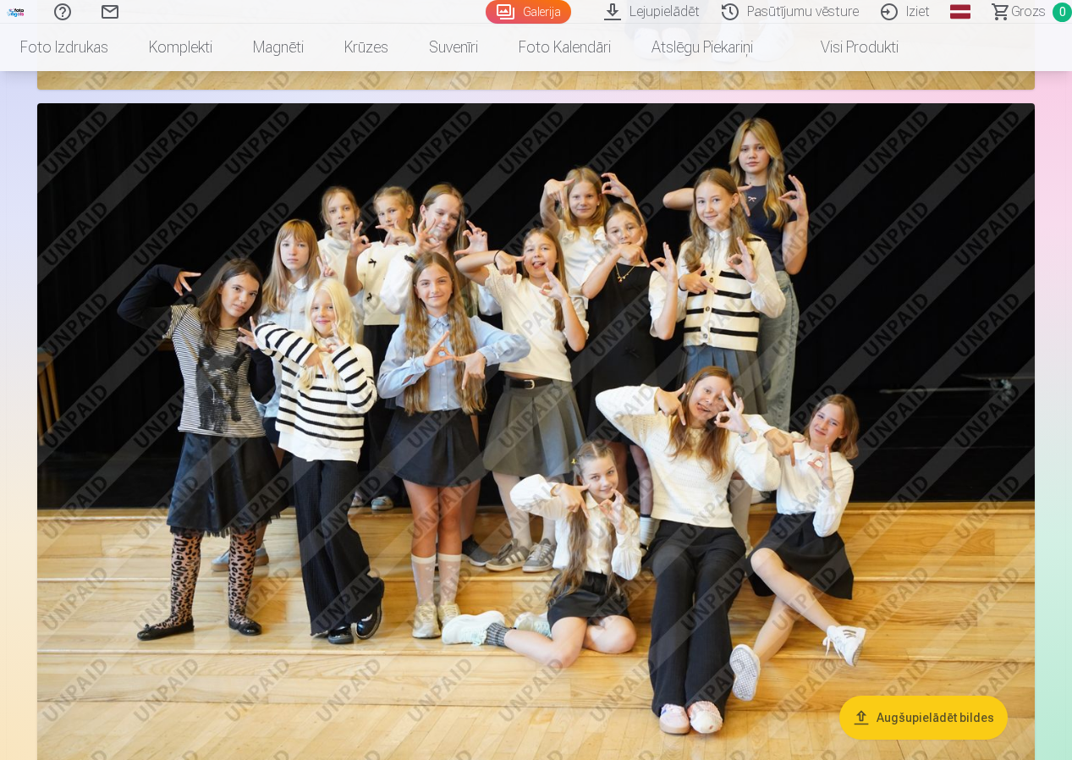
scroll to position [3809, 0]
